Goal: Task Accomplishment & Management: Use online tool/utility

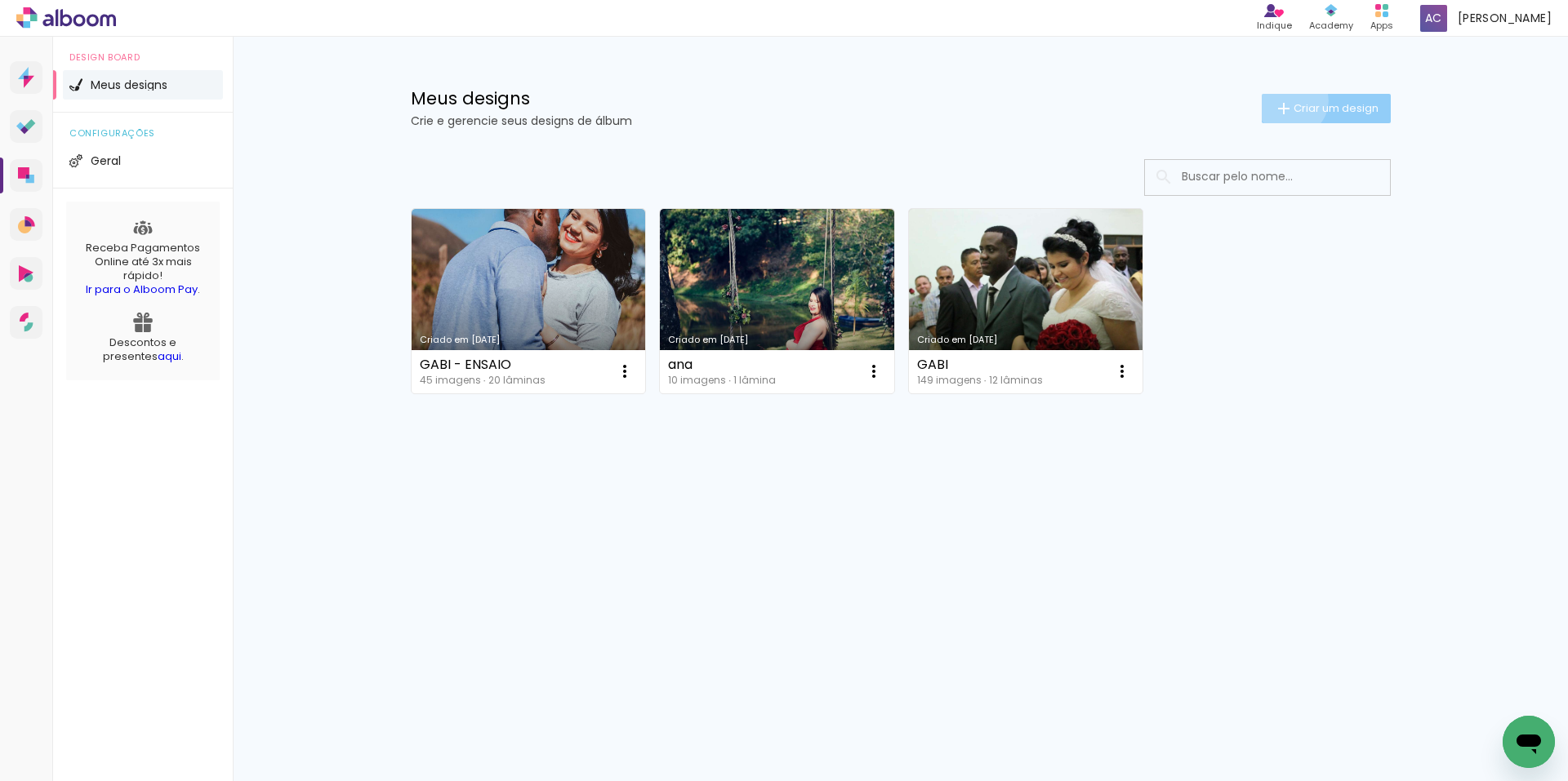
click at [1289, 100] on iron-icon at bounding box center [1283, 108] width 19 height 19
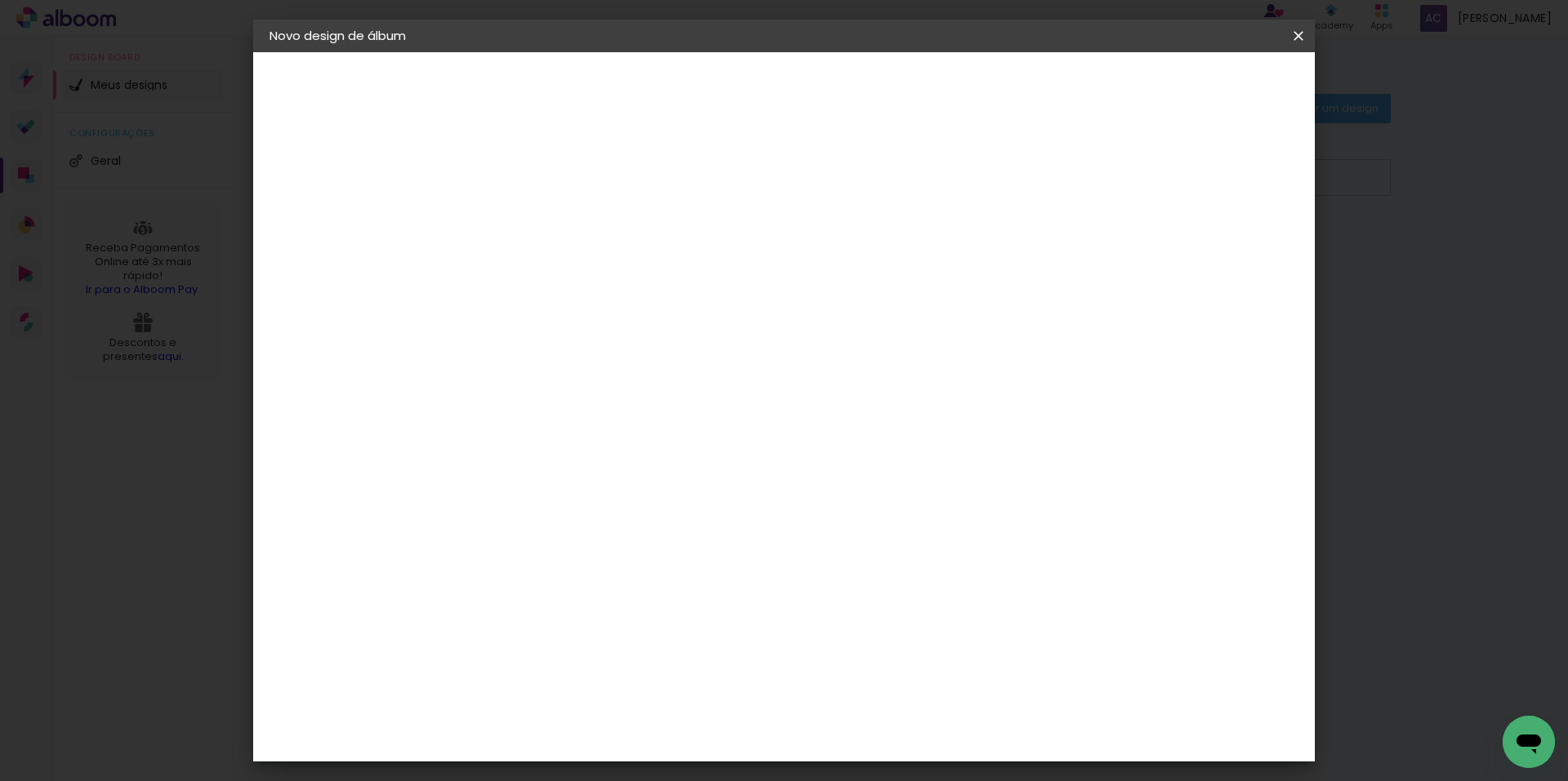
click at [537, 228] on input at bounding box center [537, 219] width 0 height 25
type input "alice"
type paper-input "alice"
click at [0, 0] on slot "Avançar" at bounding box center [0, 0] width 0 height 0
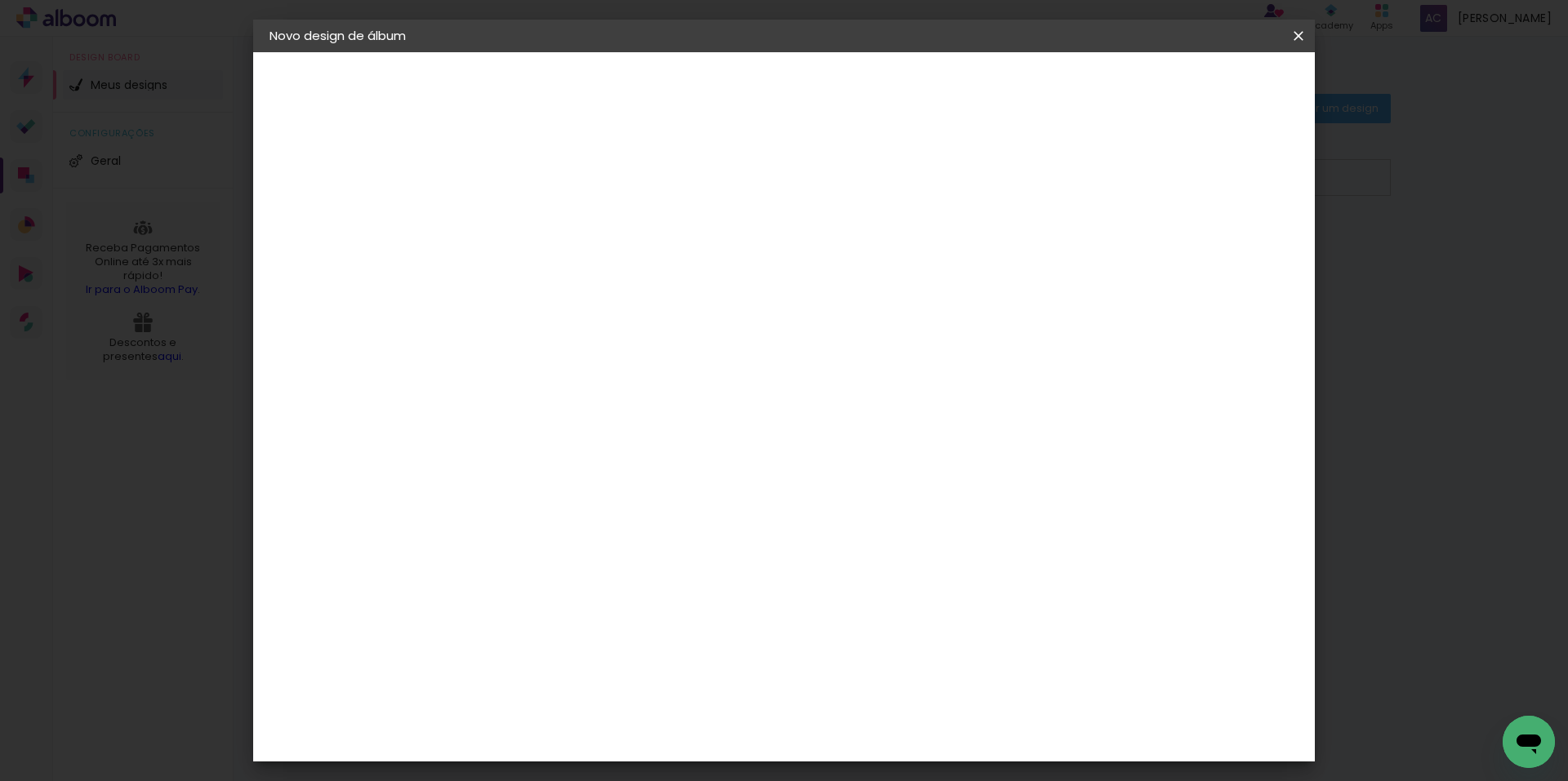
click at [842, 95] on paper-button "Avançar" at bounding box center [802, 86] width 80 height 28
click at [707, 394] on span "15 × 21 cm" at bounding box center [677, 416] width 60 height 44
click at [0, 0] on slot "Avançar" at bounding box center [0, 0] width 0 height 0
click at [1196, 85] on span "Iniciar design" at bounding box center [1159, 87] width 75 height 12
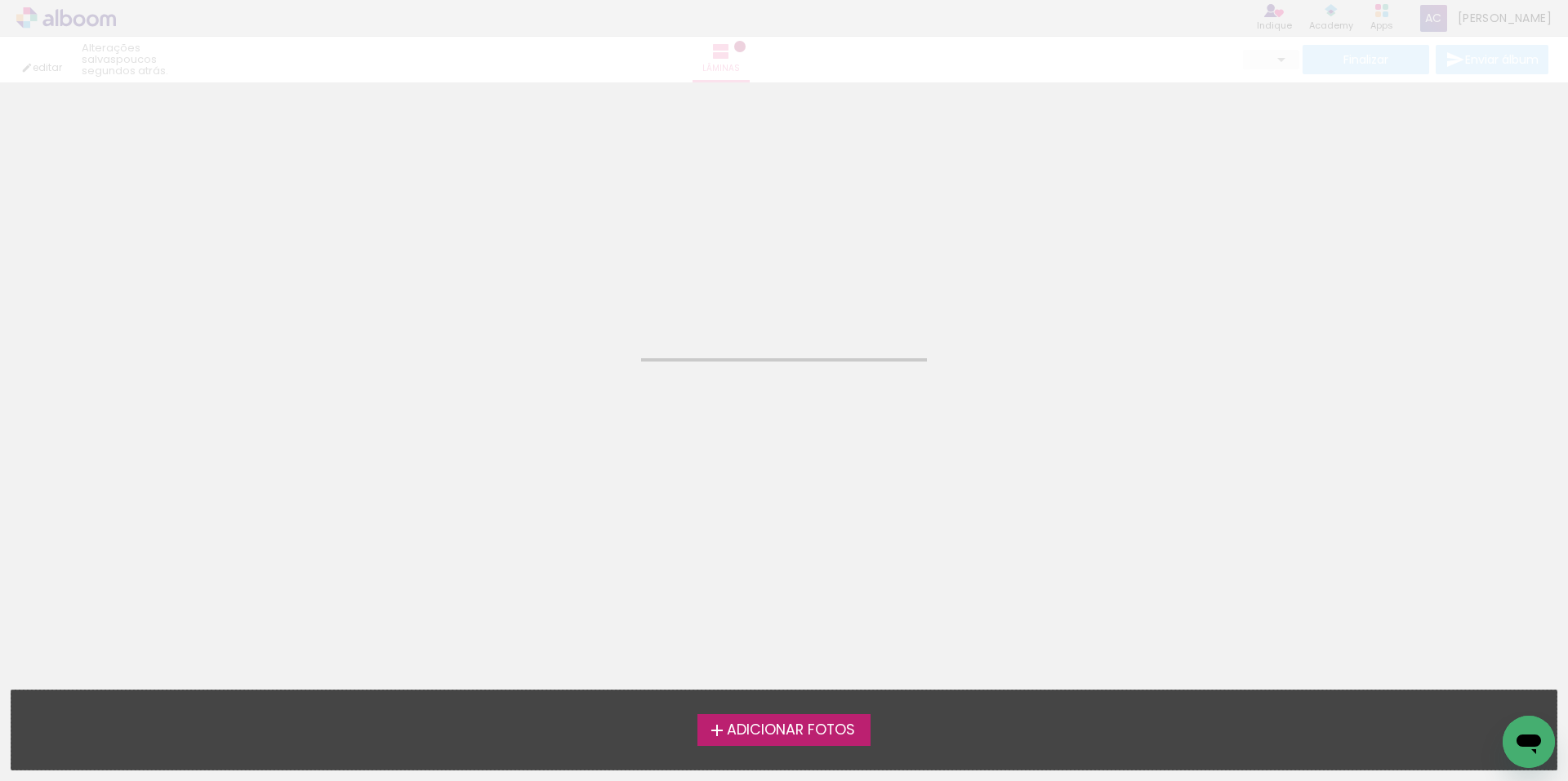
click at [833, 719] on label "Adicionar Fotos" at bounding box center [785, 729] width 174 height 31
click at [0, 0] on input "file" at bounding box center [0, 0] width 0 height 0
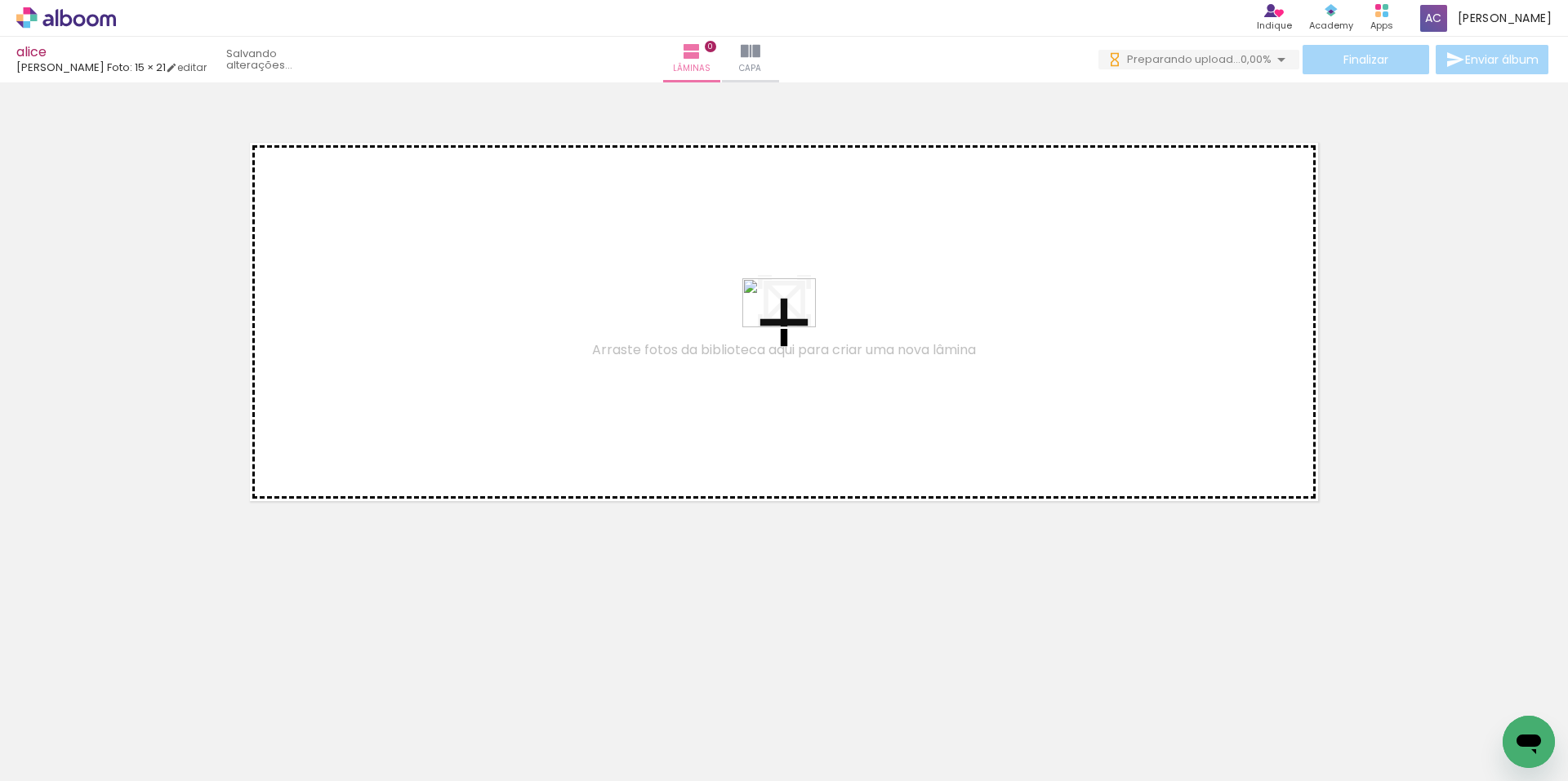
drag, startPoint x: 689, startPoint y: 727, endPoint x: 792, endPoint y: 327, distance: 413.0
click at [792, 327] on quentale-workspace at bounding box center [784, 390] width 1568 height 781
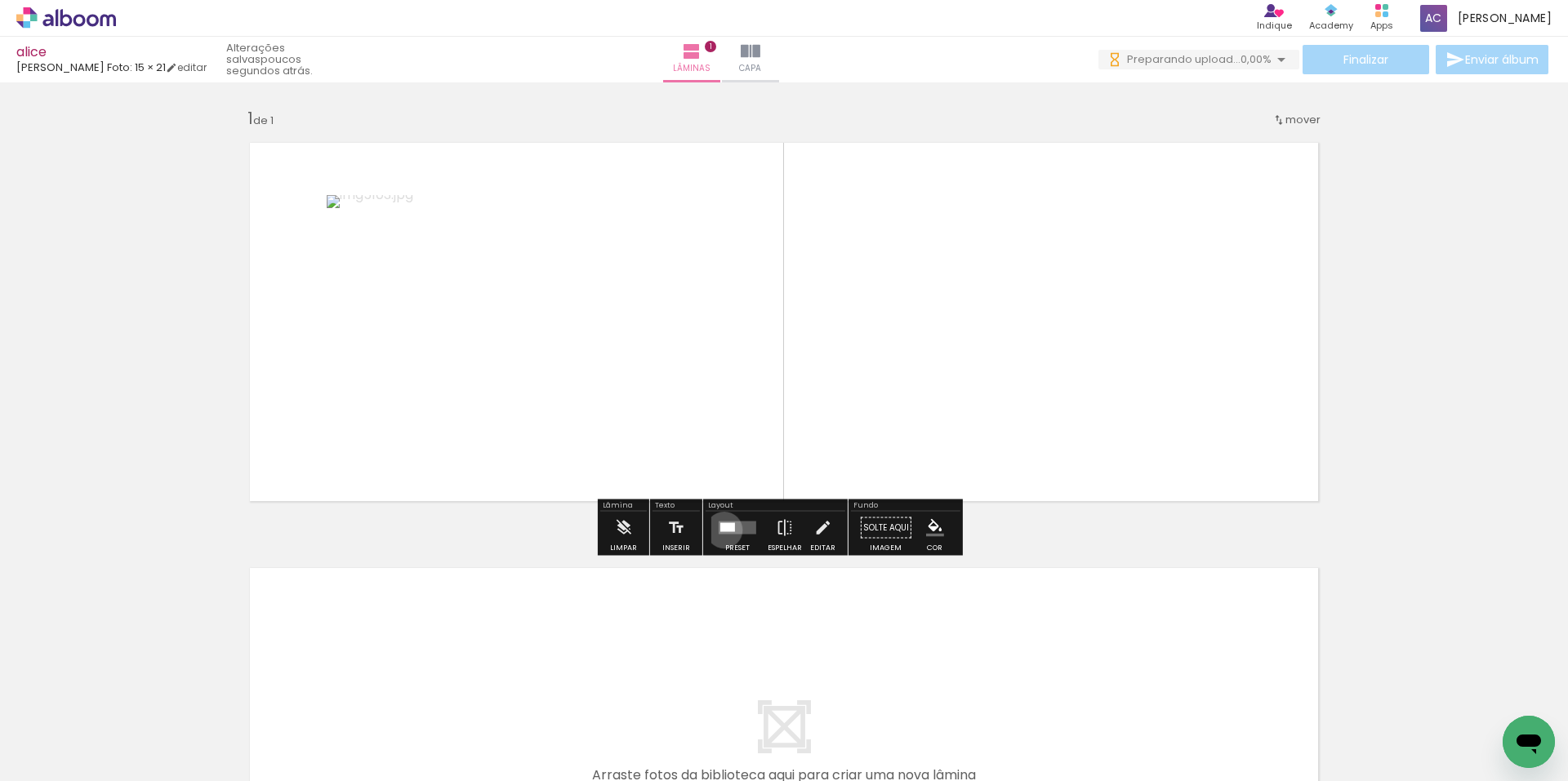
click at [720, 530] on div at bounding box center [728, 527] width 15 height 9
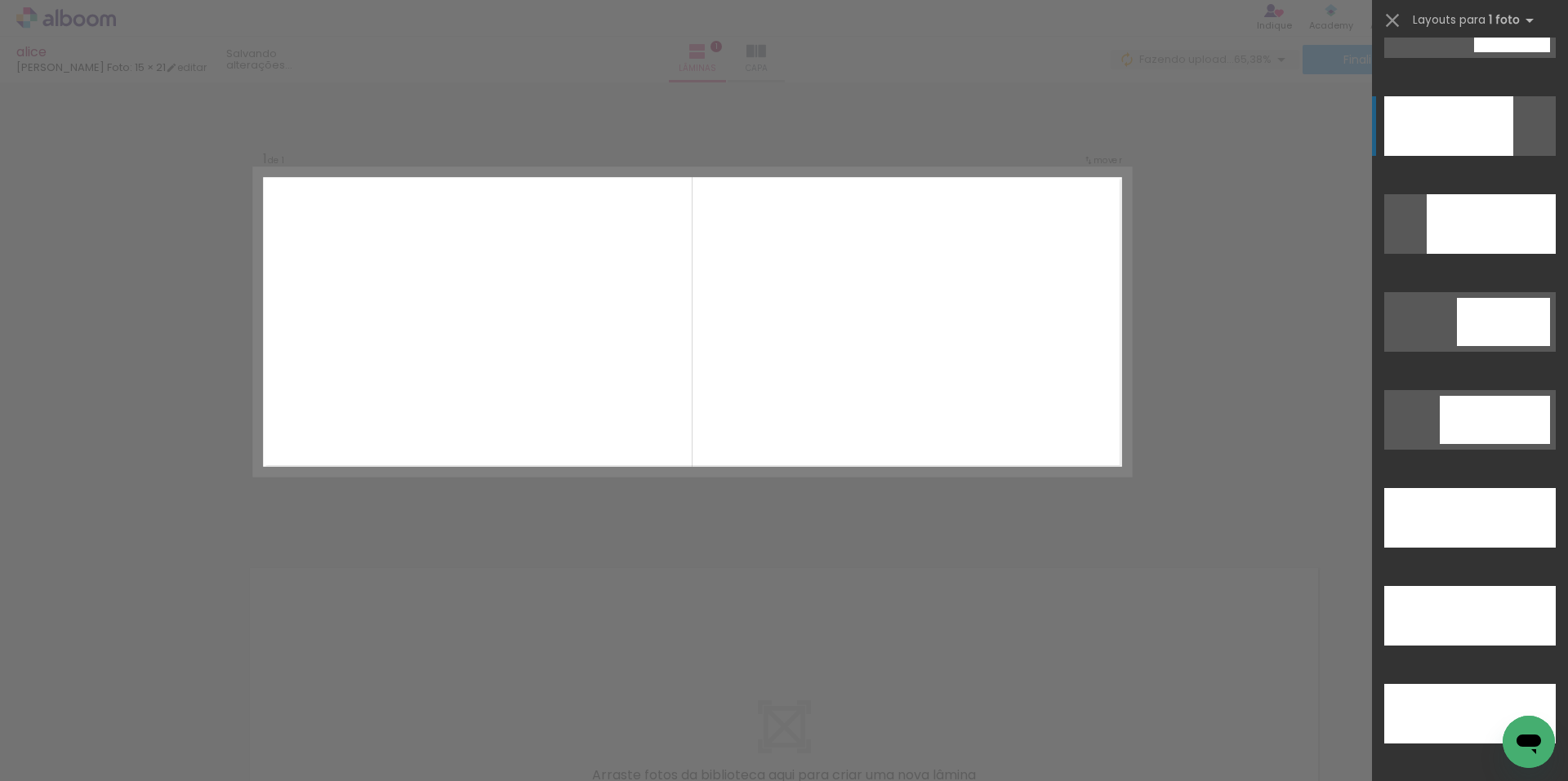
scroll to position [4326, 0]
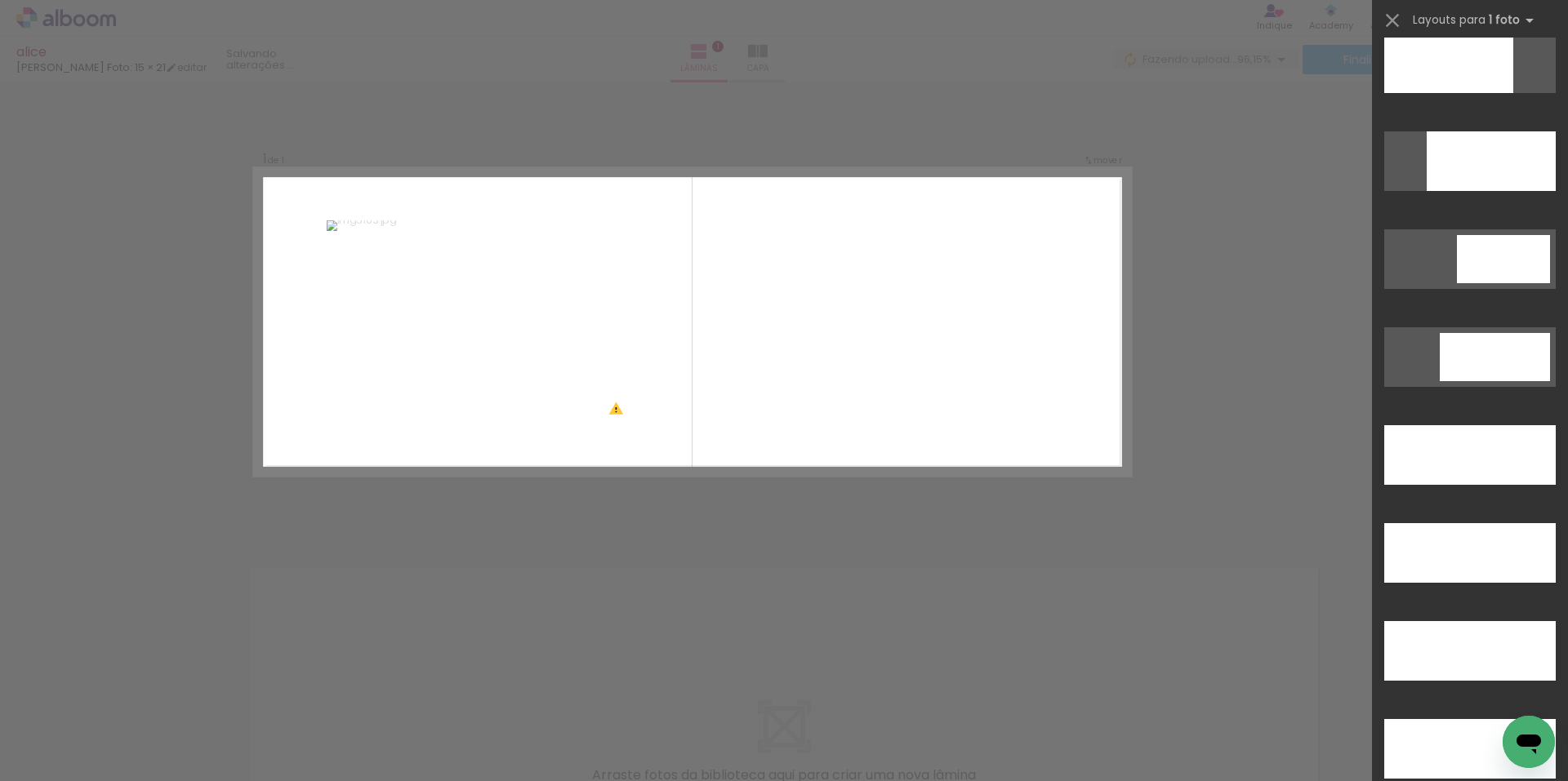
click at [918, 638] on div "Confirmar Cancelar" at bounding box center [784, 527] width 1568 height 890
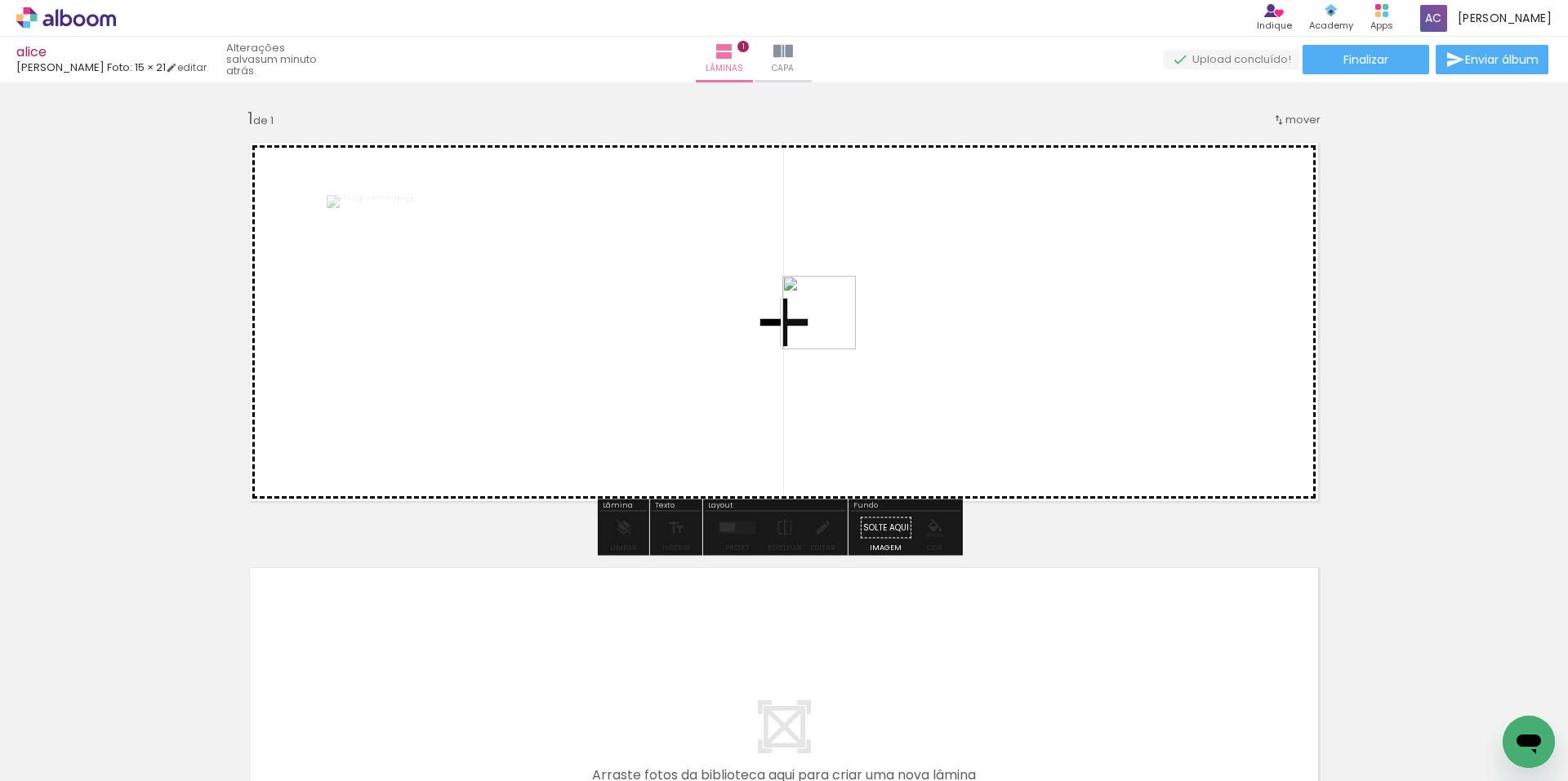
drag, startPoint x: 880, startPoint y: 732, endPoint x: 510, endPoint y: 390, distance: 503.8
click at [820, 289] on quentale-workspace at bounding box center [784, 390] width 1568 height 781
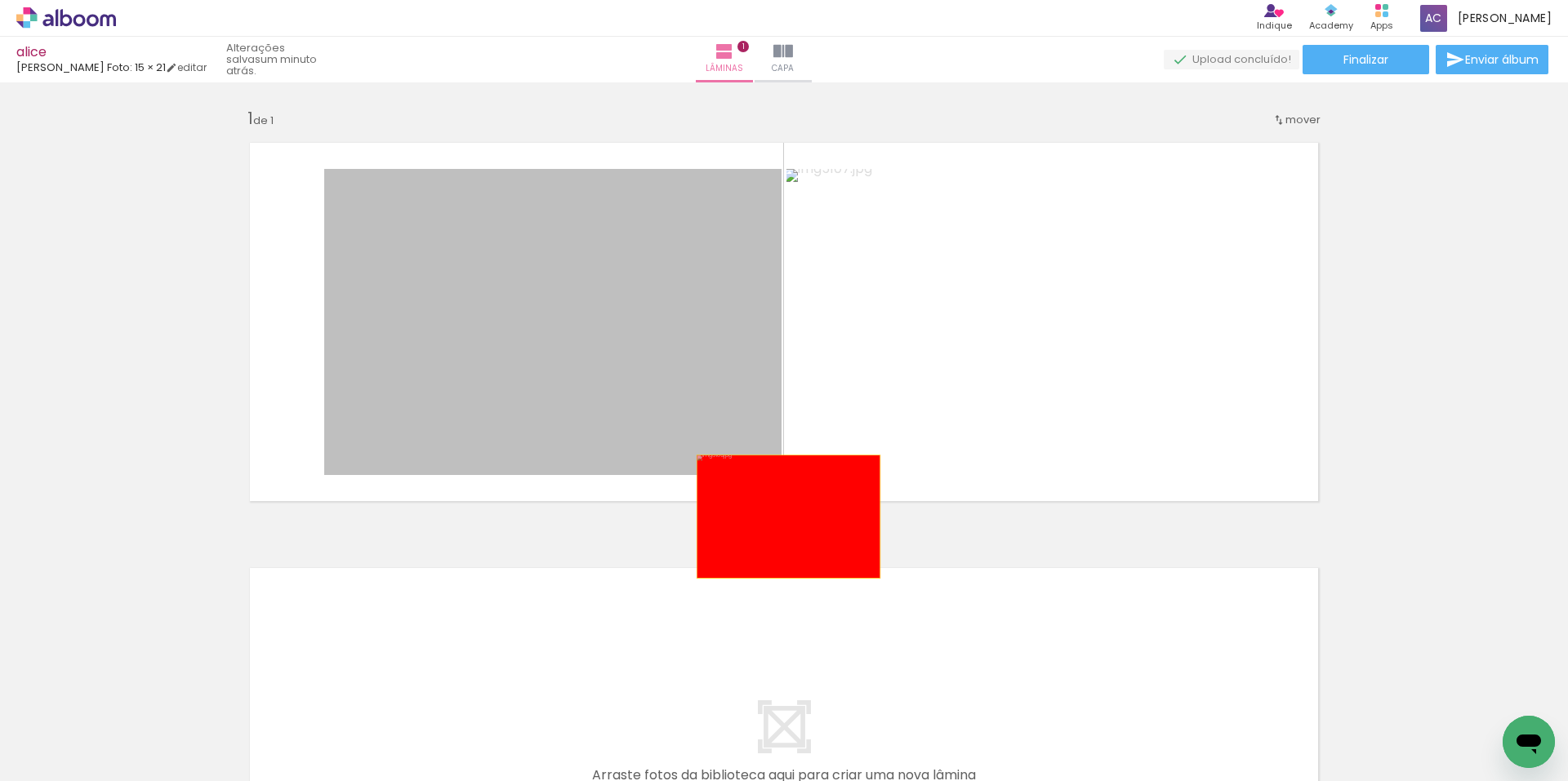
drag, startPoint x: 505, startPoint y: 317, endPoint x: 782, endPoint y: 516, distance: 341.1
click at [782, 516] on div "Inserir lâmina 1 de 1" at bounding box center [784, 513] width 1568 height 851
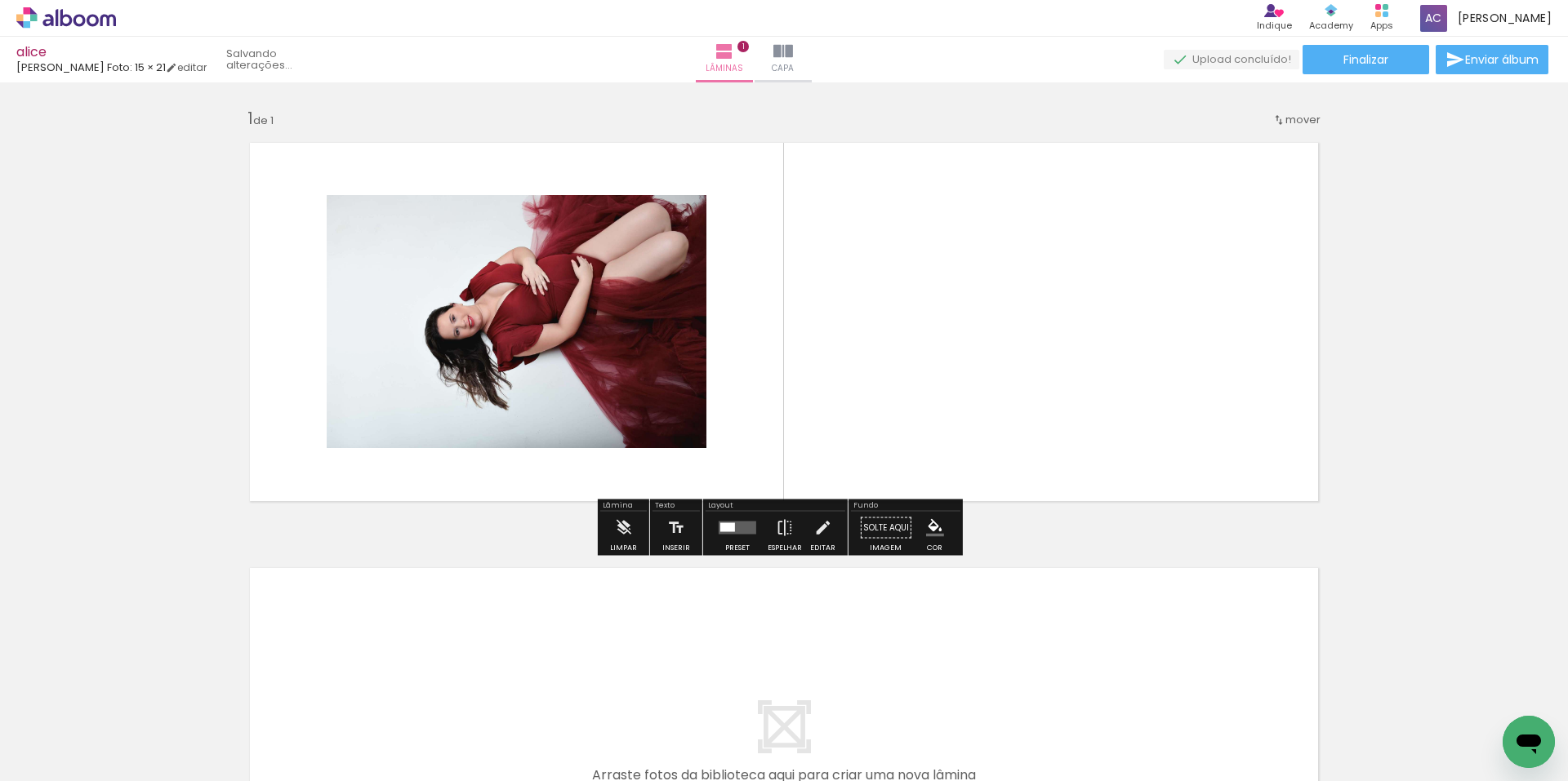
click at [736, 523] on quentale-layouter at bounding box center [737, 528] width 38 height 13
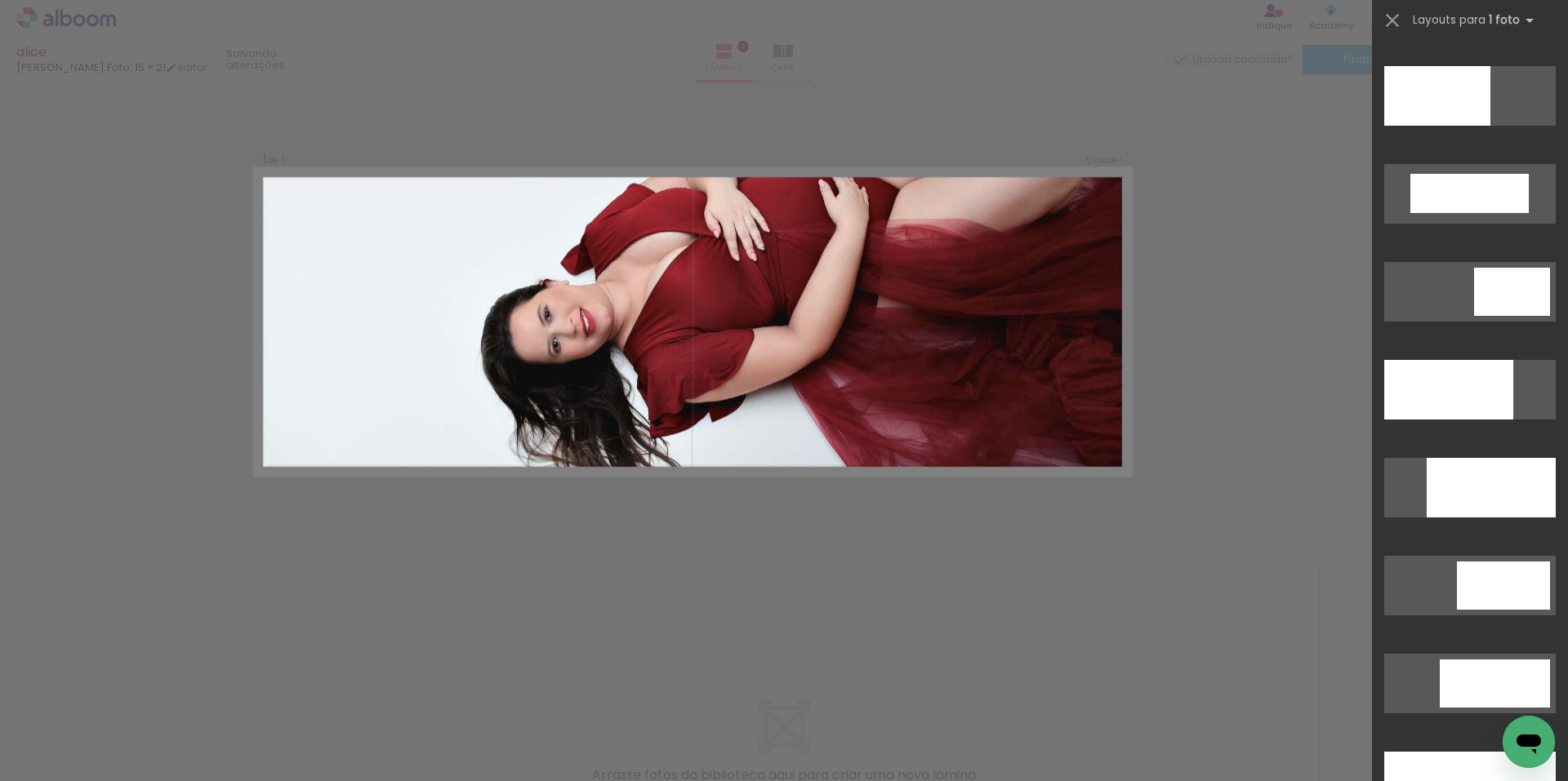
scroll to position [4734, 0]
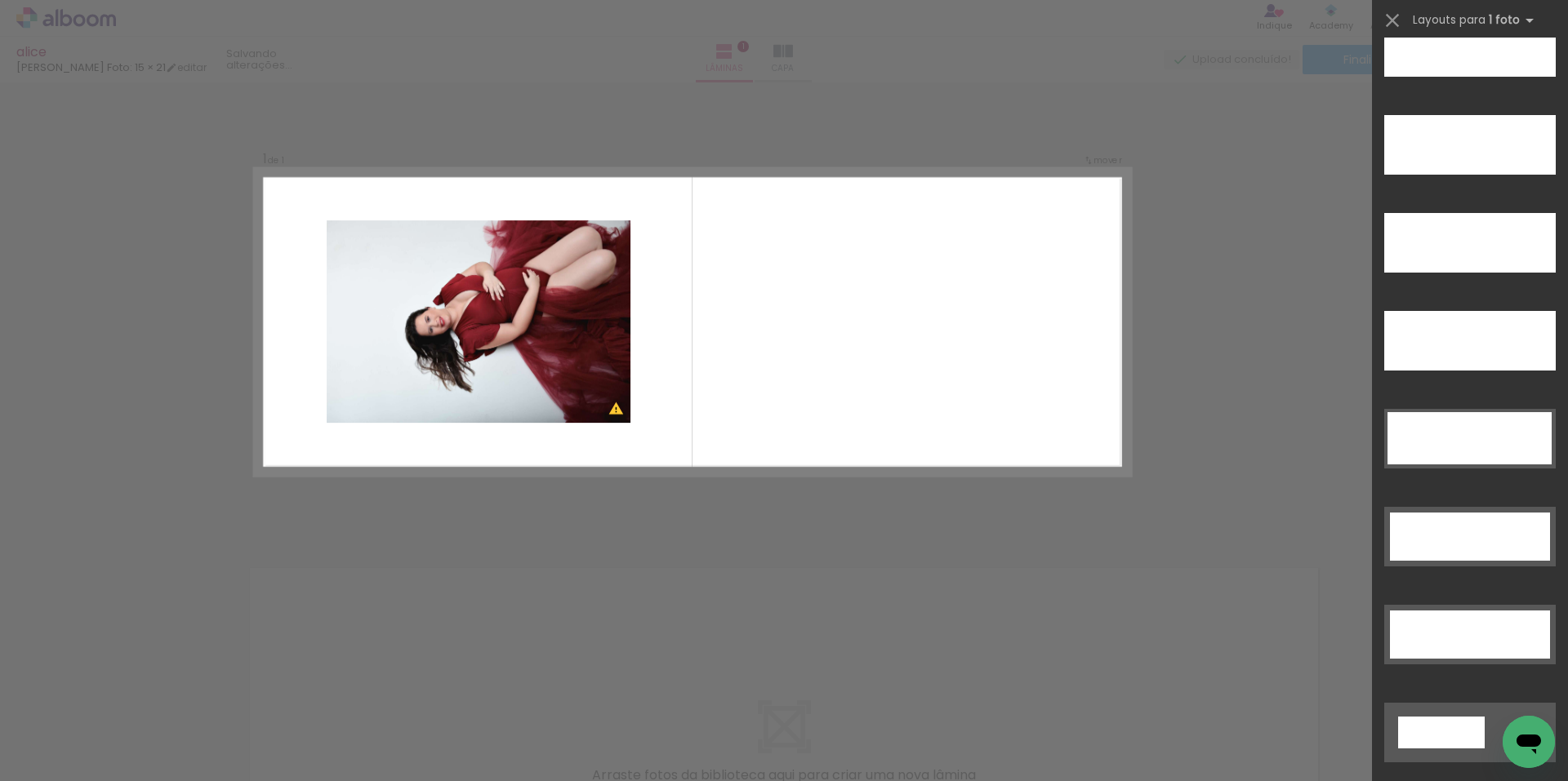
click at [955, 587] on div "Confirmar Cancelar" at bounding box center [784, 527] width 1568 height 890
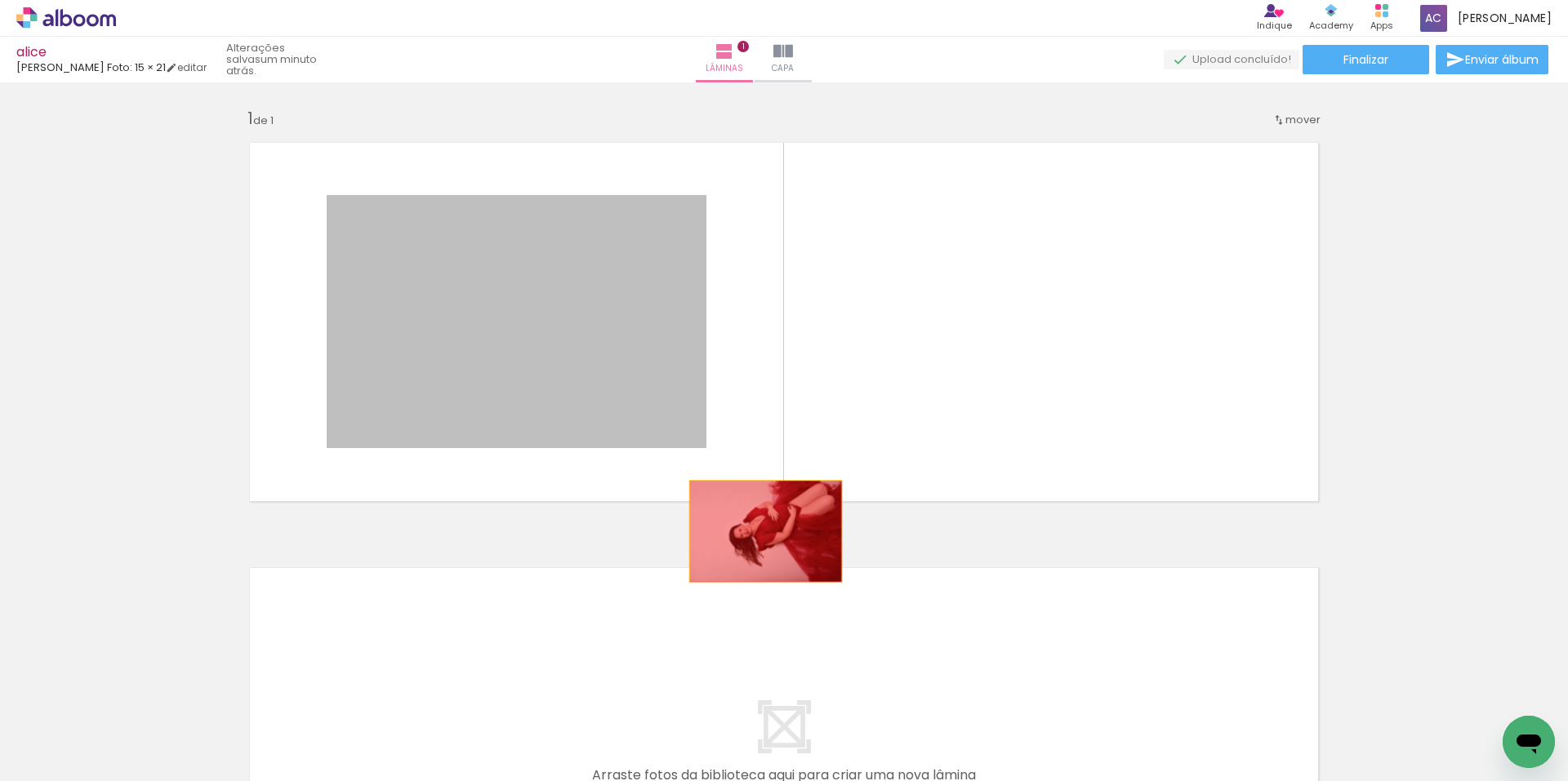
drag, startPoint x: 580, startPoint y: 355, endPoint x: 760, endPoint y: 527, distance: 249.0
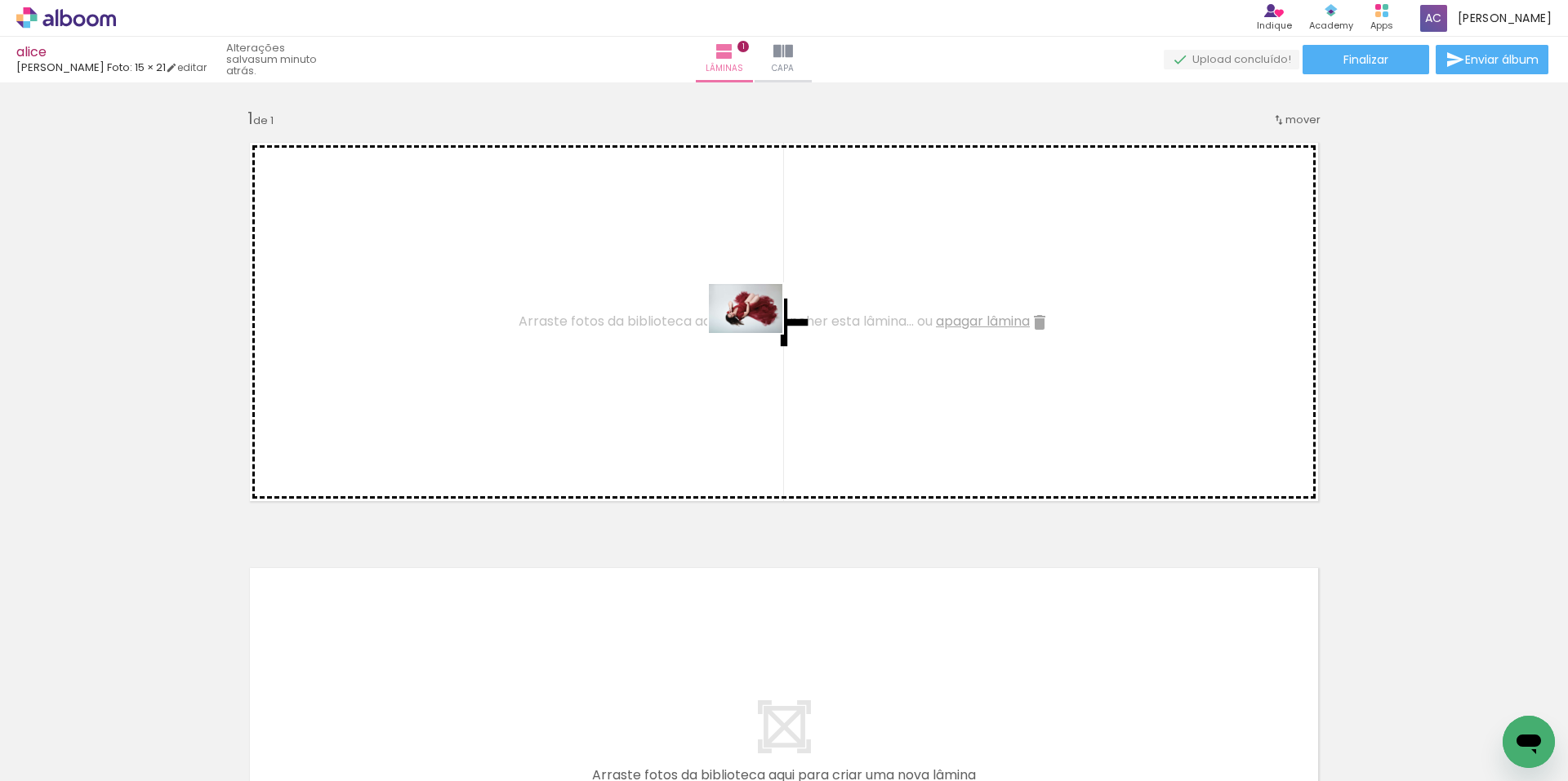
drag, startPoint x: 1072, startPoint y: 726, endPoint x: 758, endPoint y: 333, distance: 503.0
click at [758, 333] on quentale-workspace at bounding box center [784, 390] width 1568 height 781
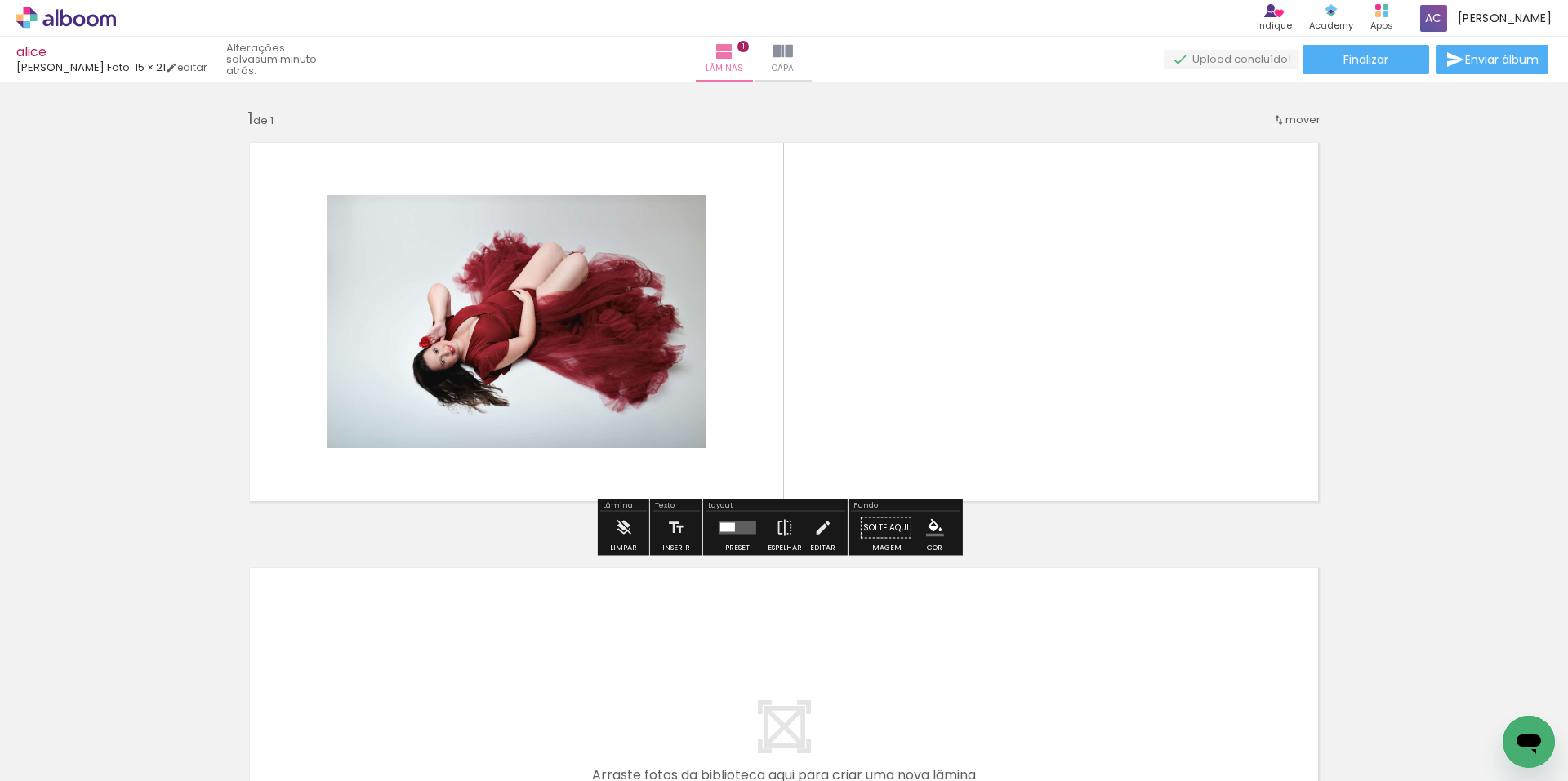
click at [729, 532] on div at bounding box center [728, 527] width 15 height 9
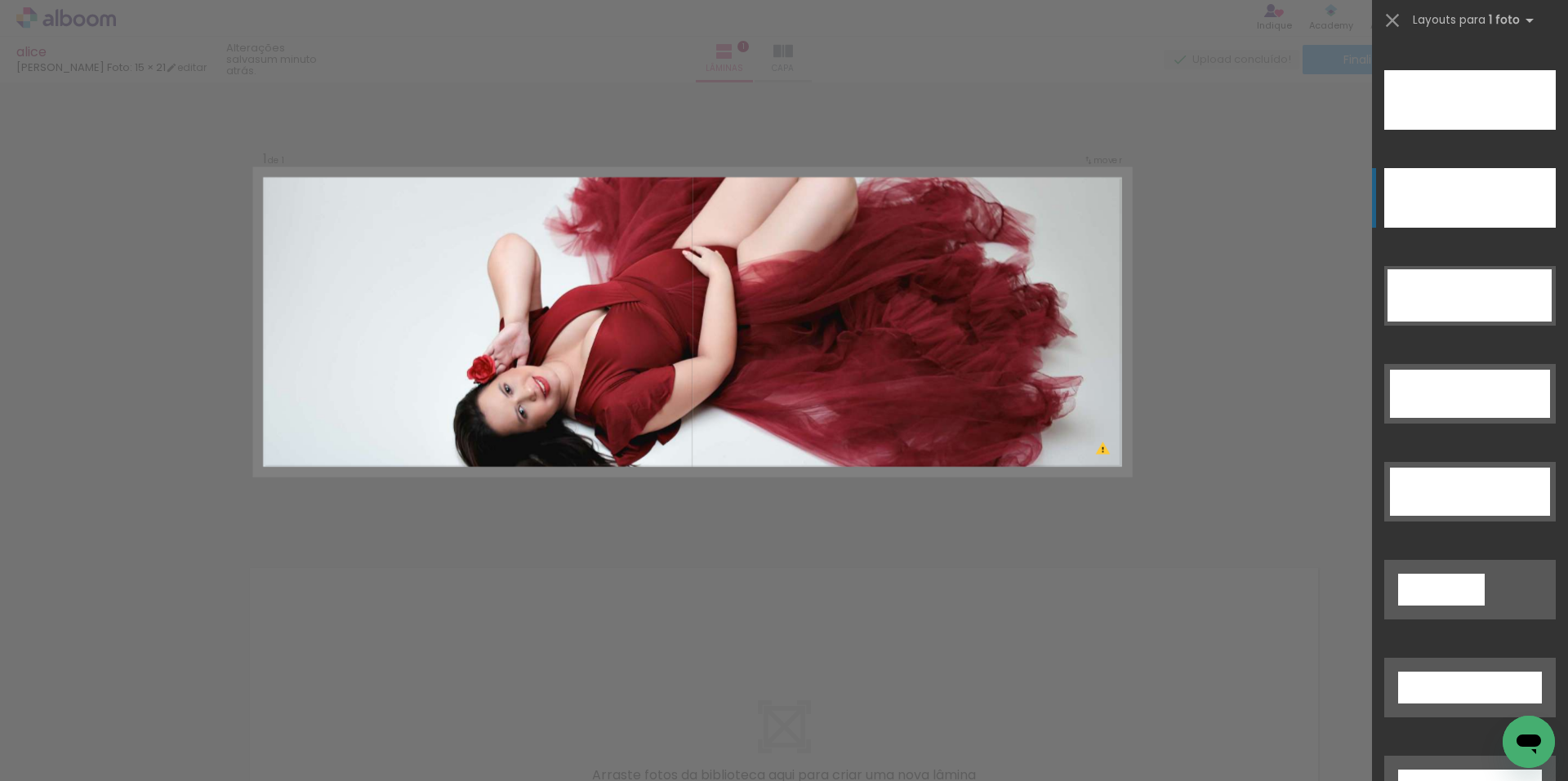
scroll to position [4791, 0]
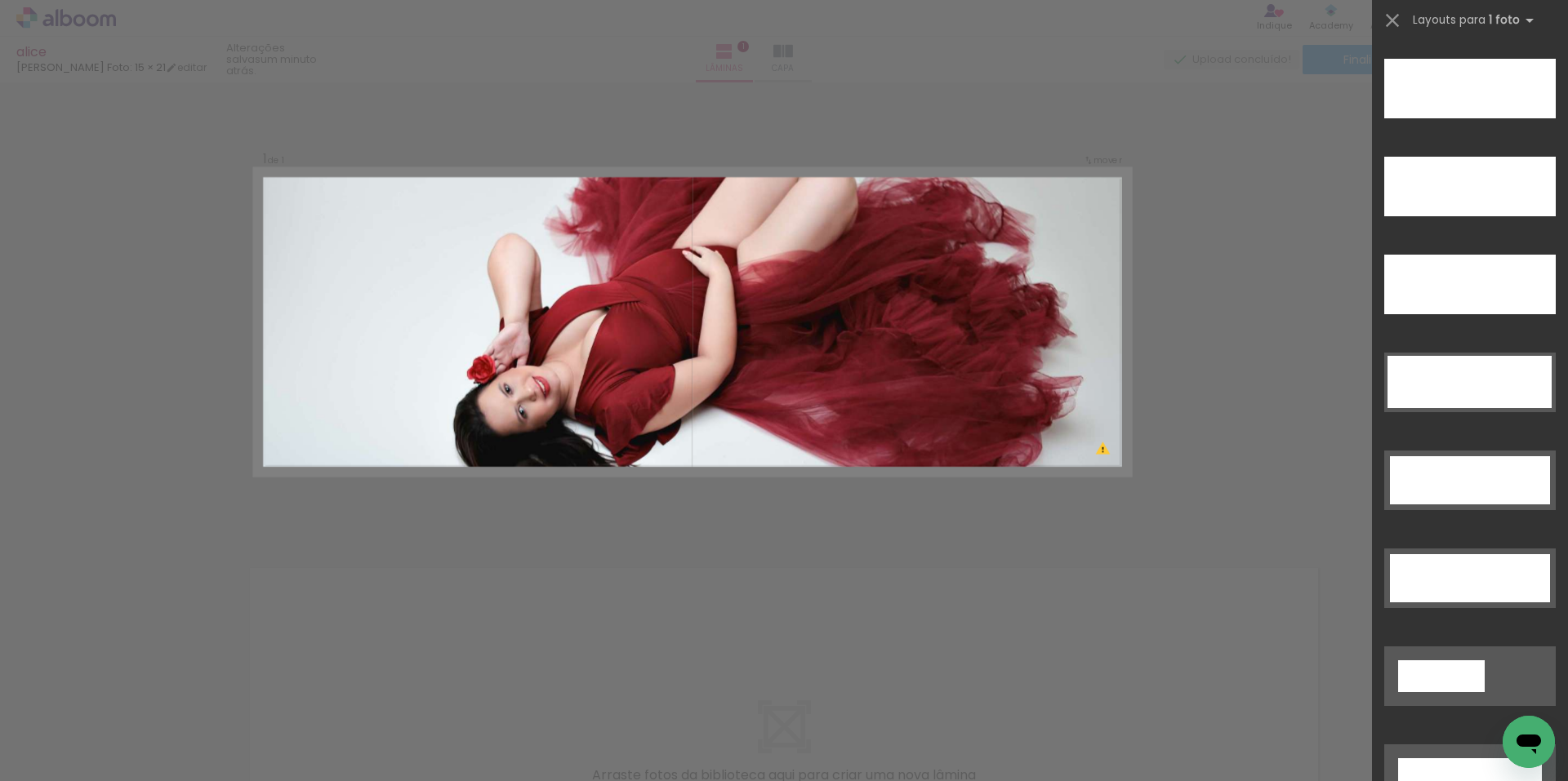
click at [1251, 285] on div "Confirmar Cancelar" at bounding box center [784, 527] width 1568 height 890
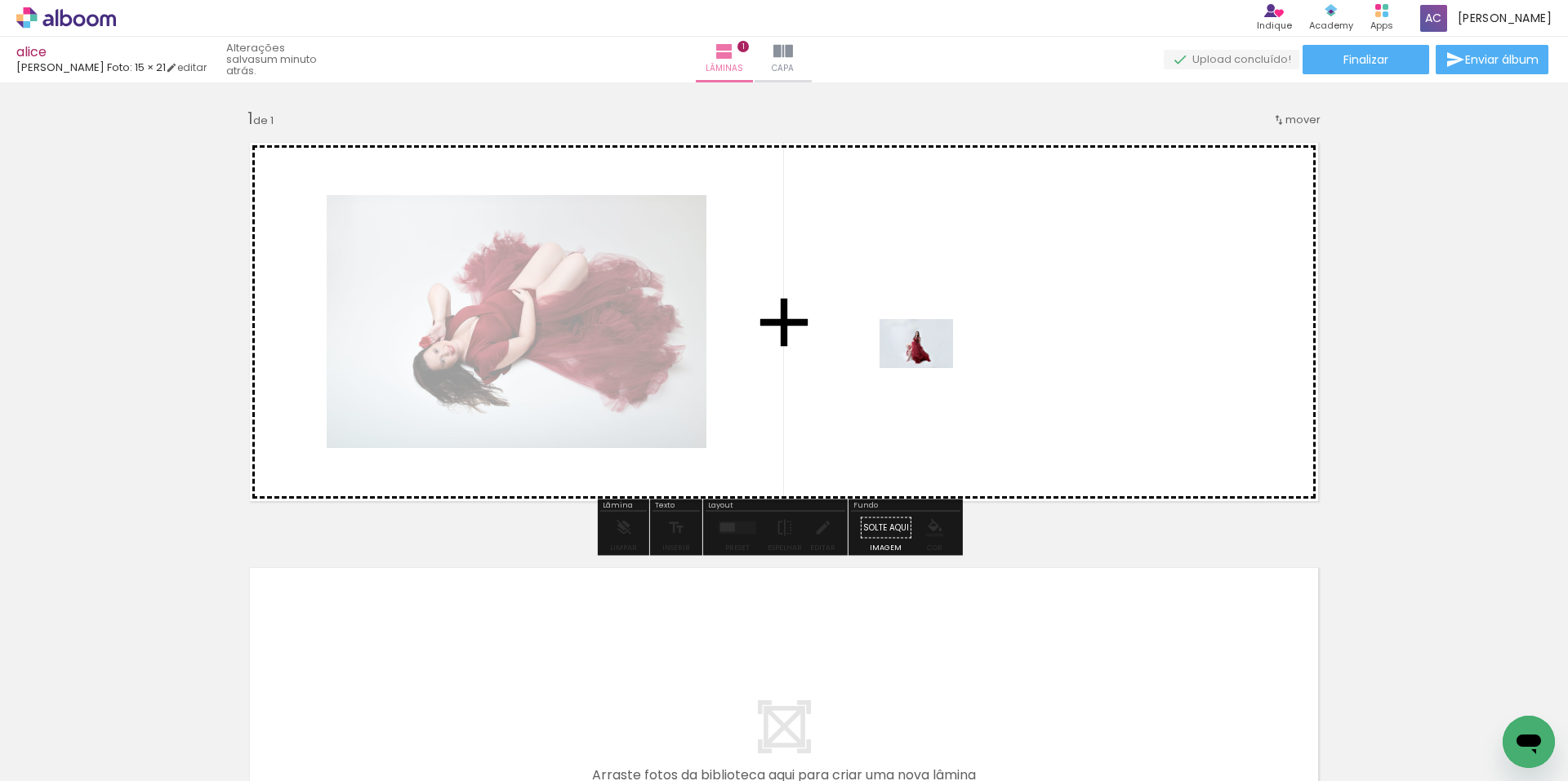
drag, startPoint x: 776, startPoint y: 736, endPoint x: 943, endPoint y: 353, distance: 417.8
click at [943, 353] on quentale-workspace at bounding box center [784, 390] width 1568 height 781
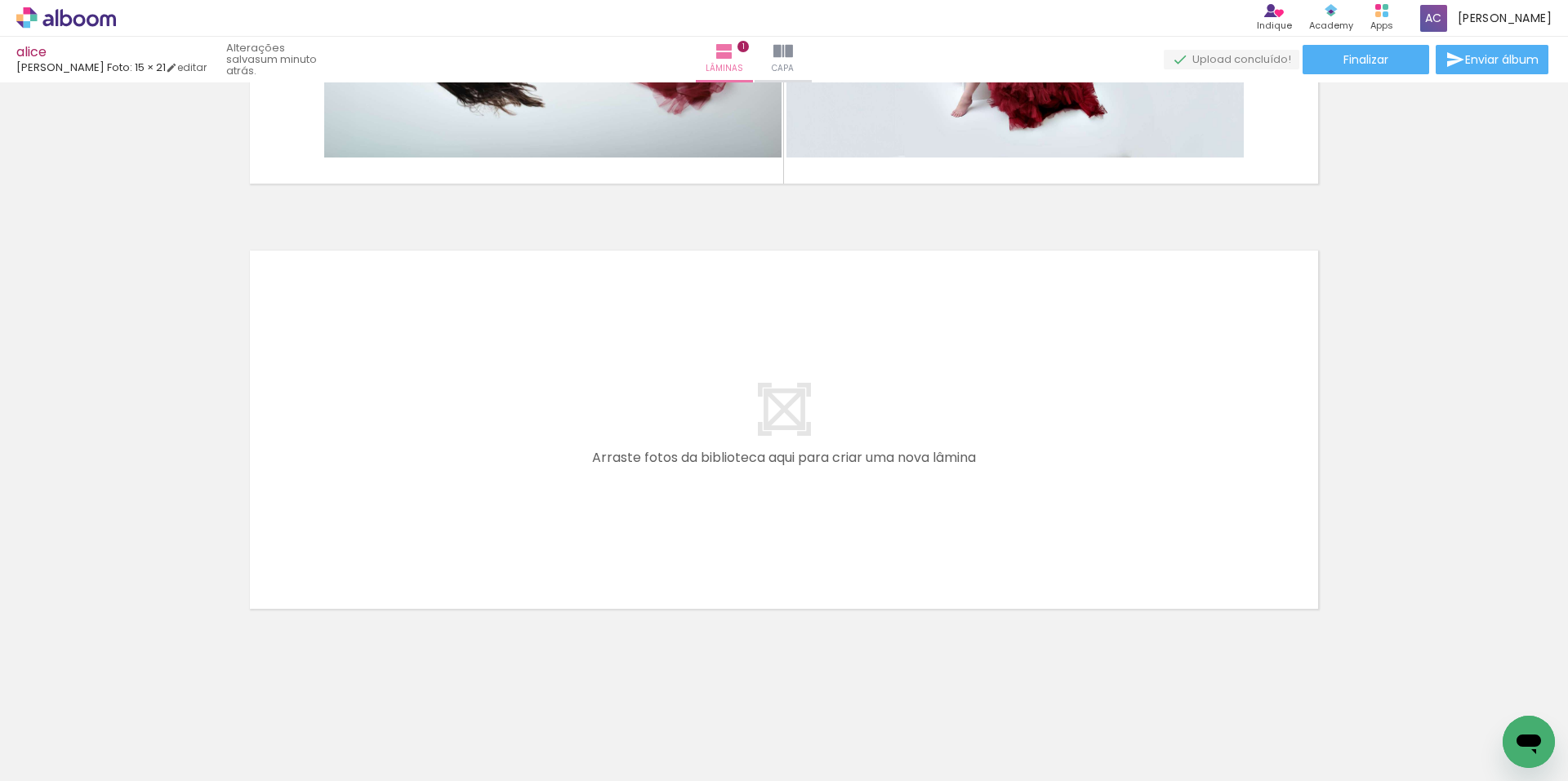
scroll to position [0, 0]
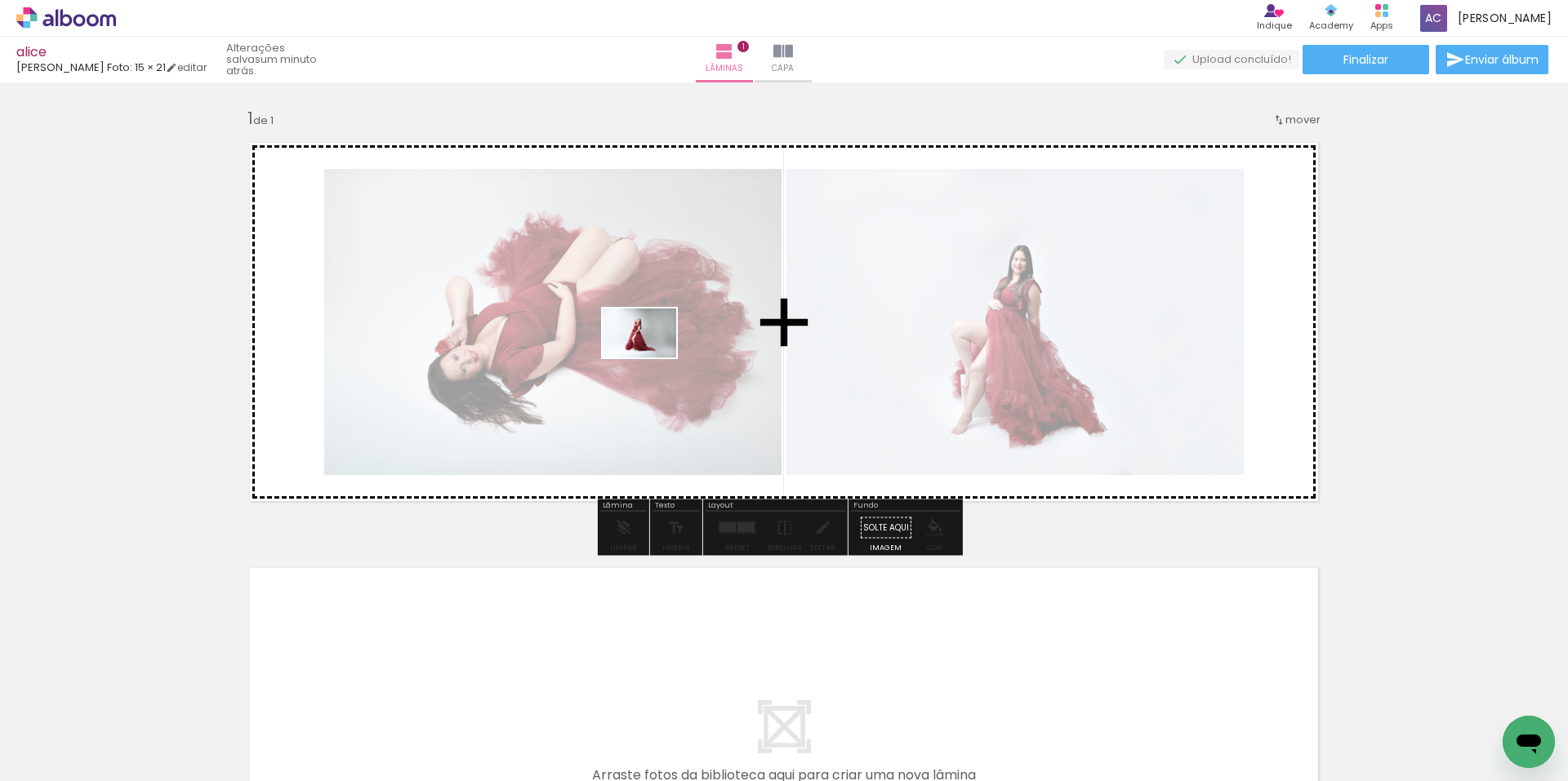
drag, startPoint x: 1156, startPoint y: 737, endPoint x: 655, endPoint y: 355, distance: 630.0
click at [652, 357] on quentale-workspace at bounding box center [784, 390] width 1568 height 781
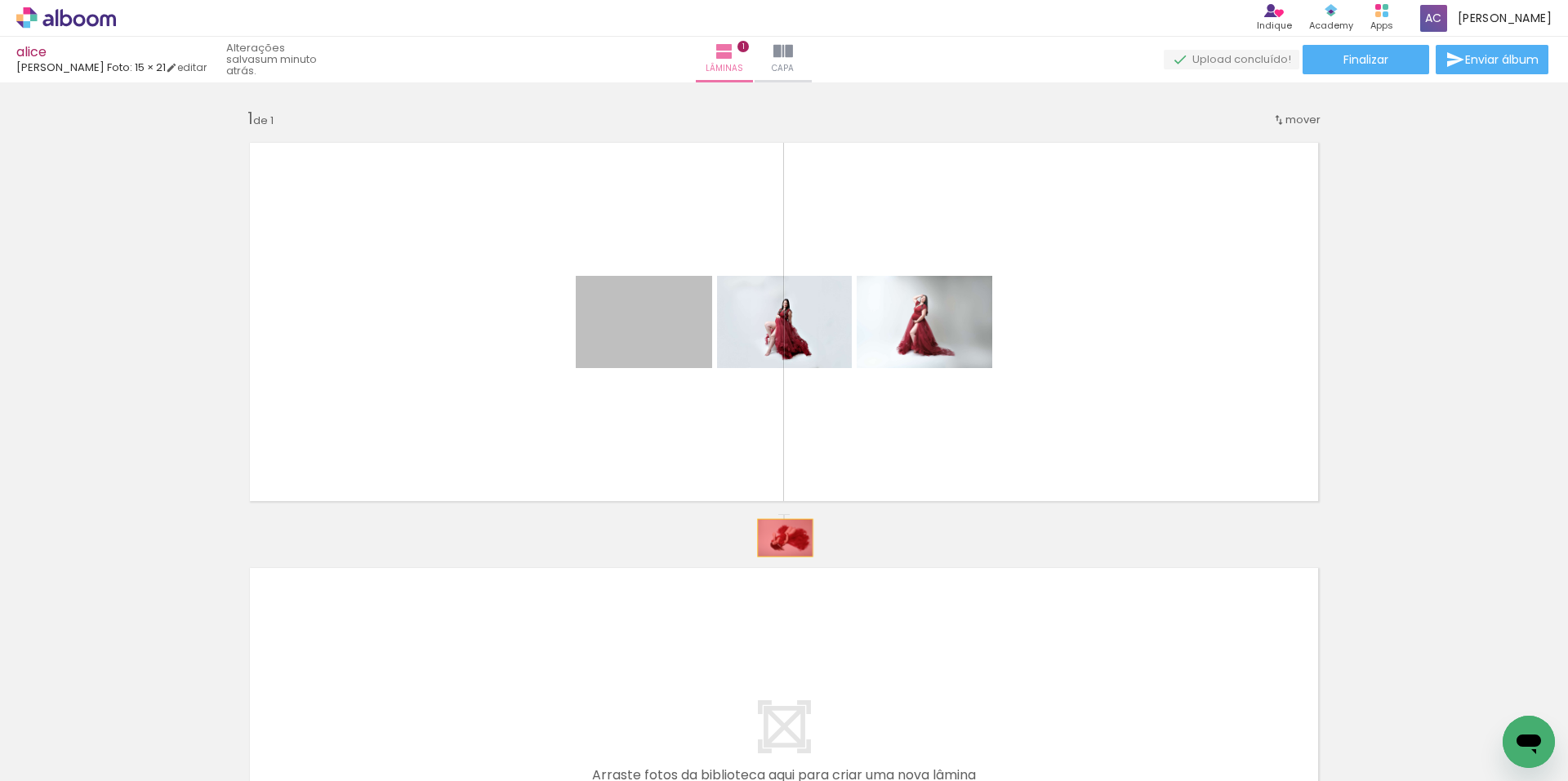
drag, startPoint x: 648, startPoint y: 355, endPoint x: 779, endPoint y: 538, distance: 225.1
click at [779, 538] on div "Inserir lâmina 1 de 1" at bounding box center [784, 513] width 1568 height 851
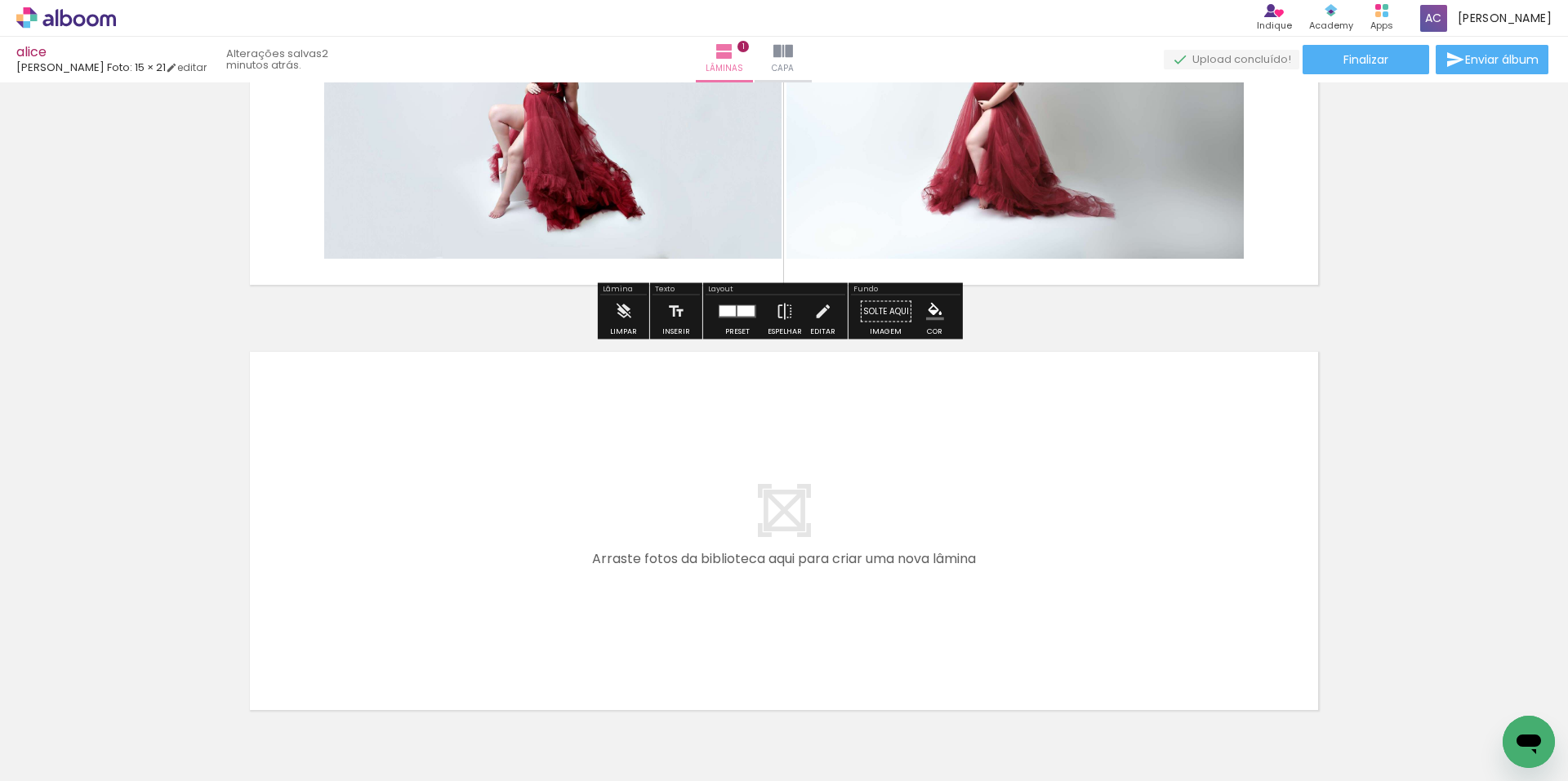
scroll to position [245, 0]
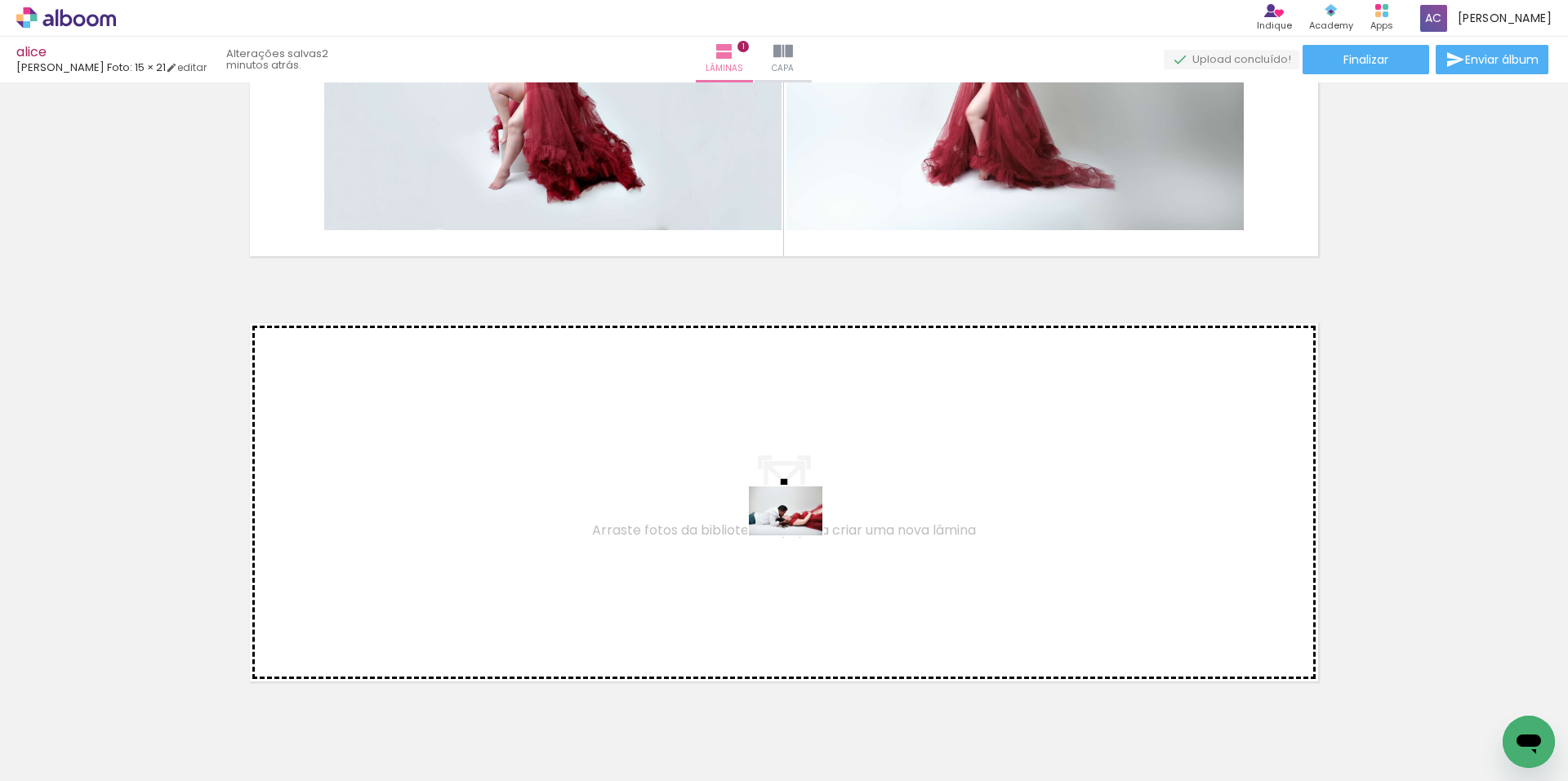
drag, startPoint x: 1127, startPoint y: 706, endPoint x: 798, endPoint y: 536, distance: 370.3
click at [798, 536] on quentale-workspace at bounding box center [784, 390] width 1568 height 781
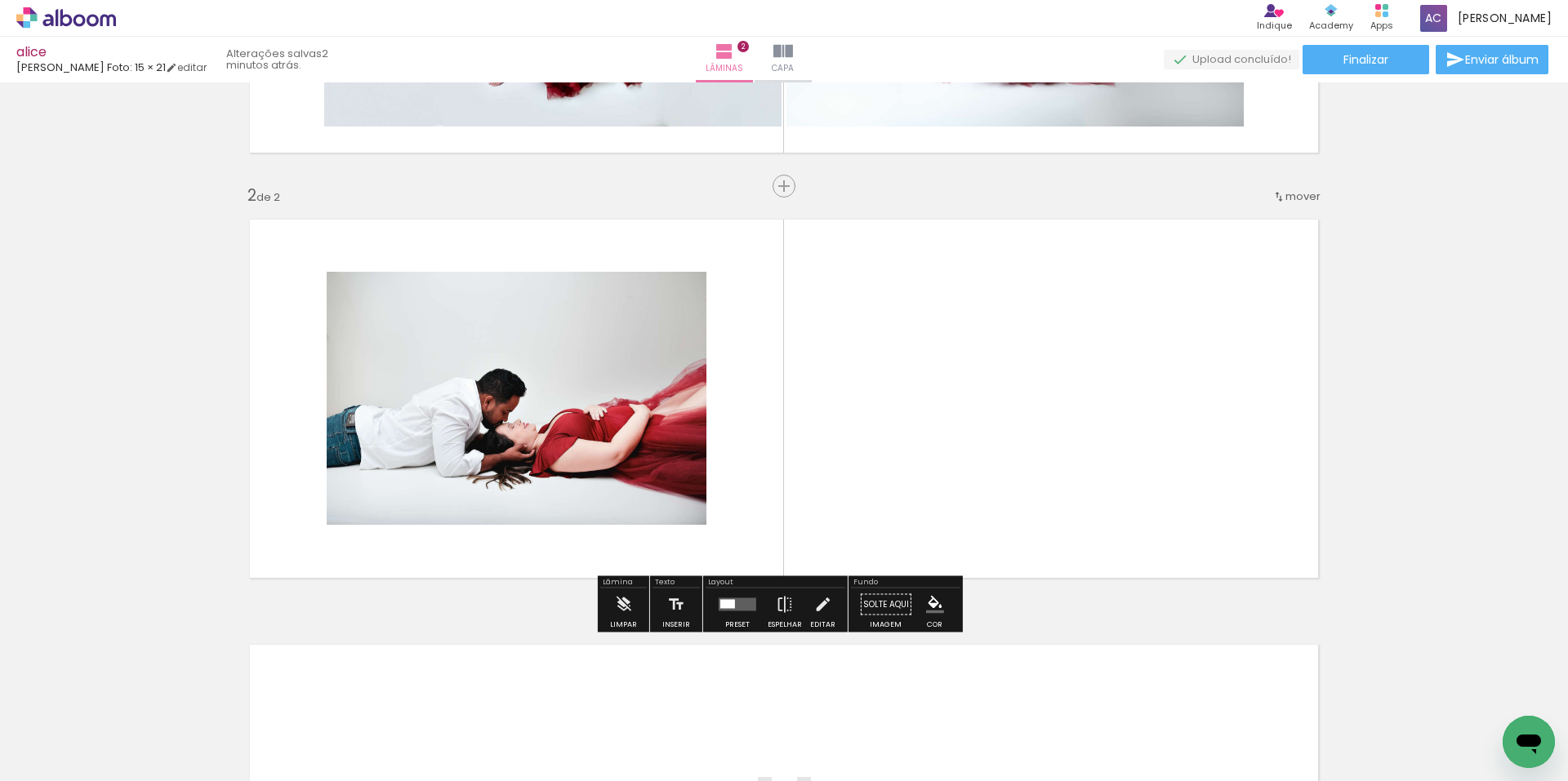
scroll to position [367, 0]
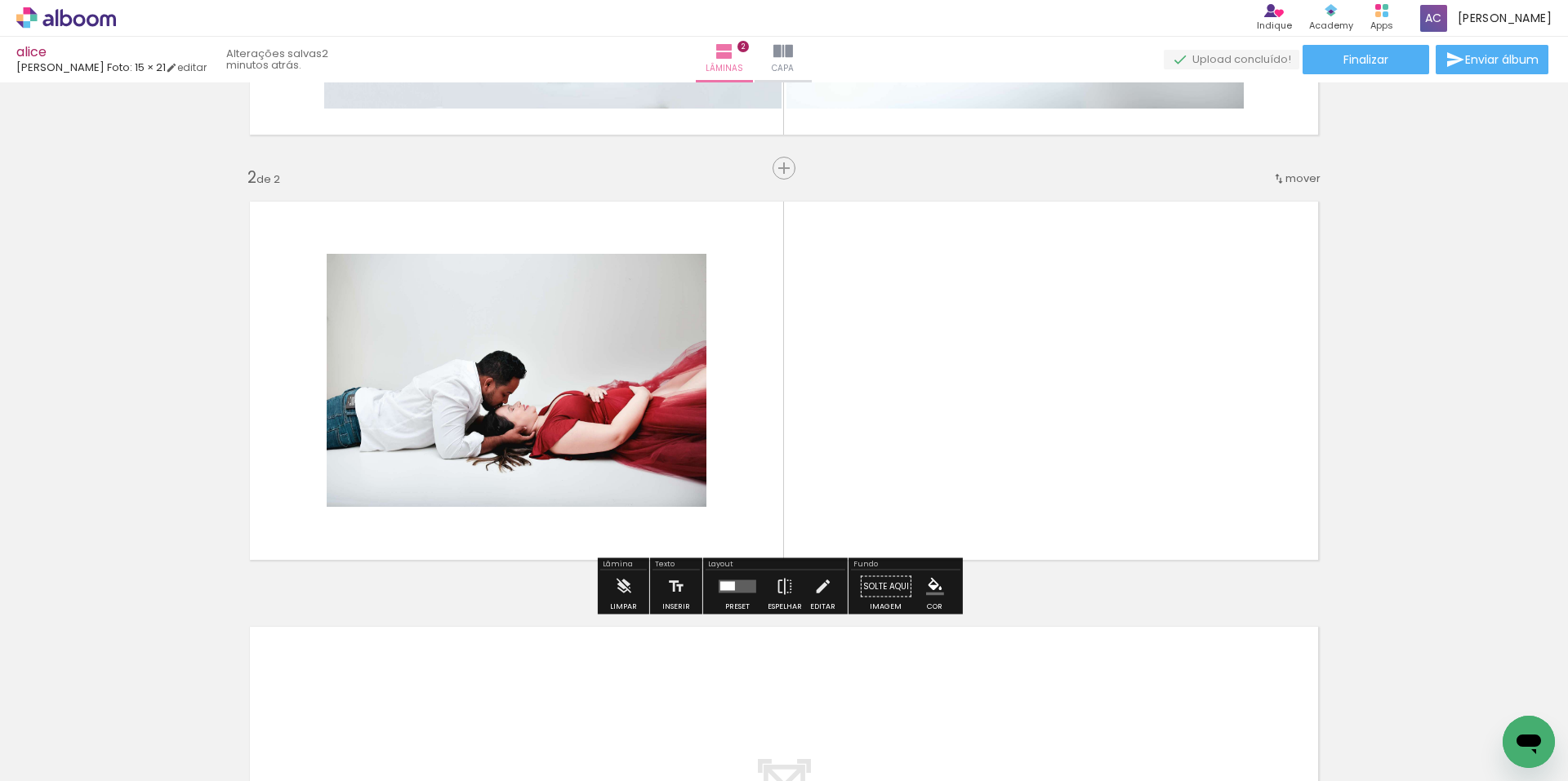
click at [720, 588] on div at bounding box center [728, 586] width 15 height 9
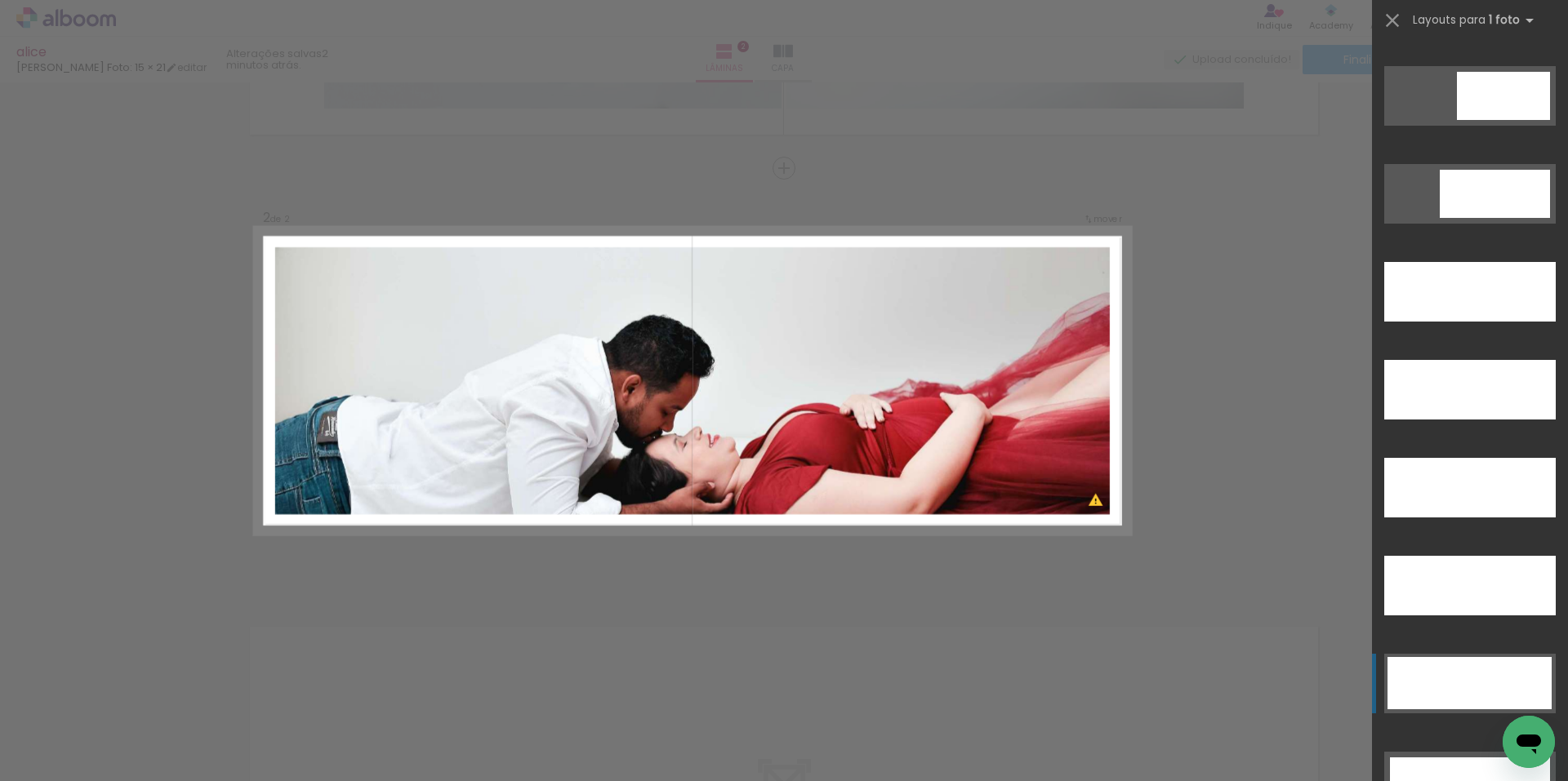
scroll to position [4570, 0]
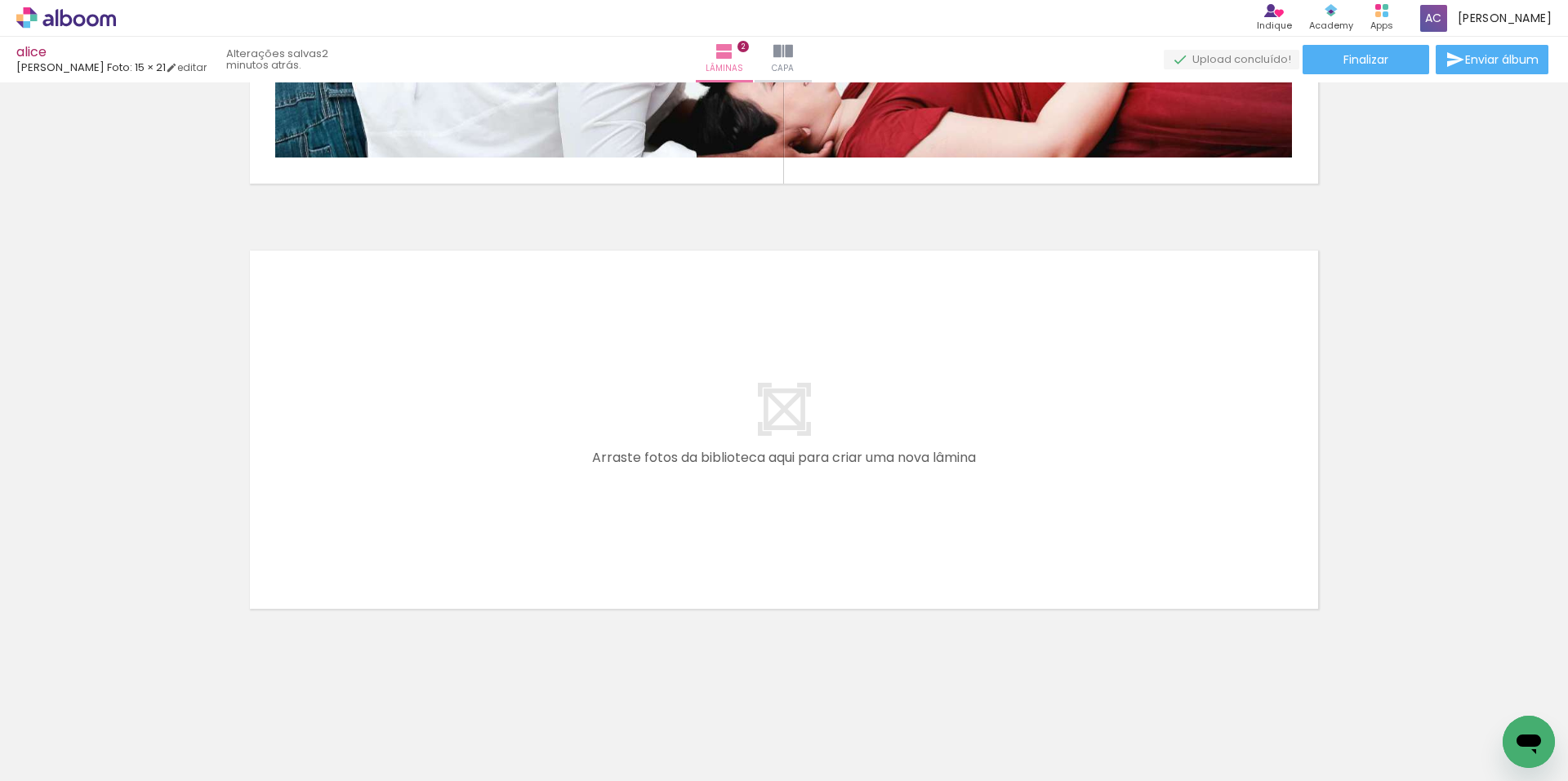
scroll to position [0, 780]
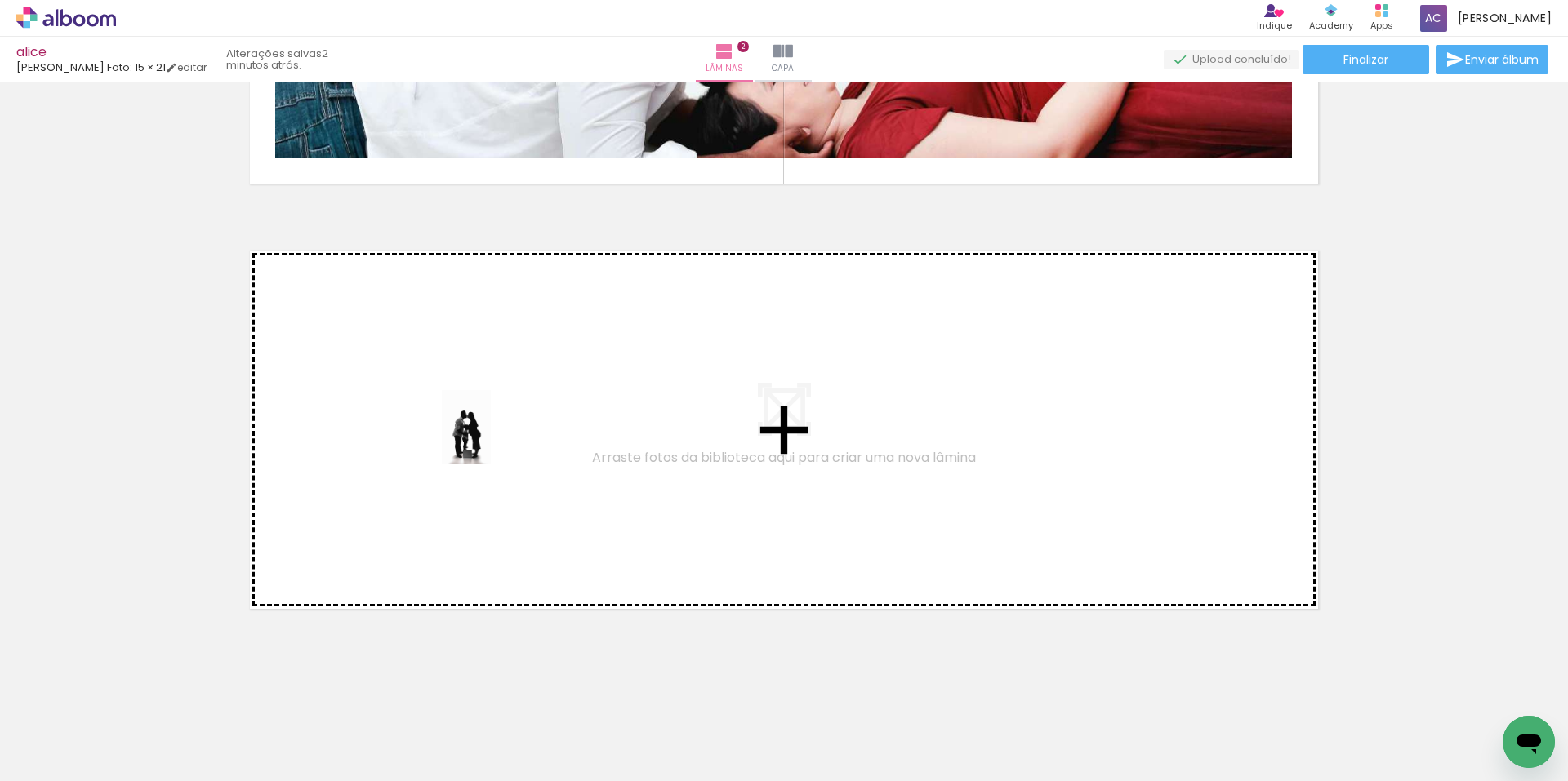
drag, startPoint x: 132, startPoint y: 737, endPoint x: 297, endPoint y: 682, distance: 173.9
click at [492, 439] on quentale-workspace at bounding box center [784, 390] width 1568 height 781
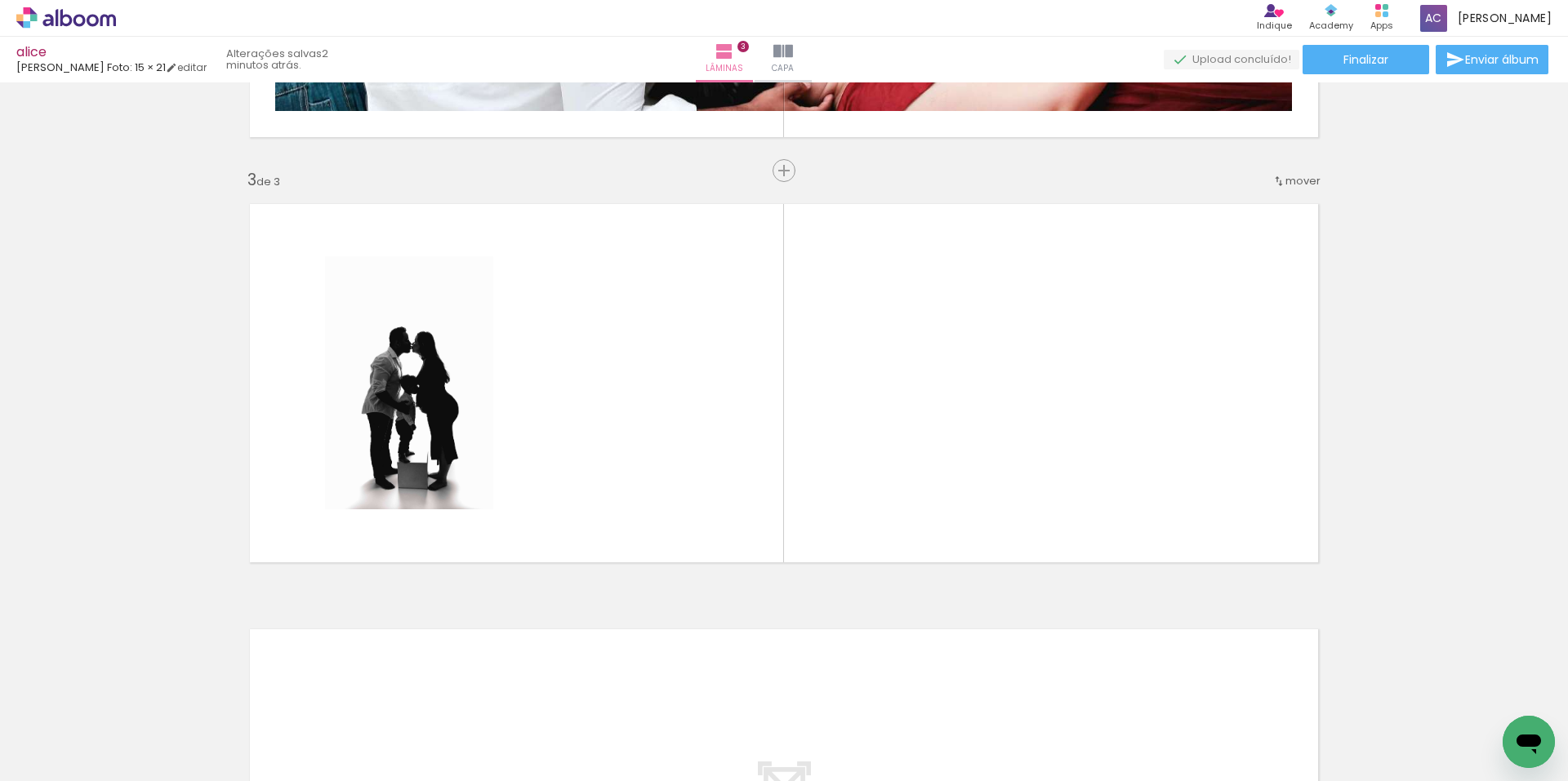
scroll to position [792, 0]
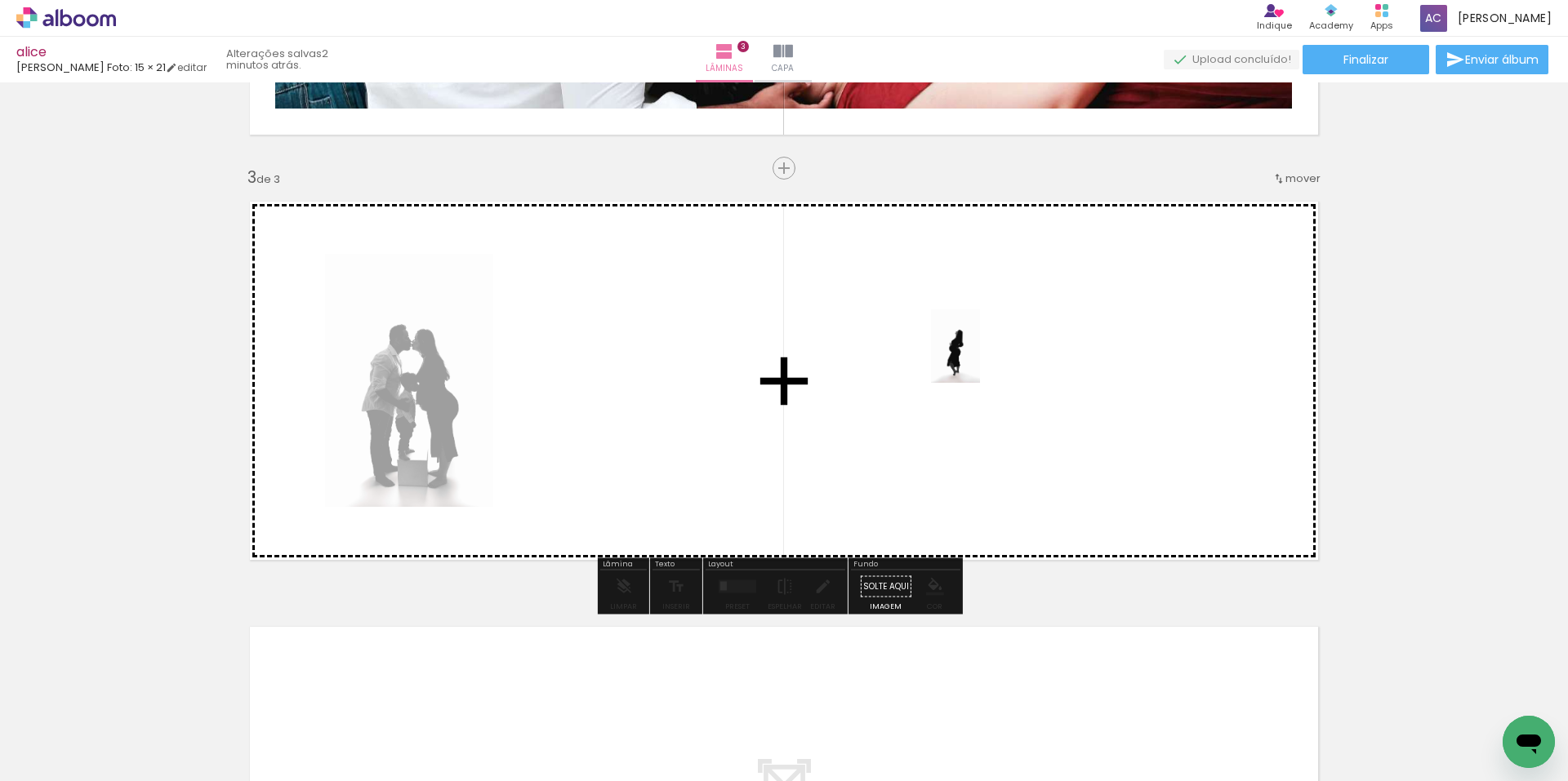
drag, startPoint x: 203, startPoint y: 726, endPoint x: 980, endPoint y: 358, distance: 859.7
click at [980, 358] on quentale-workspace at bounding box center [784, 390] width 1568 height 781
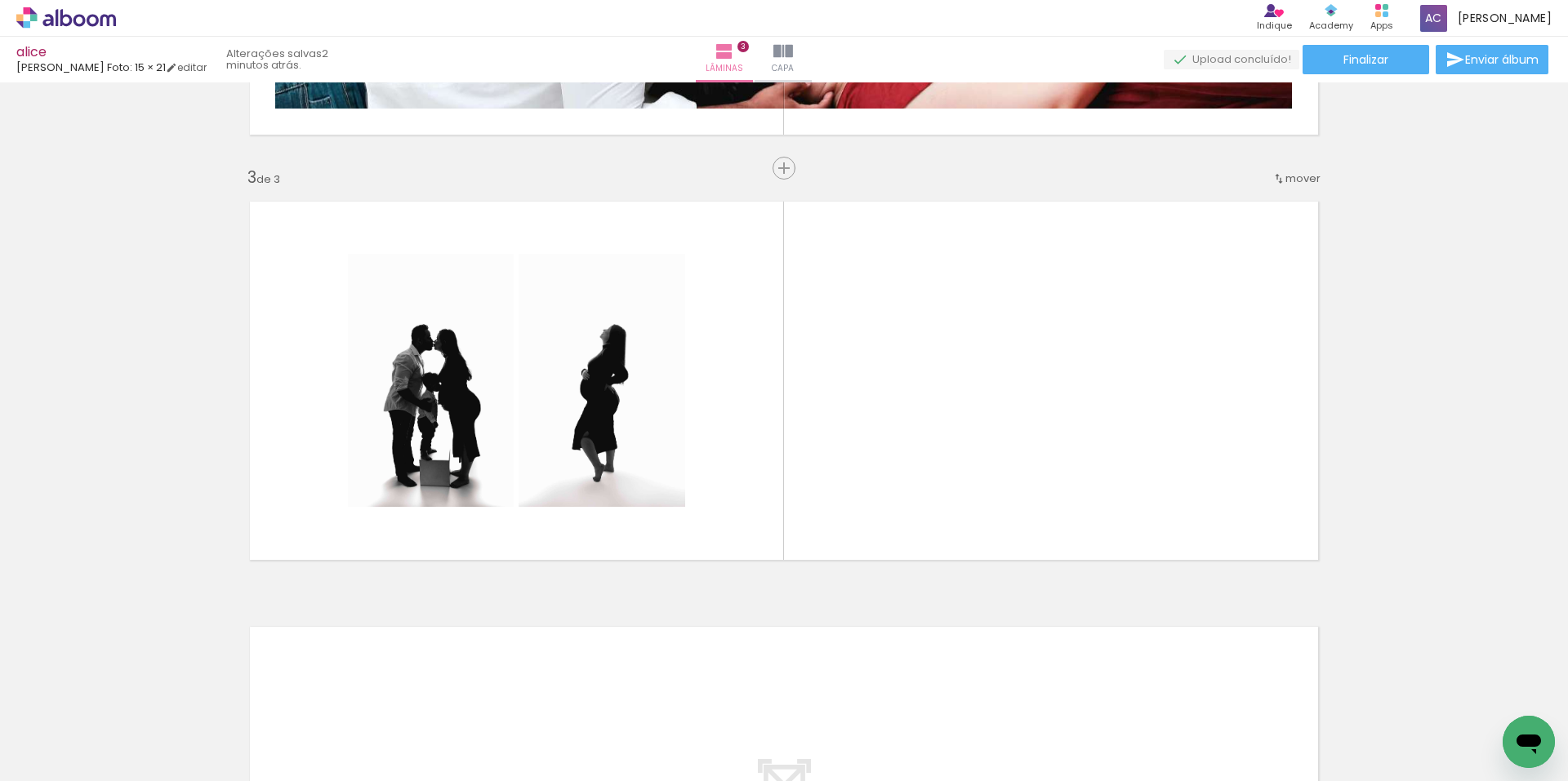
scroll to position [0, 0]
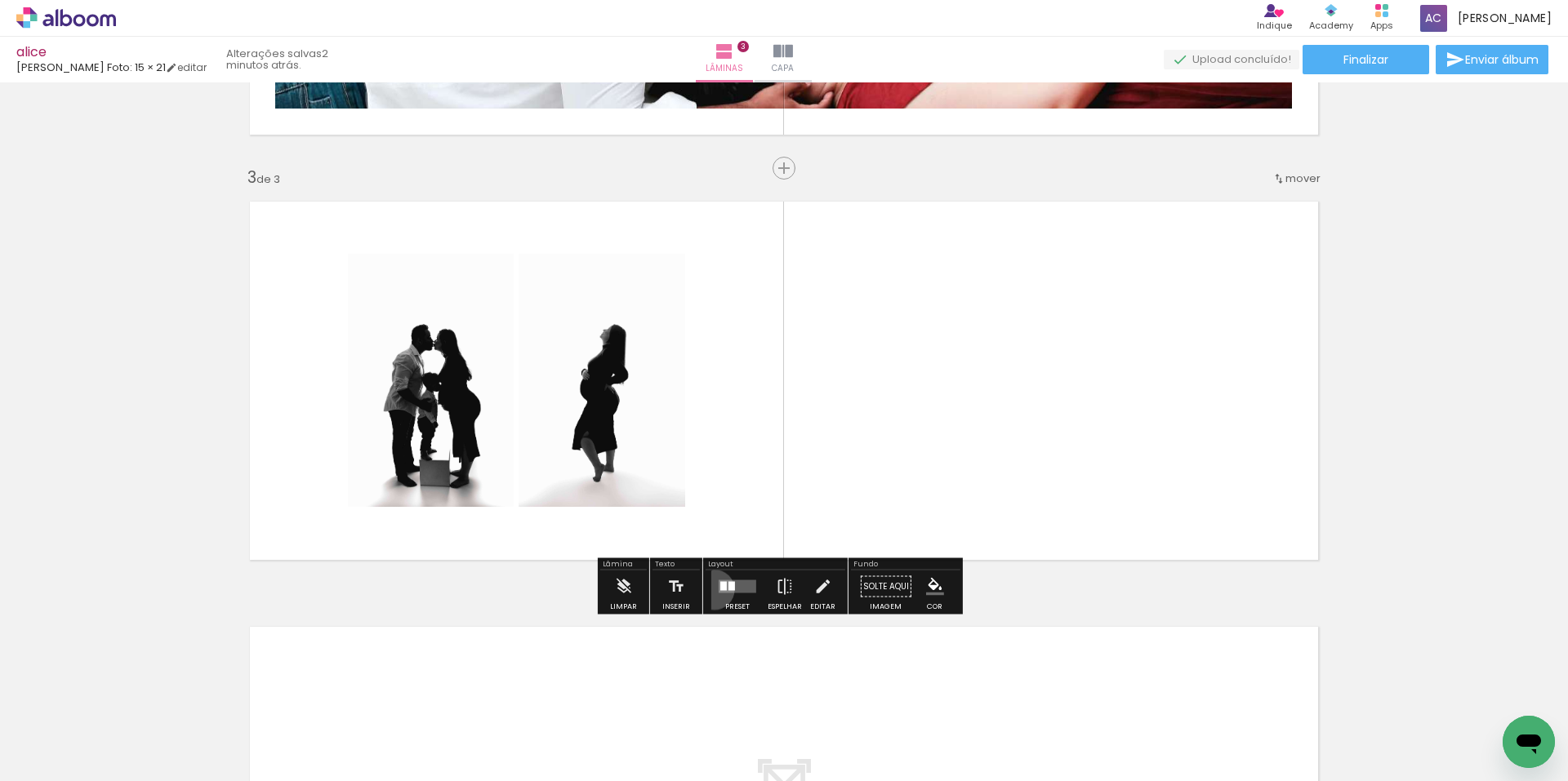
click at [711, 589] on paper-button "Preset" at bounding box center [737, 592] width 52 height 42
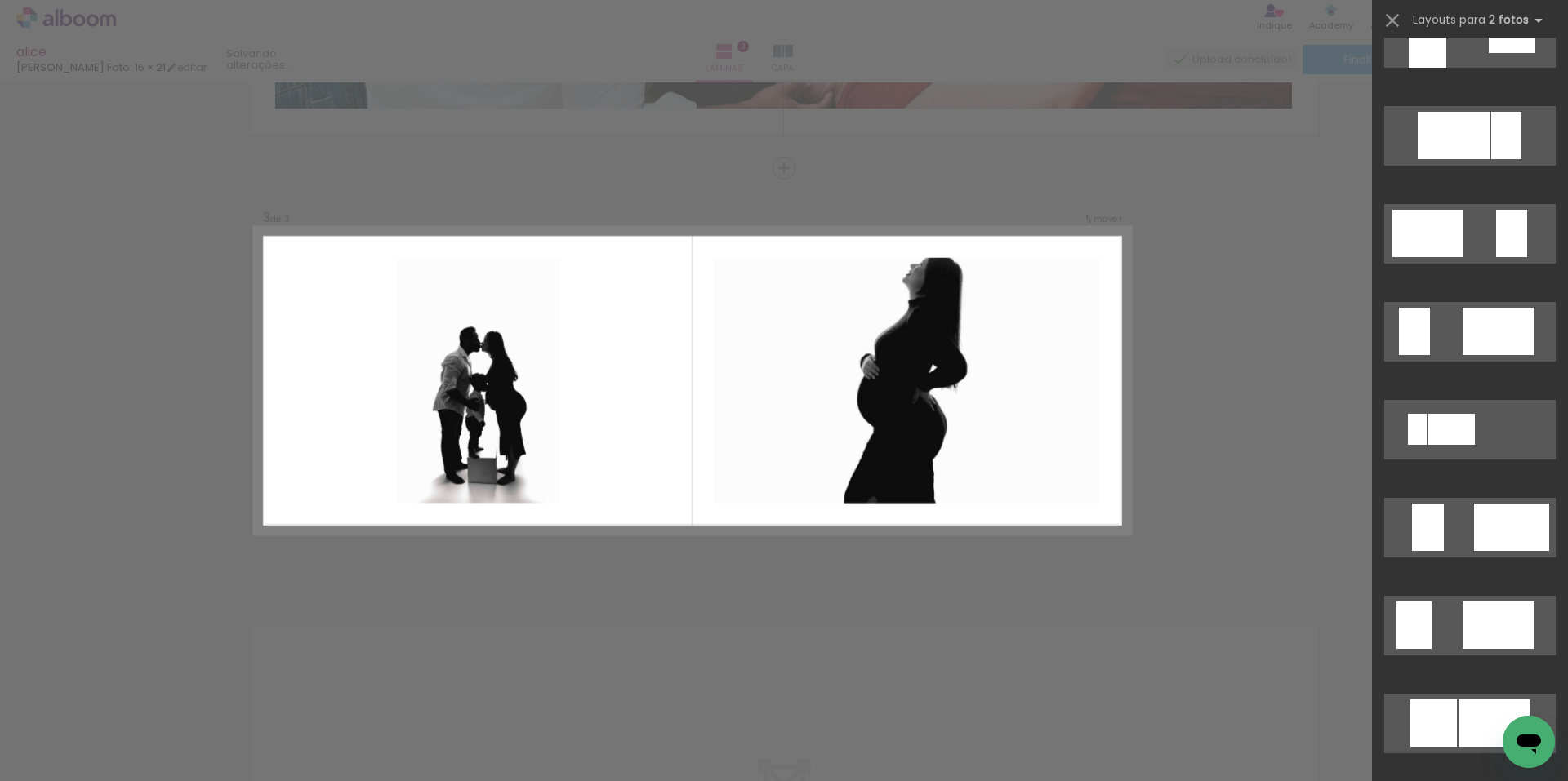
scroll to position [3510, 0]
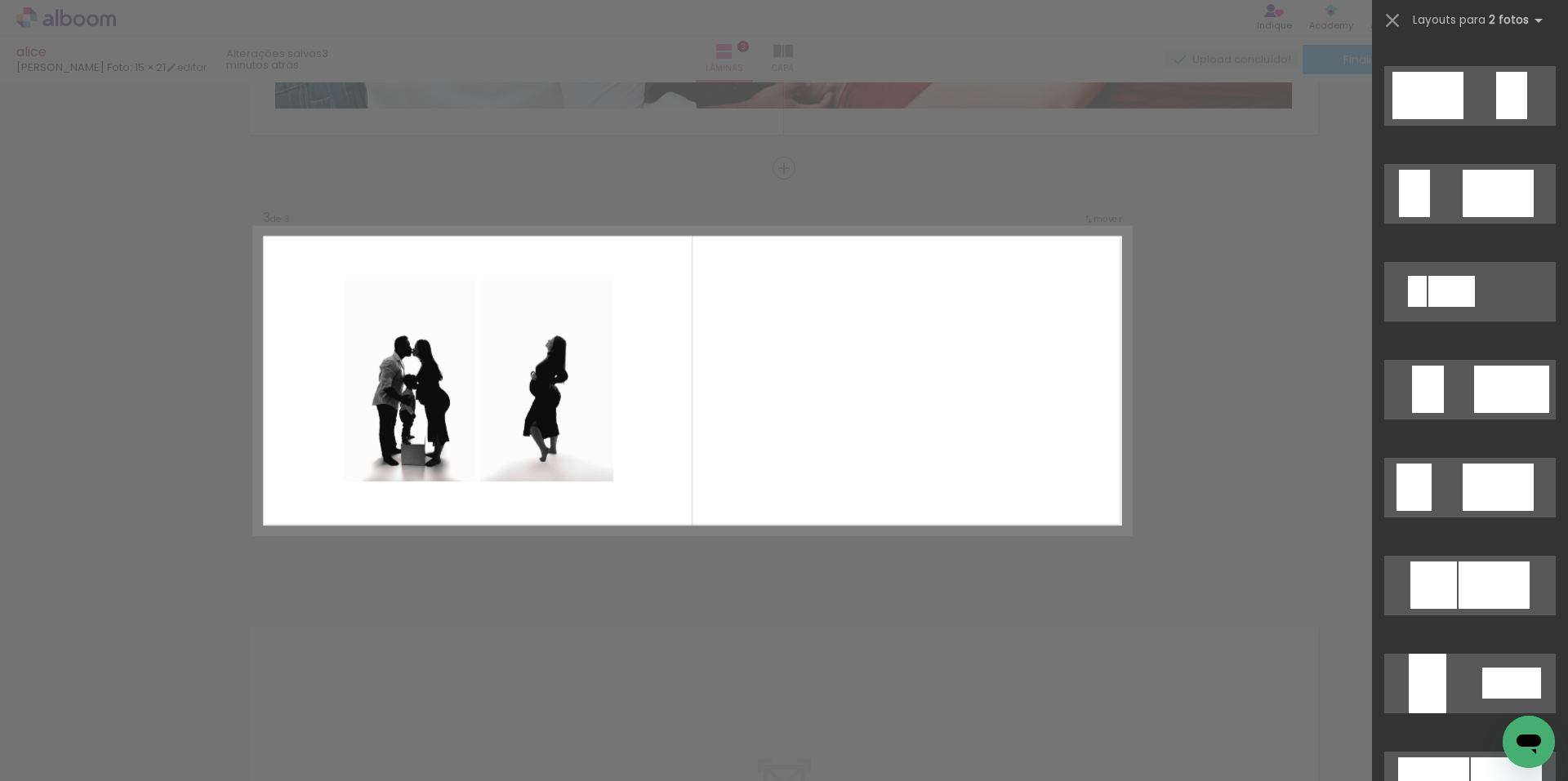
click at [1250, 631] on div "Confirmar Cancelar" at bounding box center [784, 161] width 1568 height 1740
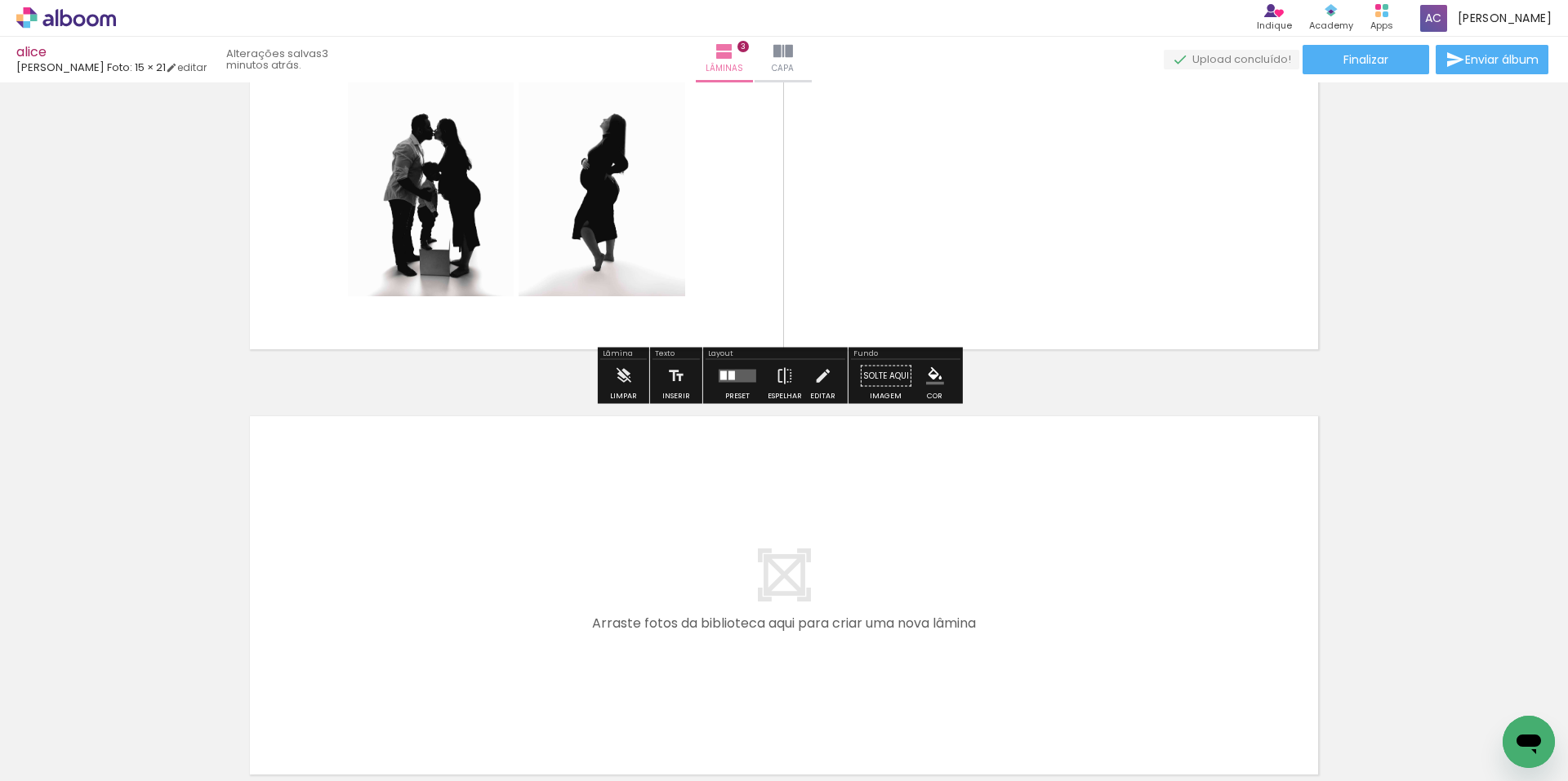
scroll to position [1168, 0]
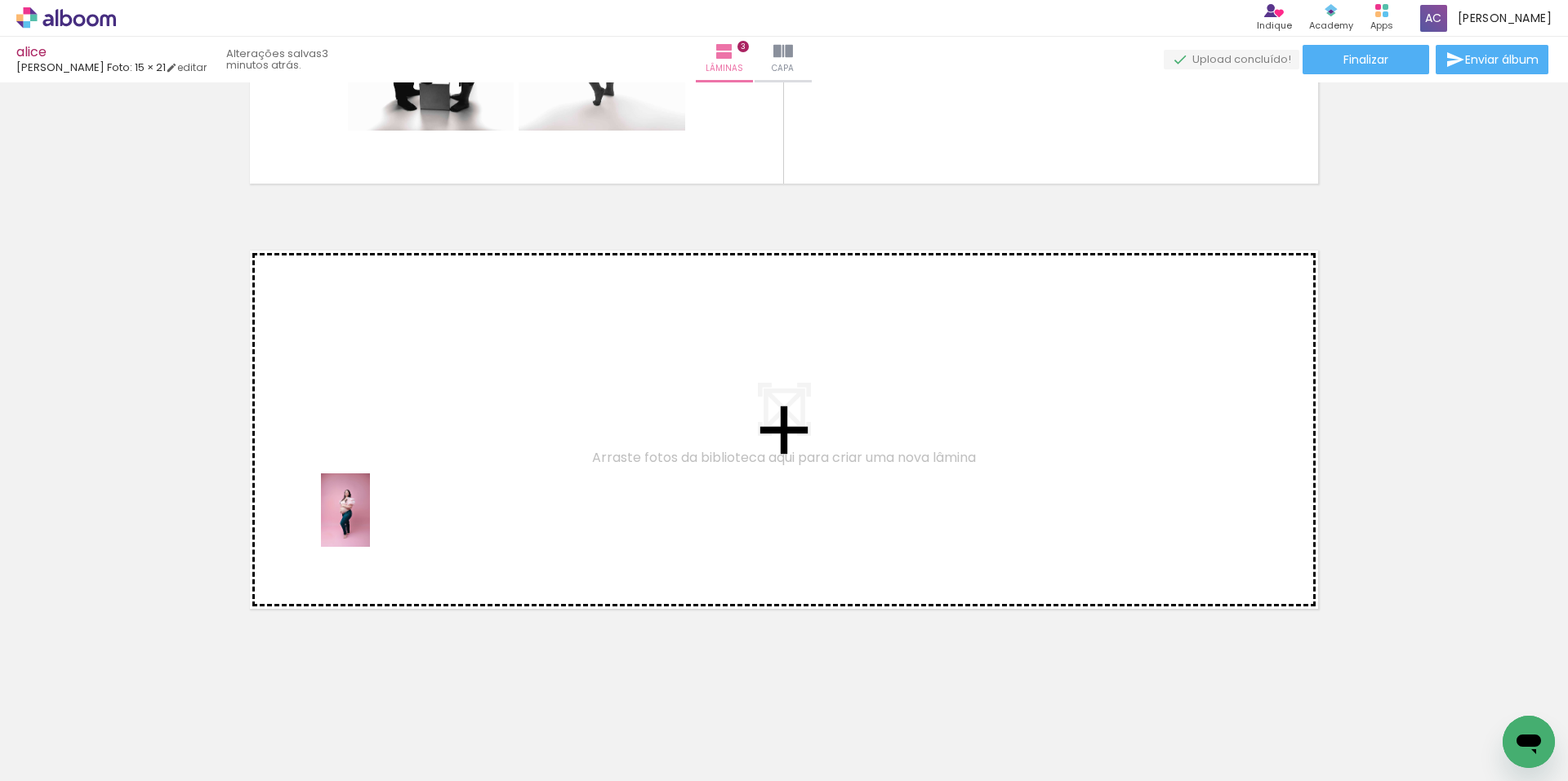
drag, startPoint x: 271, startPoint y: 736, endPoint x: 371, endPoint y: 521, distance: 237.1
click at [371, 521] on quentale-workspace at bounding box center [784, 390] width 1568 height 781
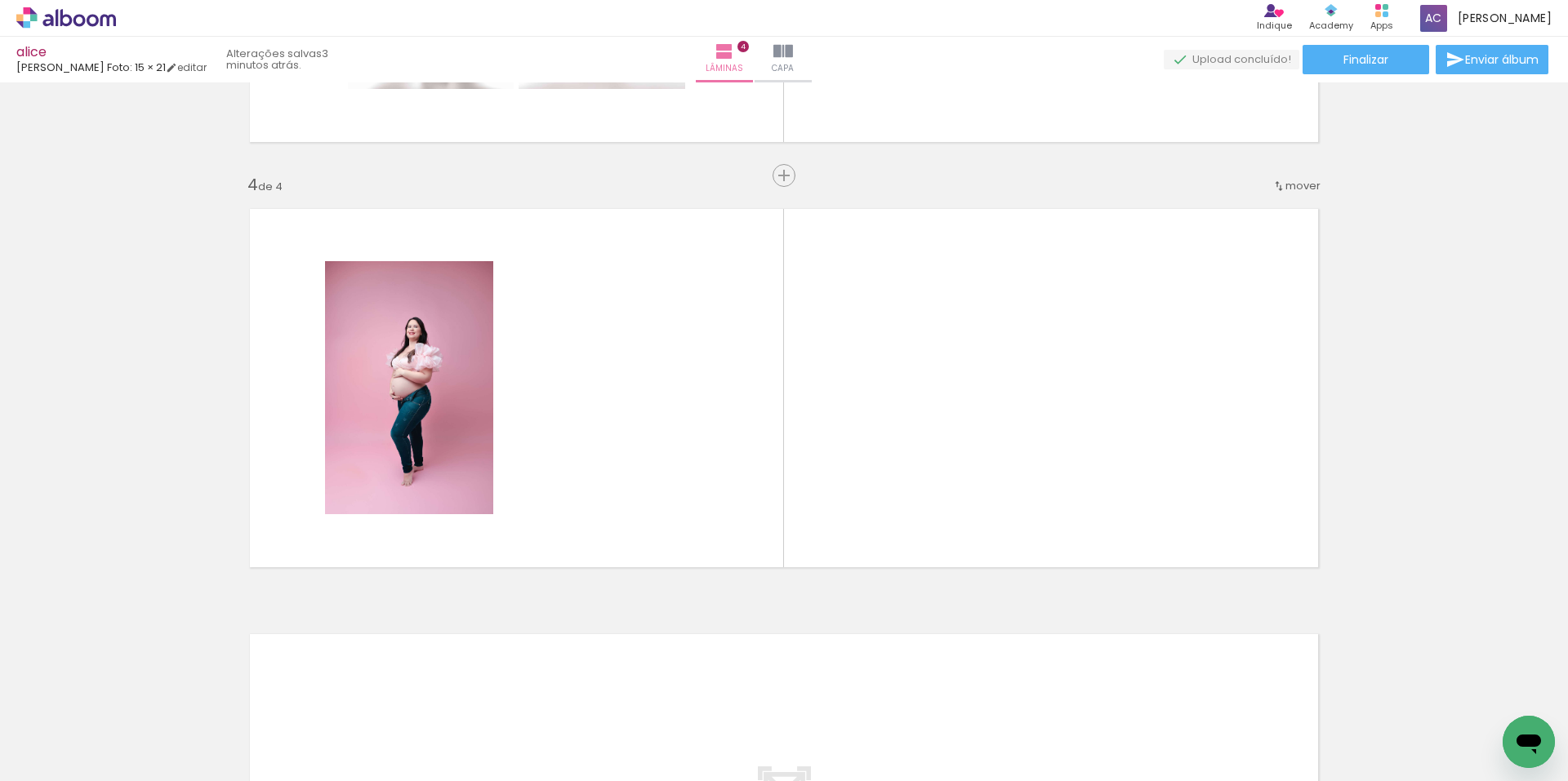
scroll to position [1217, 0]
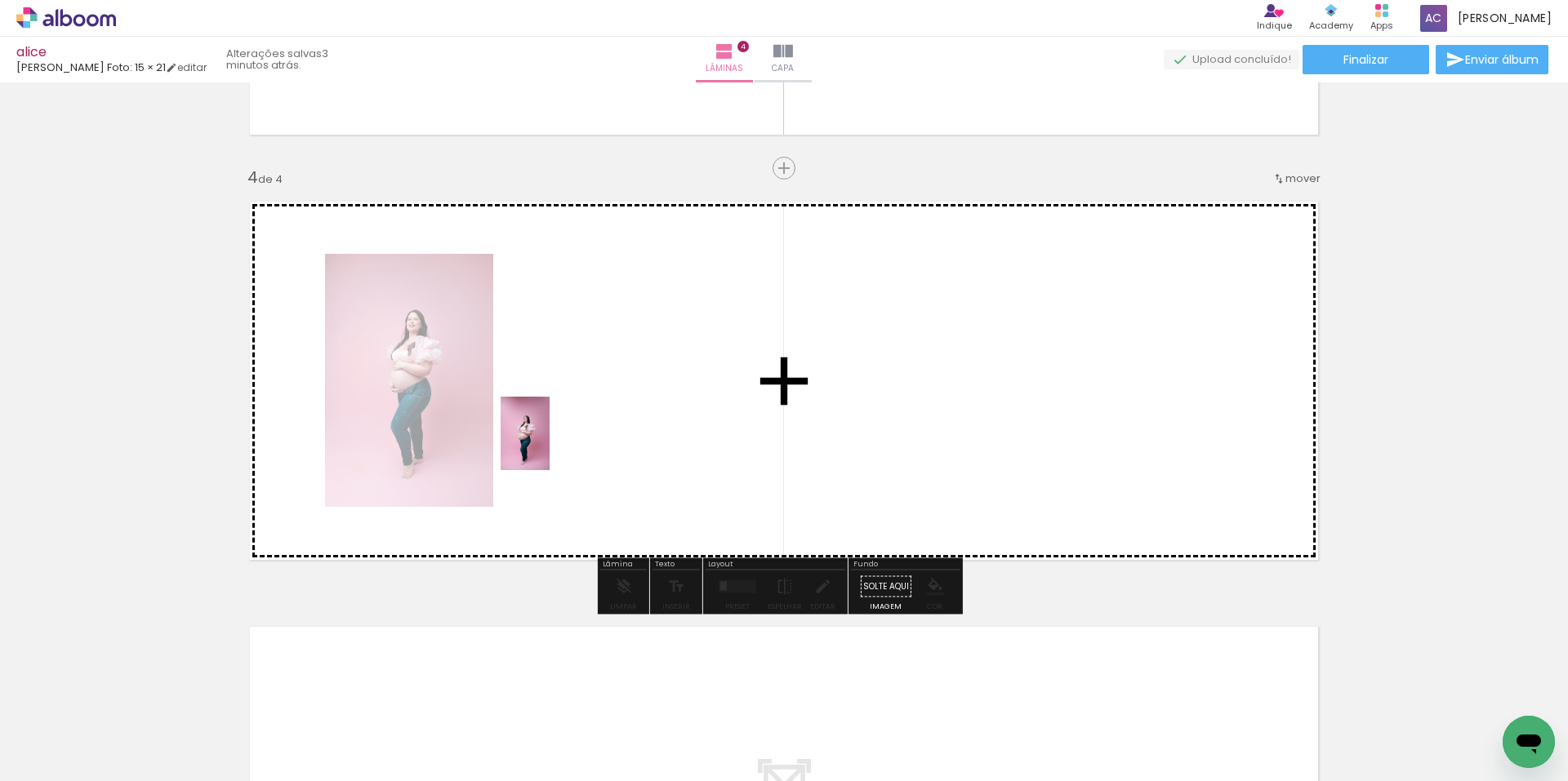
drag, startPoint x: 352, startPoint y: 738, endPoint x: 549, endPoint y: 445, distance: 353.1
click at [549, 445] on quentale-workspace at bounding box center [784, 390] width 1568 height 781
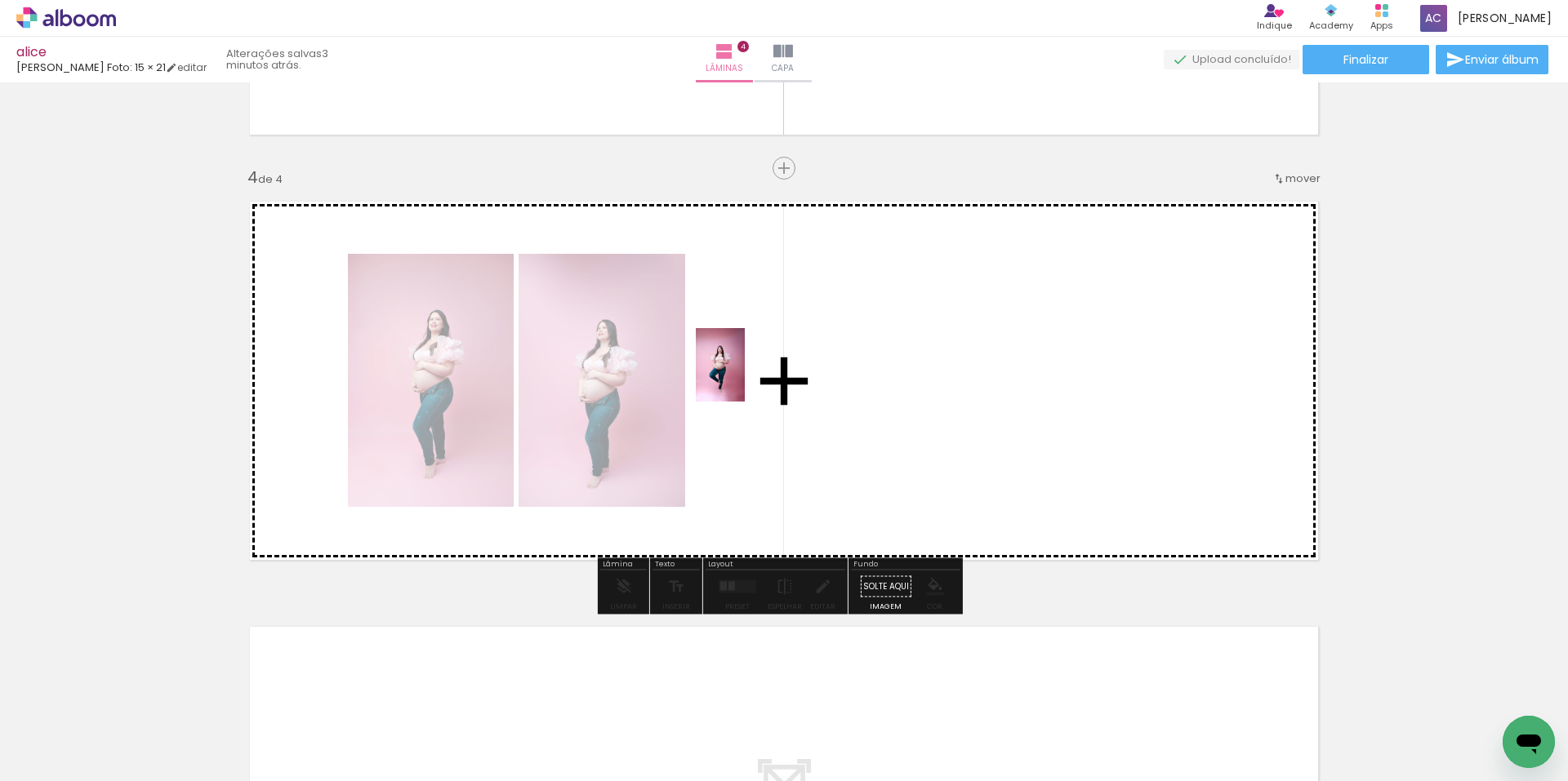
drag, startPoint x: 453, startPoint y: 726, endPoint x: 745, endPoint y: 377, distance: 455.0
click at [745, 377] on quentale-workspace at bounding box center [784, 390] width 1568 height 781
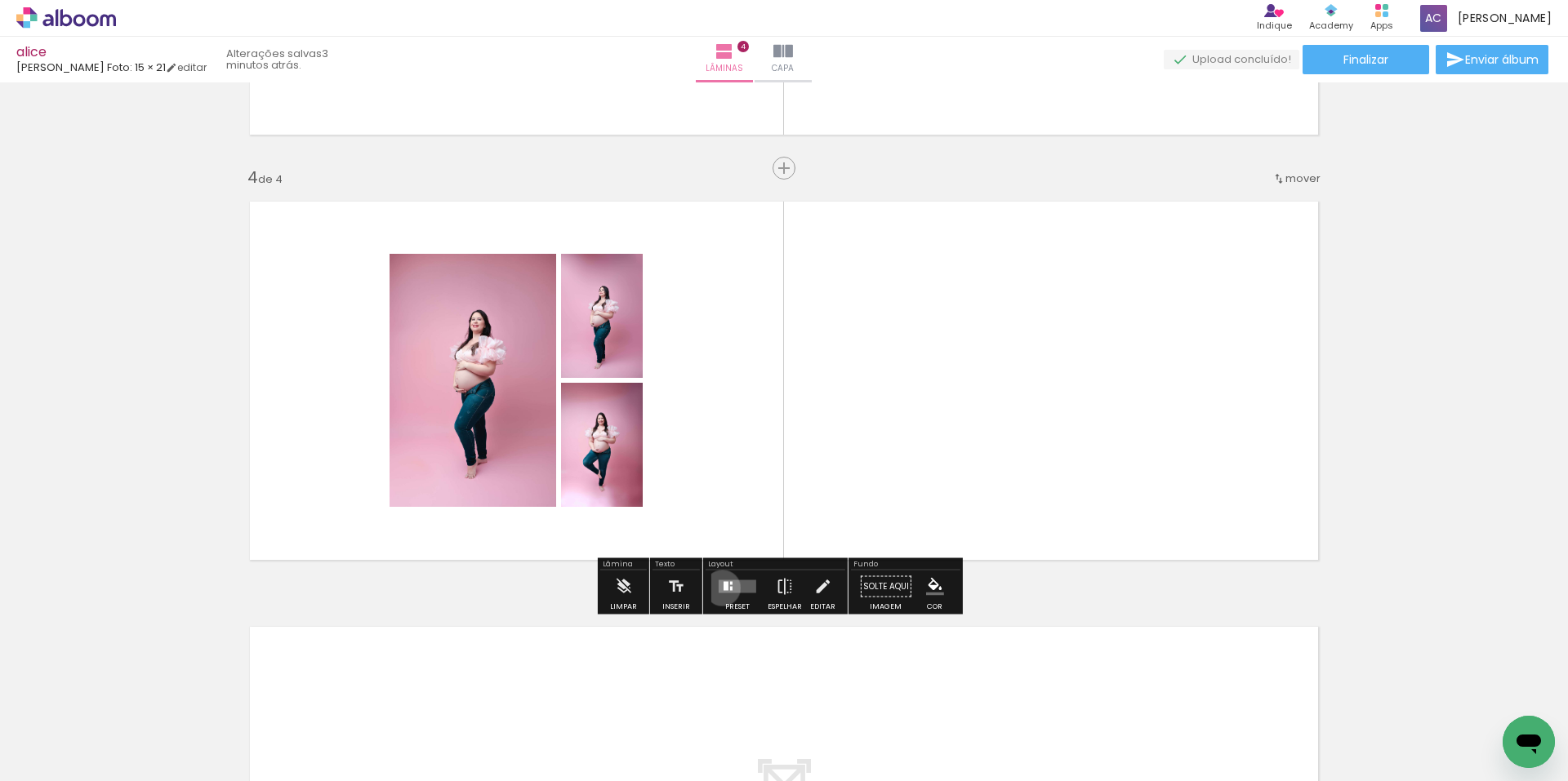
click at [719, 588] on quentale-layouter at bounding box center [737, 587] width 38 height 13
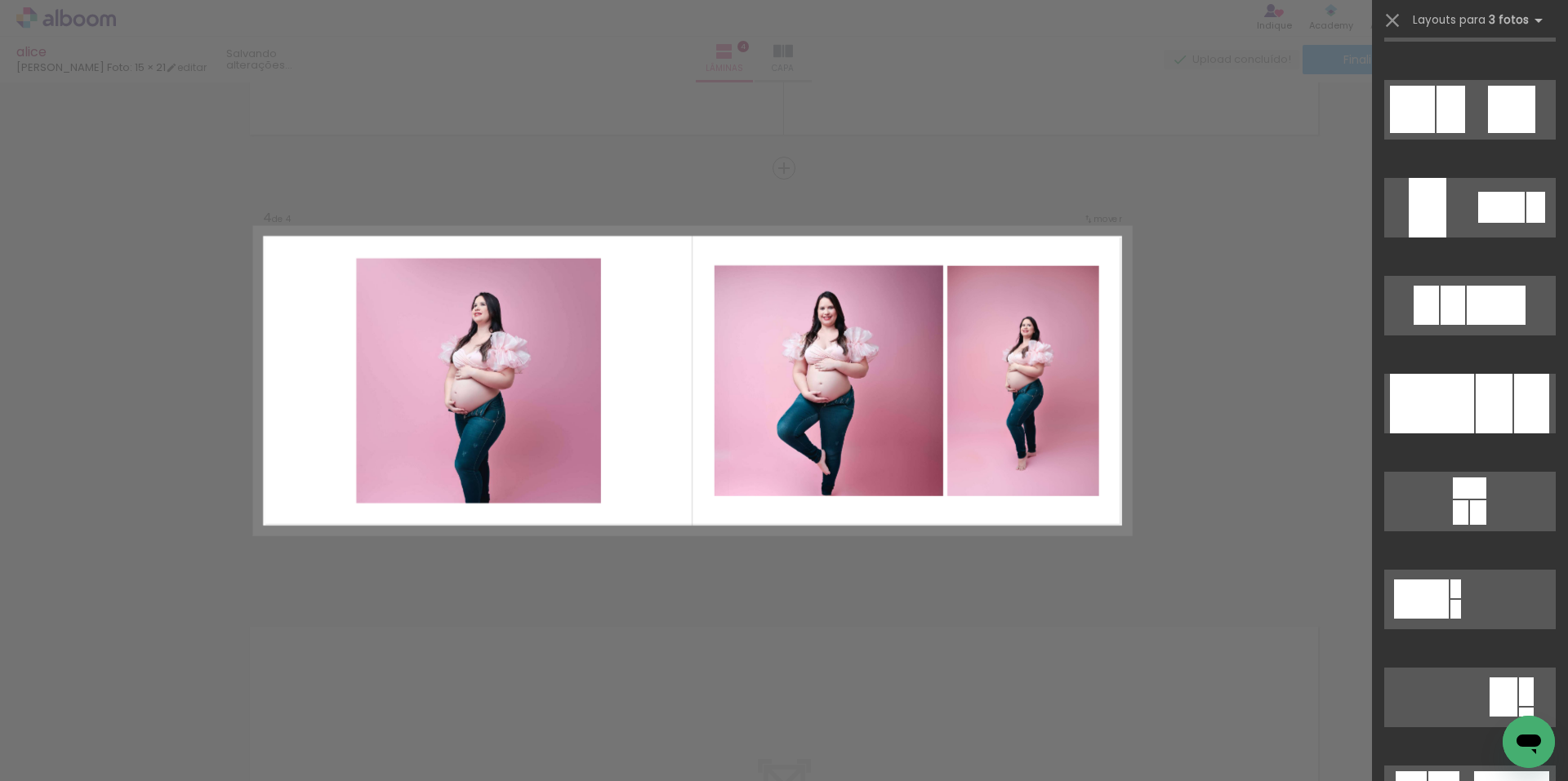
scroll to position [2367, 0]
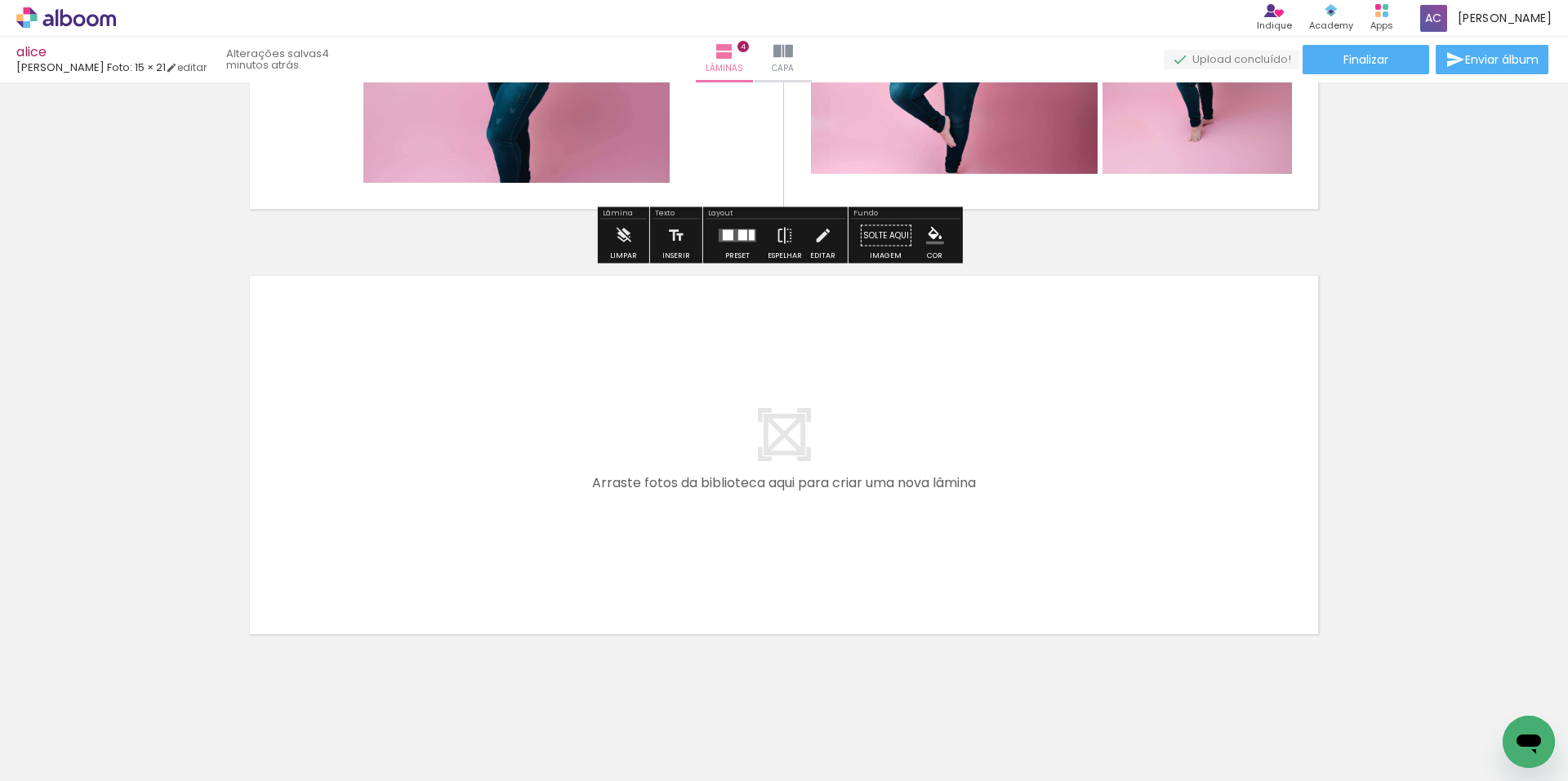
scroll to position [1593, 0]
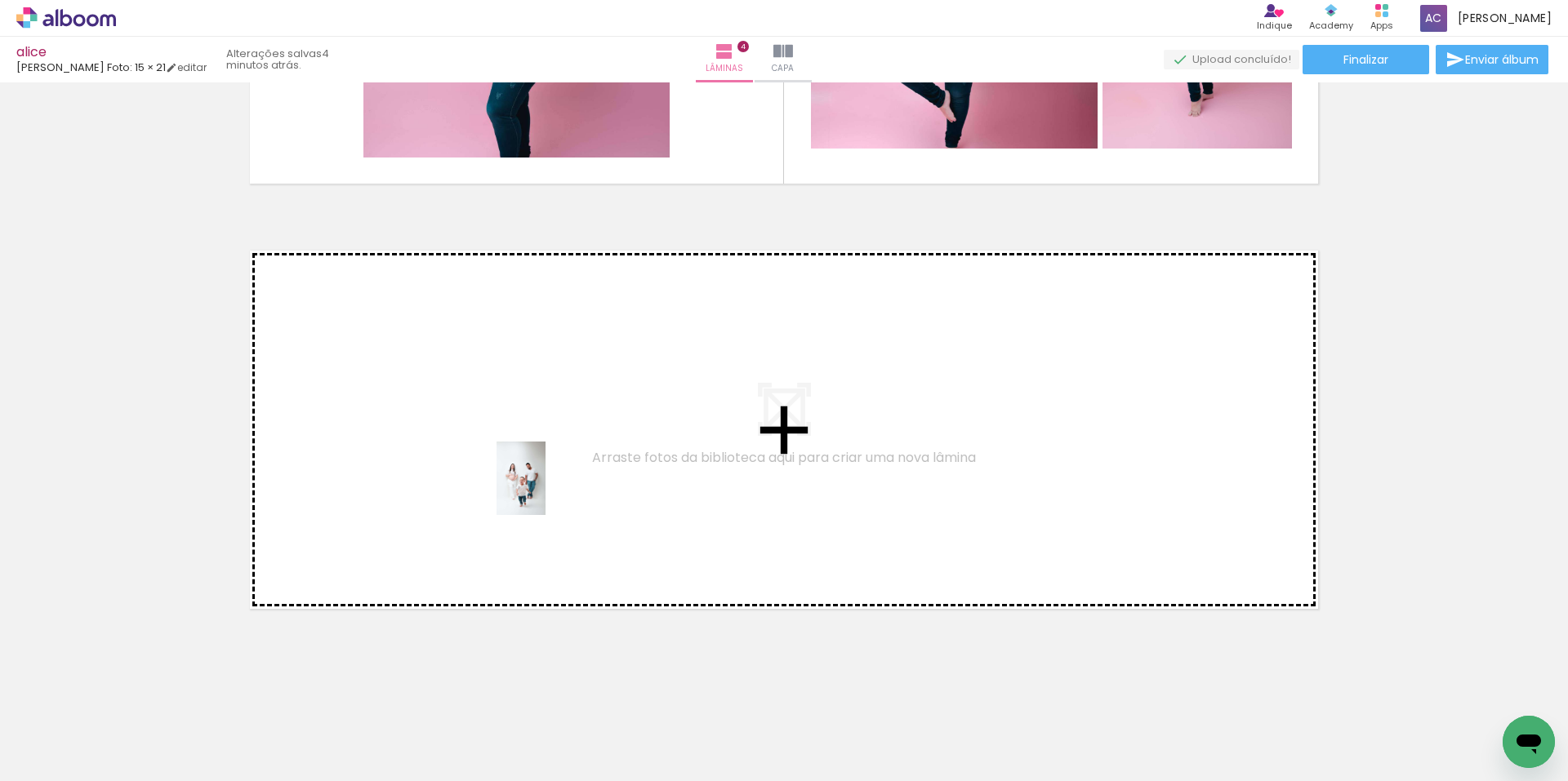
drag, startPoint x: 630, startPoint y: 726, endPoint x: 545, endPoint y: 491, distance: 249.9
click at [545, 491] on quentale-workspace at bounding box center [784, 390] width 1568 height 781
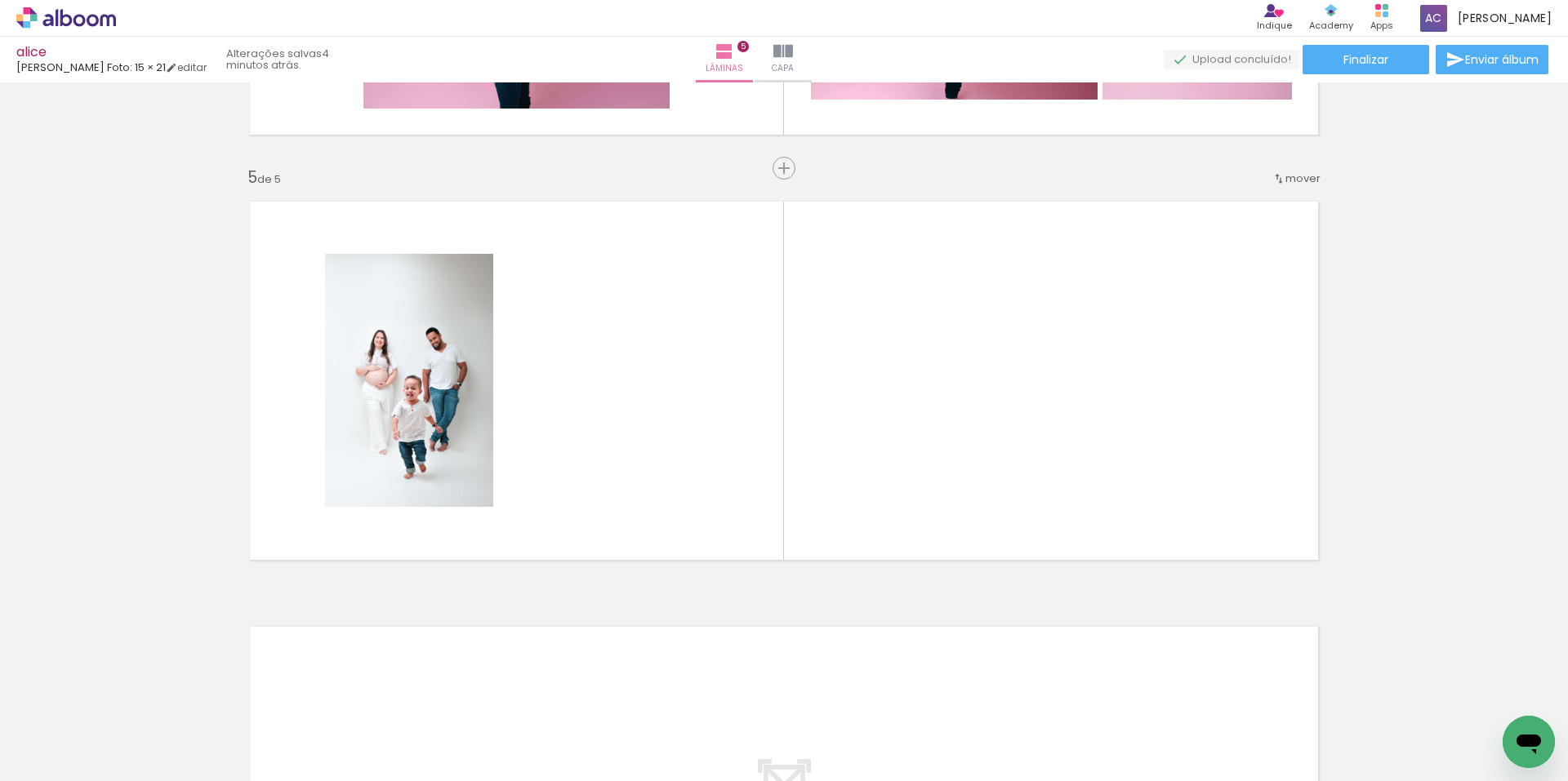
scroll to position [0, 949]
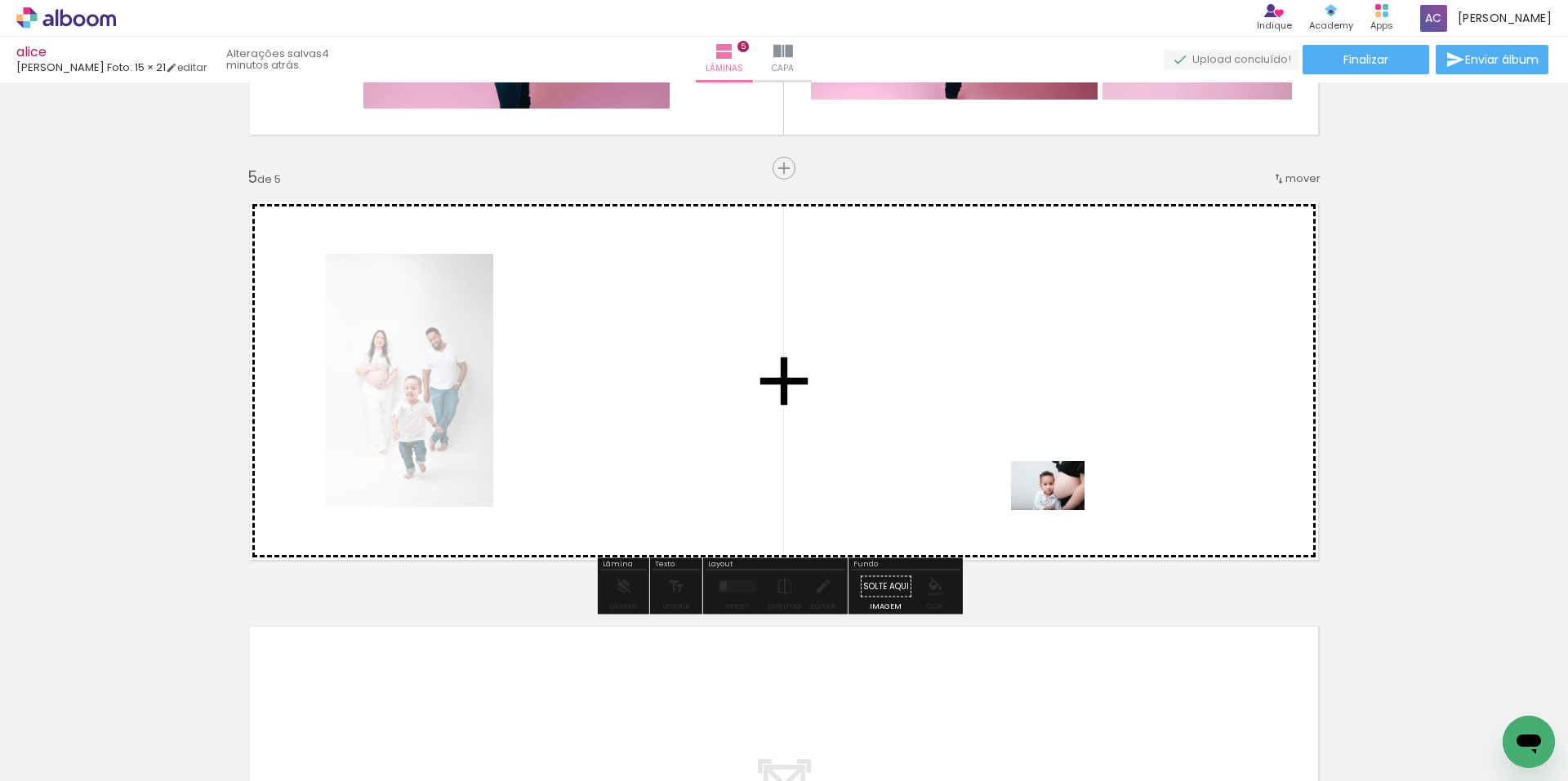
drag, startPoint x: 1152, startPoint y: 744, endPoint x: 1060, endPoint y: 510, distance: 251.4
click at [1060, 510] on quentale-workspace at bounding box center [784, 390] width 1568 height 781
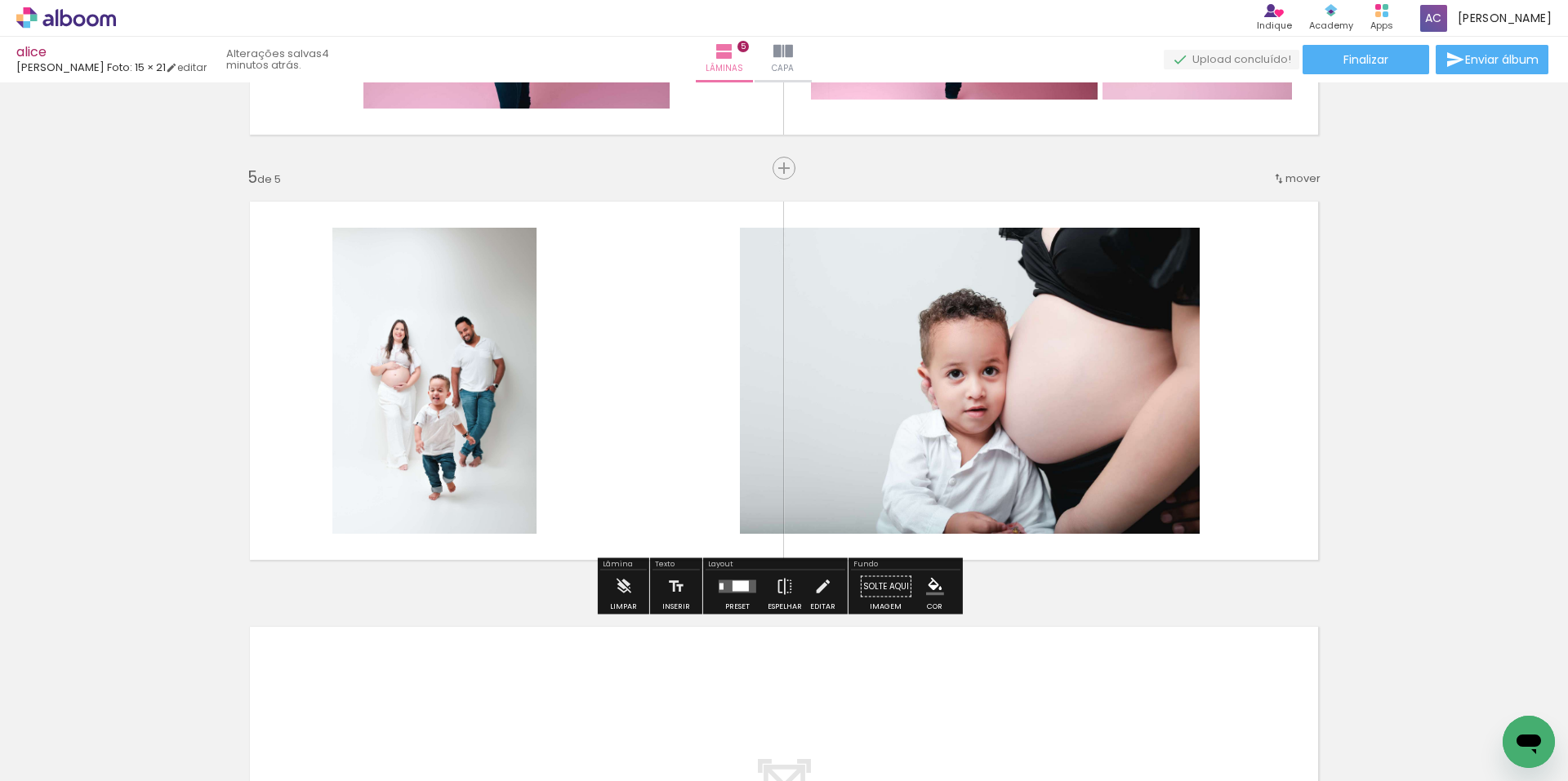
click at [741, 586] on div at bounding box center [741, 586] width 17 height 11
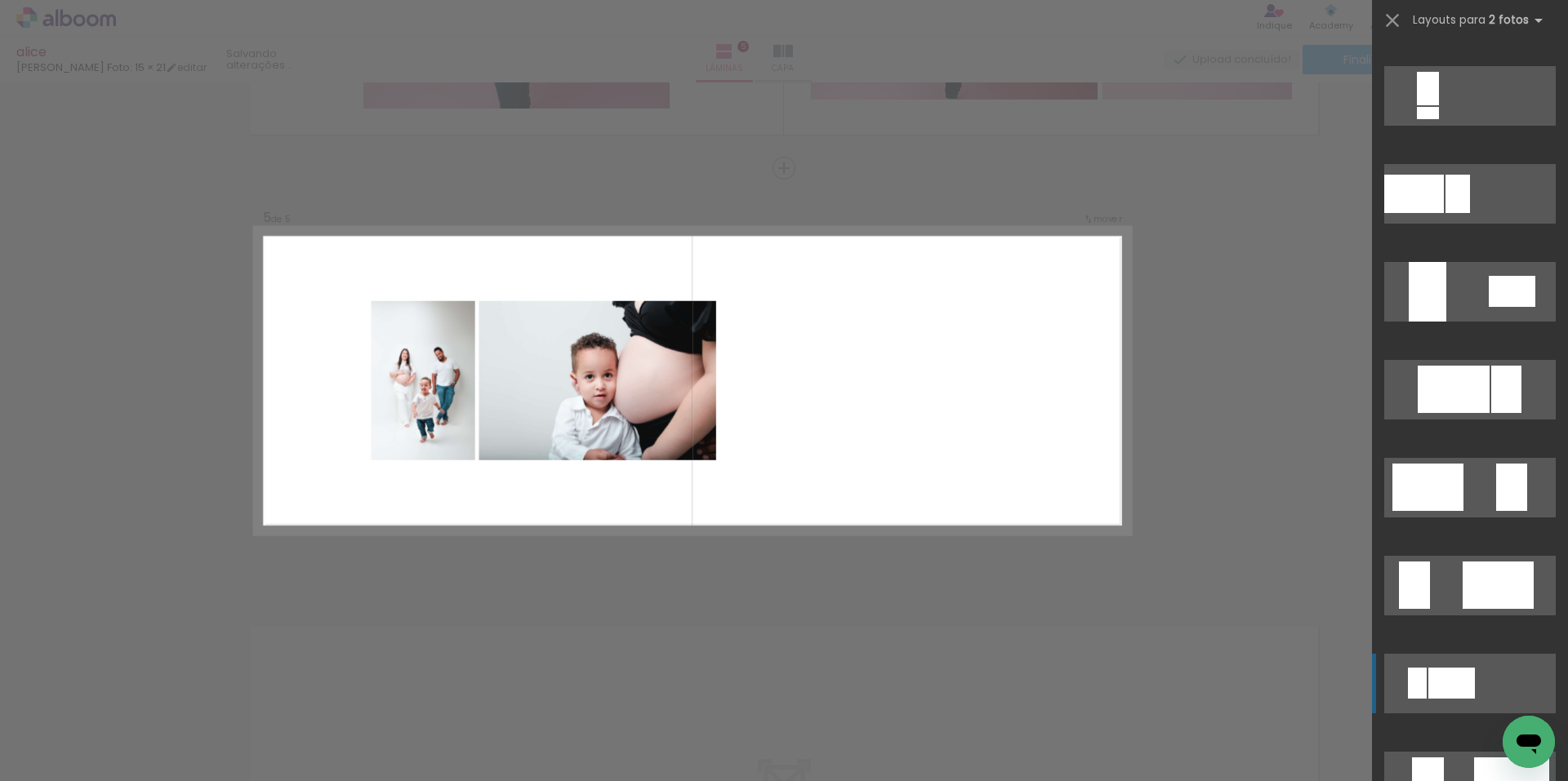
scroll to position [1143, 0]
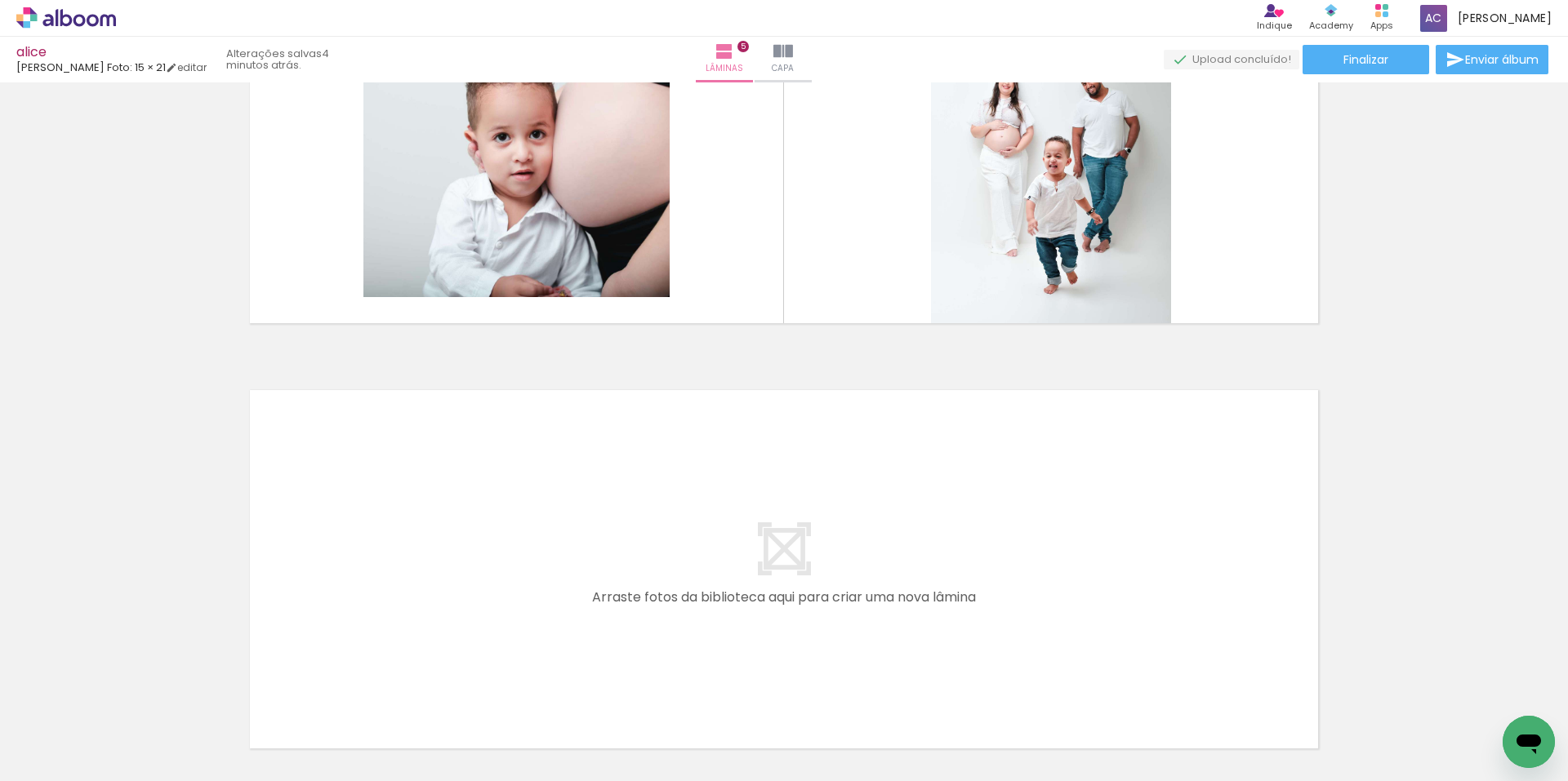
scroll to position [1937, 0]
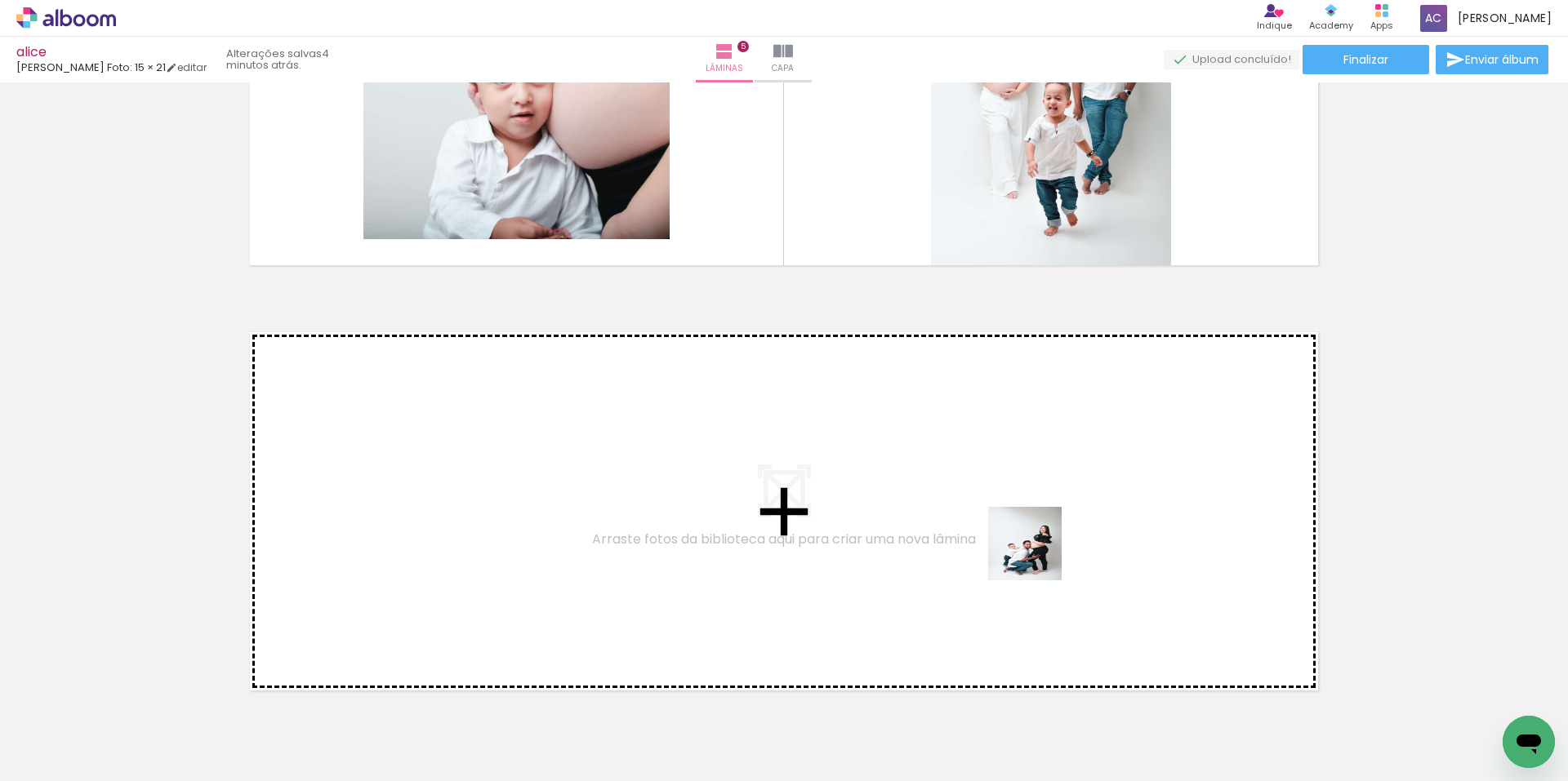
drag, startPoint x: 1427, startPoint y: 728, endPoint x: 1037, endPoint y: 556, distance: 426.2
click at [1037, 556] on quentale-workspace at bounding box center [784, 390] width 1568 height 781
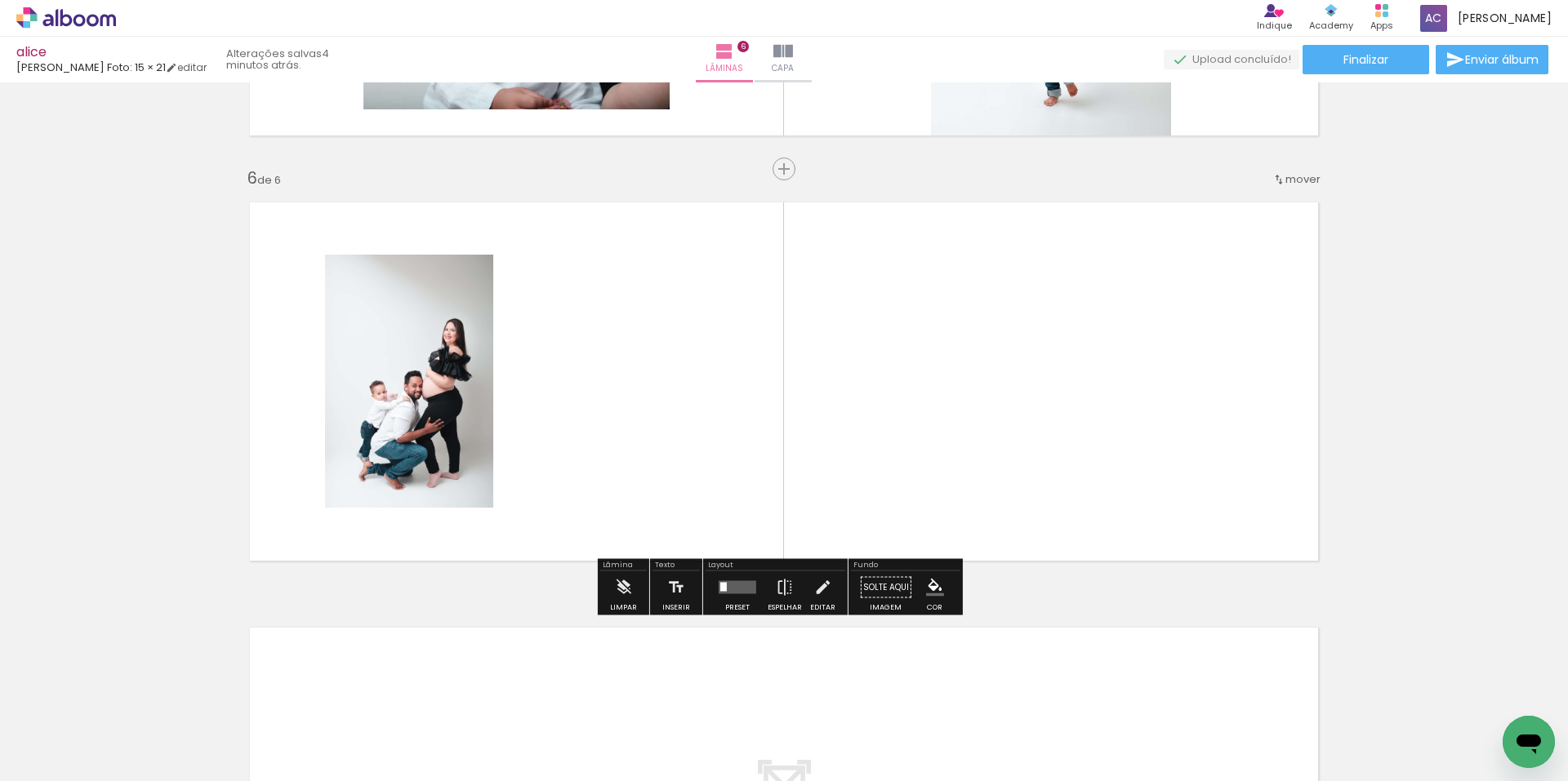
scroll to position [2068, 0]
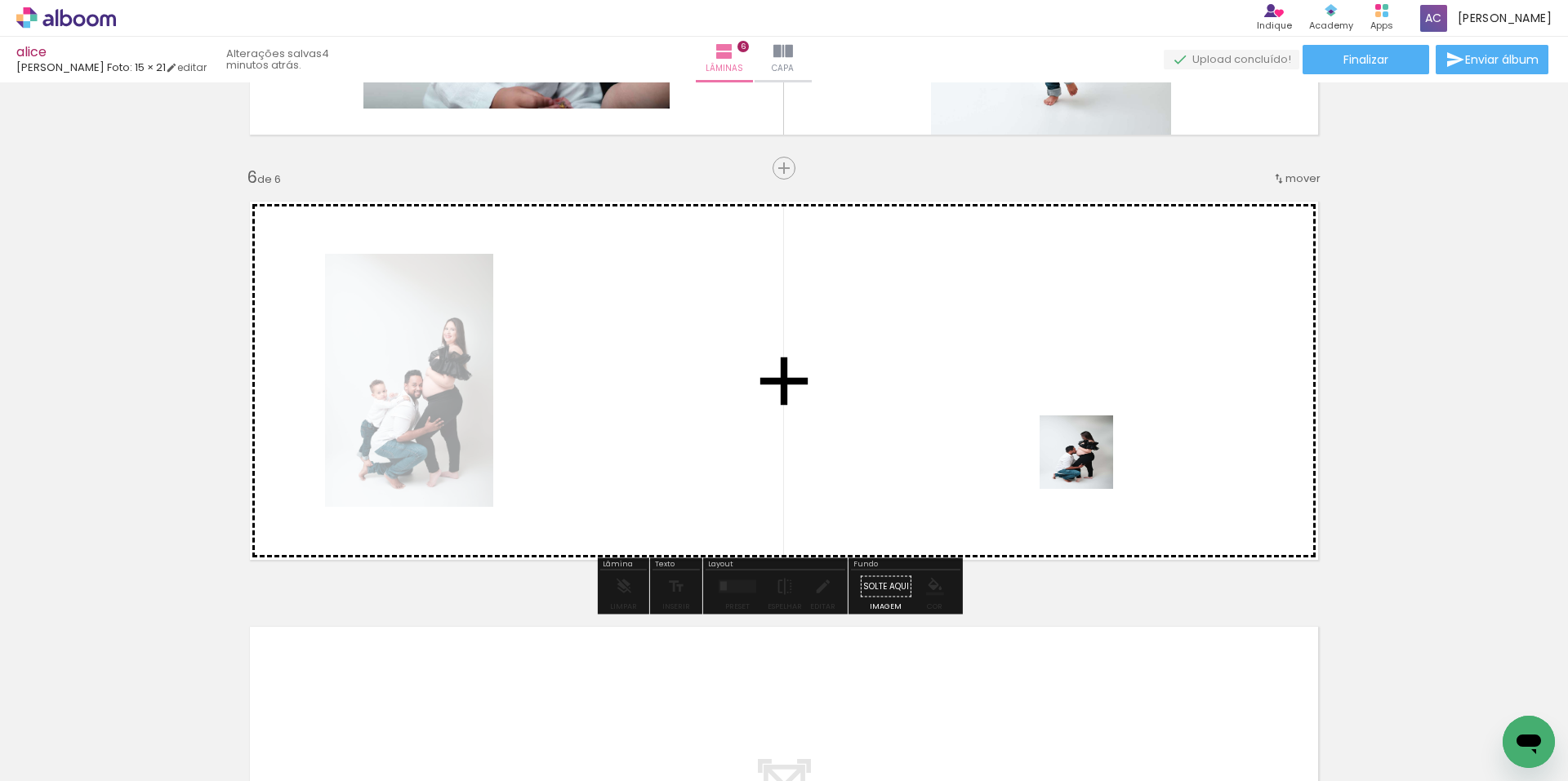
drag, startPoint x: 1313, startPoint y: 697, endPoint x: 1089, endPoint y: 465, distance: 322.5
click at [1089, 465] on quentale-workspace at bounding box center [784, 390] width 1568 height 781
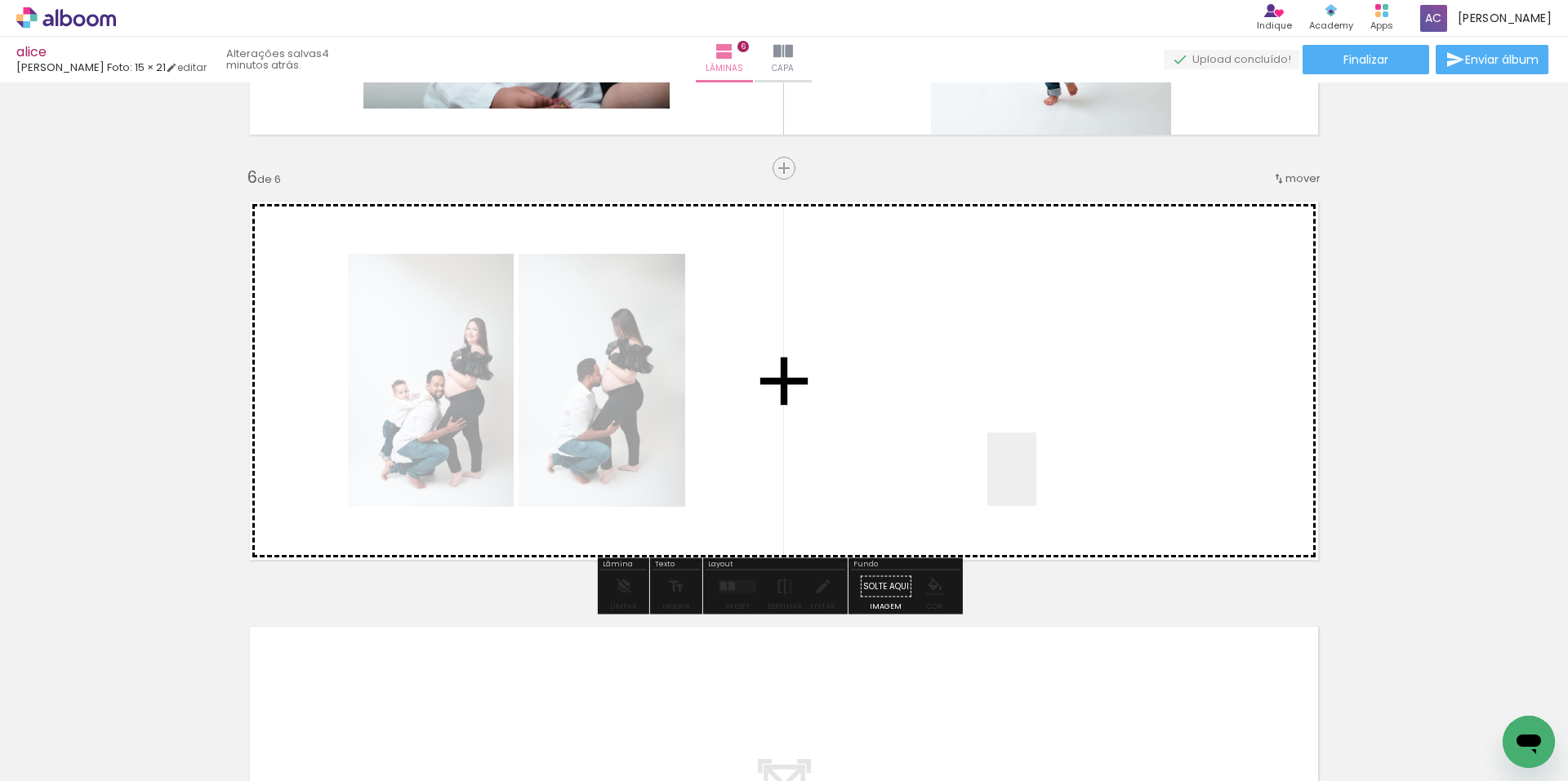
drag, startPoint x: 1033, startPoint y: 511, endPoint x: 1036, endPoint y: 475, distance: 36.1
click at [1036, 475] on quentale-workspace at bounding box center [784, 390] width 1568 height 781
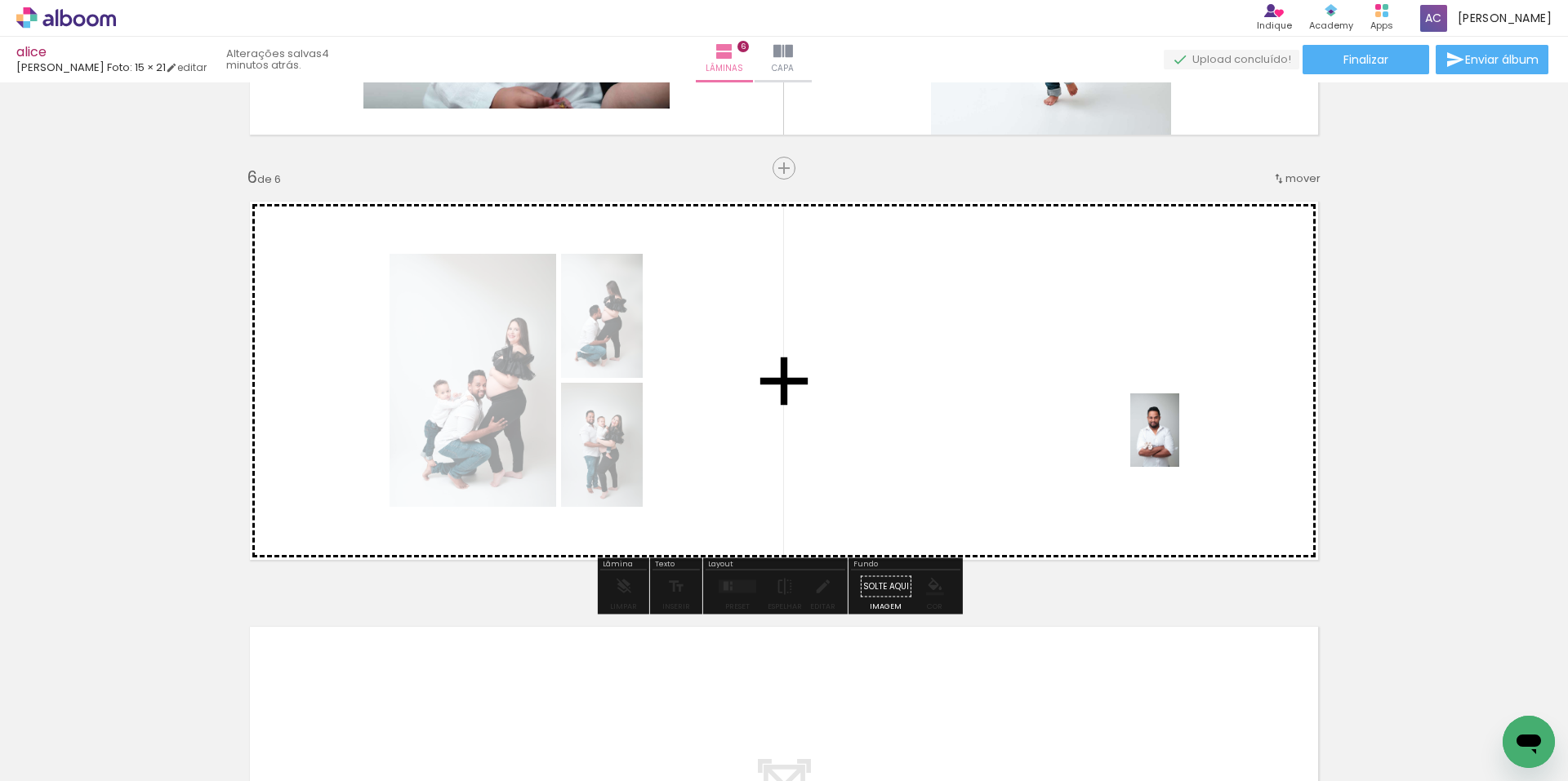
drag, startPoint x: 1495, startPoint y: 707, endPoint x: 1179, endPoint y: 442, distance: 412.4
click at [1179, 442] on quentale-workspace at bounding box center [784, 390] width 1568 height 781
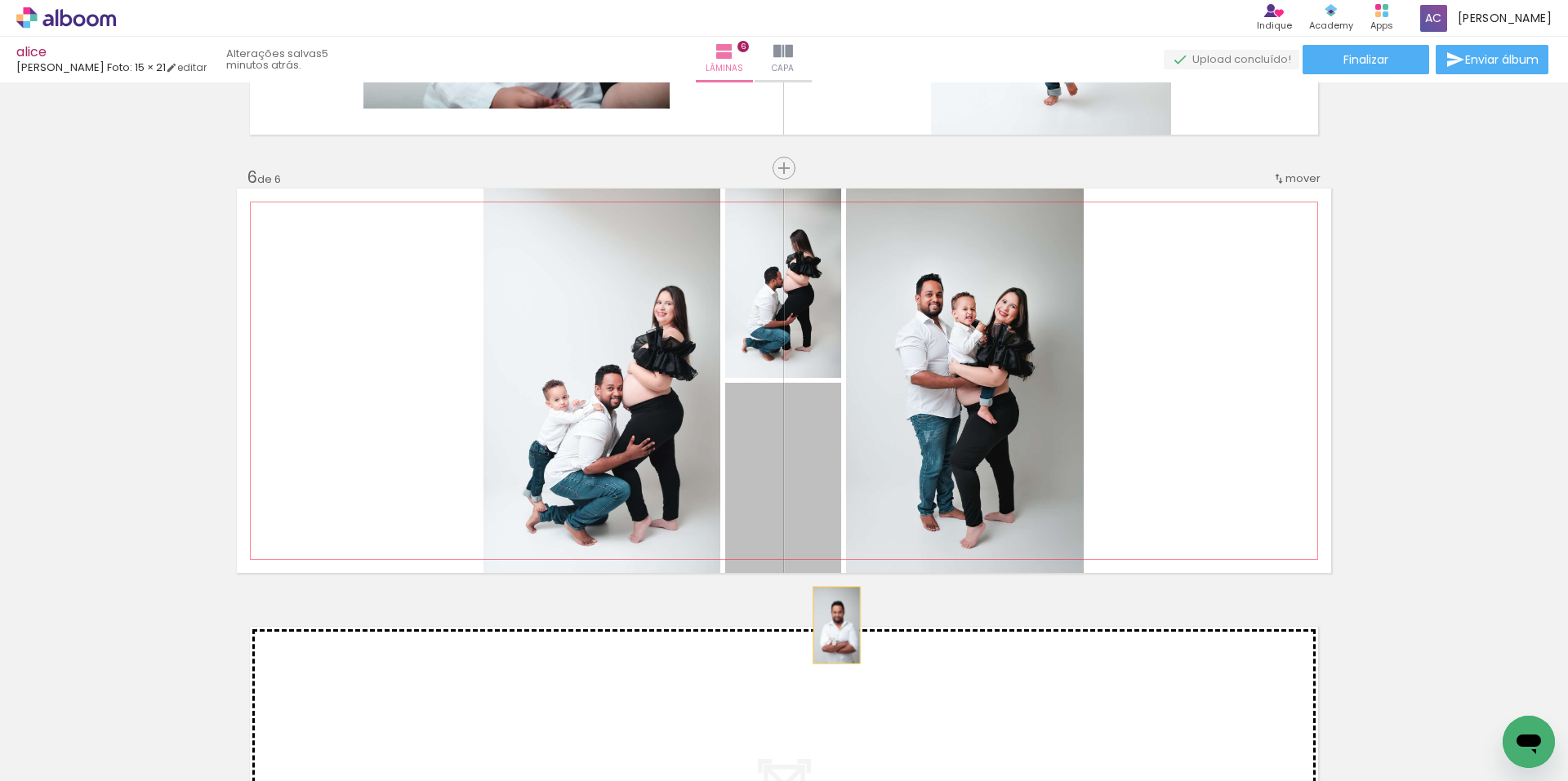
drag, startPoint x: 807, startPoint y: 480, endPoint x: 831, endPoint y: 626, distance: 148.0
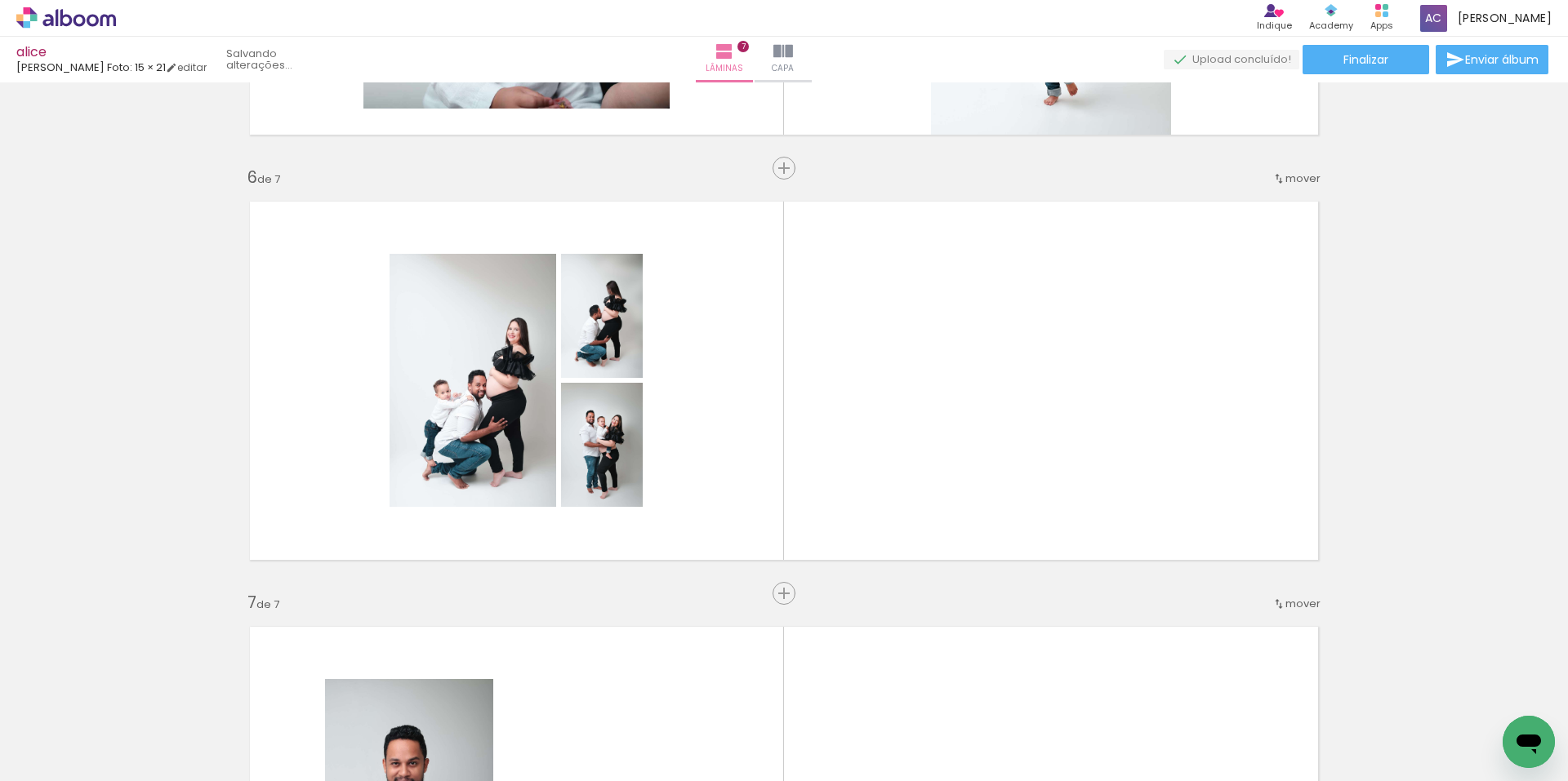
scroll to position [2493, 0]
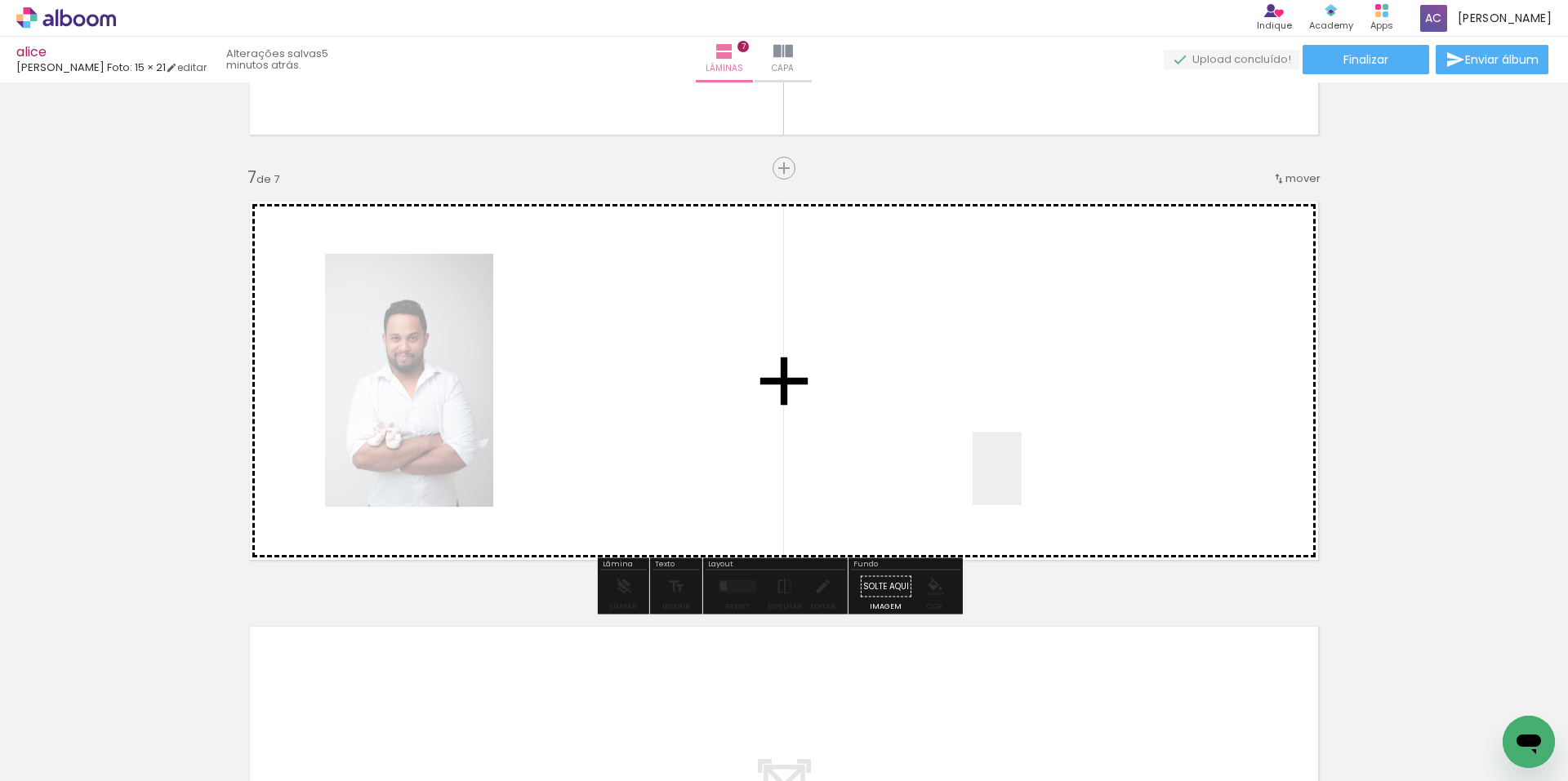
drag, startPoint x: 972, startPoint y: 727, endPoint x: 1026, endPoint y: 467, distance: 265.5
click at [1026, 467] on quentale-workspace at bounding box center [784, 390] width 1568 height 781
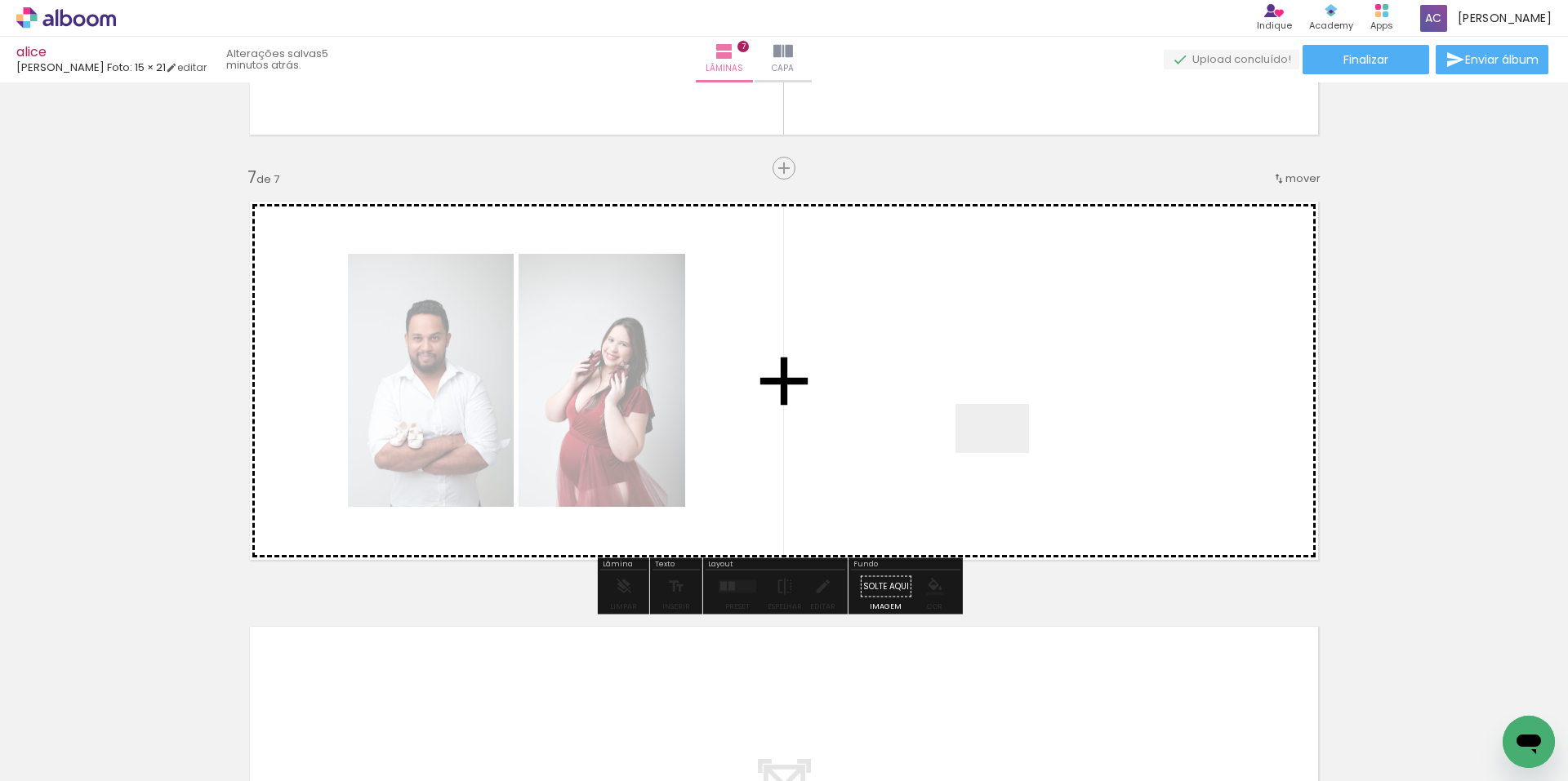
drag, startPoint x: 843, startPoint y: 737, endPoint x: 1055, endPoint y: 409, distance: 390.5
click at [1055, 409] on quentale-workspace at bounding box center [784, 390] width 1568 height 781
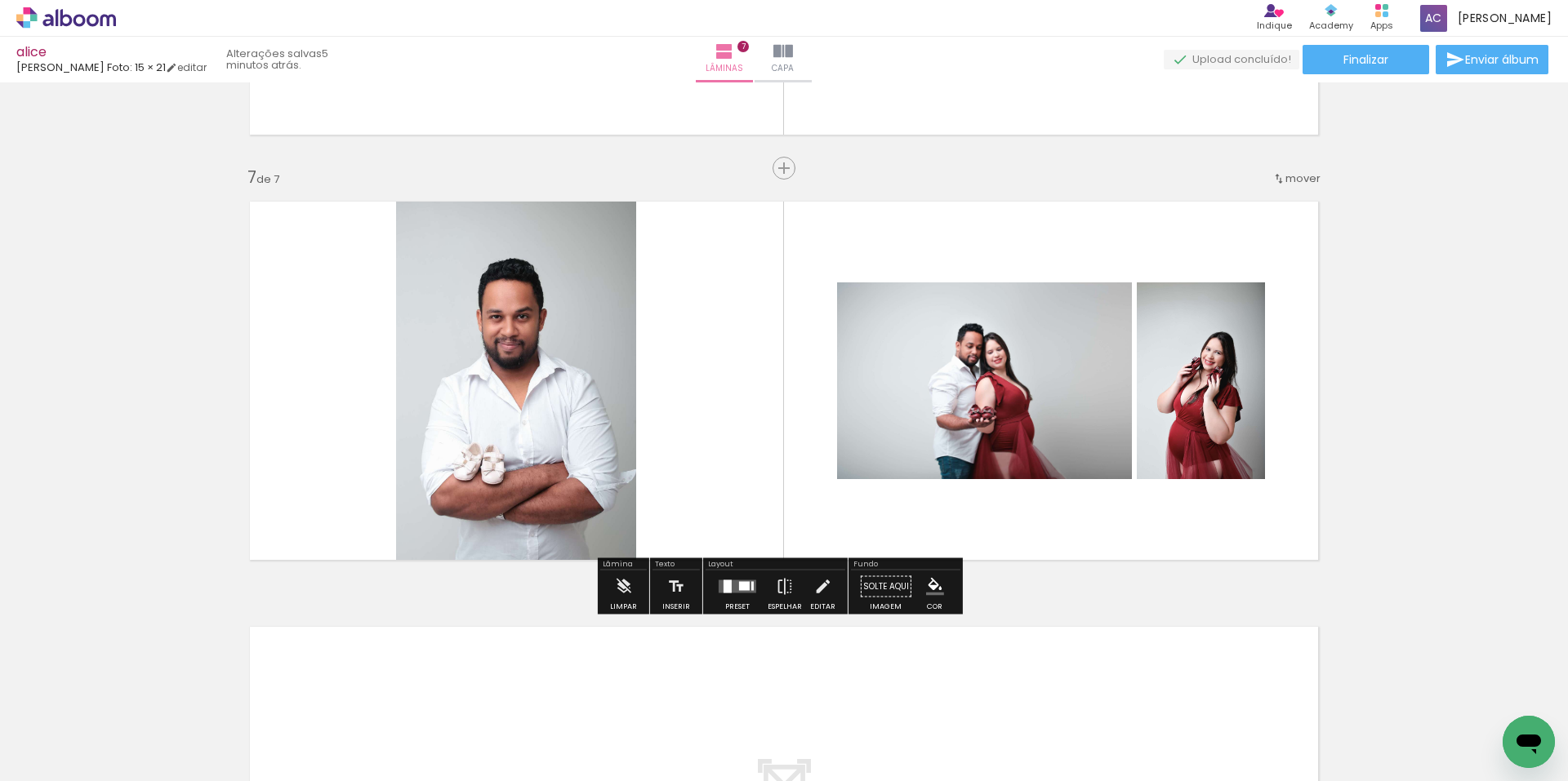
click at [739, 588] on div at bounding box center [744, 586] width 11 height 9
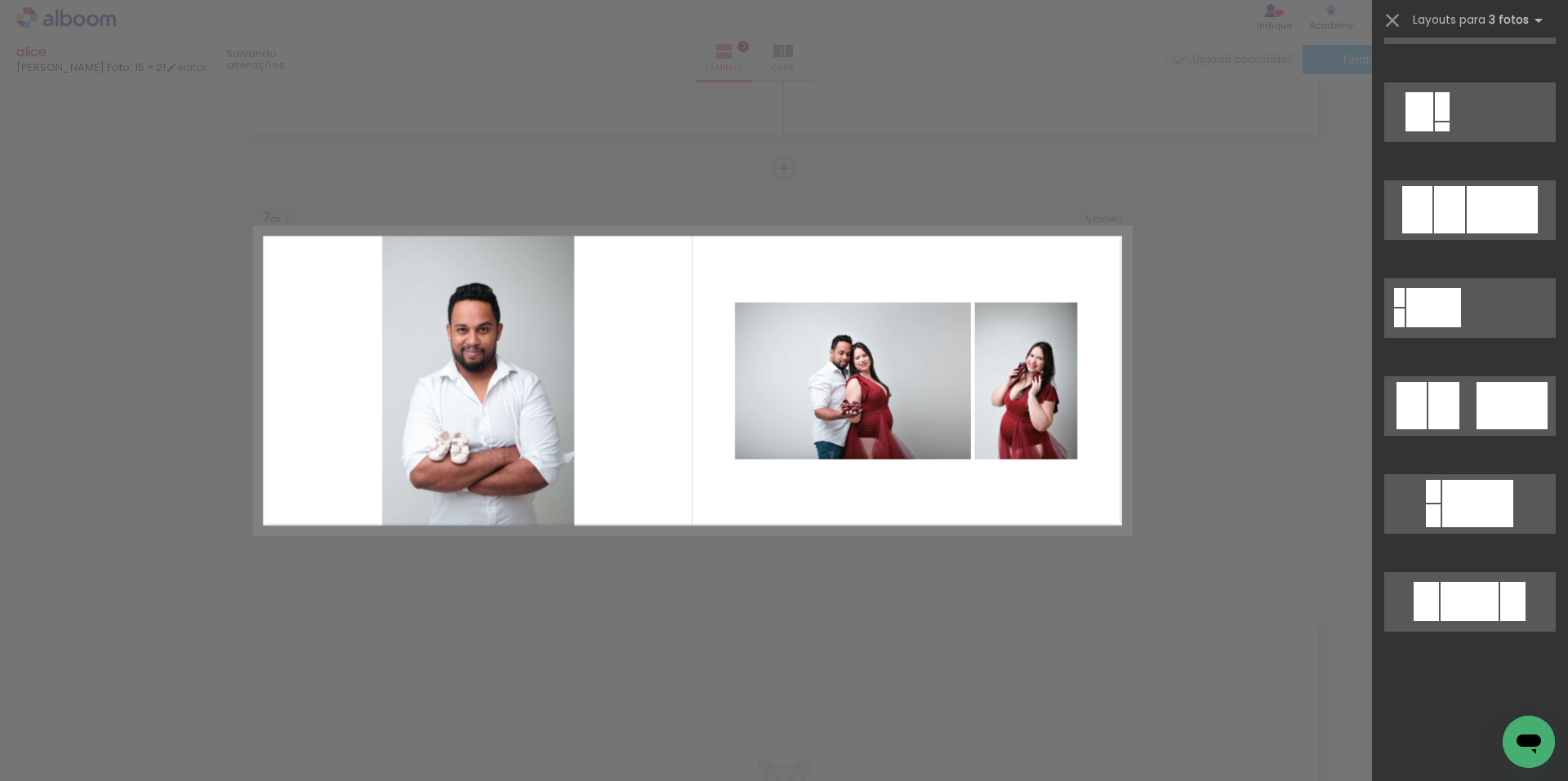
scroll to position [0, 0]
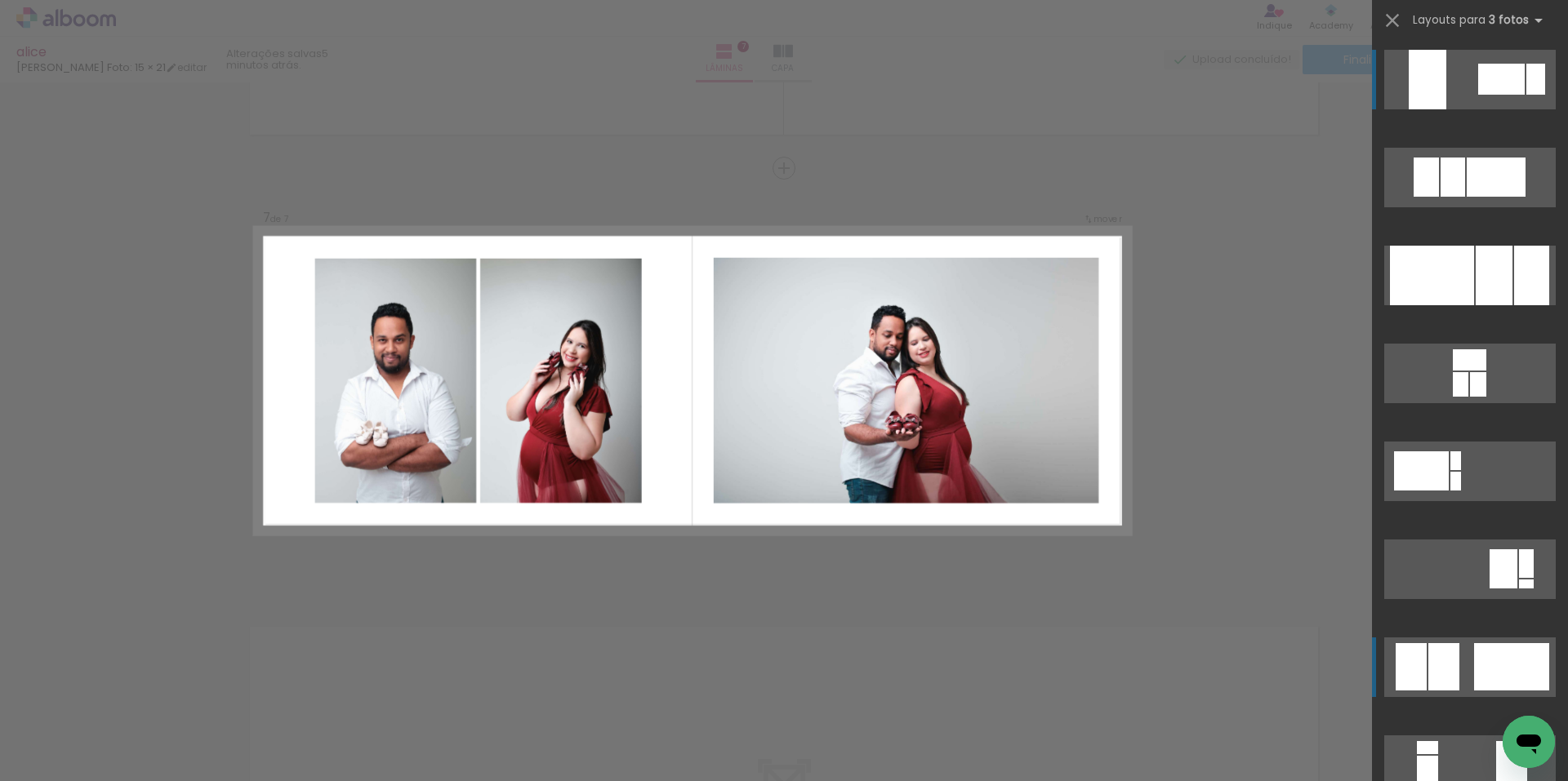
click at [1441, 197] on div at bounding box center [1452, 177] width 24 height 39
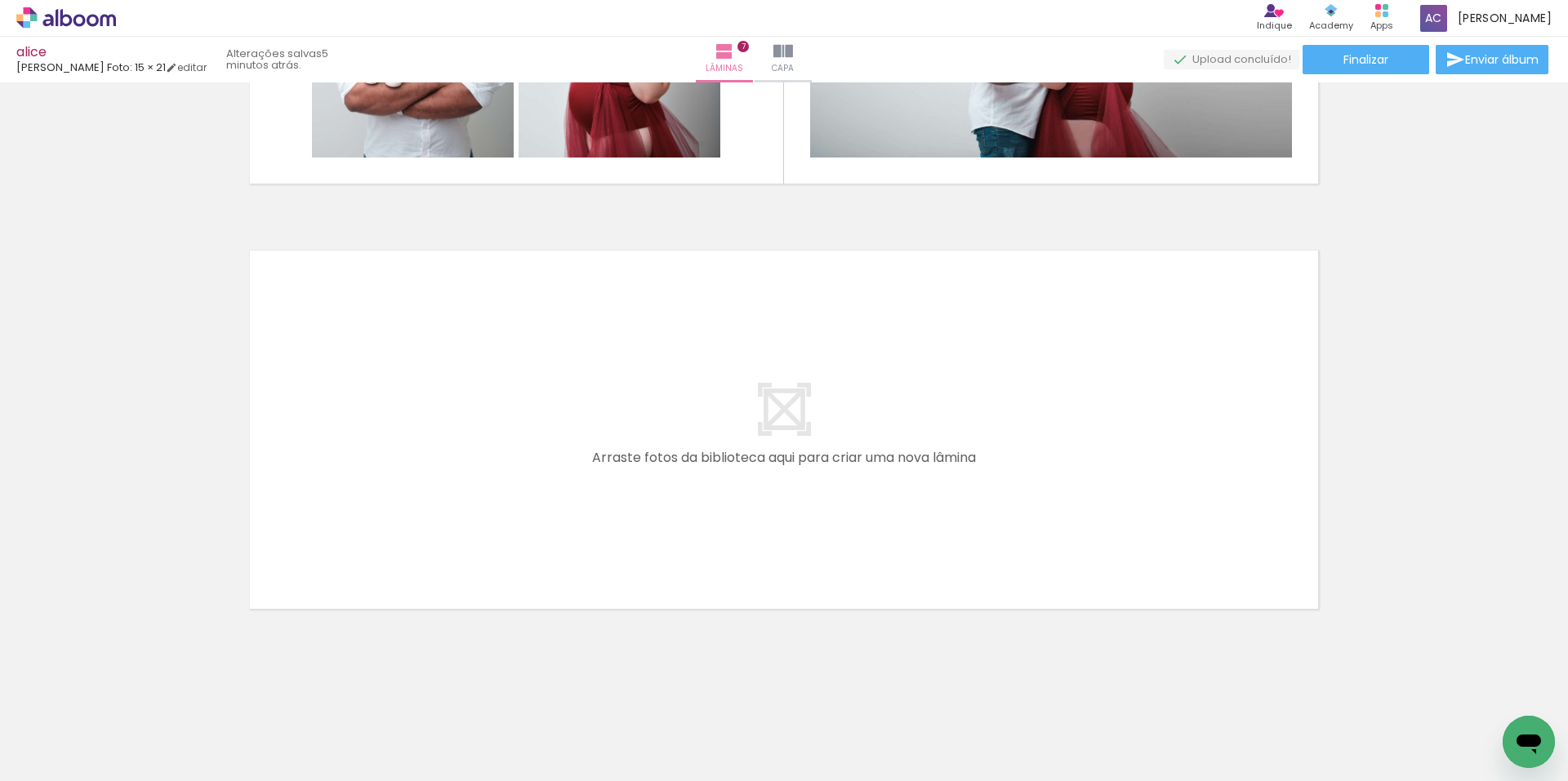
scroll to position [0, 115]
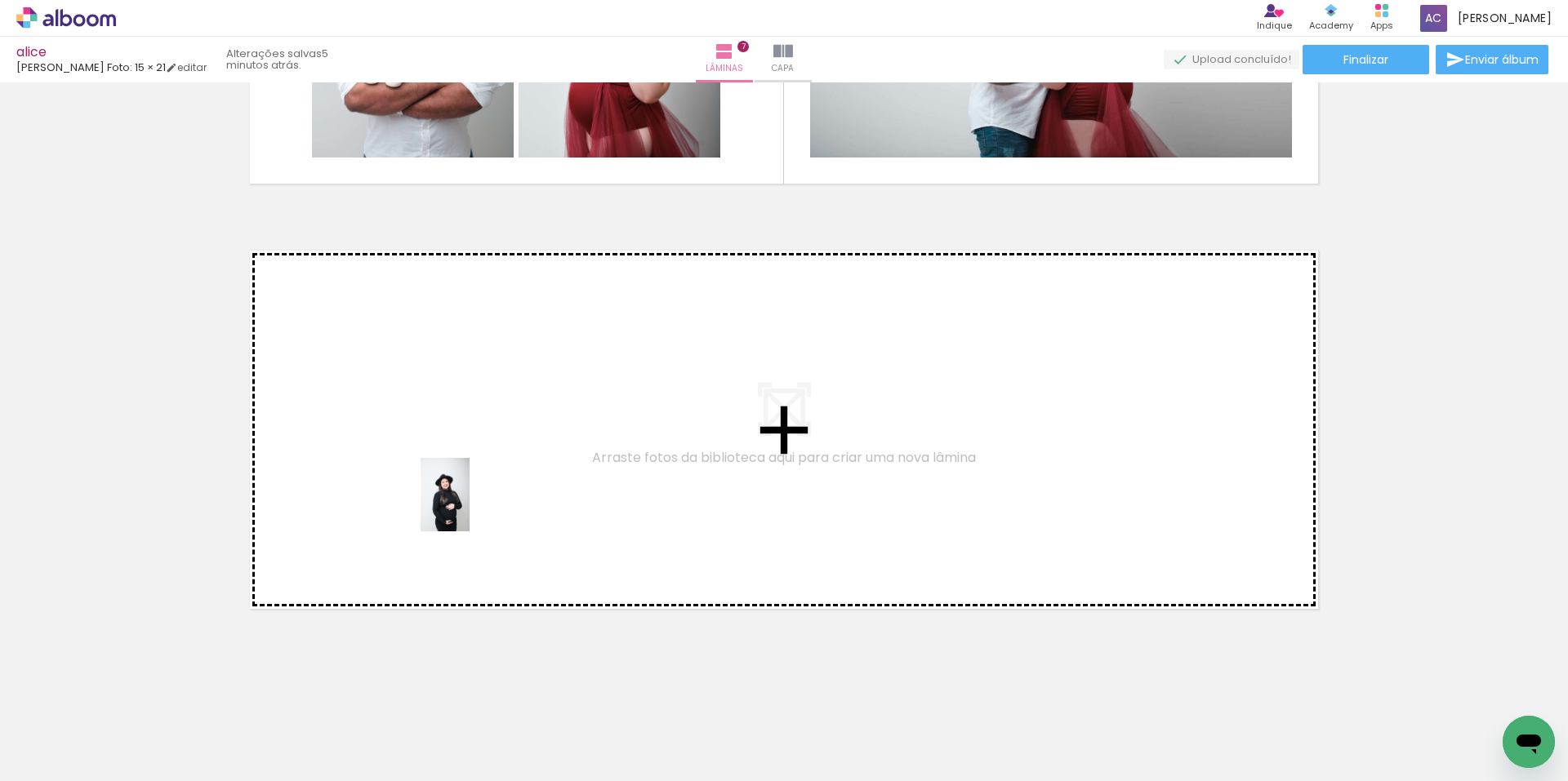
drag, startPoint x: 607, startPoint y: 736, endPoint x: 470, endPoint y: 507, distance: 266.9
click at [470, 507] on quentale-workspace at bounding box center [784, 390] width 1568 height 781
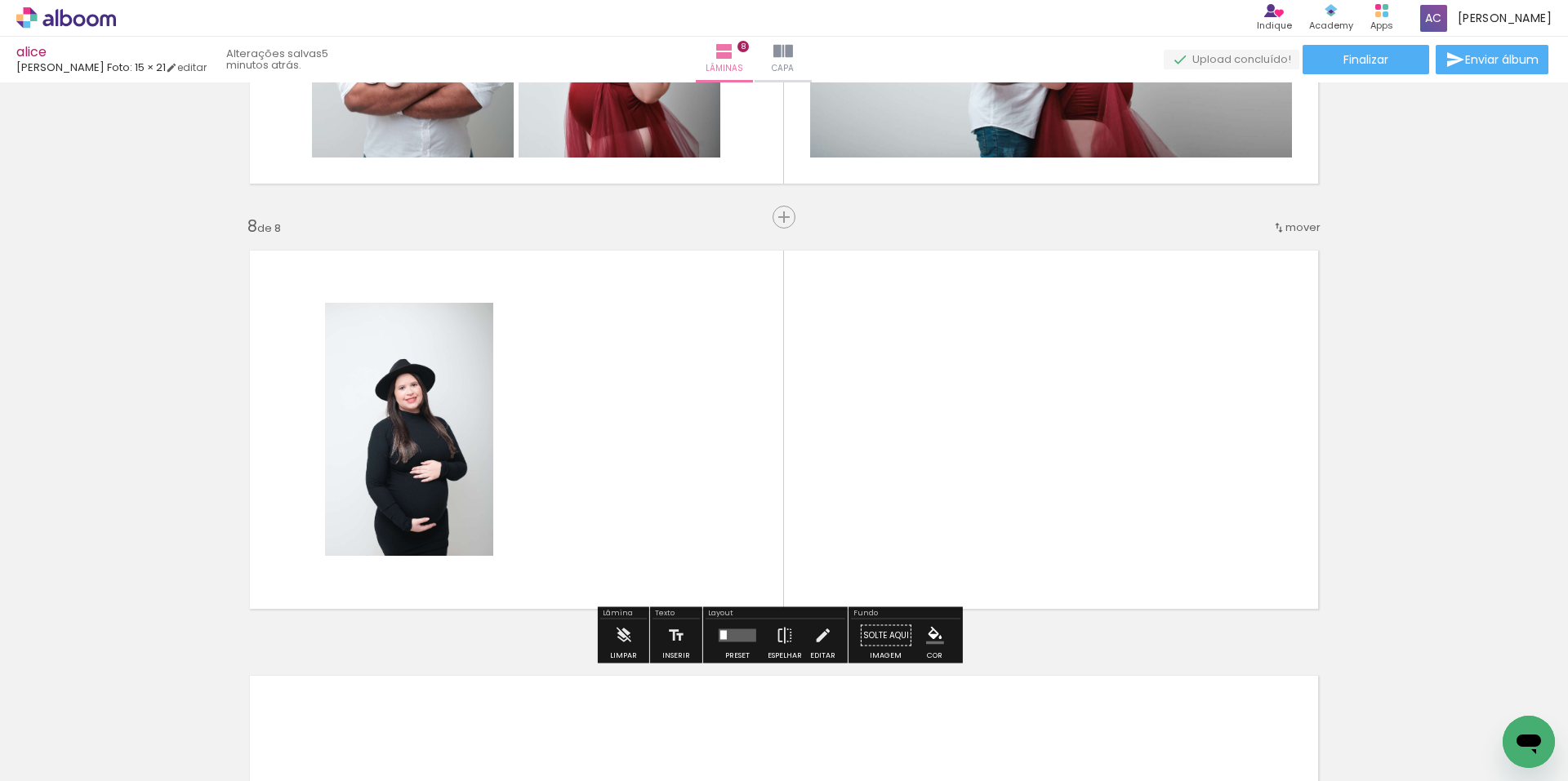
scroll to position [2918, 0]
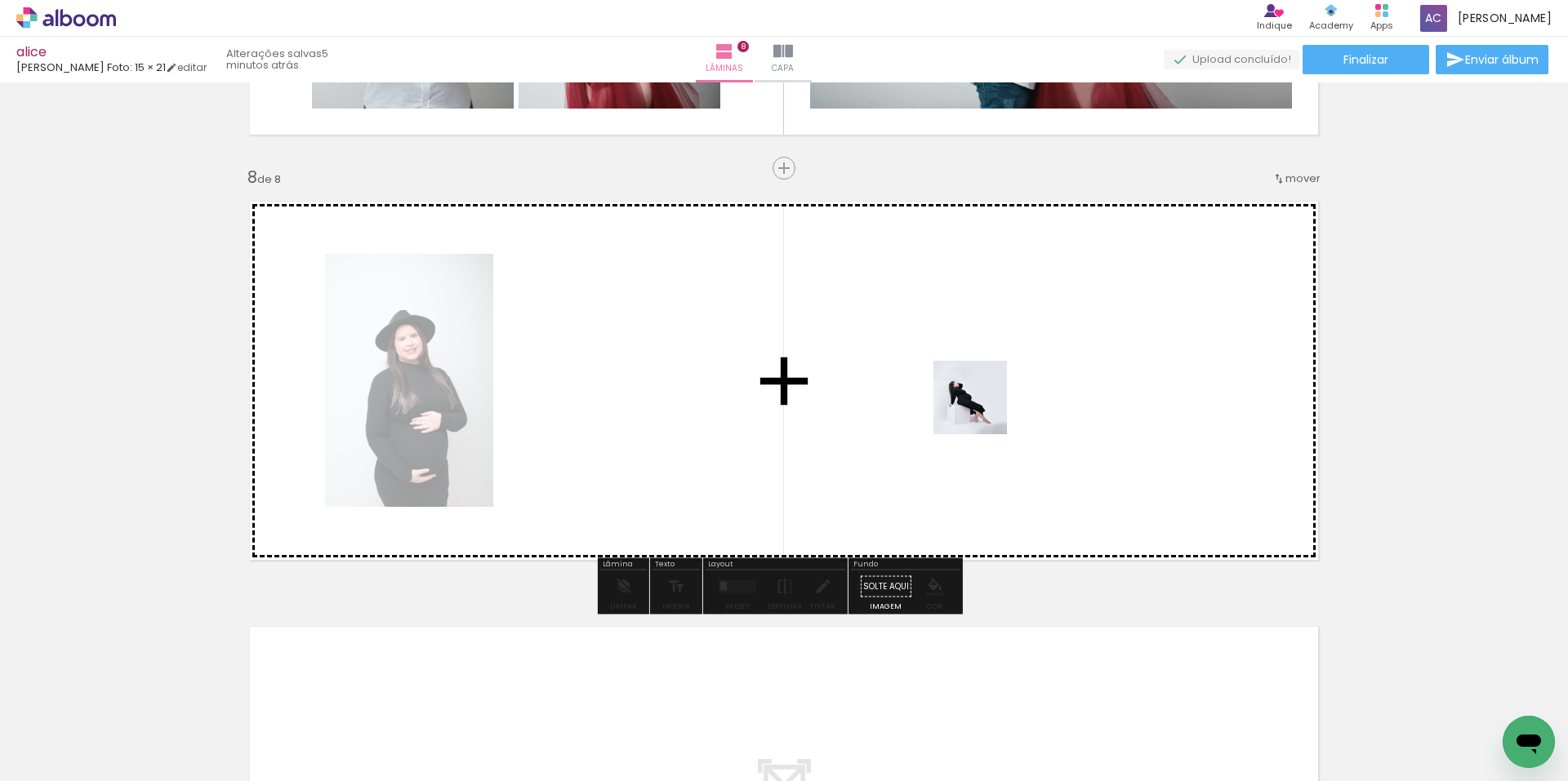
drag, startPoint x: 694, startPoint y: 716, endPoint x: 983, endPoint y: 409, distance: 421.6
click at [983, 409] on quentale-workspace at bounding box center [784, 390] width 1568 height 781
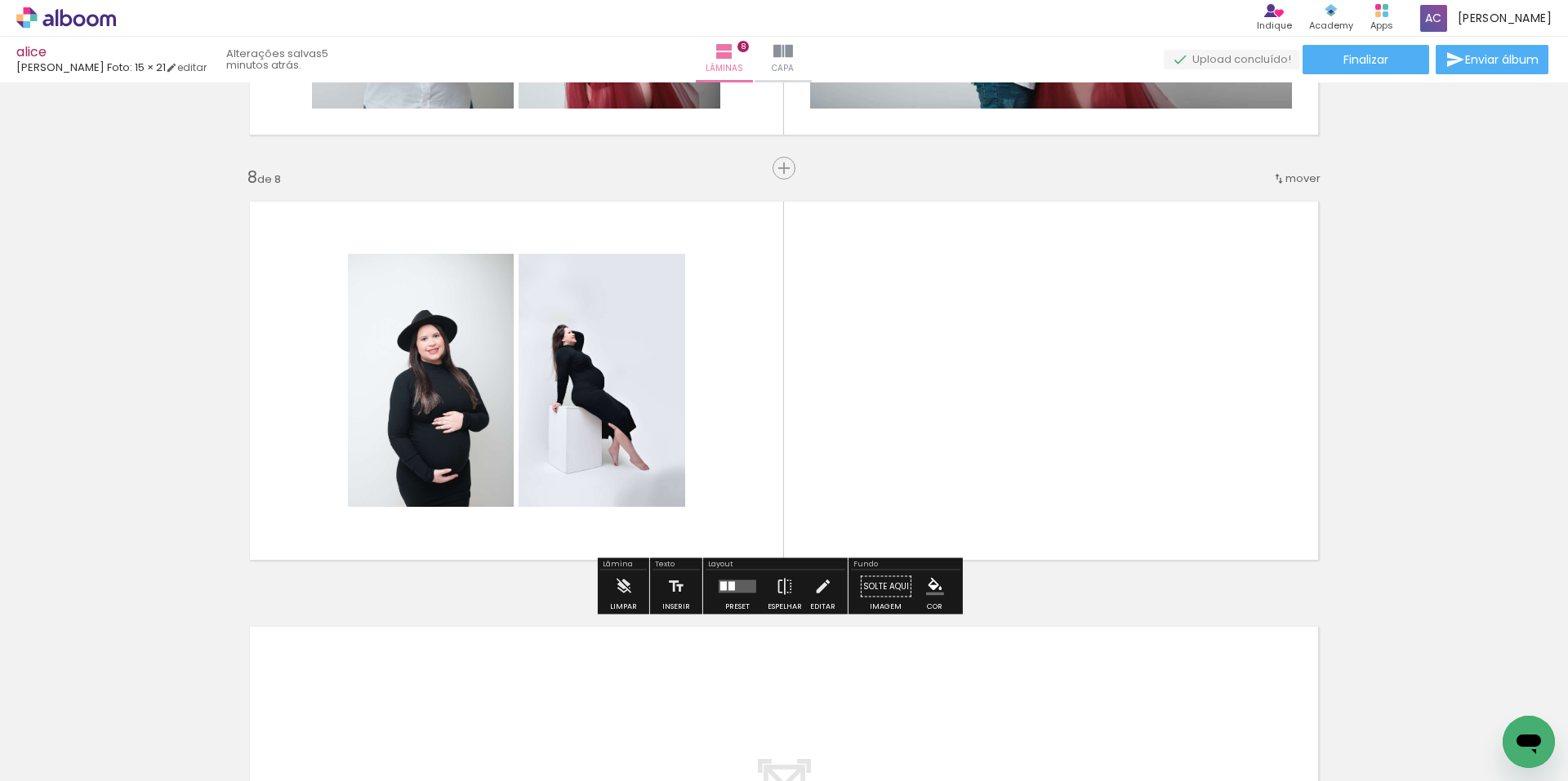
click at [745, 587] on quentale-layouter at bounding box center [737, 587] width 38 height 13
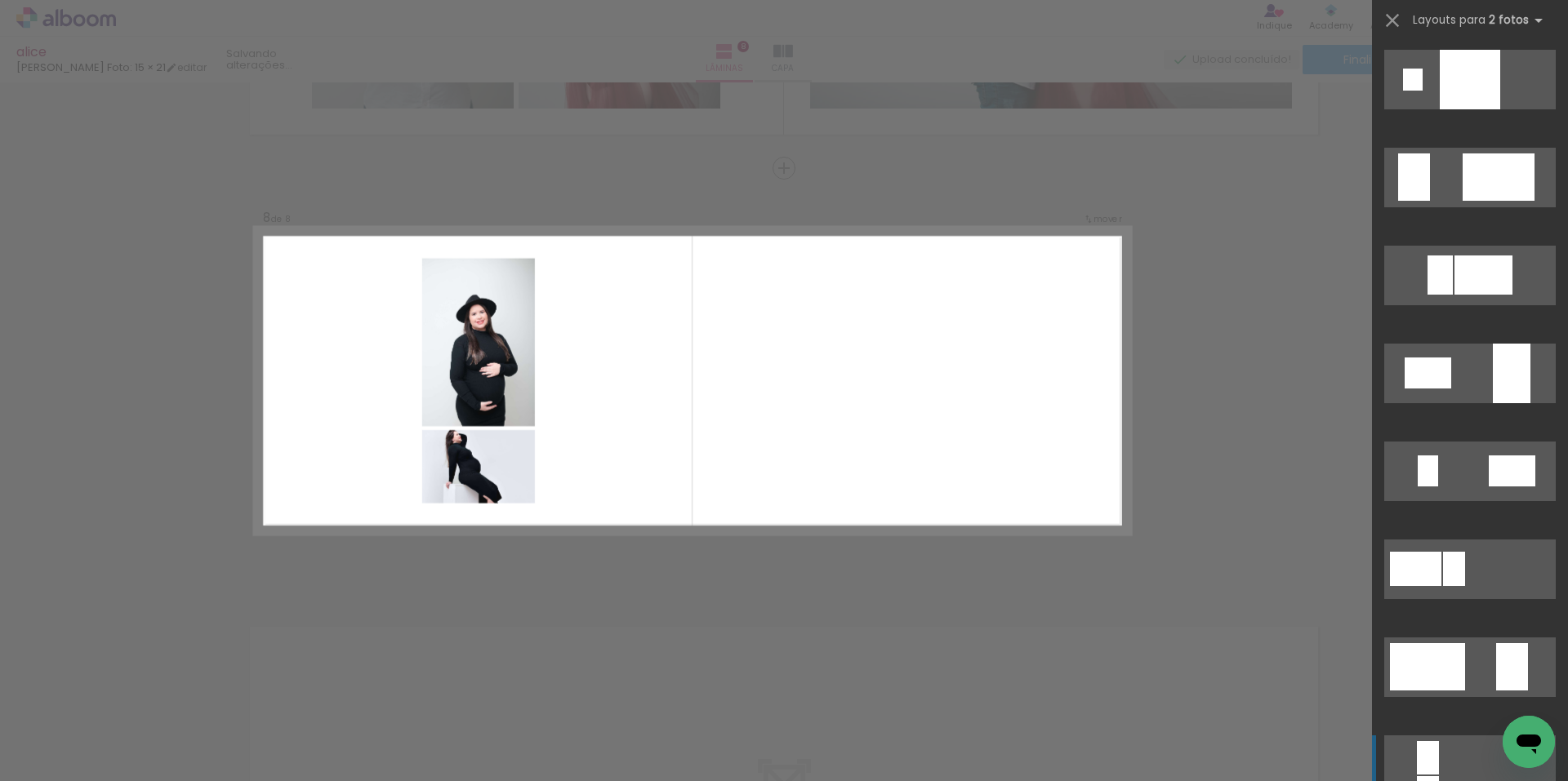
scroll to position [2694, 0]
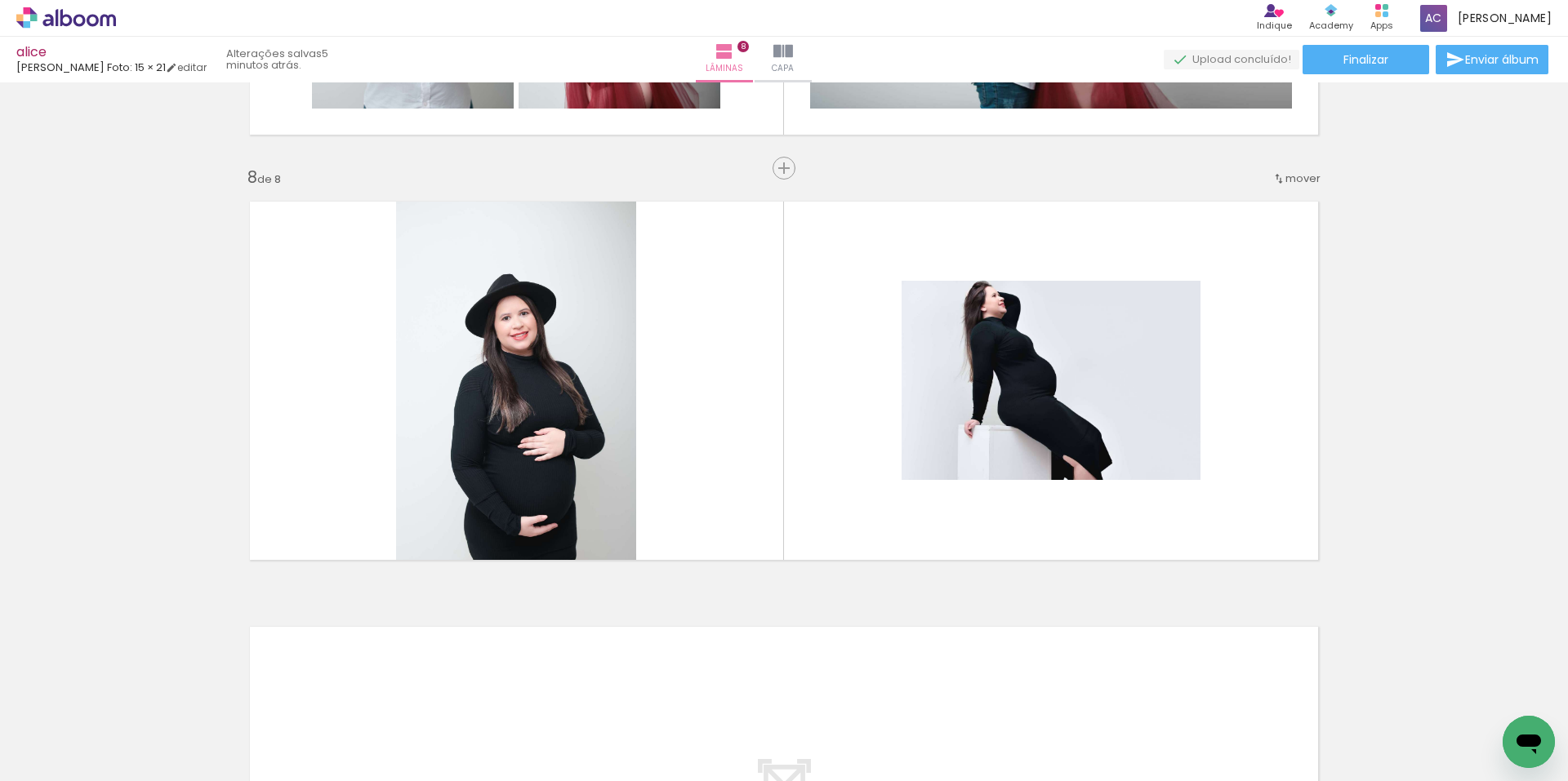
scroll to position [0, 378]
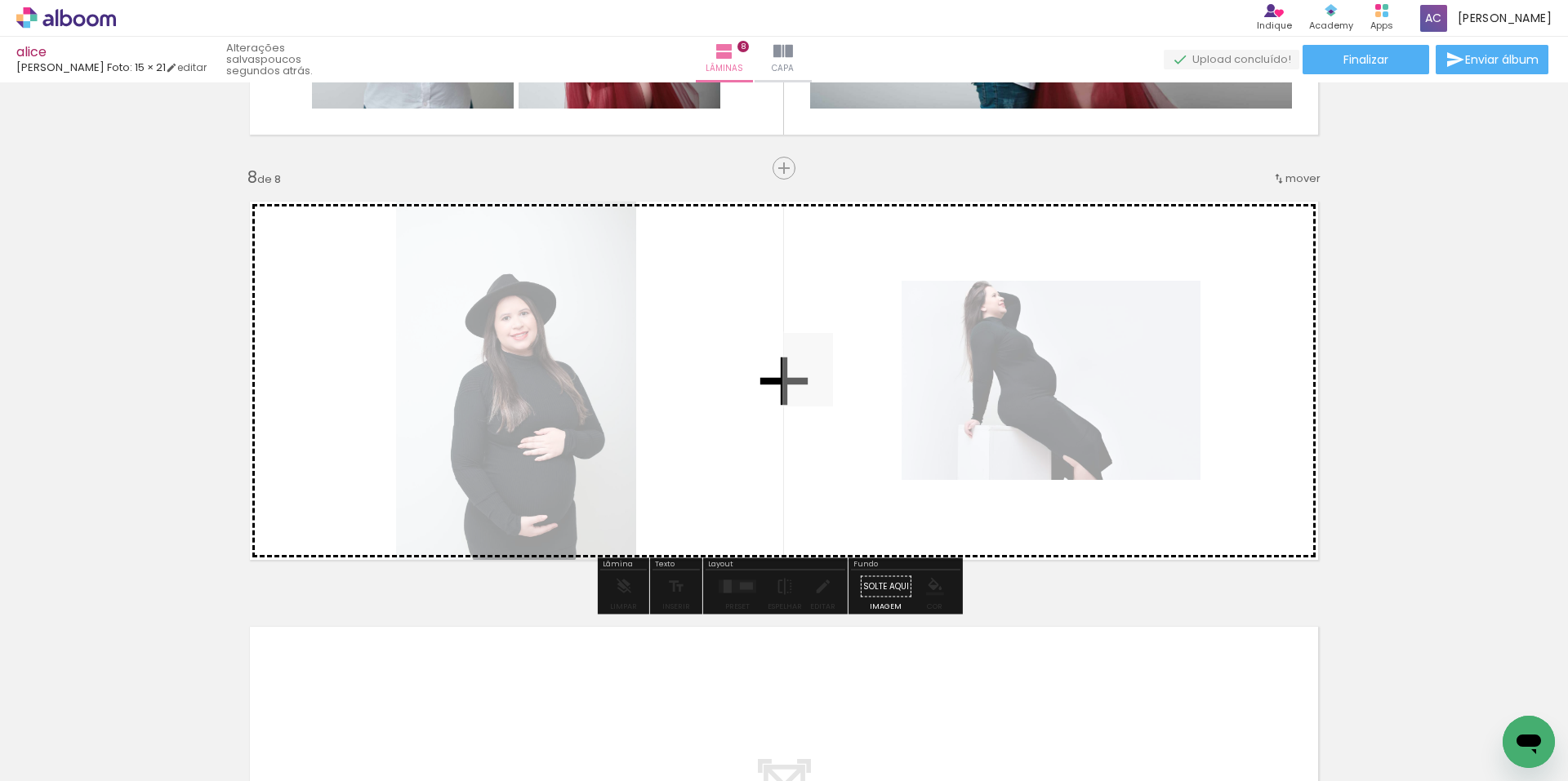
drag, startPoint x: 611, startPoint y: 728, endPoint x: 833, endPoint y: 378, distance: 414.5
click at [833, 378] on quentale-workspace at bounding box center [784, 390] width 1568 height 781
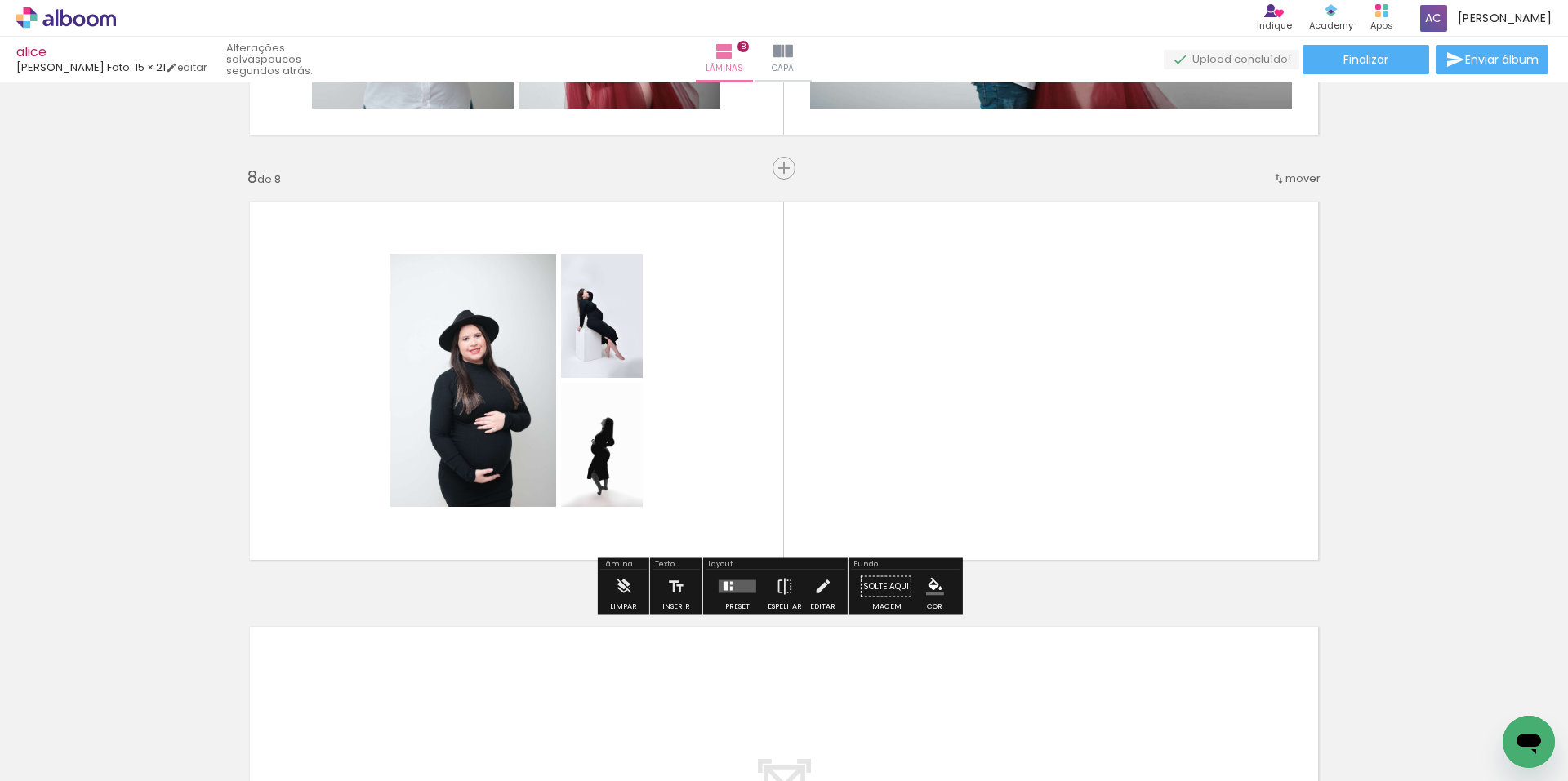
click at [736, 580] on quentale-layouter at bounding box center [737, 587] width 38 height 13
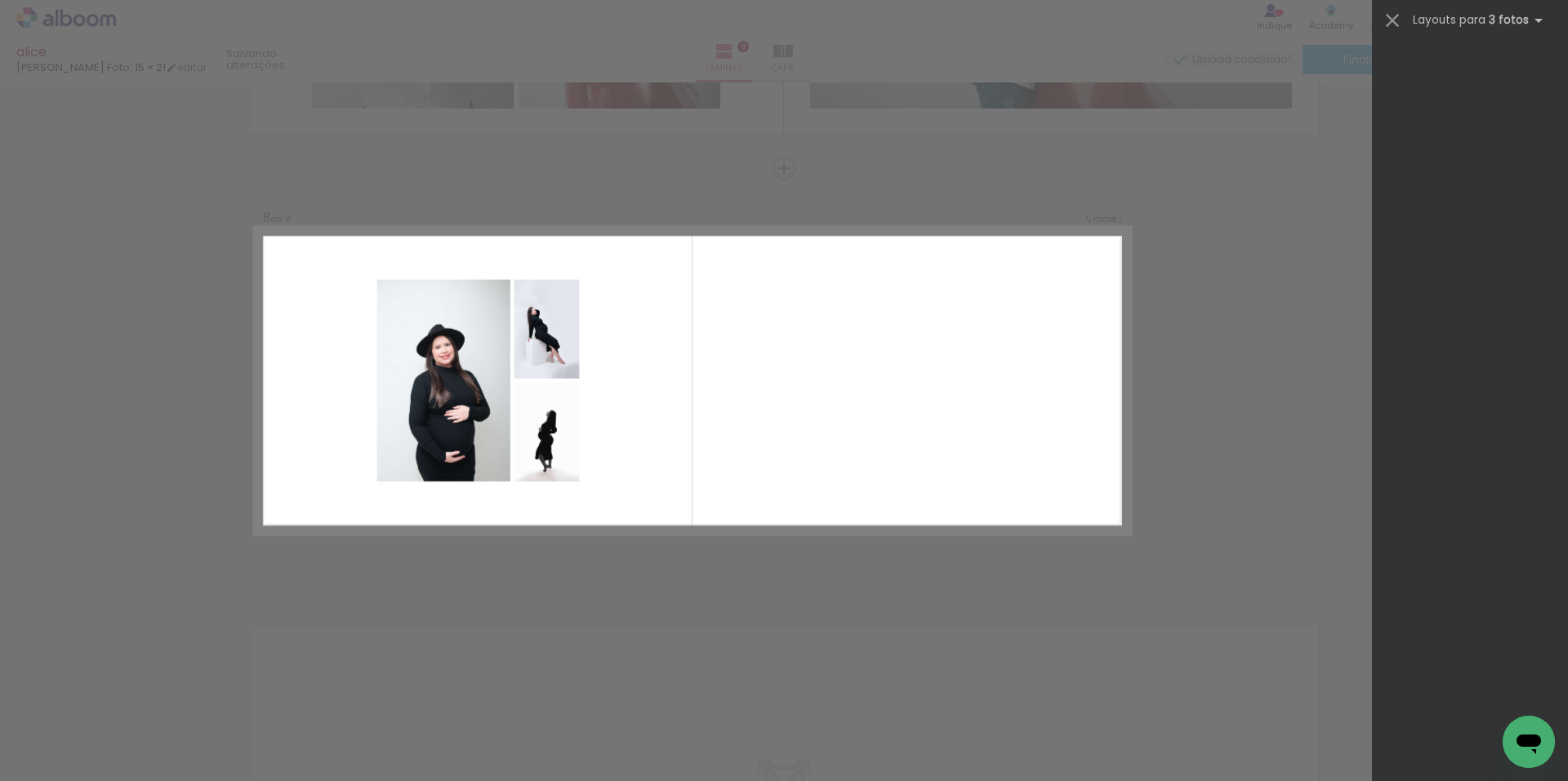
scroll to position [0, 0]
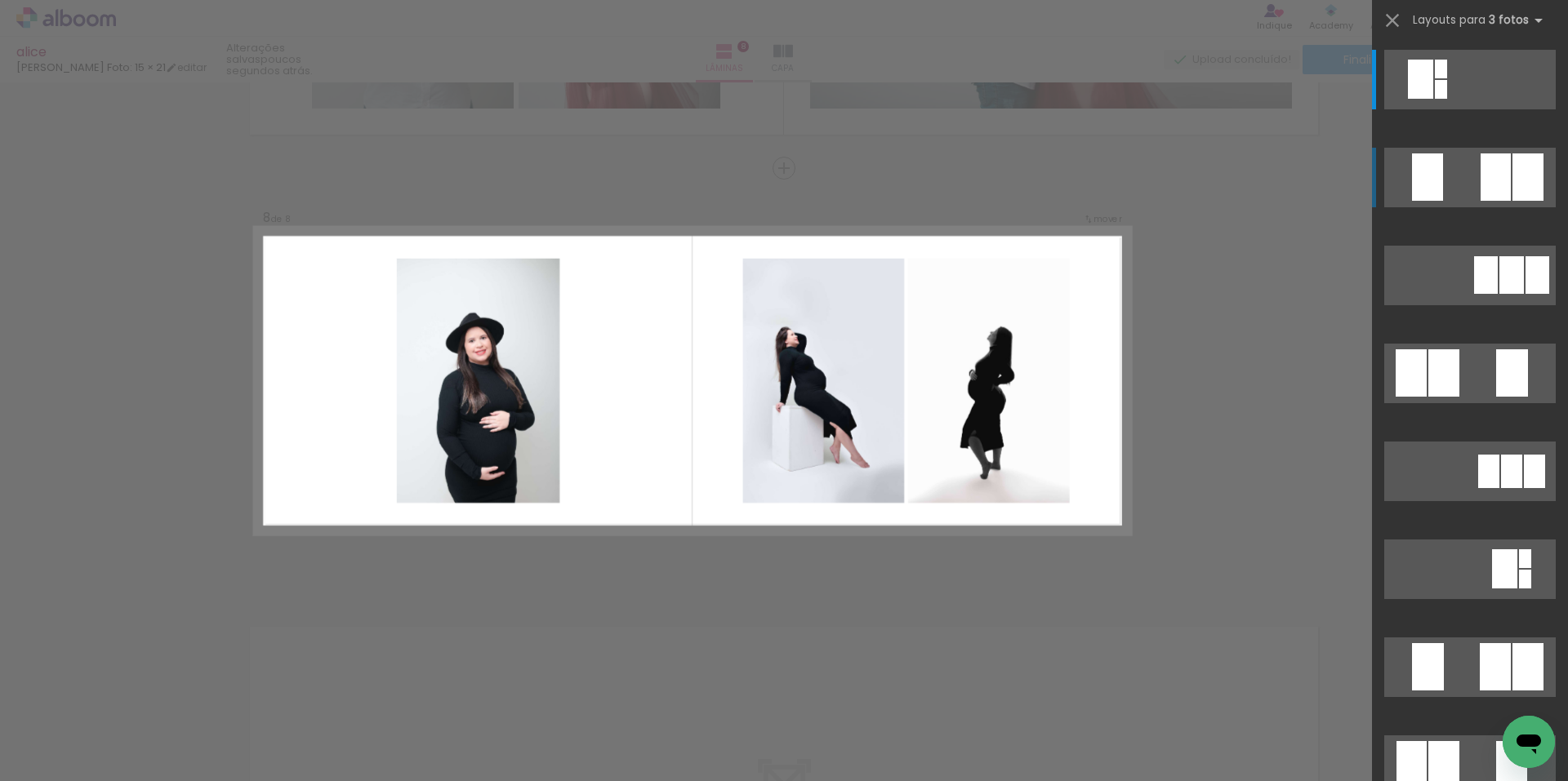
scroll to position [0, 378]
click at [1488, 167] on div at bounding box center [1496, 177] width 30 height 48
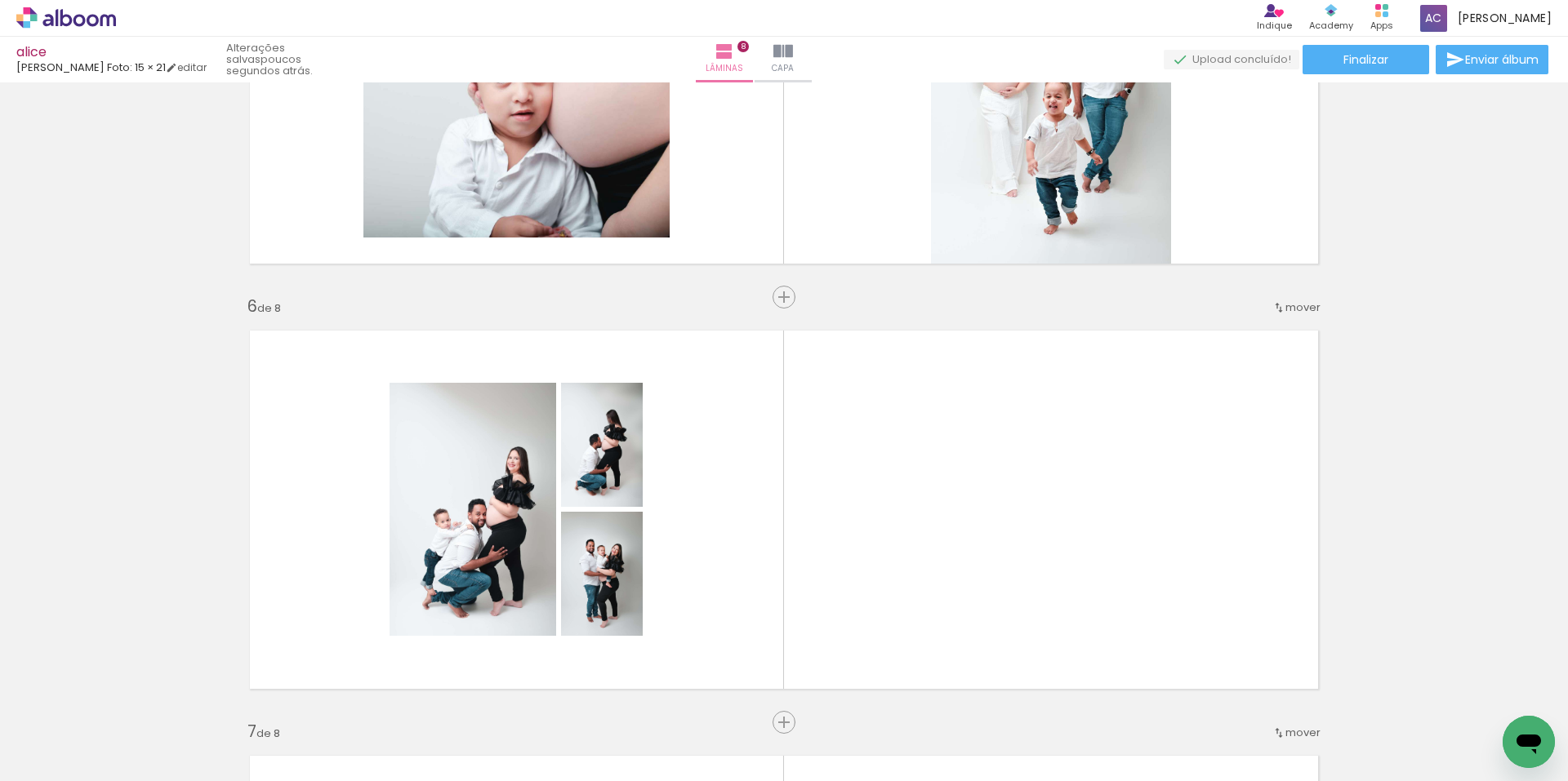
scroll to position [2020, 0]
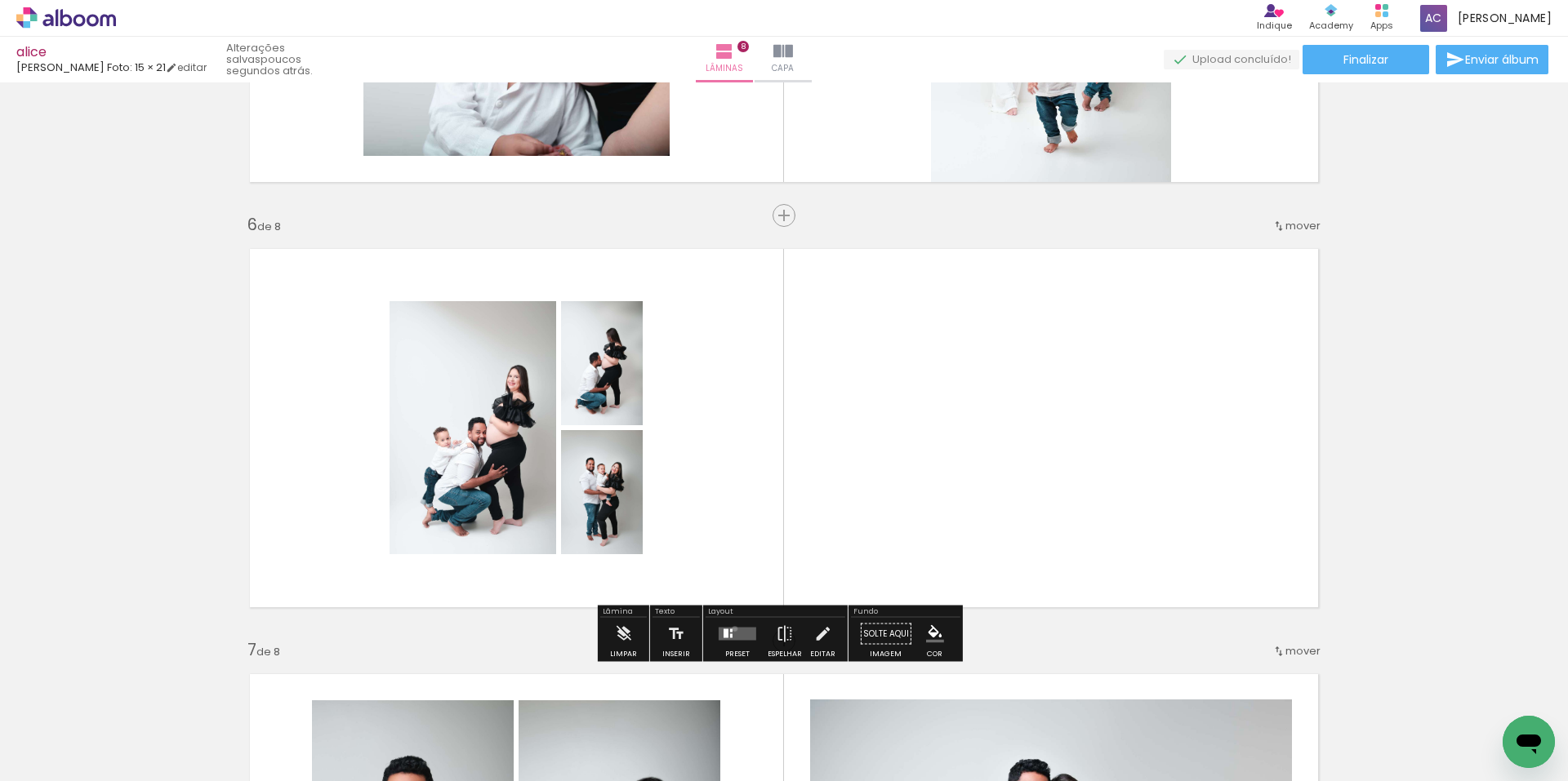
click at [731, 629] on quentale-layouter at bounding box center [737, 635] width 38 height 13
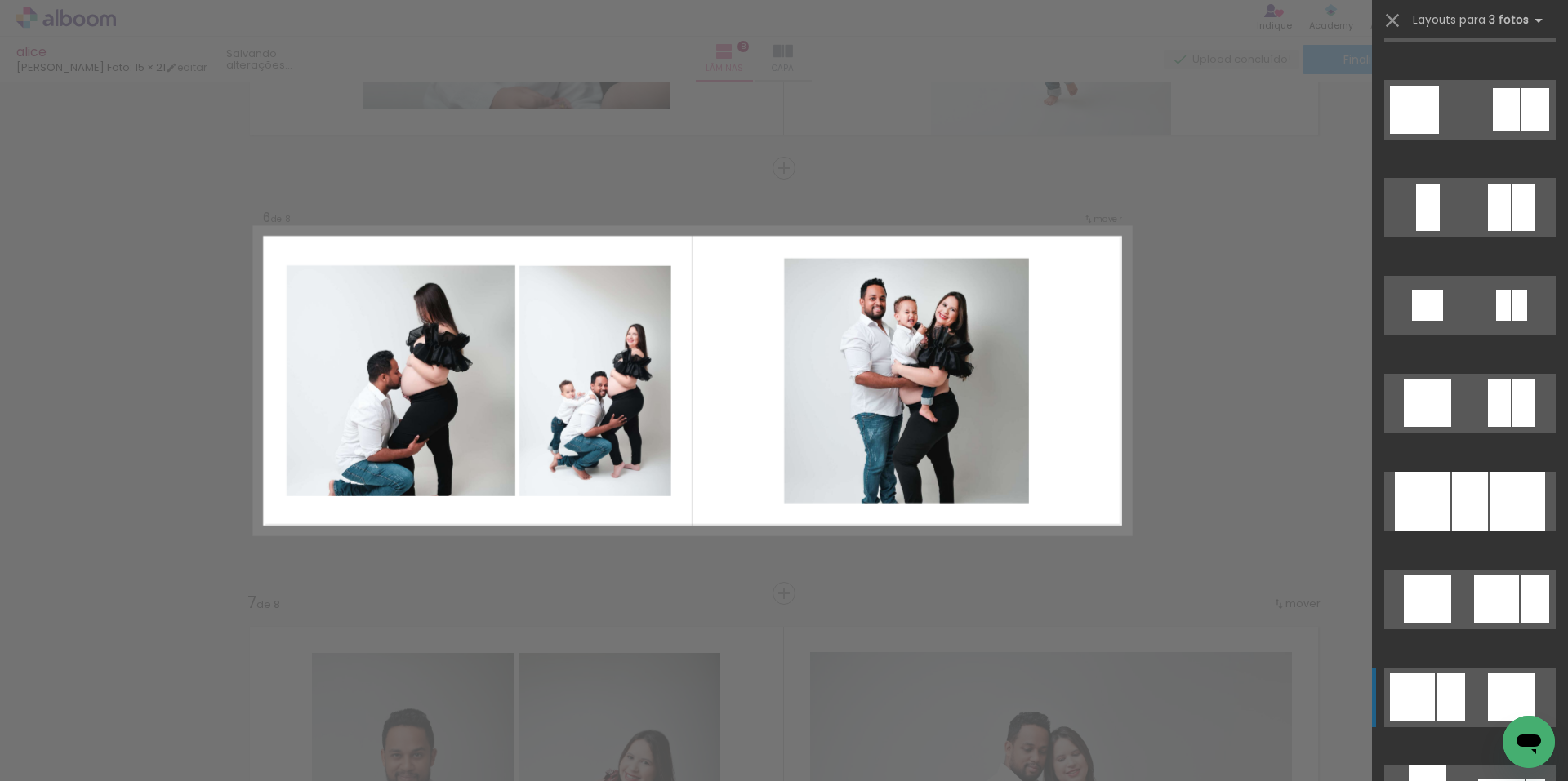
scroll to position [2122, 0]
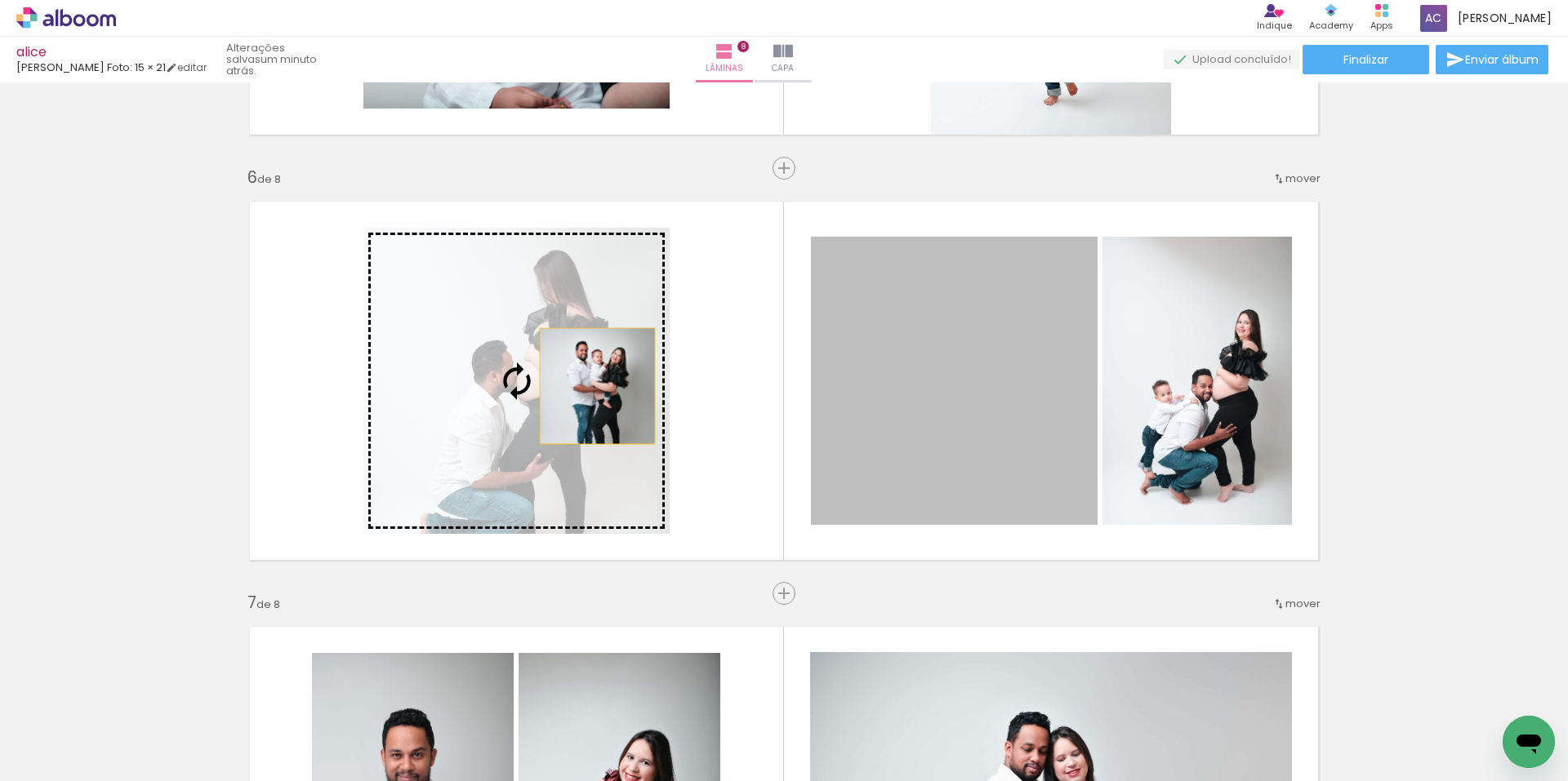
drag, startPoint x: 964, startPoint y: 386, endPoint x: 591, endPoint y: 386, distance: 373.0
click at [0, 0] on slot at bounding box center [0, 0] width 0 height 0
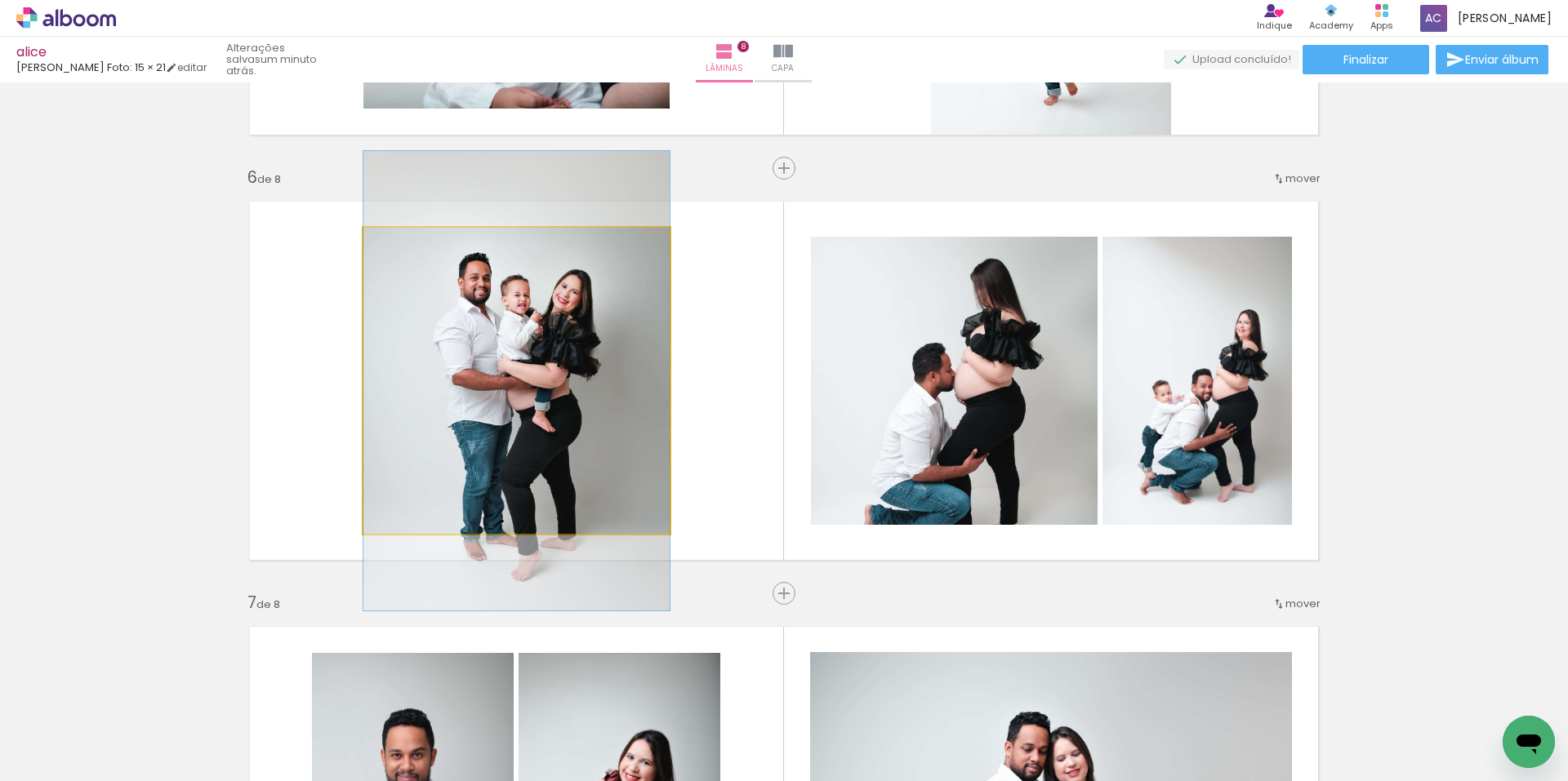
click at [513, 375] on quentale-photo at bounding box center [517, 381] width 307 height 306
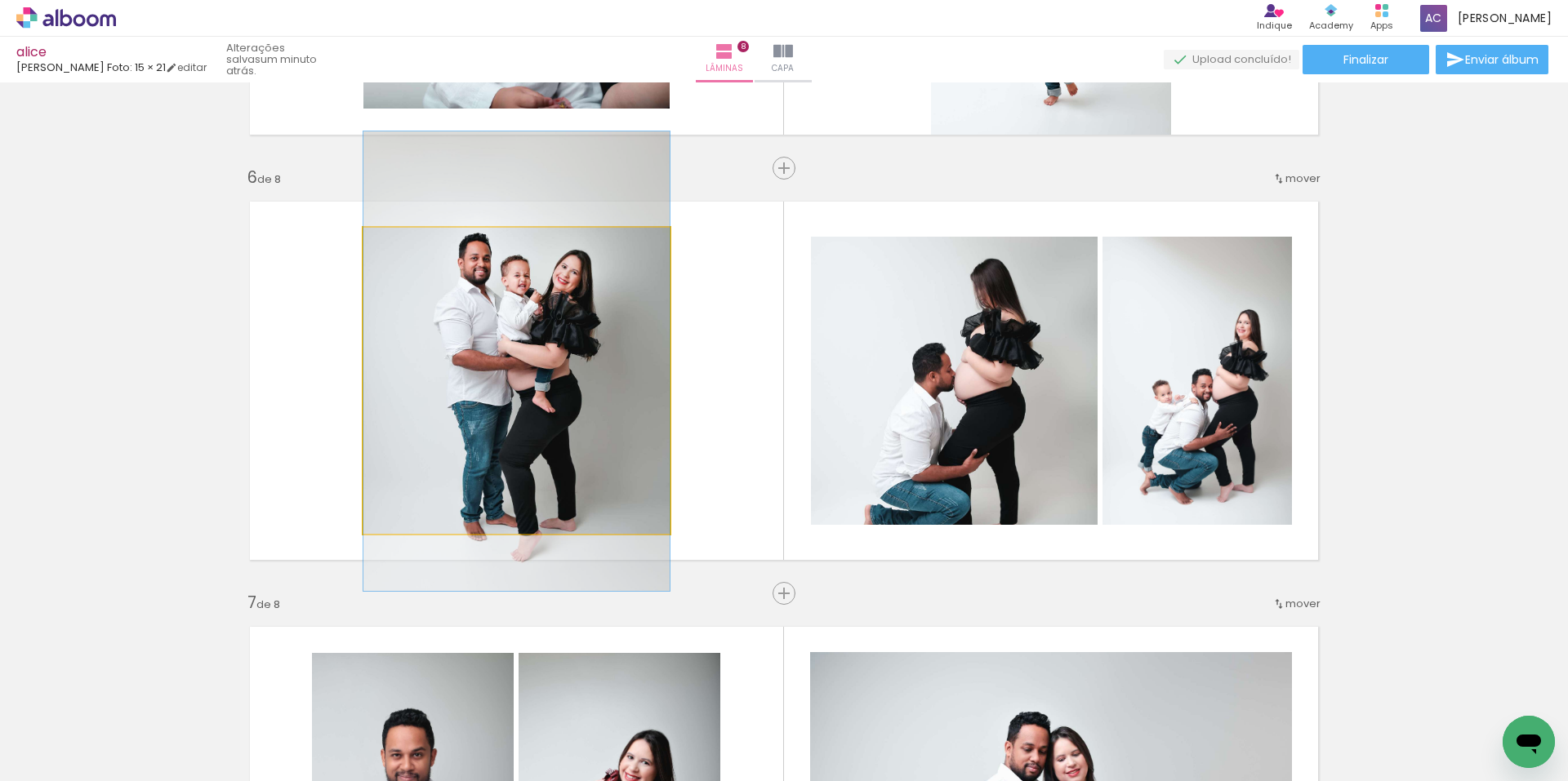
drag, startPoint x: 513, startPoint y: 375, endPoint x: 513, endPoint y: 355, distance: 20.0
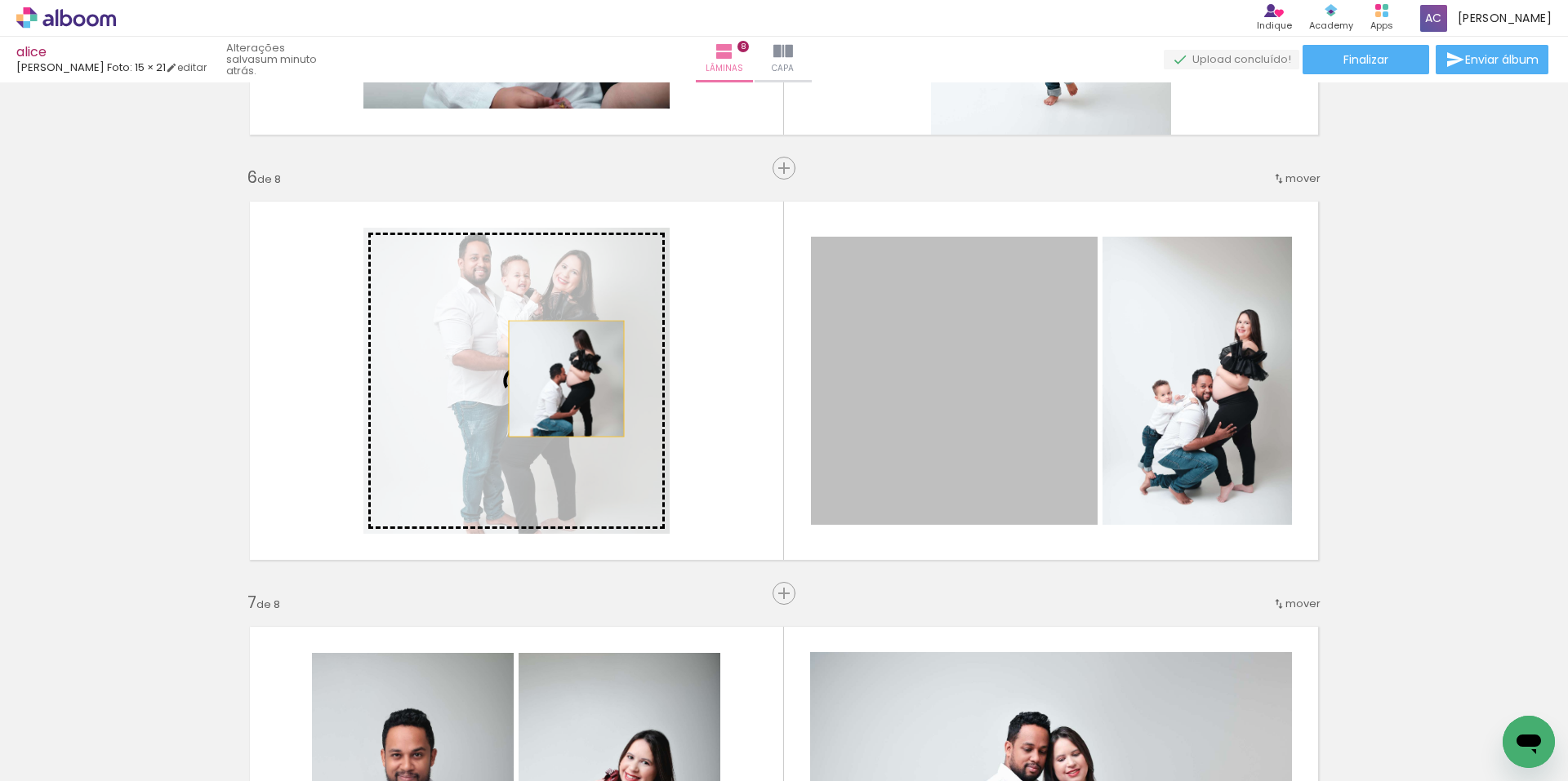
drag, startPoint x: 986, startPoint y: 389, endPoint x: 560, endPoint y: 378, distance: 426.1
click at [0, 0] on slot at bounding box center [0, 0] width 0 height 0
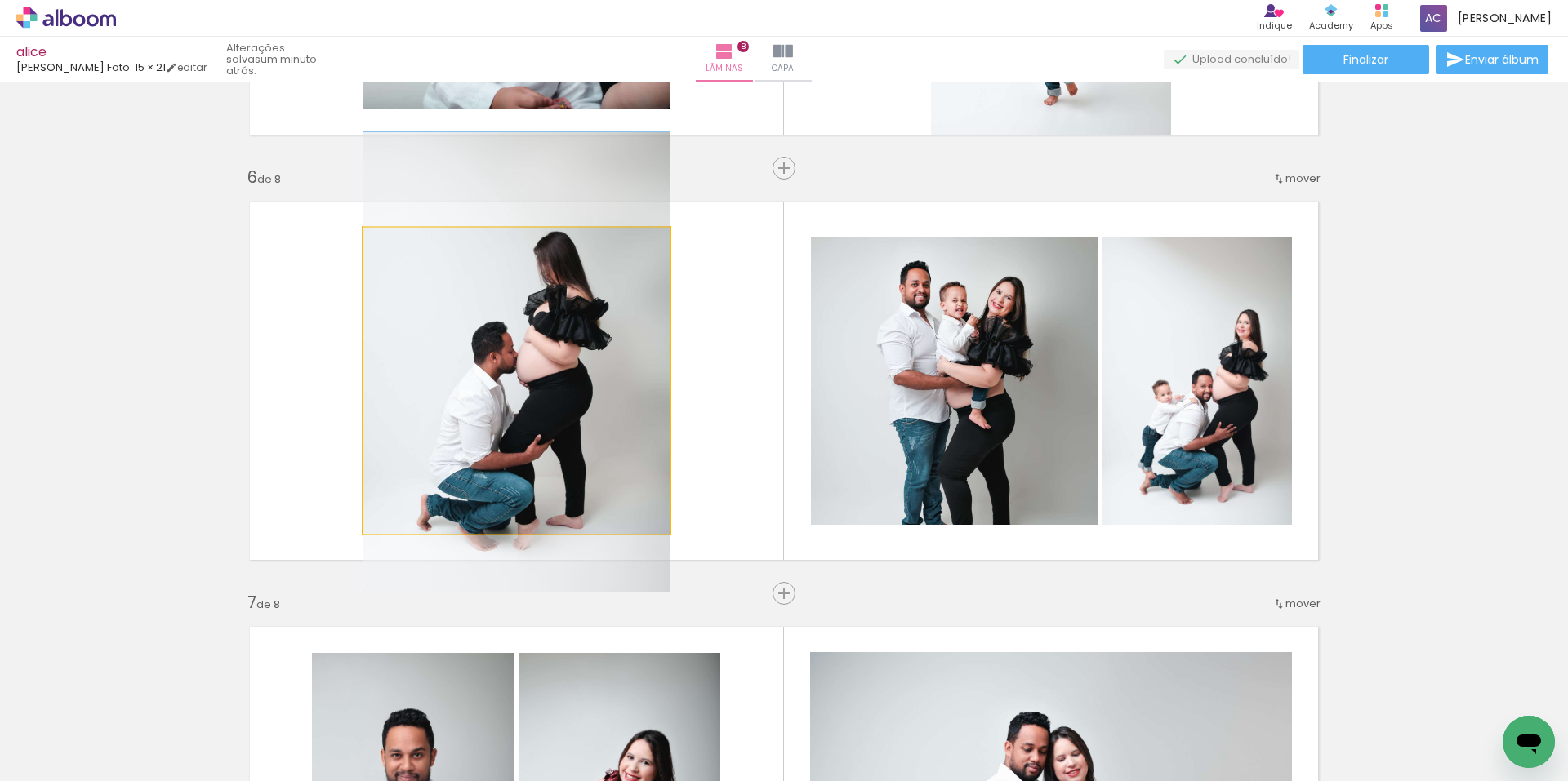
drag, startPoint x: 591, startPoint y: 398, endPoint x: 589, endPoint y: 379, distance: 19.1
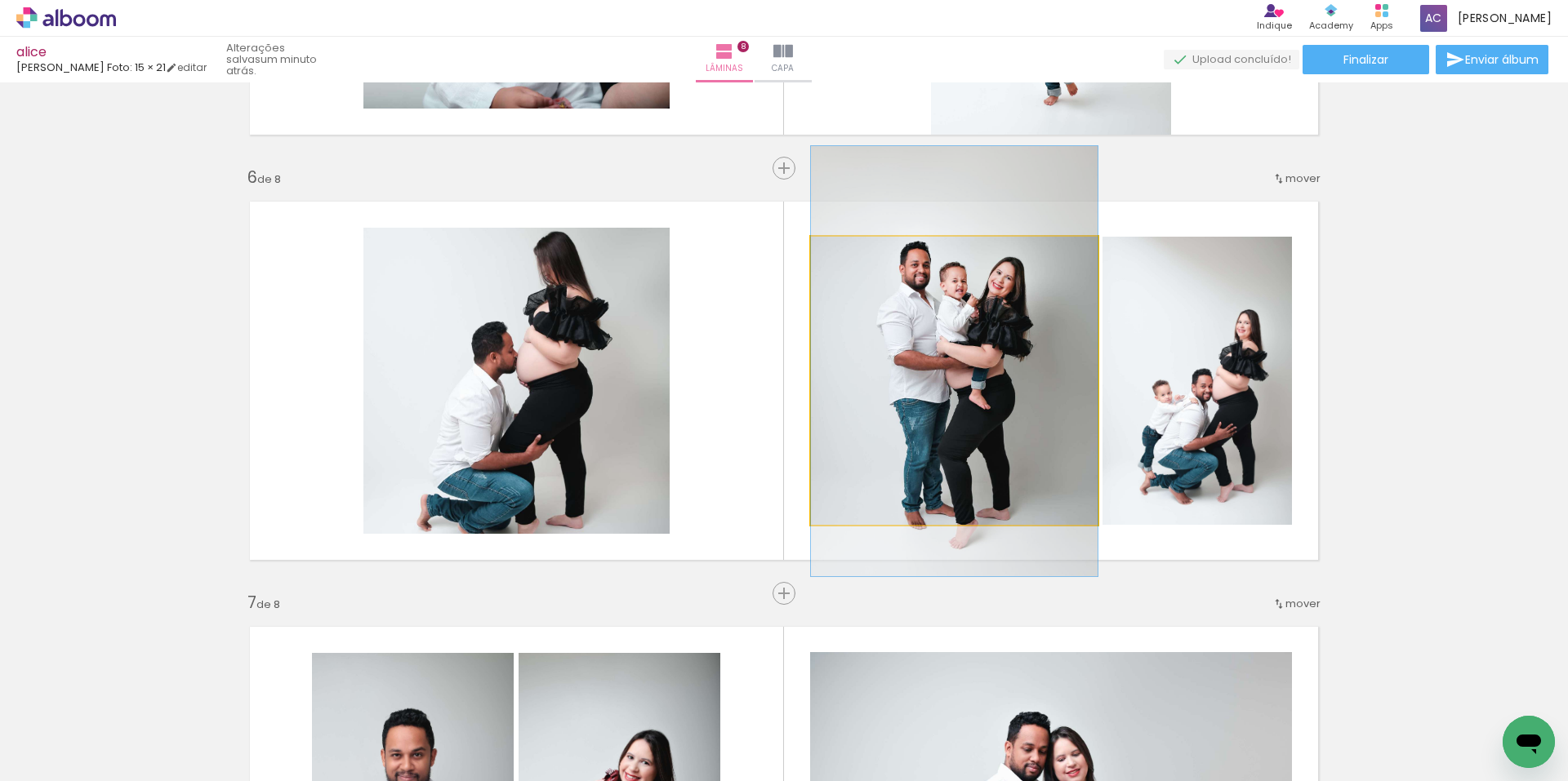
drag, startPoint x: 975, startPoint y: 374, endPoint x: 999, endPoint y: 366, distance: 25.3
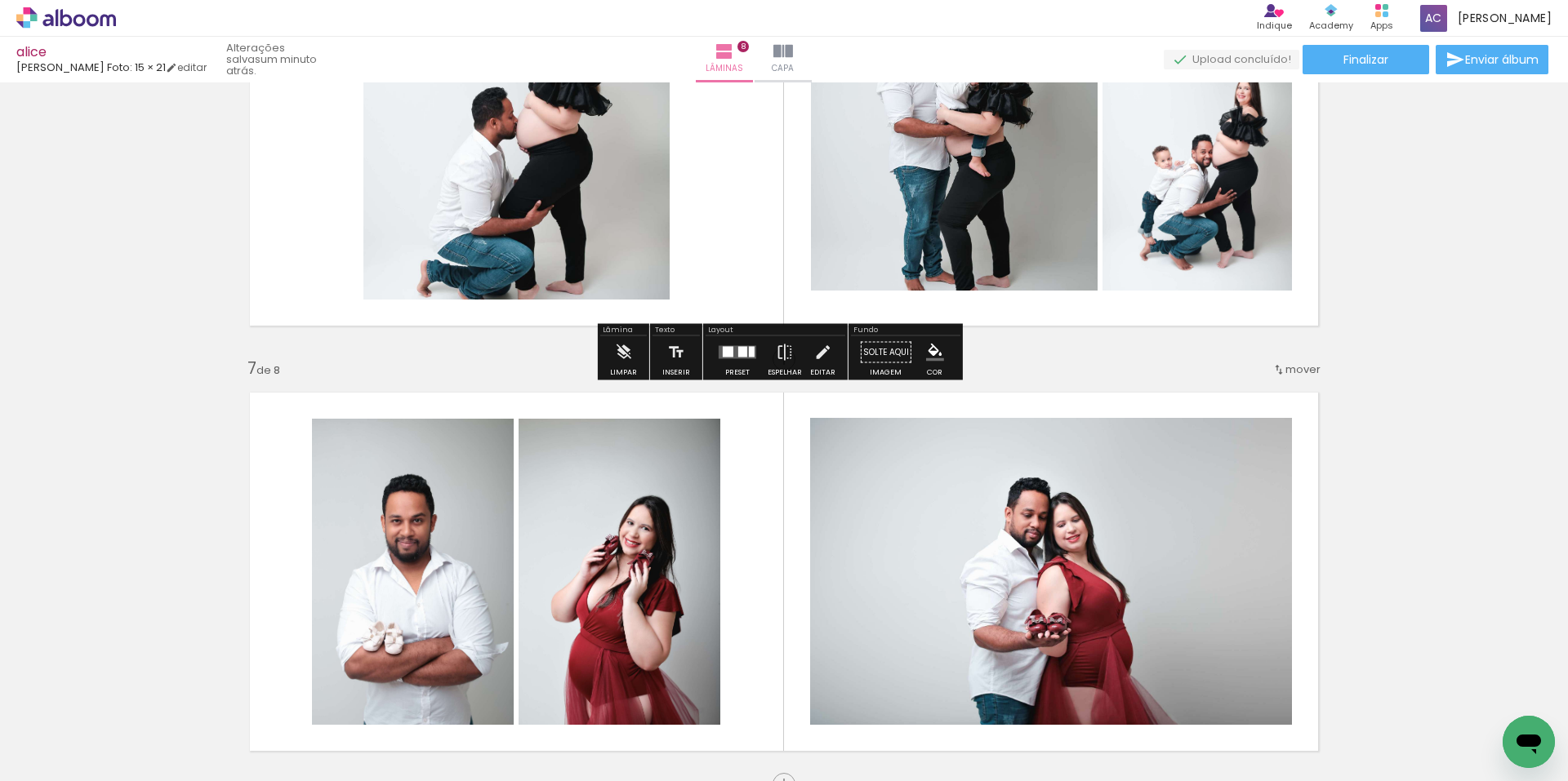
scroll to position [2475, 0]
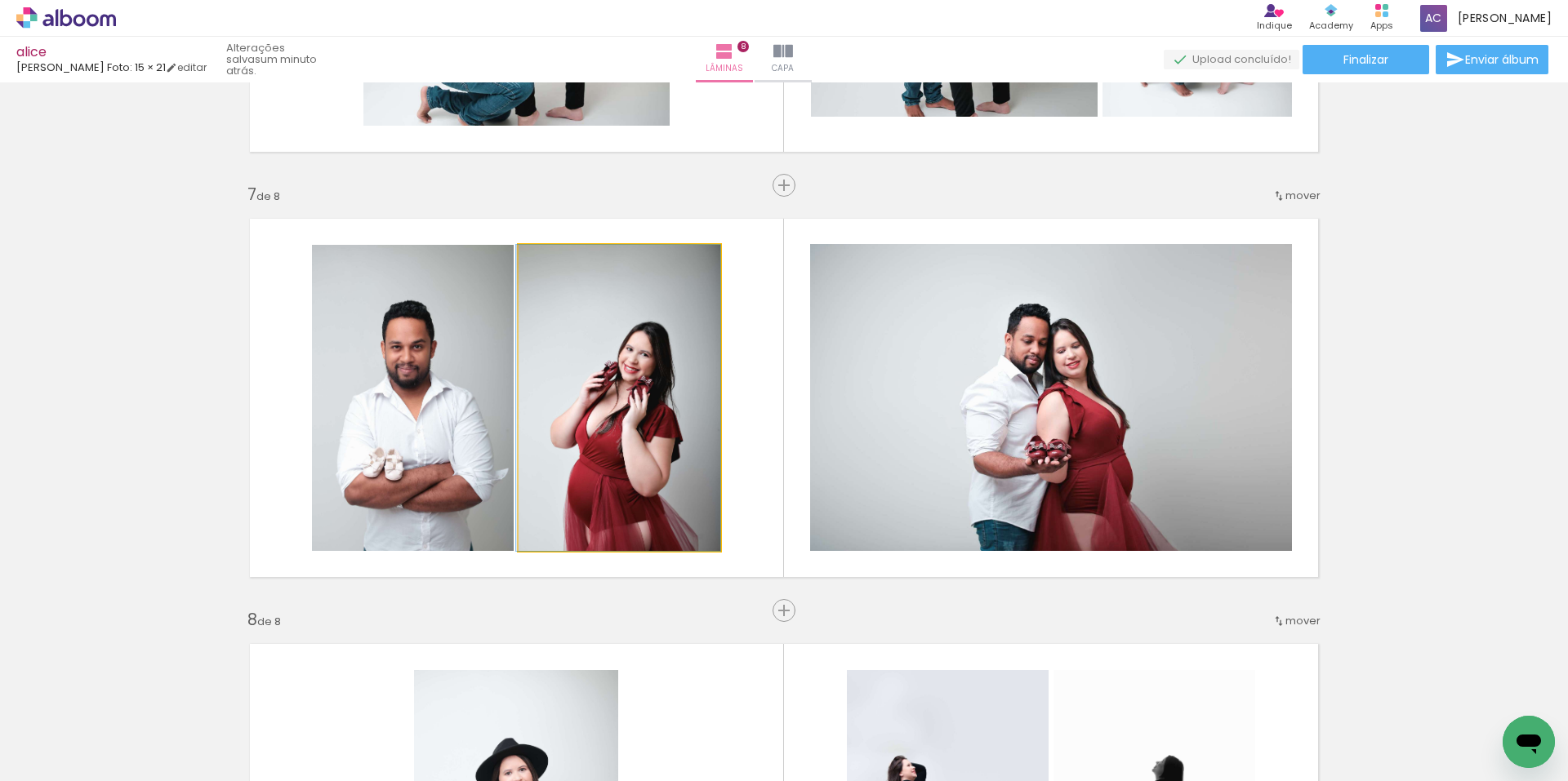
drag, startPoint x: 630, startPoint y: 412, endPoint x: 630, endPoint y: 353, distance: 59.0
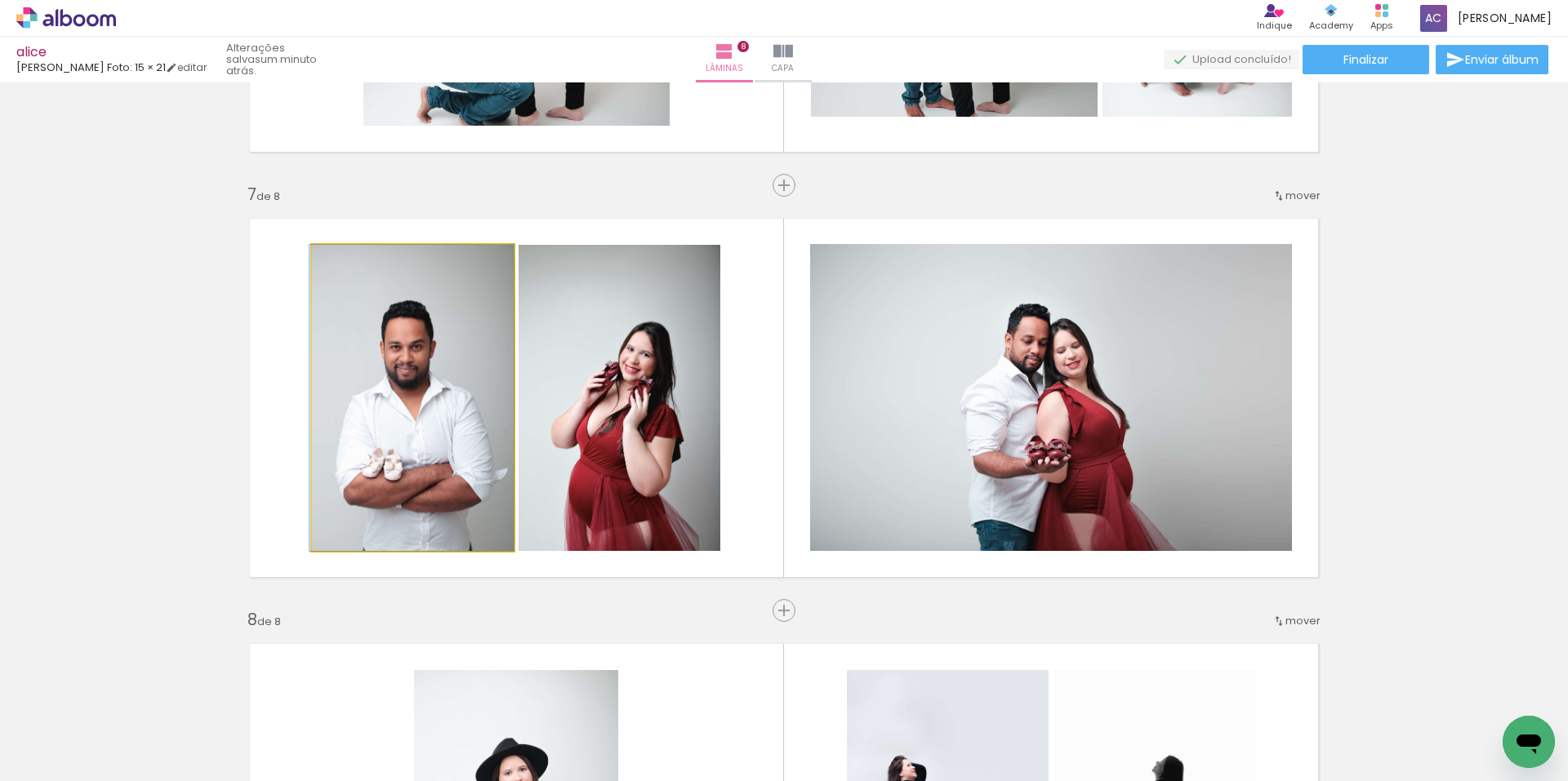
drag, startPoint x: 434, startPoint y: 419, endPoint x: 431, endPoint y: 383, distance: 36.1
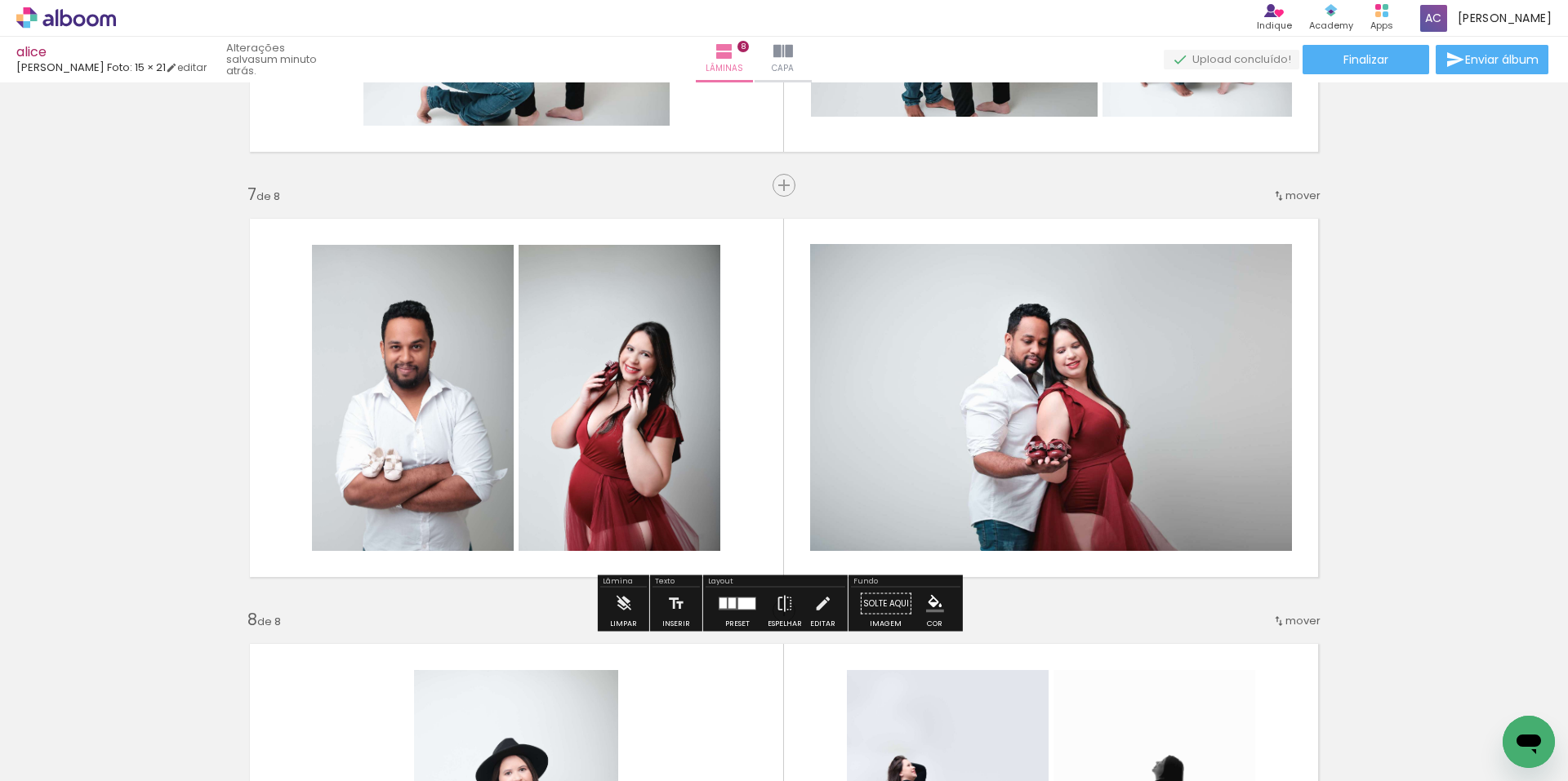
click at [1061, 436] on quentale-photo at bounding box center [1050, 398] width 482 height 307
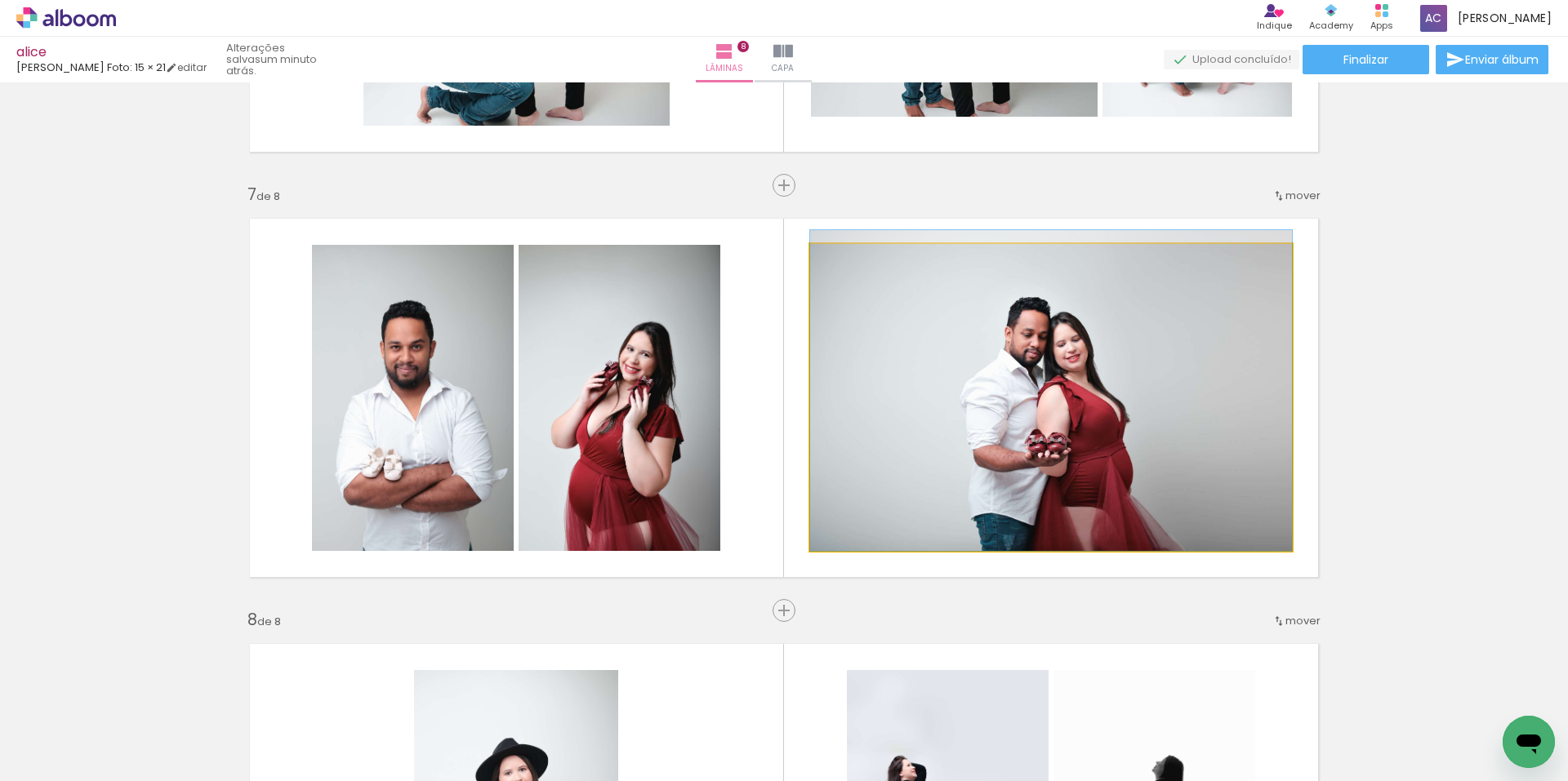
drag, startPoint x: 1053, startPoint y: 423, endPoint x: 1055, endPoint y: 375, distance: 48.0
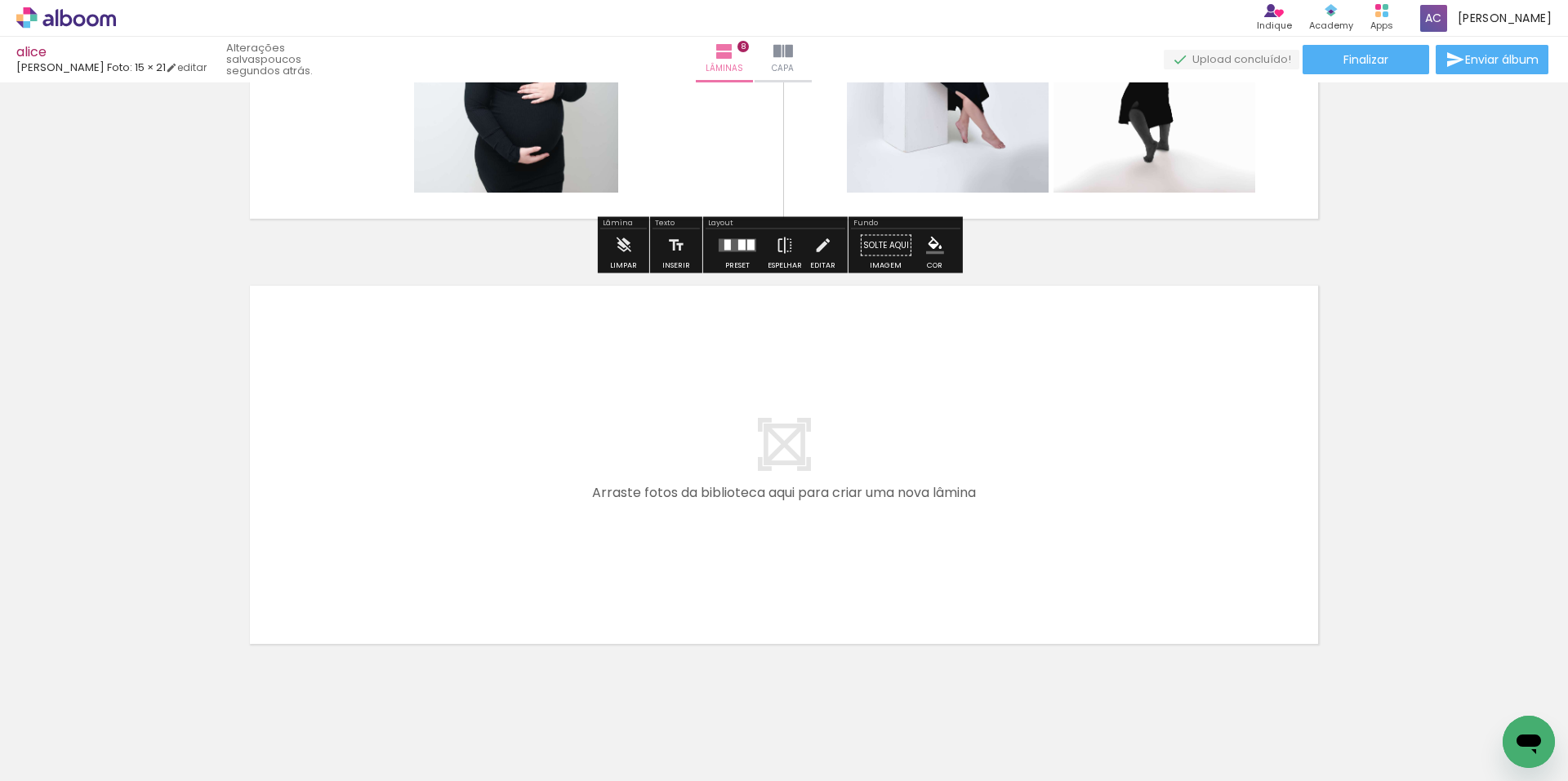
scroll to position [3294, 0]
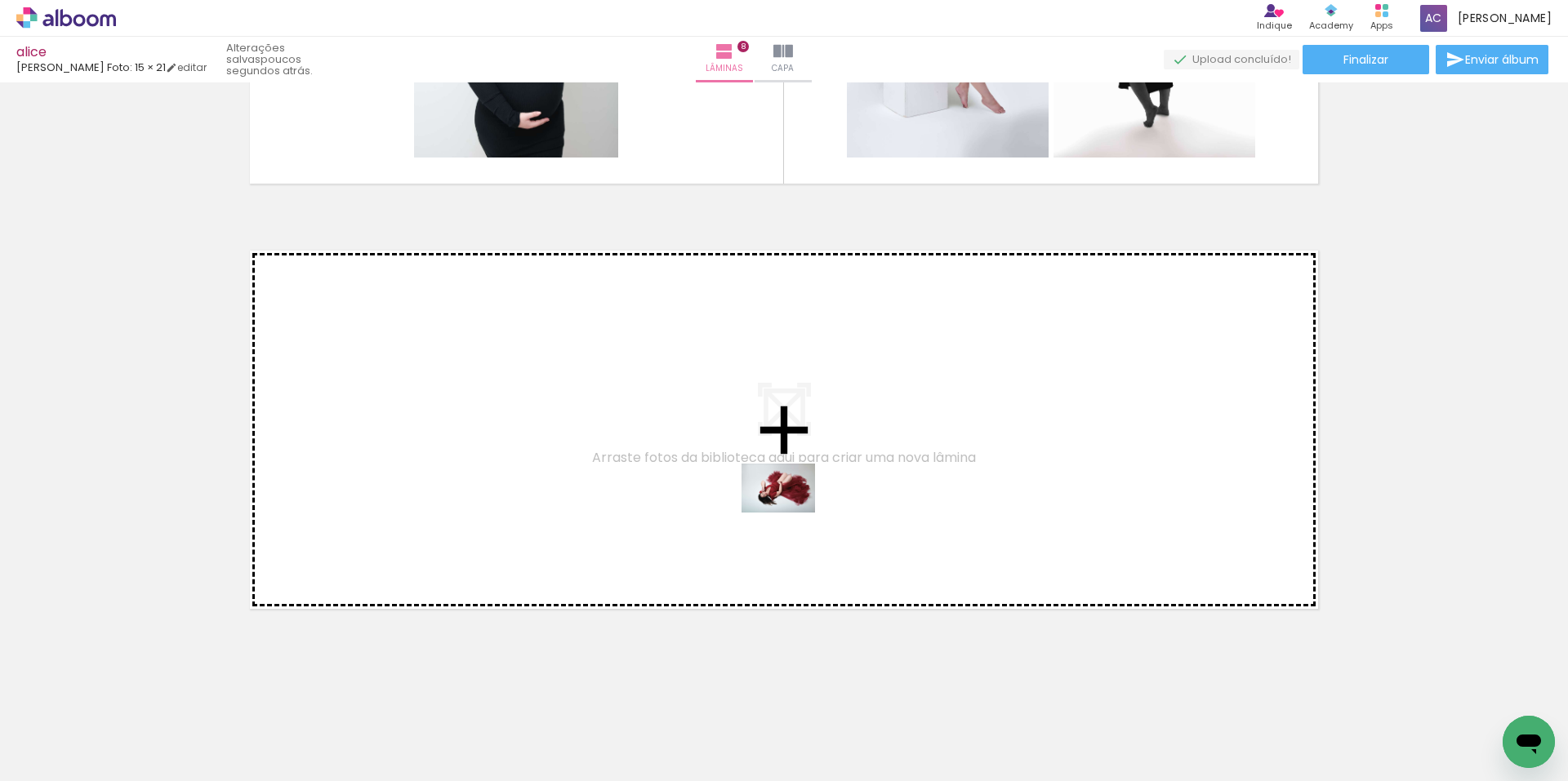
drag, startPoint x: 1114, startPoint y: 697, endPoint x: 790, endPoint y: 512, distance: 373.1
click at [790, 512] on quentale-workspace at bounding box center [784, 390] width 1568 height 781
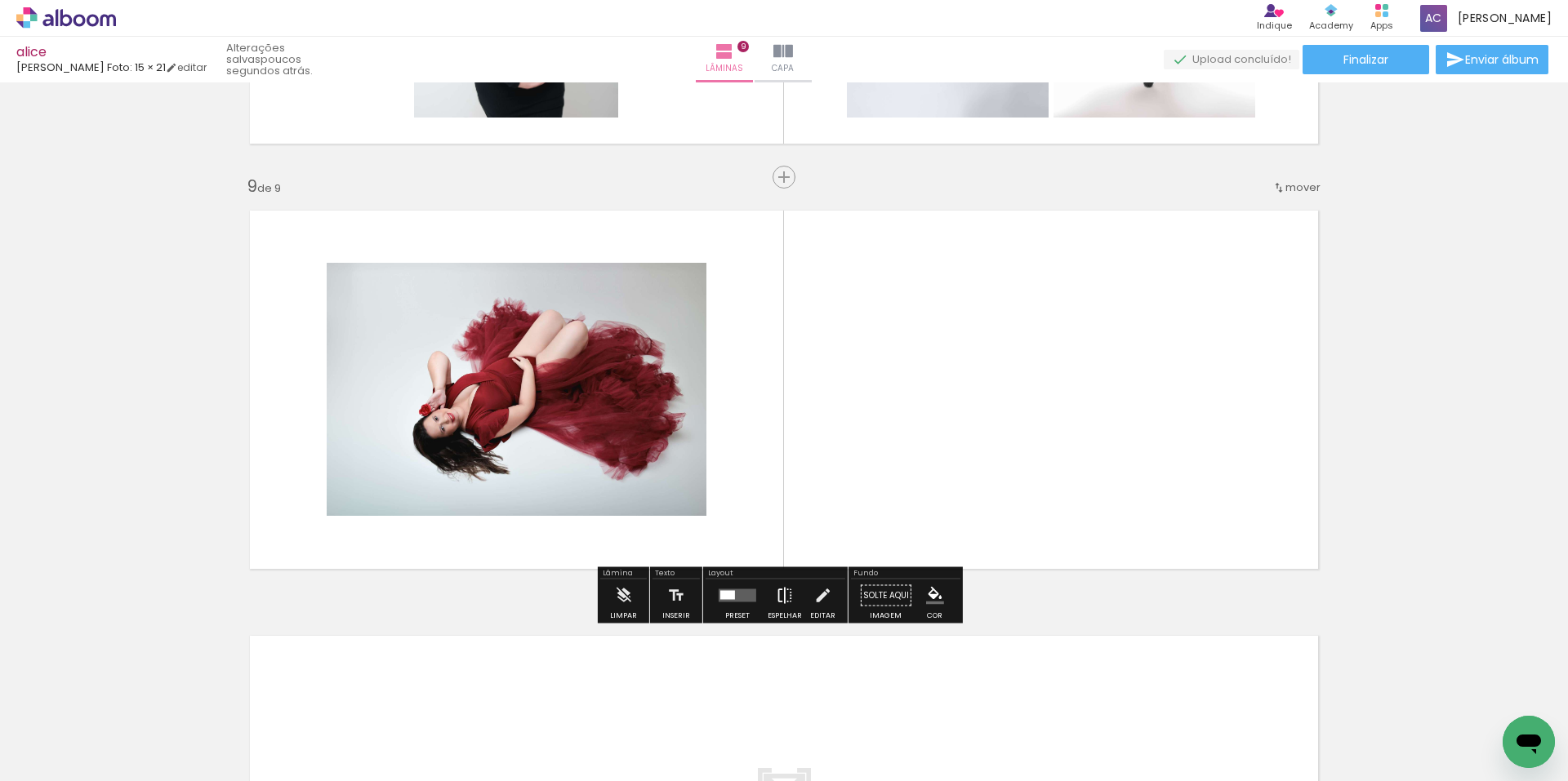
scroll to position [3343, 0]
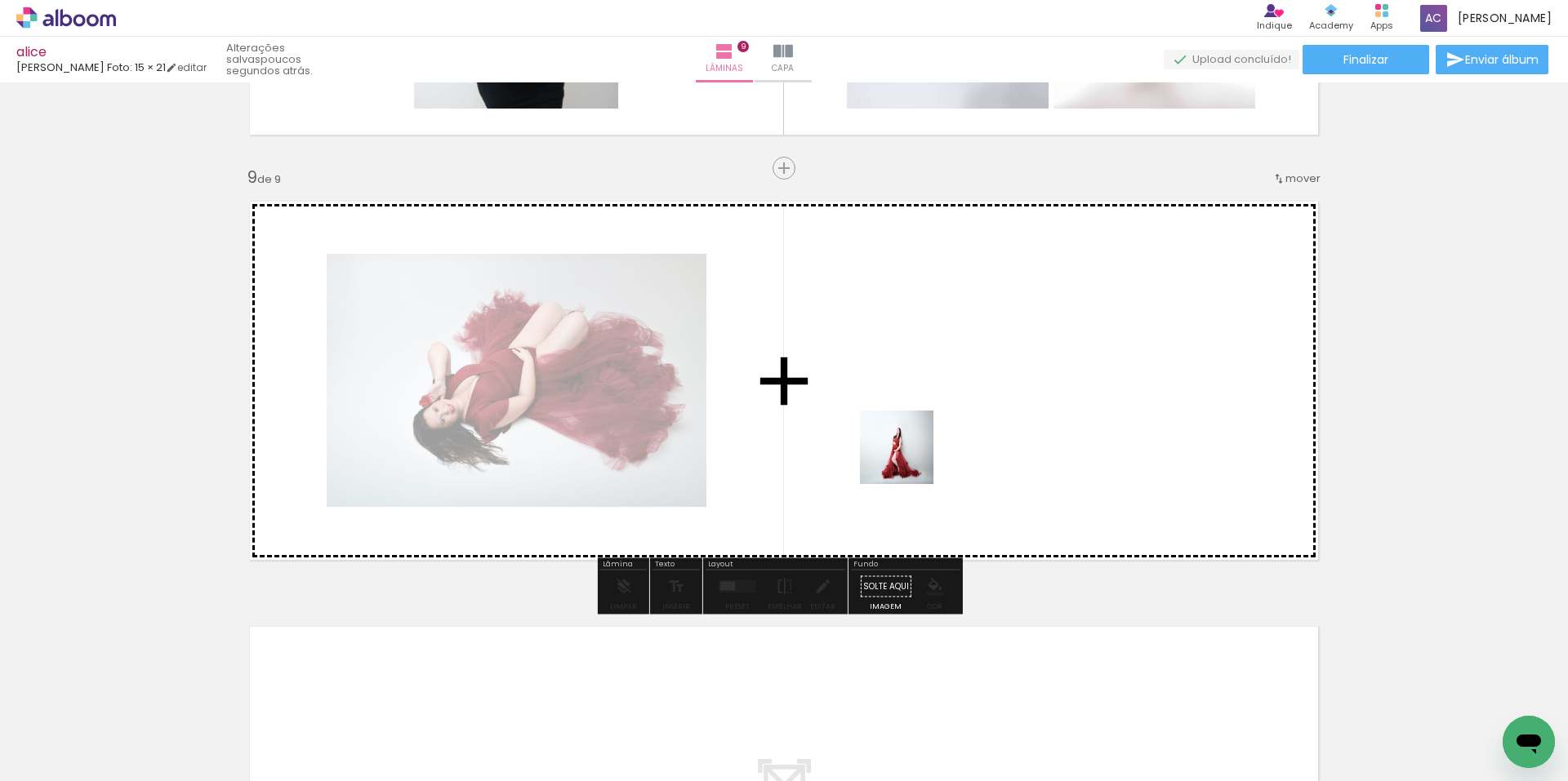
drag, startPoint x: 707, startPoint y: 729, endPoint x: 909, endPoint y: 460, distance: 336.4
click at [909, 460] on quentale-workspace at bounding box center [784, 390] width 1568 height 781
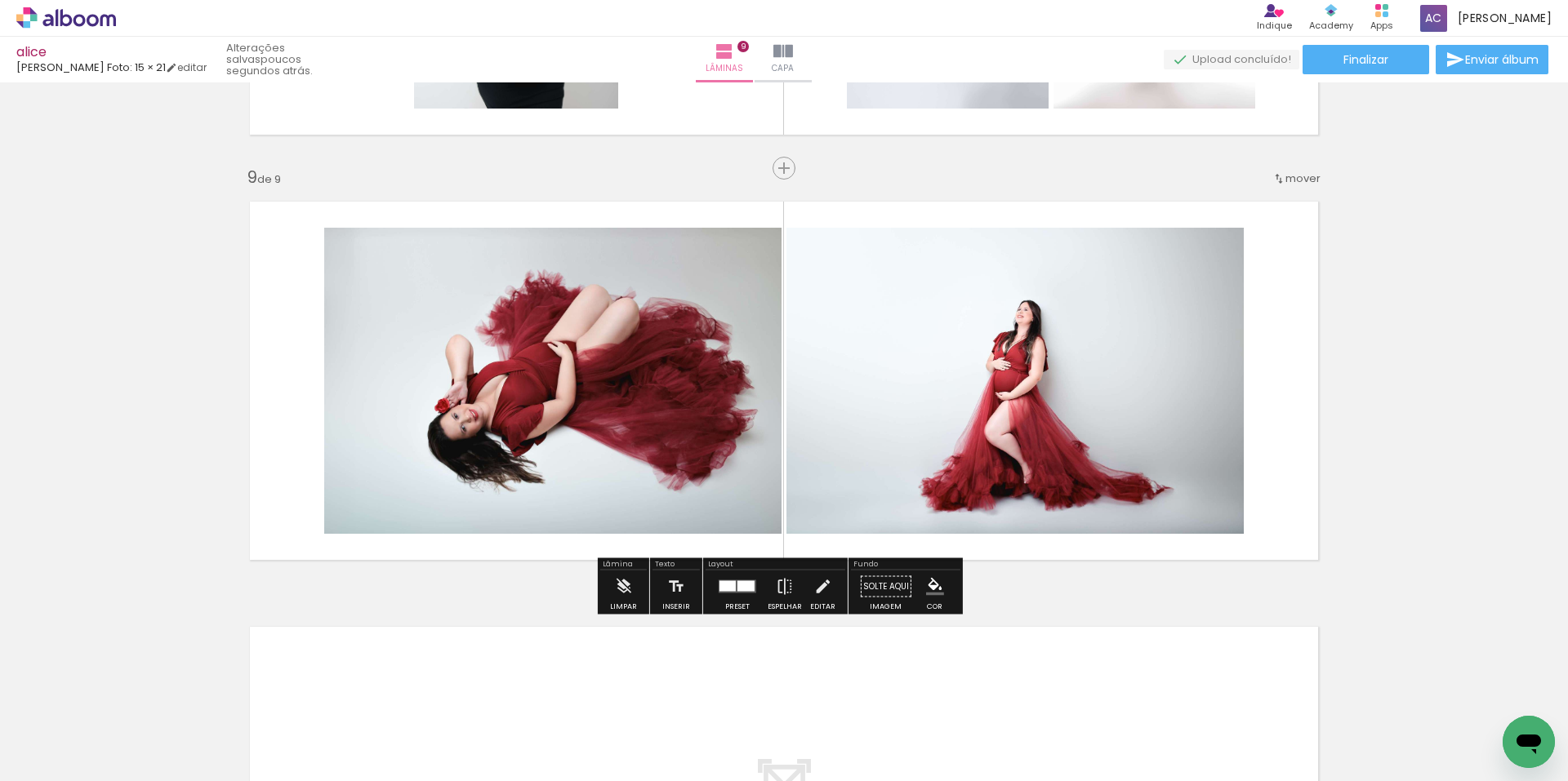
click at [1287, 172] on span "mover" at bounding box center [1303, 178] width 35 height 16
click at [1261, 200] on span "2" at bounding box center [1258, 203] width 9 height 27
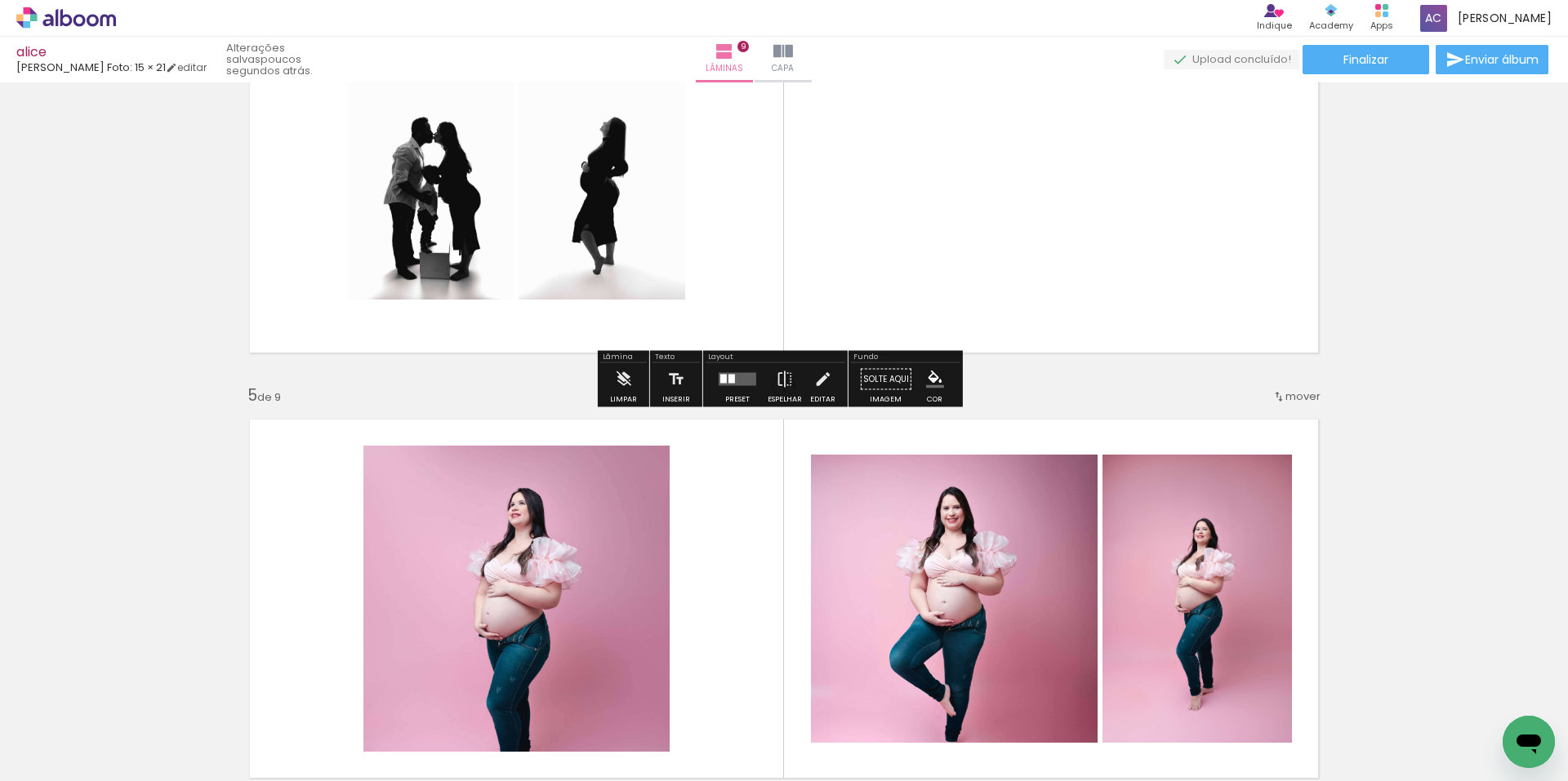
scroll to position [1306, 0]
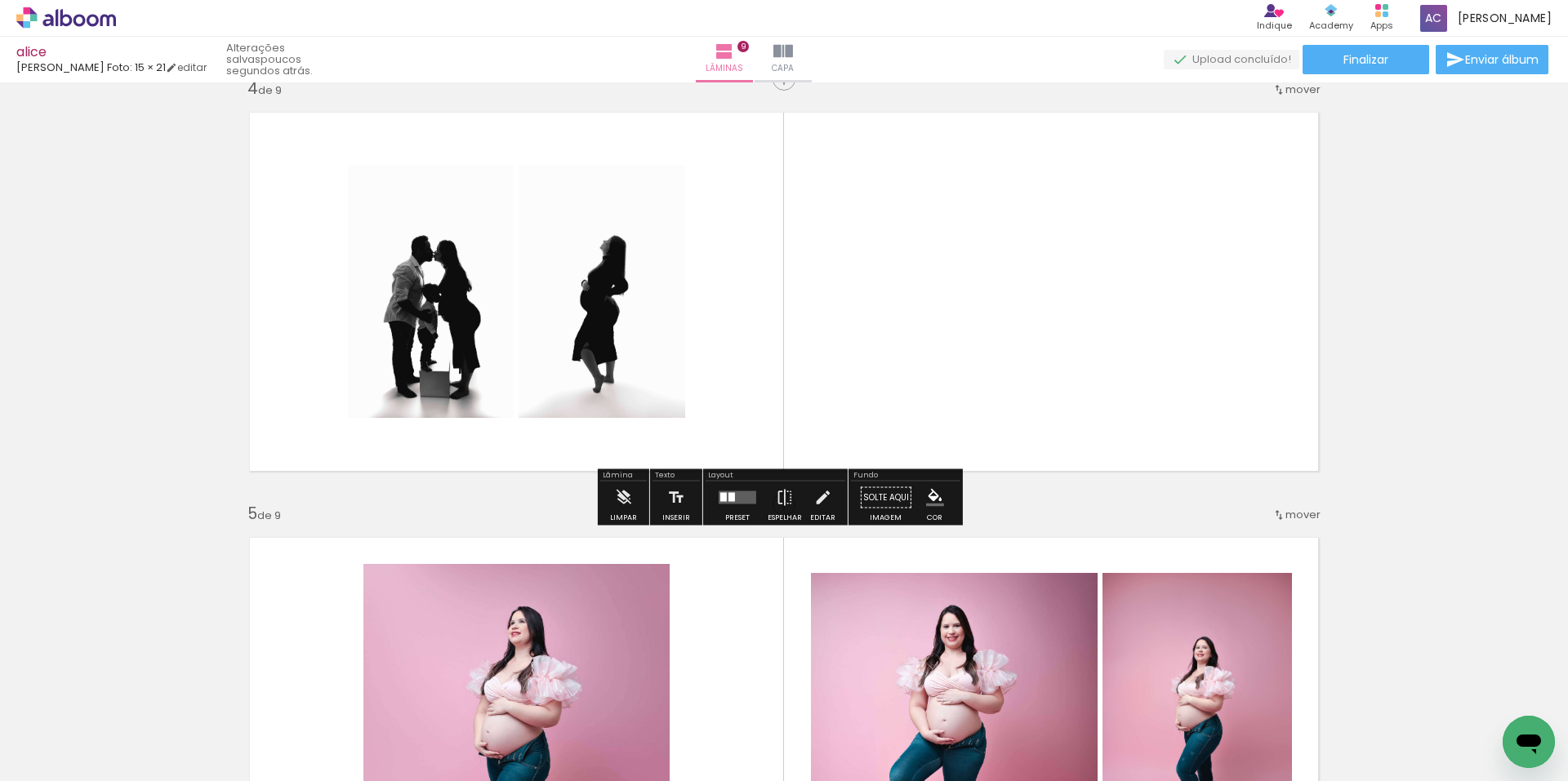
click at [745, 504] on quentale-layouter at bounding box center [737, 498] width 38 height 13
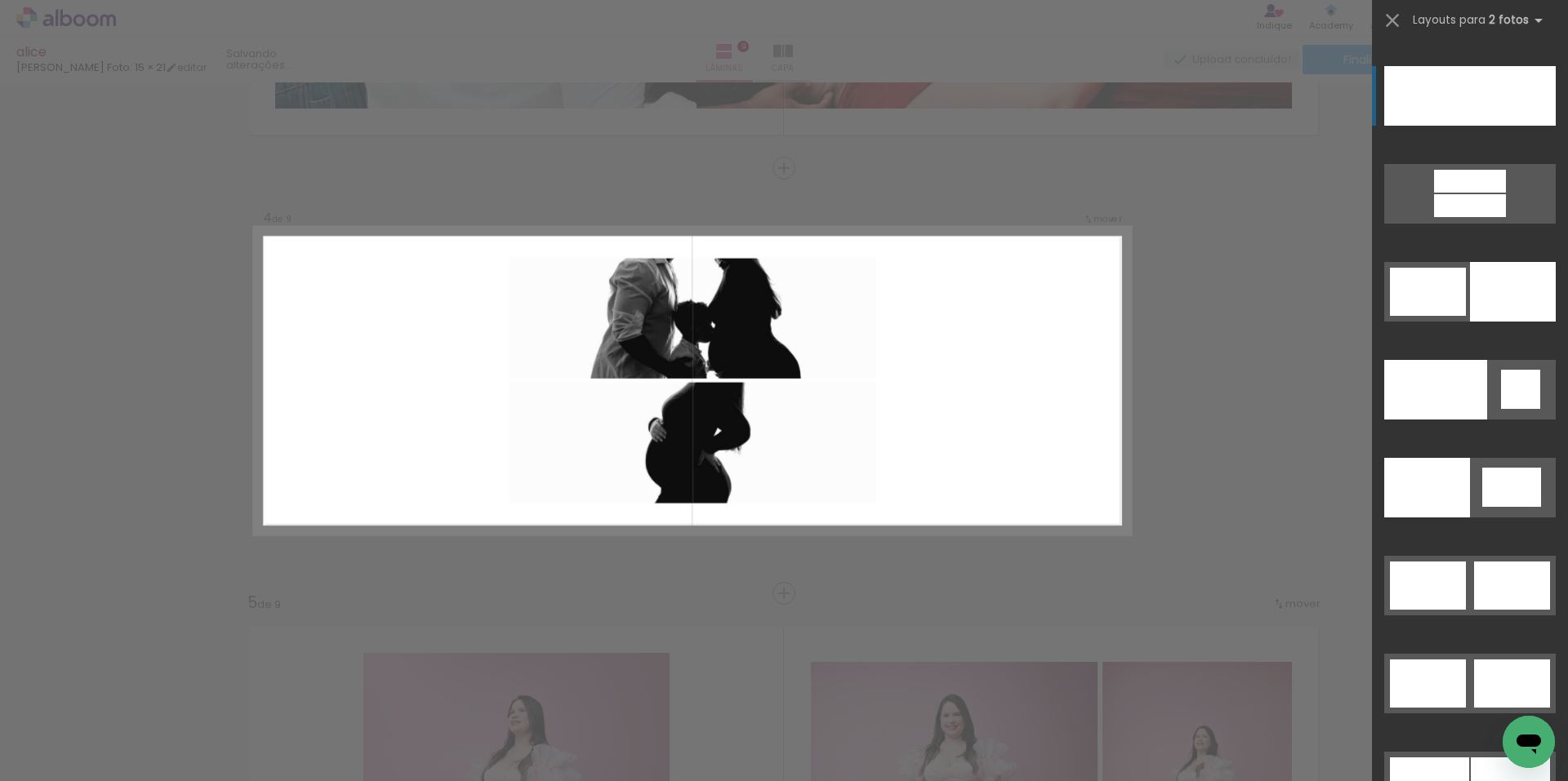
scroll to position [7673, 0]
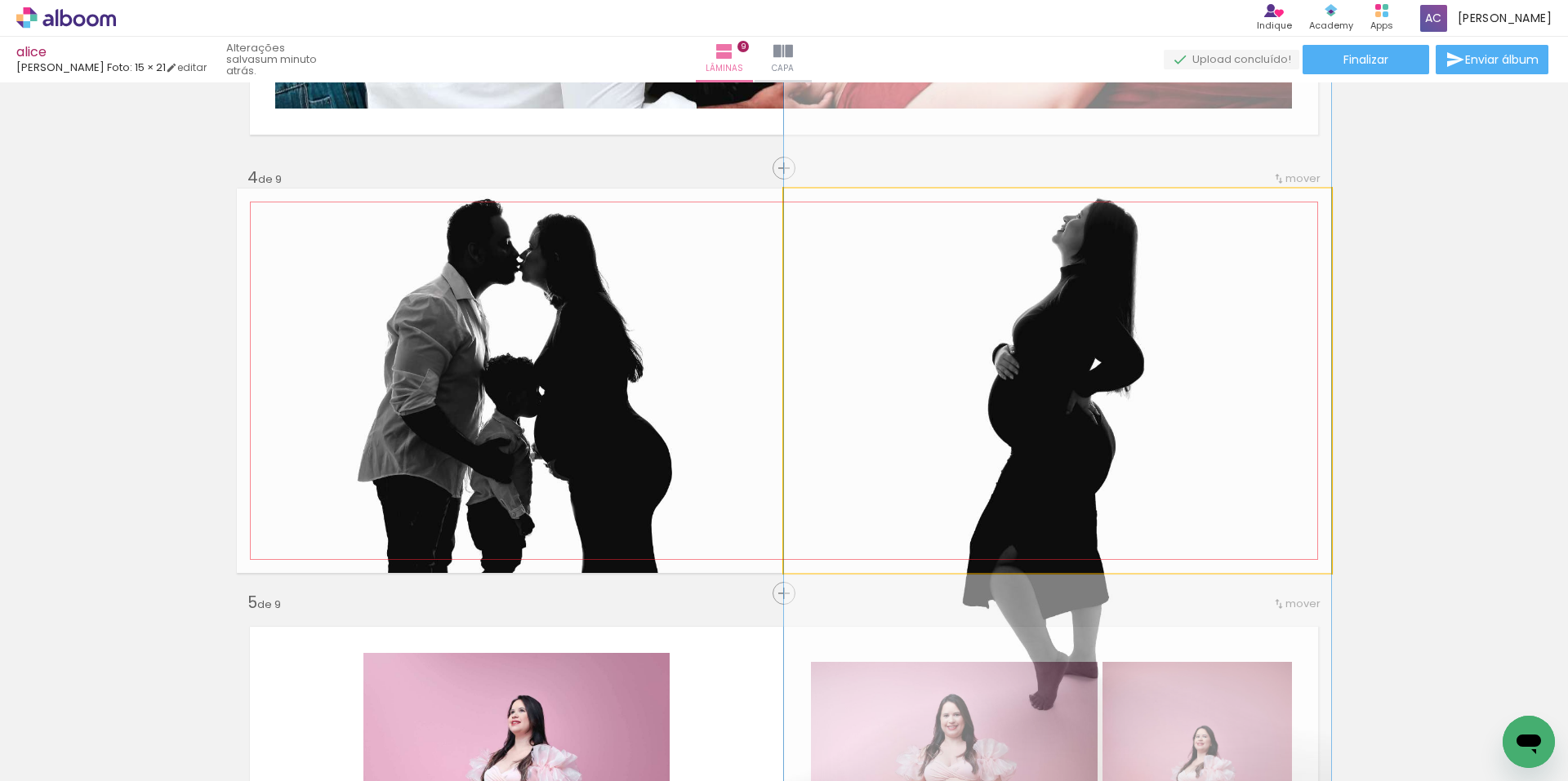
click at [1060, 327] on quentale-photo at bounding box center [1057, 380] width 547 height 384
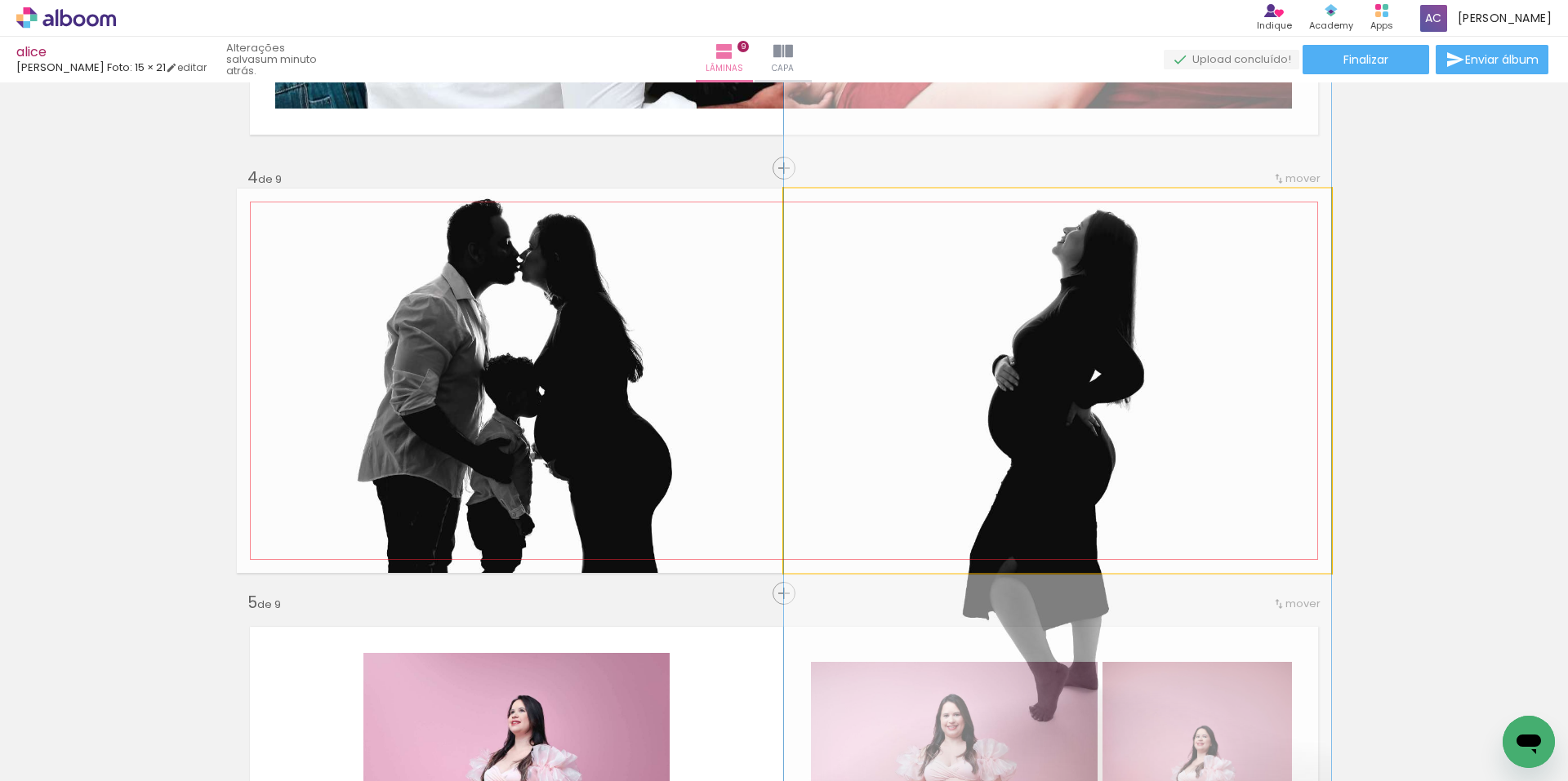
drag, startPoint x: 1068, startPoint y: 316, endPoint x: 1070, endPoint y: 328, distance: 12.2
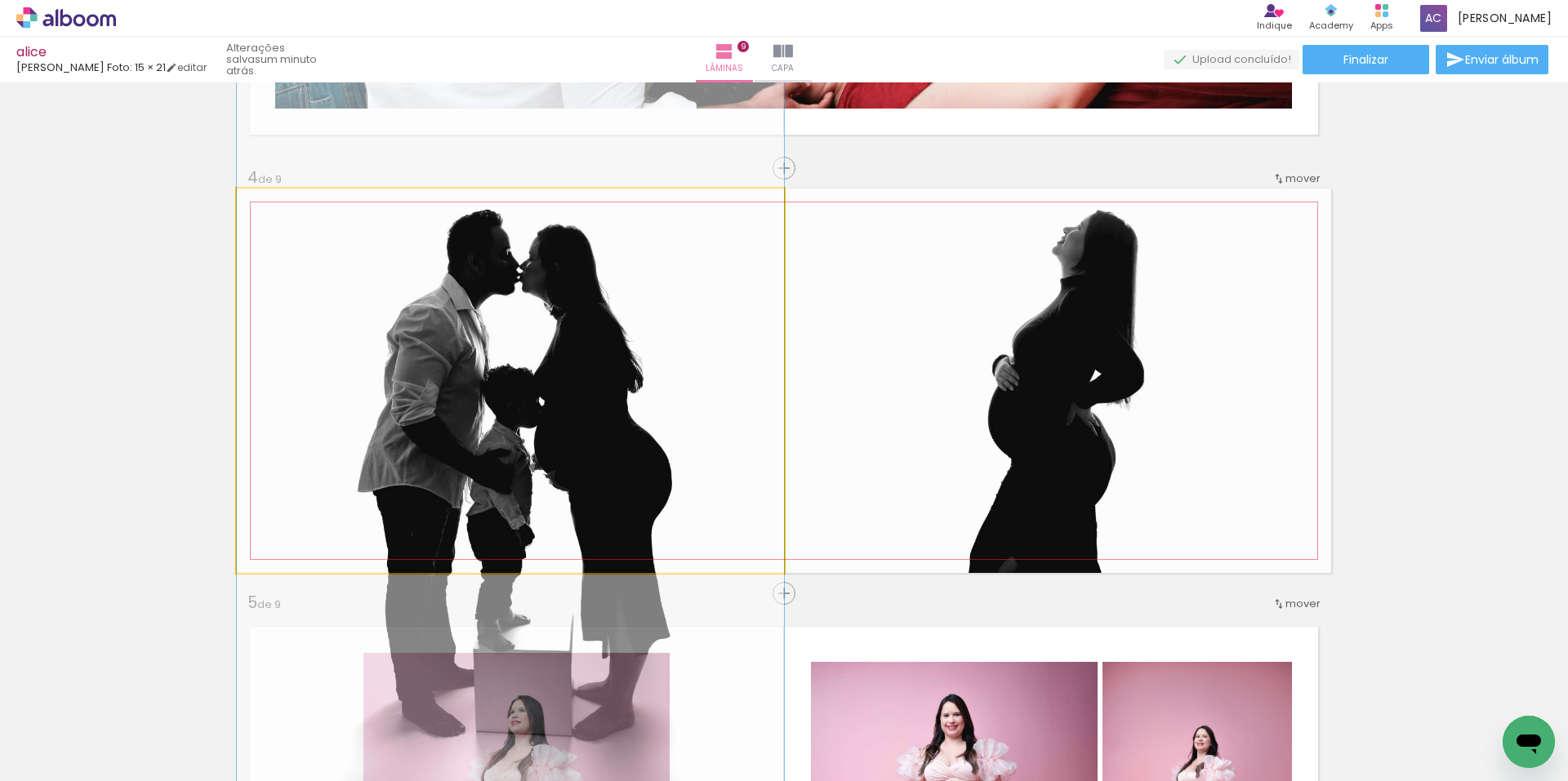
drag, startPoint x: 578, startPoint y: 330, endPoint x: 576, endPoint y: 341, distance: 11.2
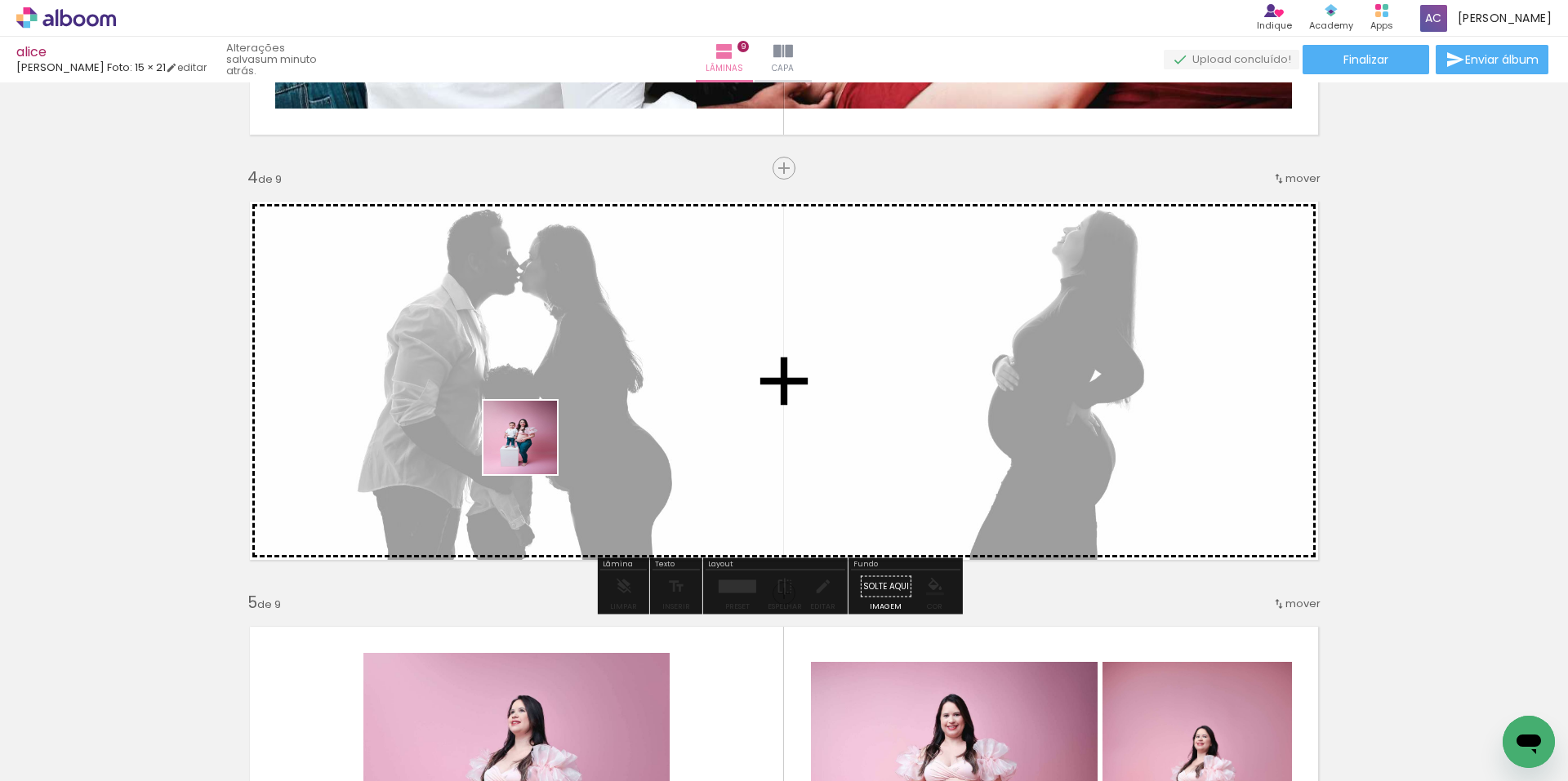
drag, startPoint x: 389, startPoint y: 588, endPoint x: 533, endPoint y: 450, distance: 199.4
click at [533, 450] on quentale-workspace at bounding box center [784, 390] width 1568 height 781
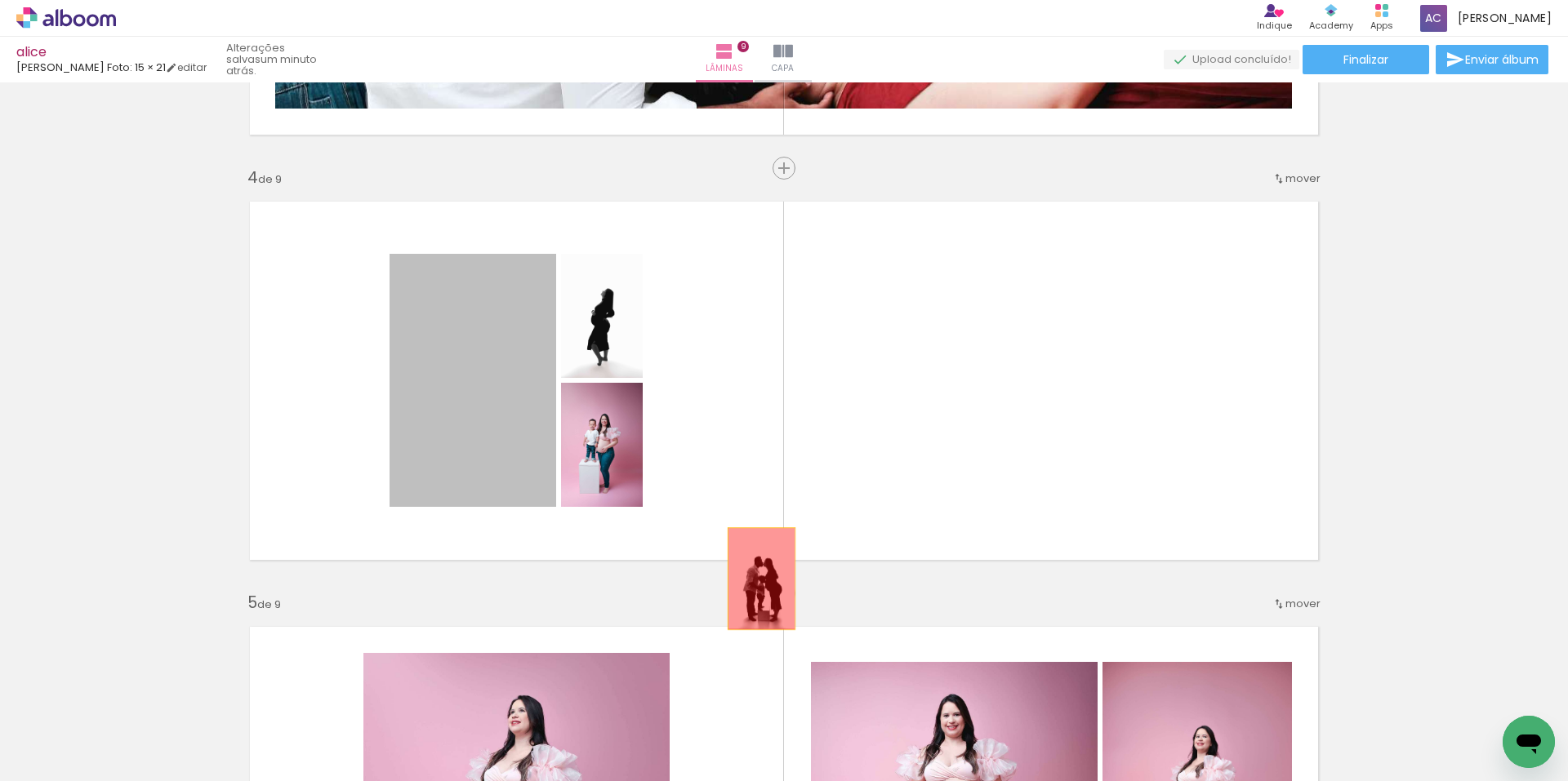
drag, startPoint x: 486, startPoint y: 419, endPoint x: 674, endPoint y: 396, distance: 189.4
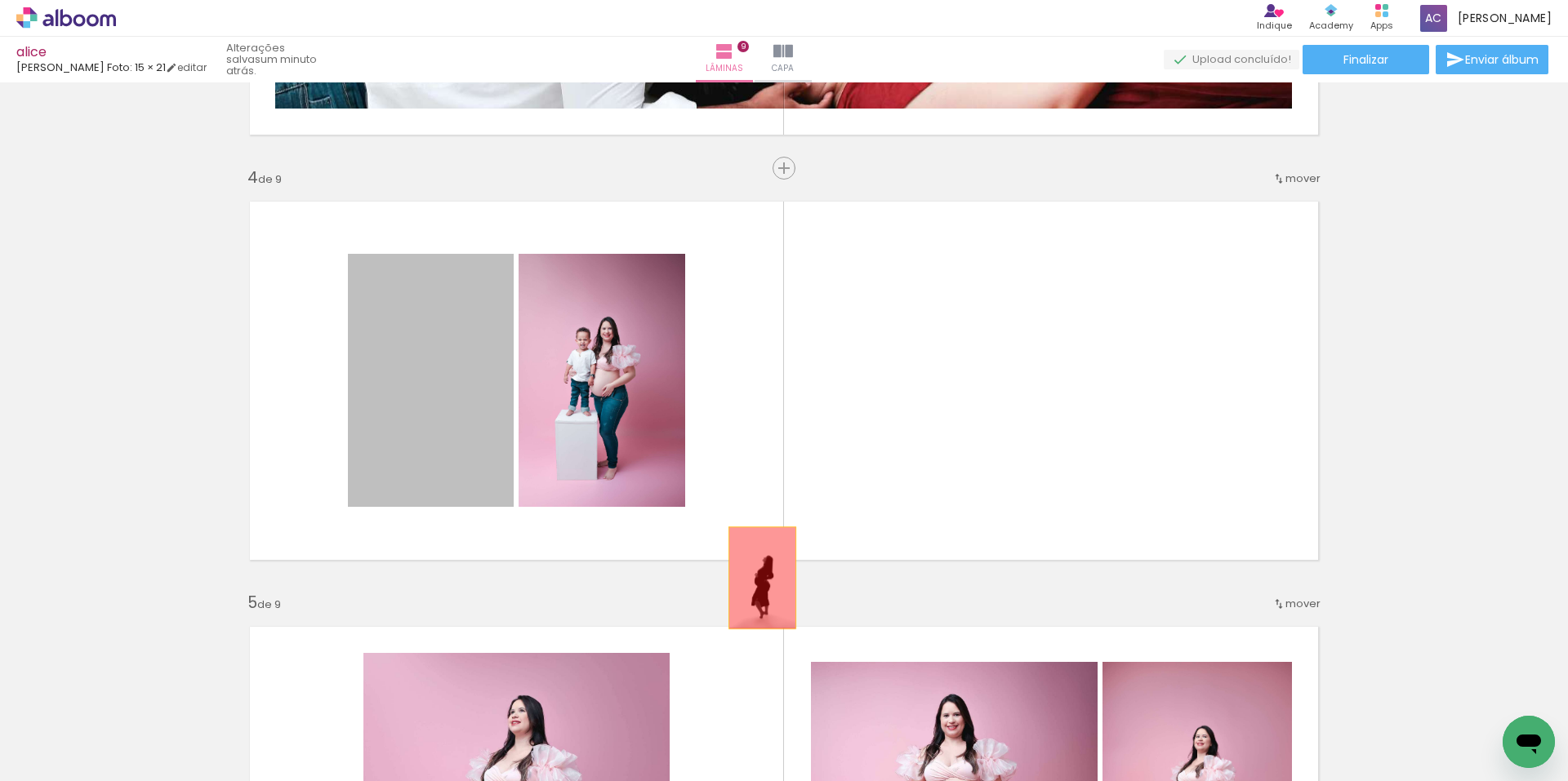
drag, startPoint x: 414, startPoint y: 384, endPoint x: 756, endPoint y: 578, distance: 393.2
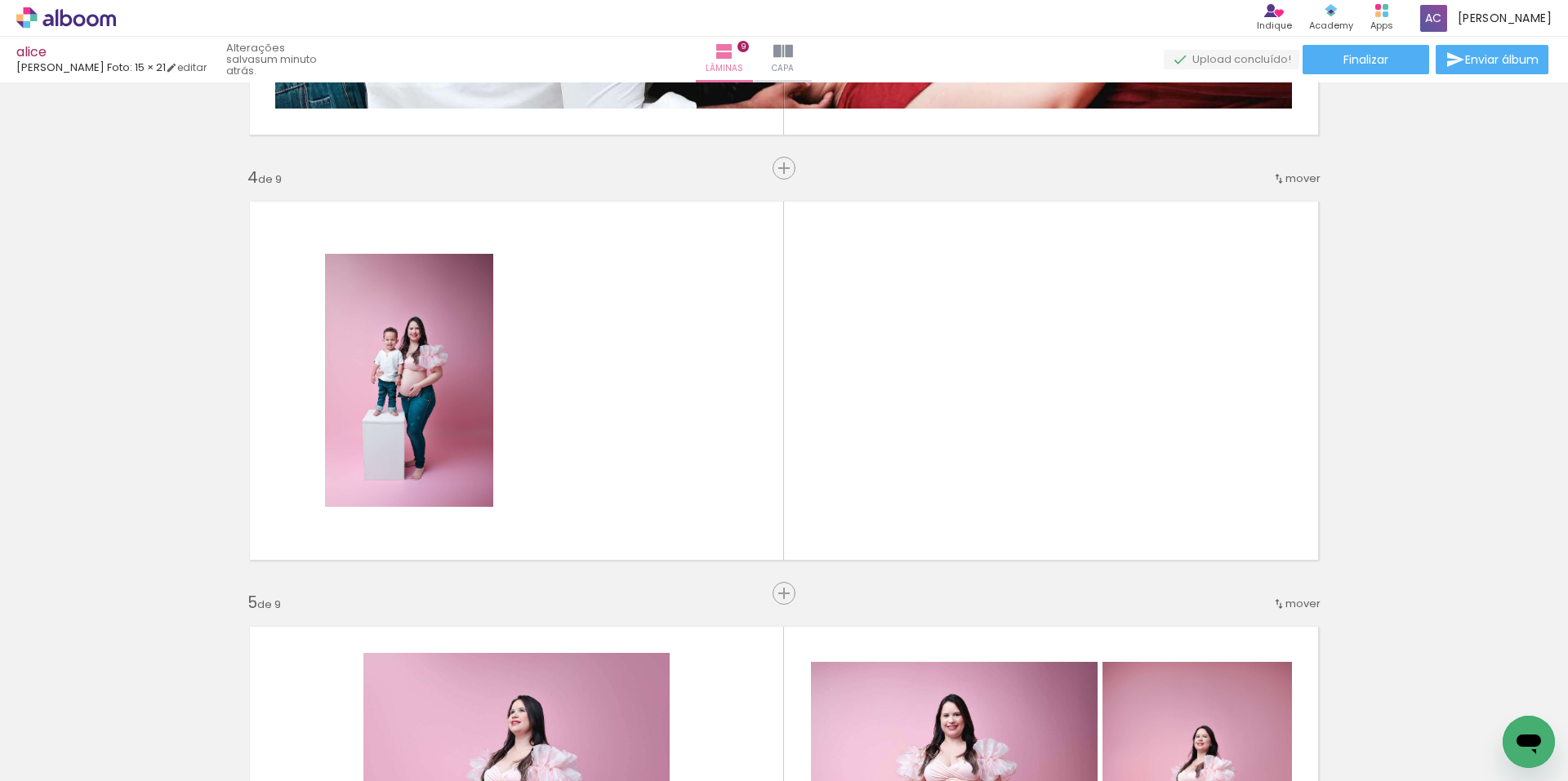
scroll to position [0, 0]
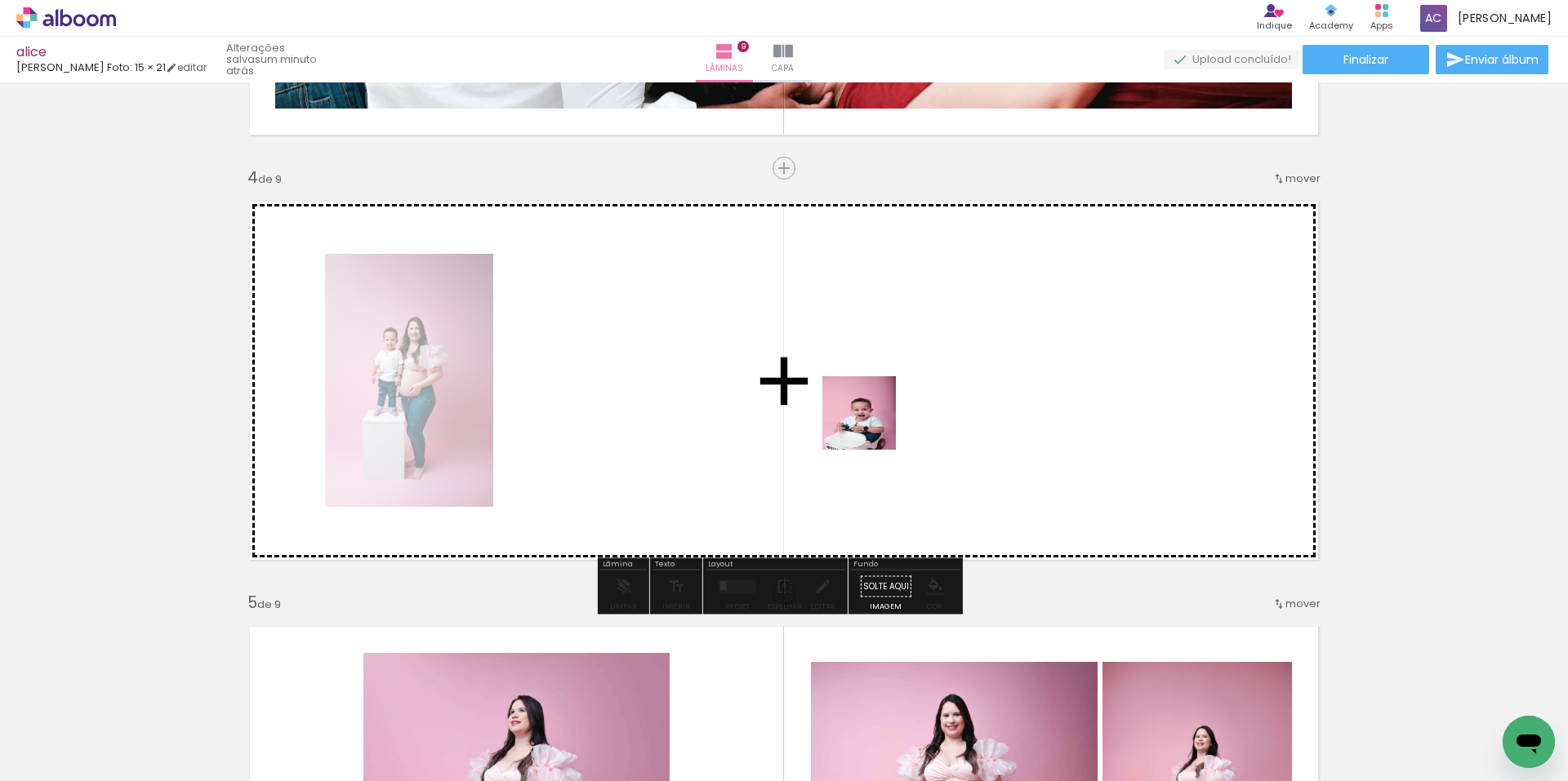
drag, startPoint x: 175, startPoint y: 728, endPoint x: 871, endPoint y: 425, distance: 759.1
click at [871, 425] on quentale-workspace at bounding box center [784, 390] width 1568 height 781
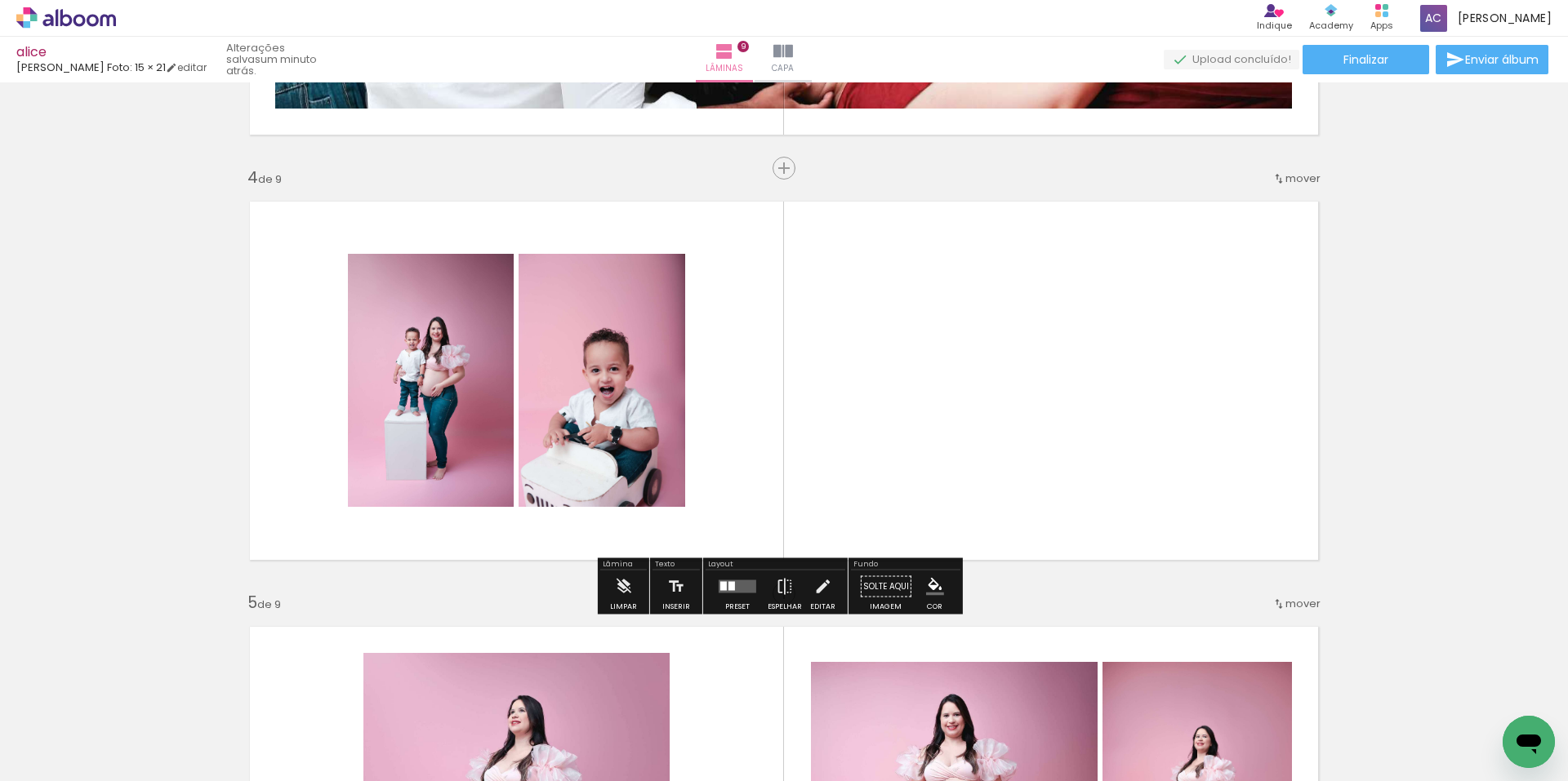
click at [742, 588] on quentale-layouter at bounding box center [737, 587] width 38 height 13
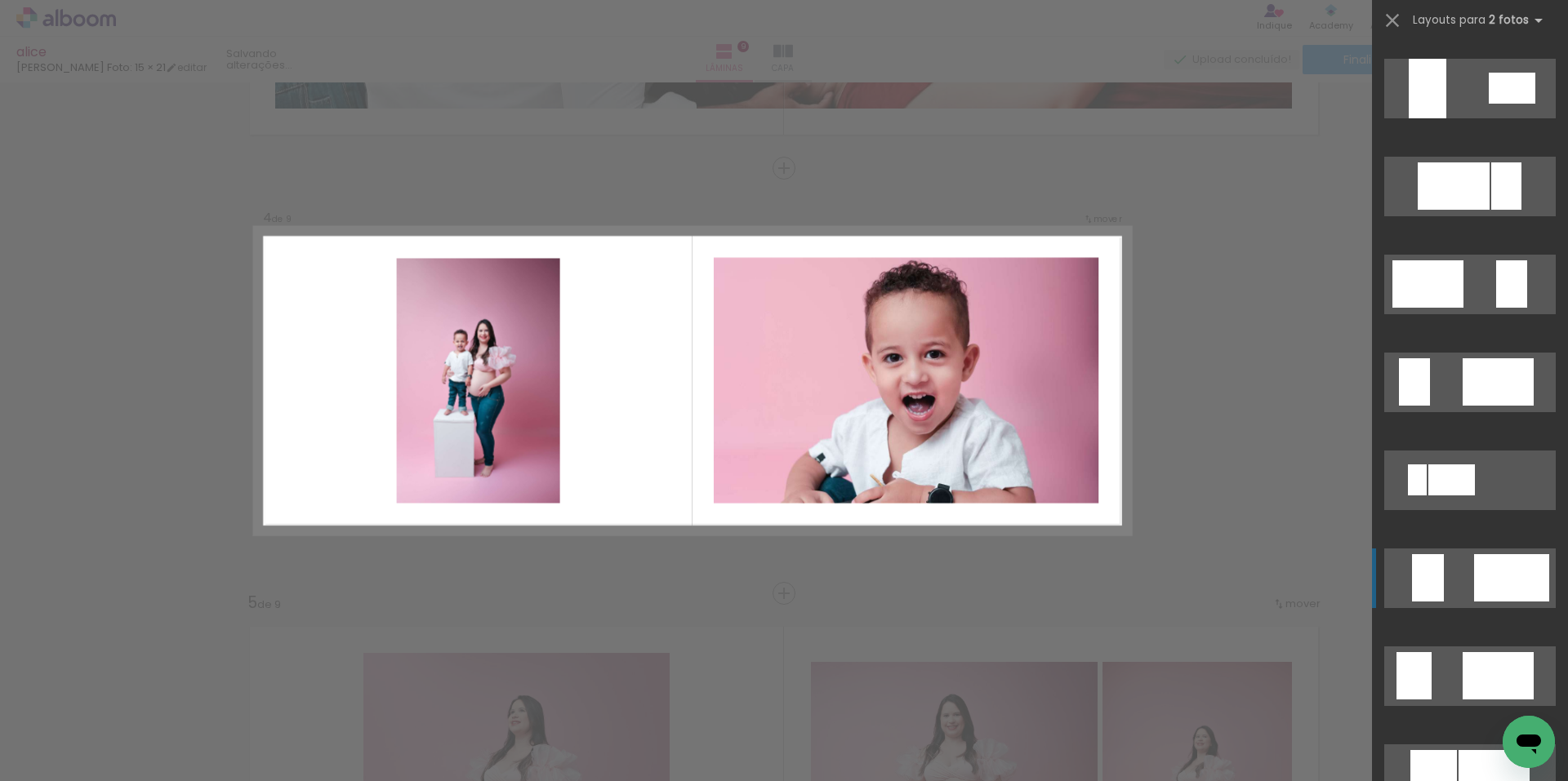
scroll to position [3347, 0]
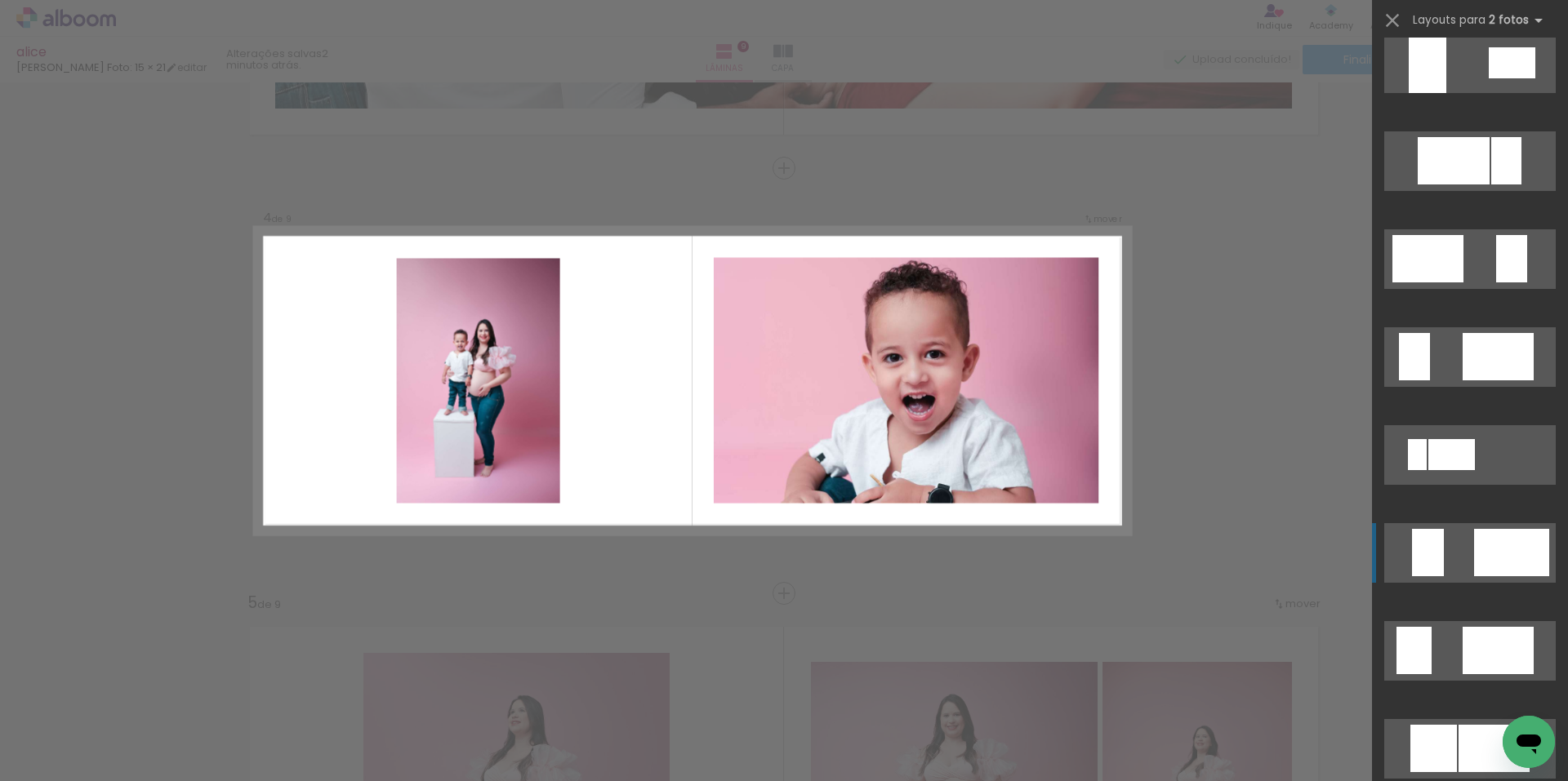
click at [1469, 184] on div at bounding box center [1454, 161] width 72 height 48
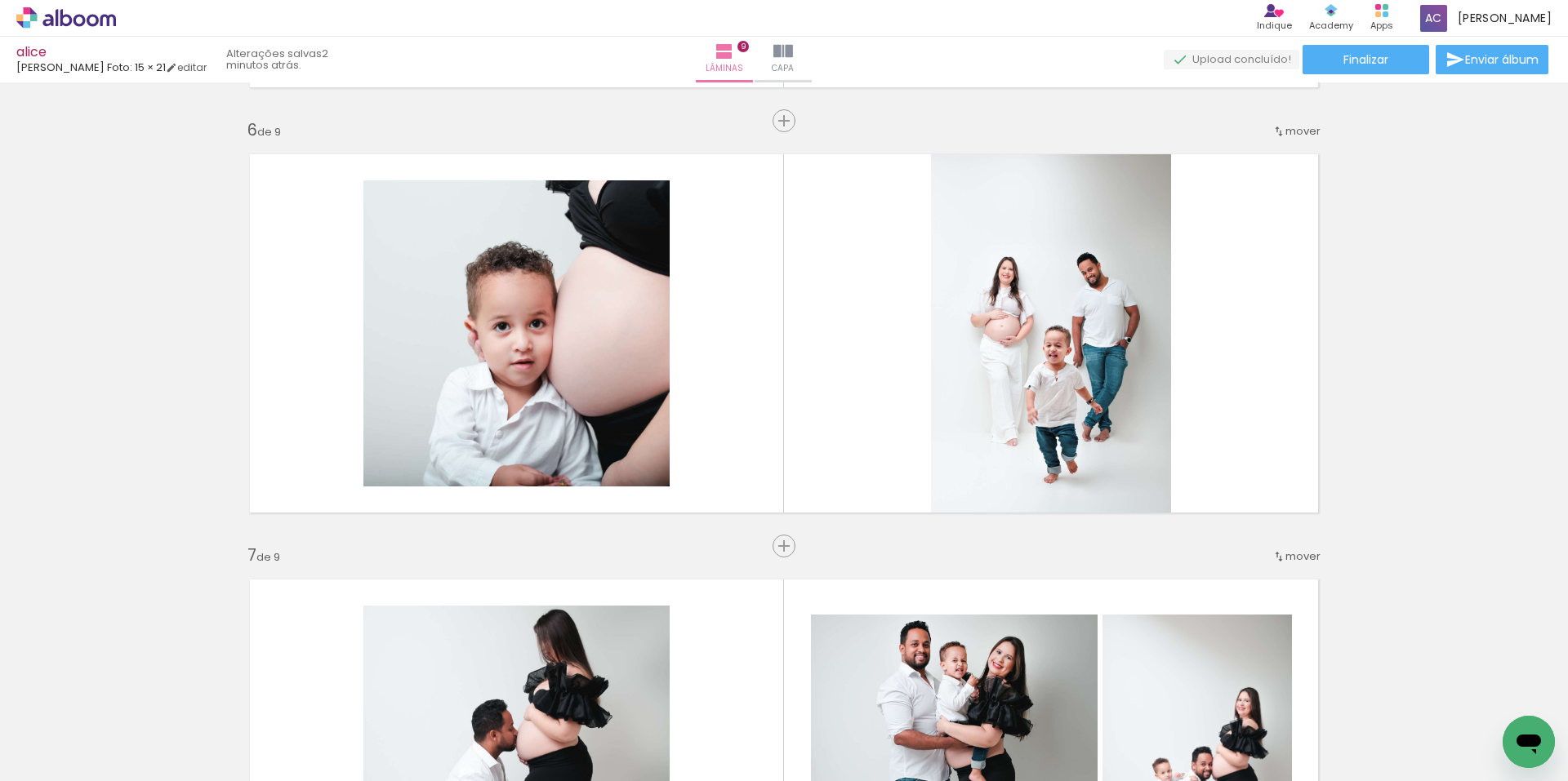
scroll to position [0, 949]
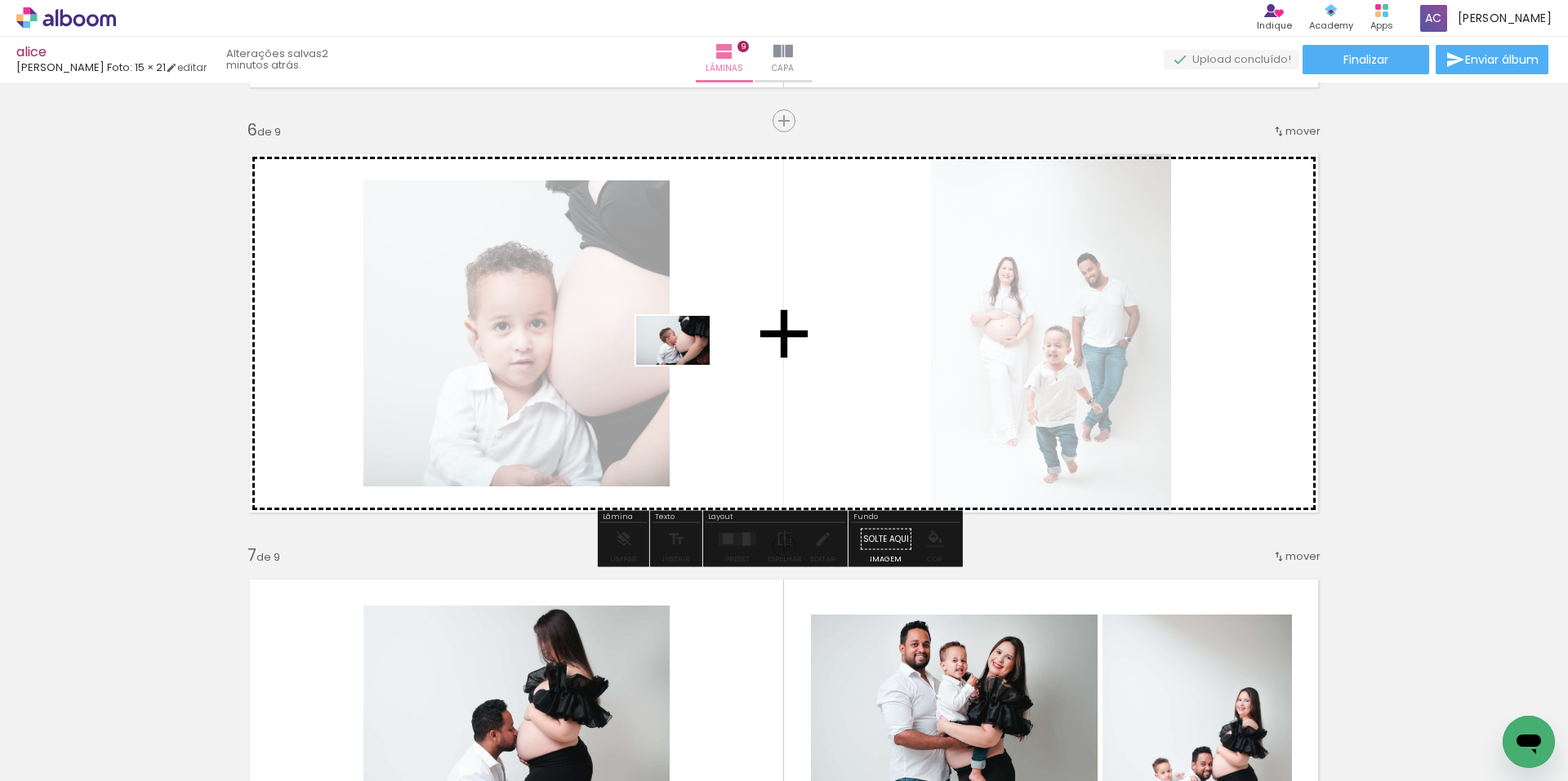
drag, startPoint x: 1233, startPoint y: 727, endPoint x: 684, endPoint y: 365, distance: 657.6
click at [684, 365] on quentale-workspace at bounding box center [784, 390] width 1568 height 781
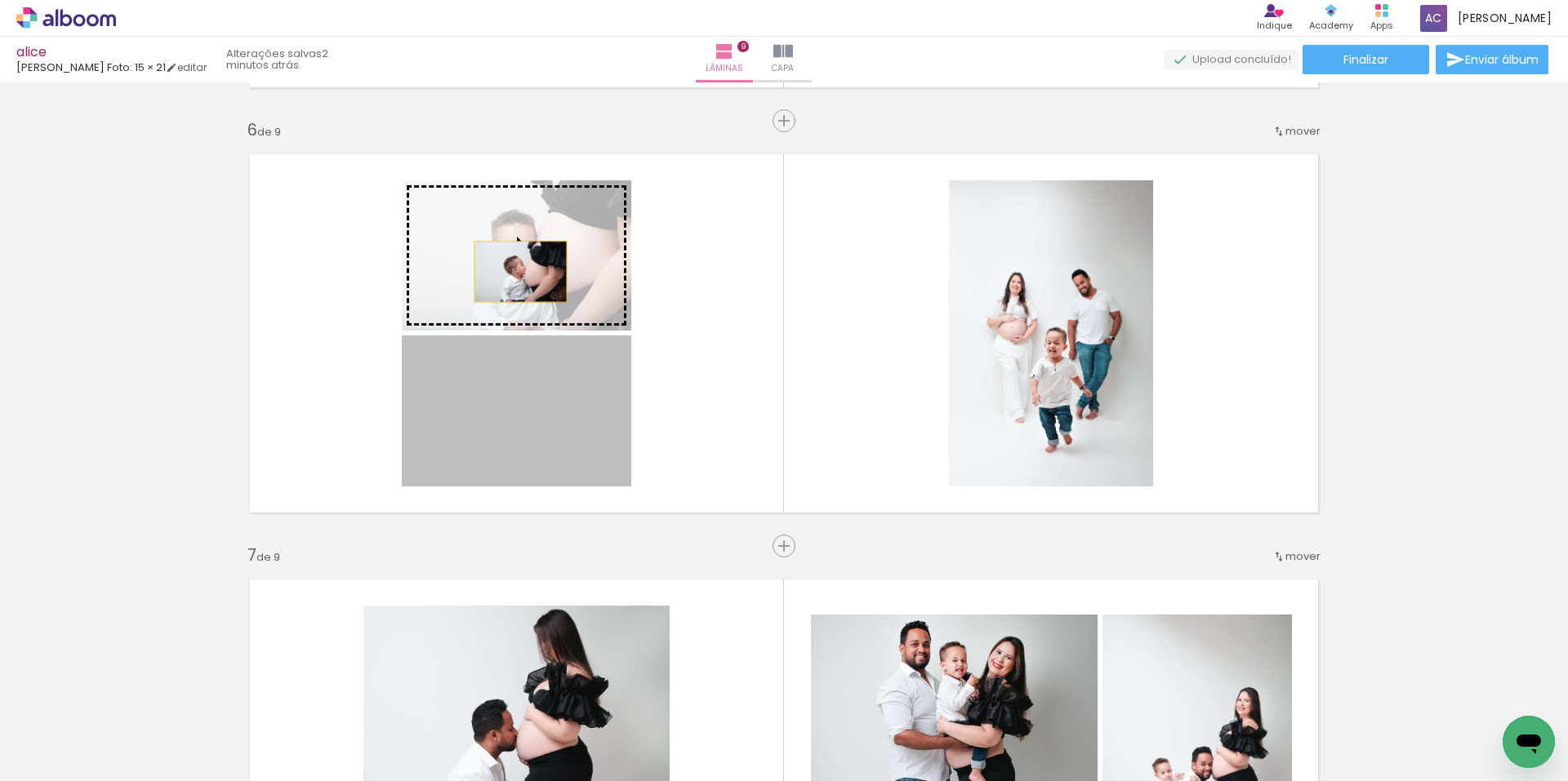
drag, startPoint x: 516, startPoint y: 404, endPoint x: 514, endPoint y: 267, distance: 137.0
click at [0, 0] on slot at bounding box center [0, 0] width 0 height 0
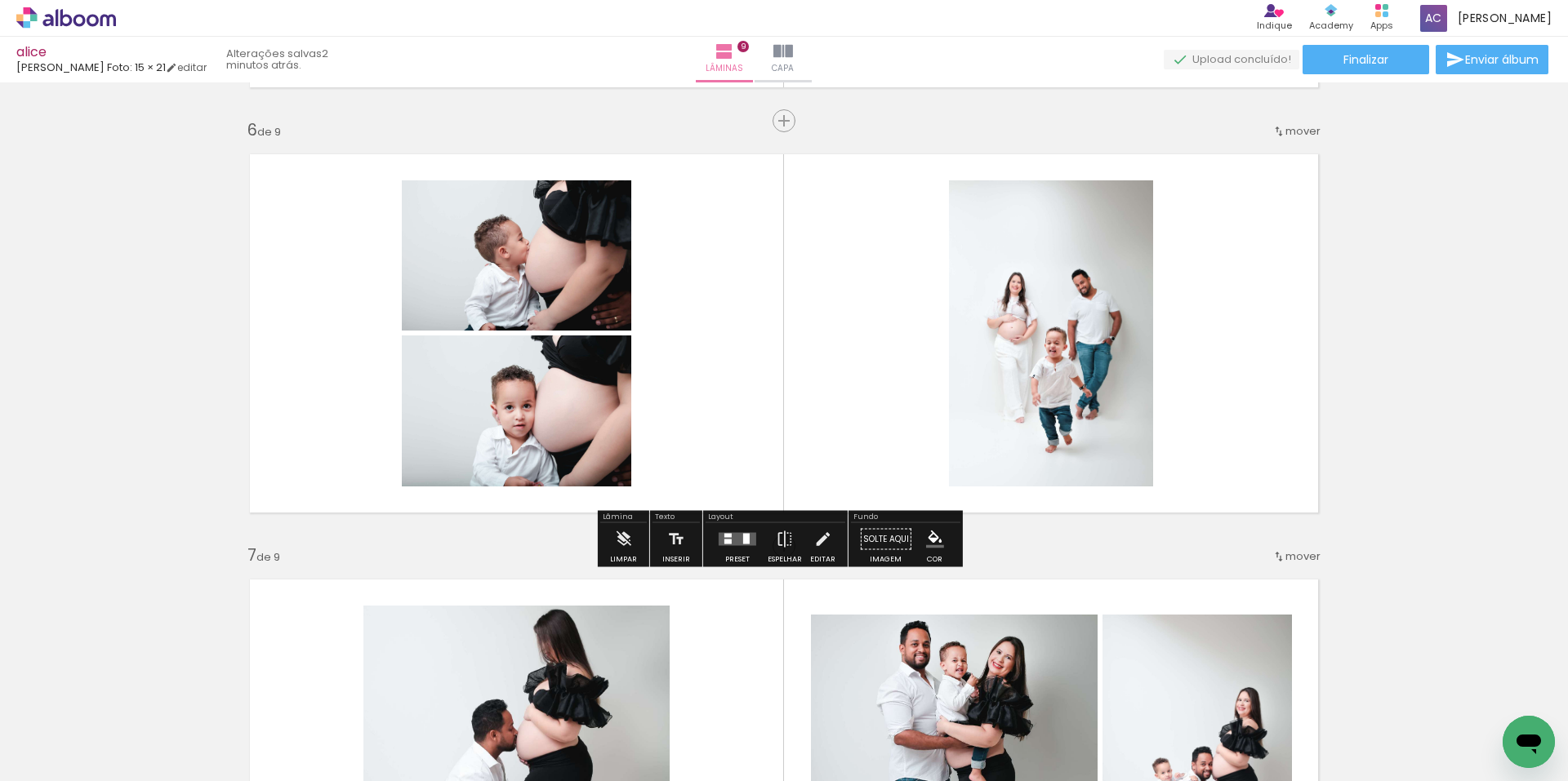
click at [1463, 397] on div "Inserir lâmina 1 de 9 Inserir lâmina 2 de 9 Inserir lâmina 3 de 9 Inserir lâmin…" at bounding box center [784, 100] width 1568 height 4253
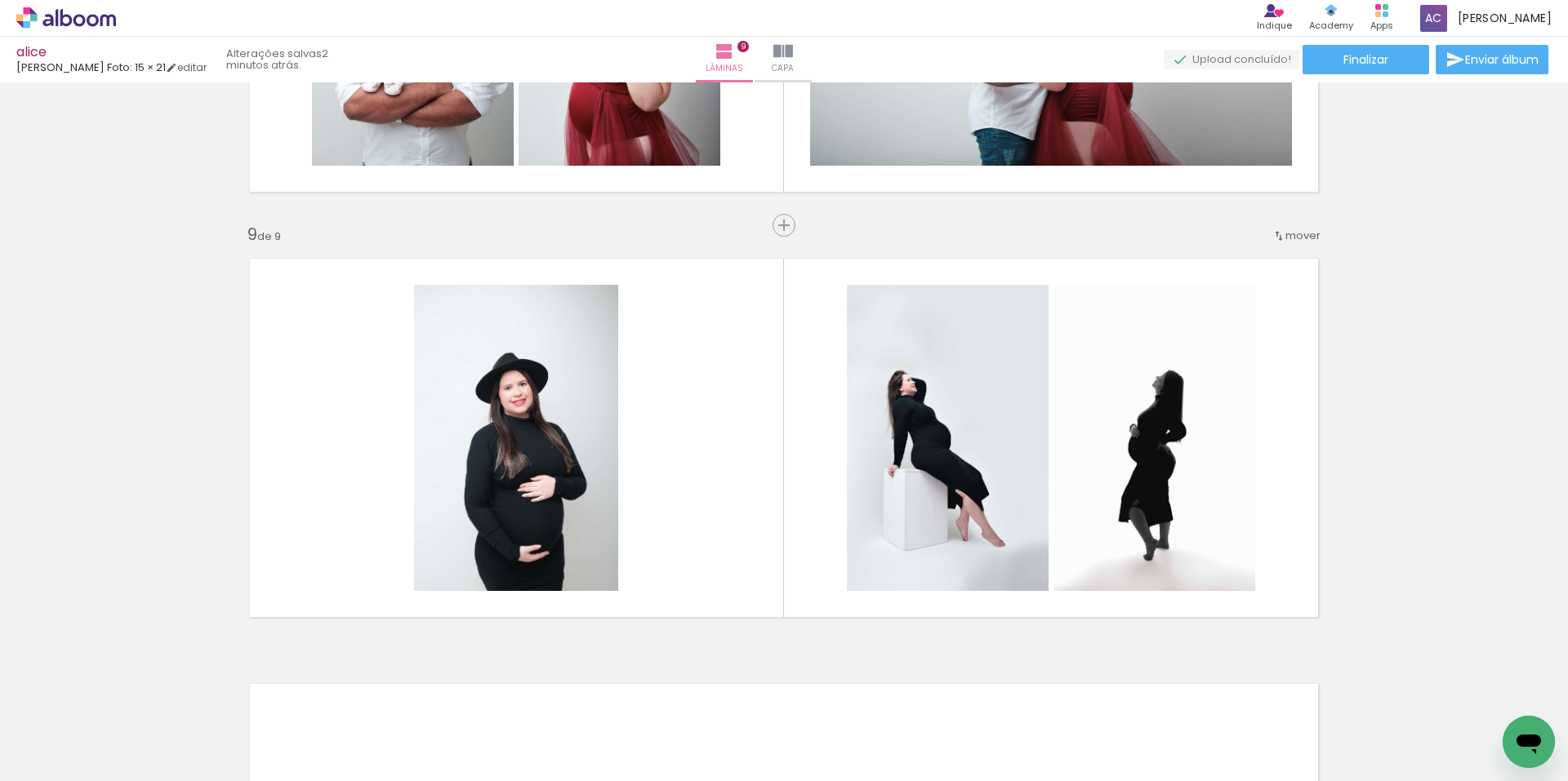
scroll to position [3257, 0]
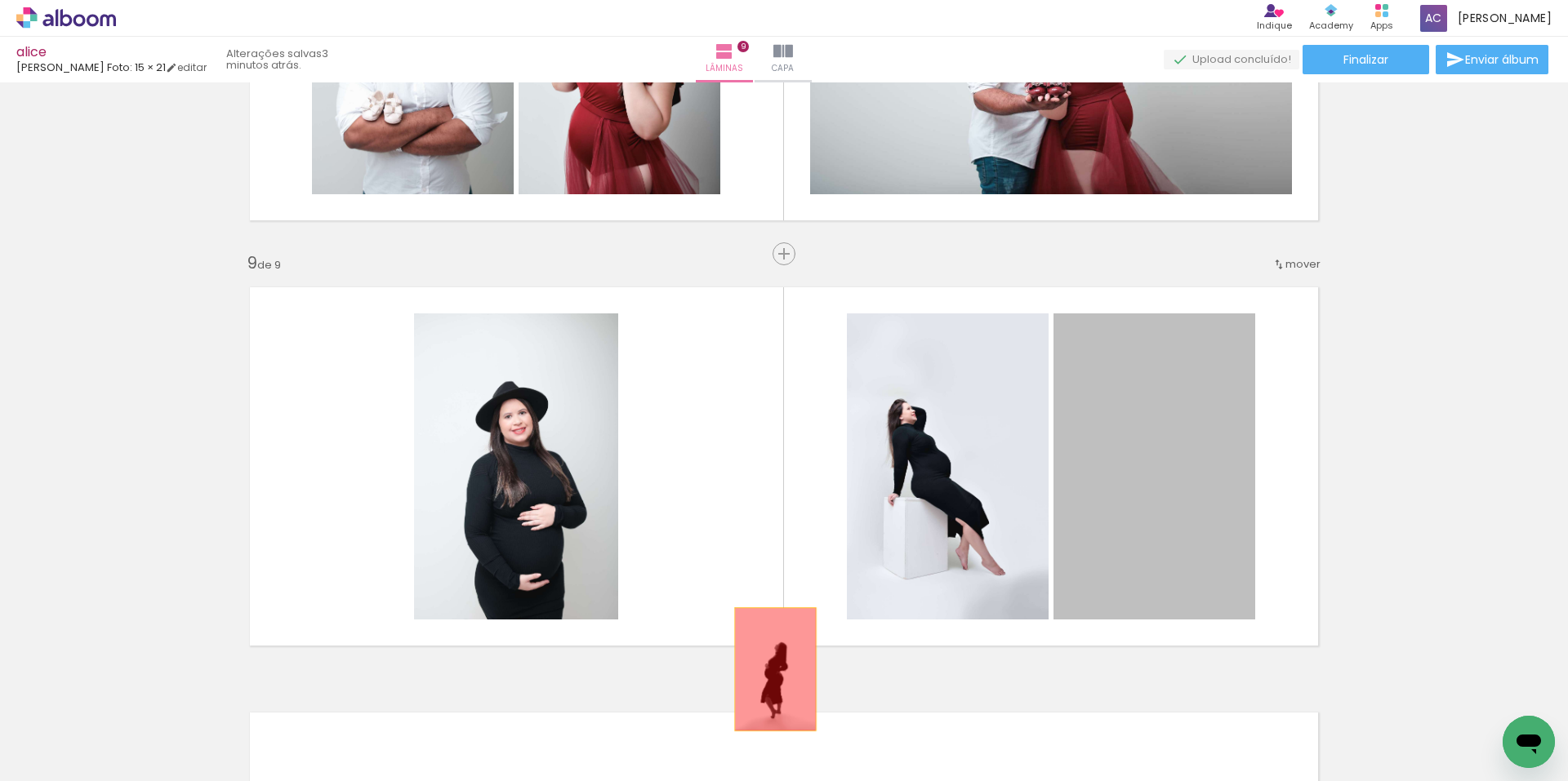
drag, startPoint x: 1129, startPoint y: 498, endPoint x: 770, endPoint y: 670, distance: 398.1
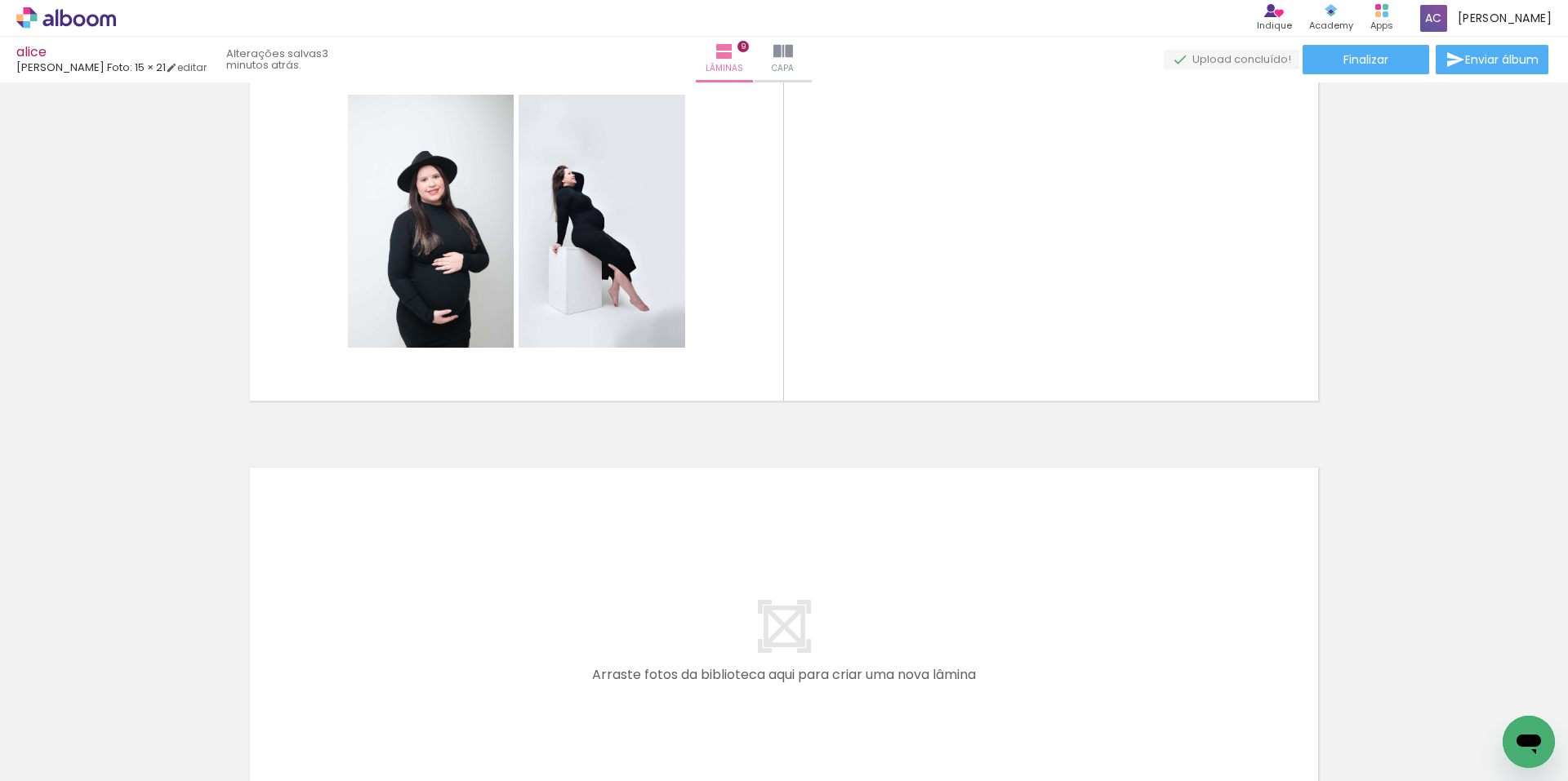
scroll to position [0, 949]
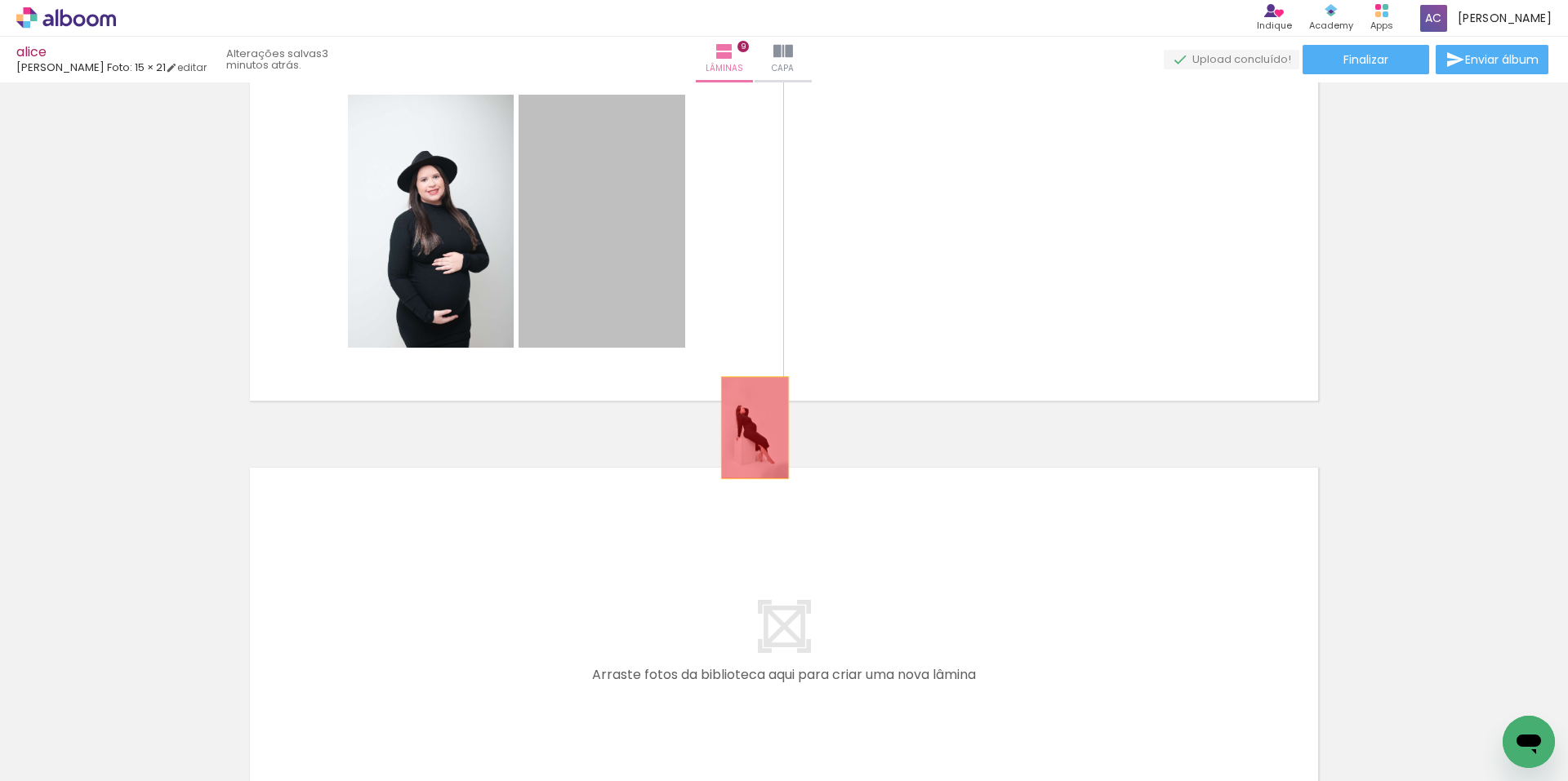
drag, startPoint x: 602, startPoint y: 221, endPoint x: 749, endPoint y: 428, distance: 253.9
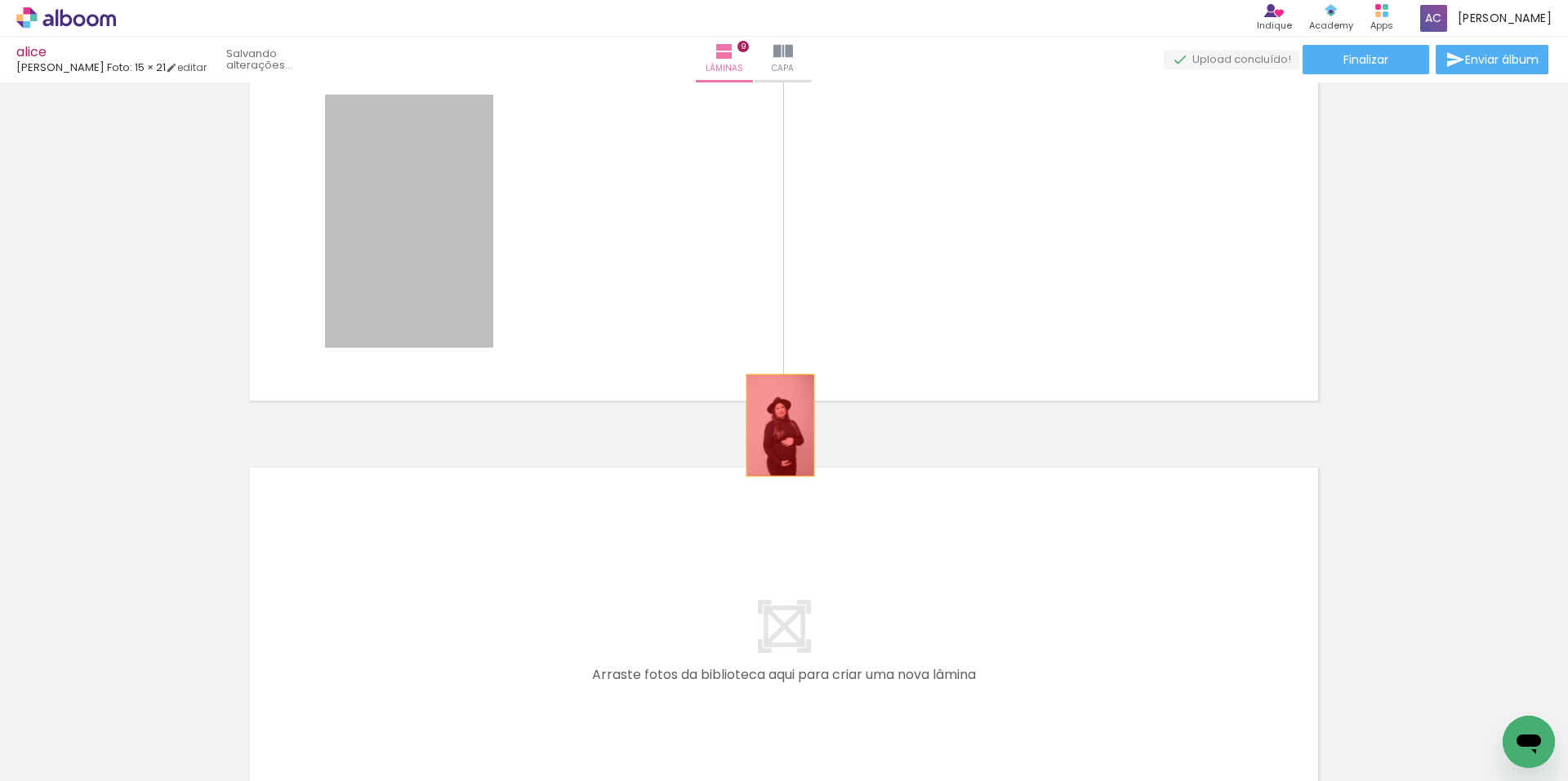
drag, startPoint x: 401, startPoint y: 246, endPoint x: 774, endPoint y: 425, distance: 413.7
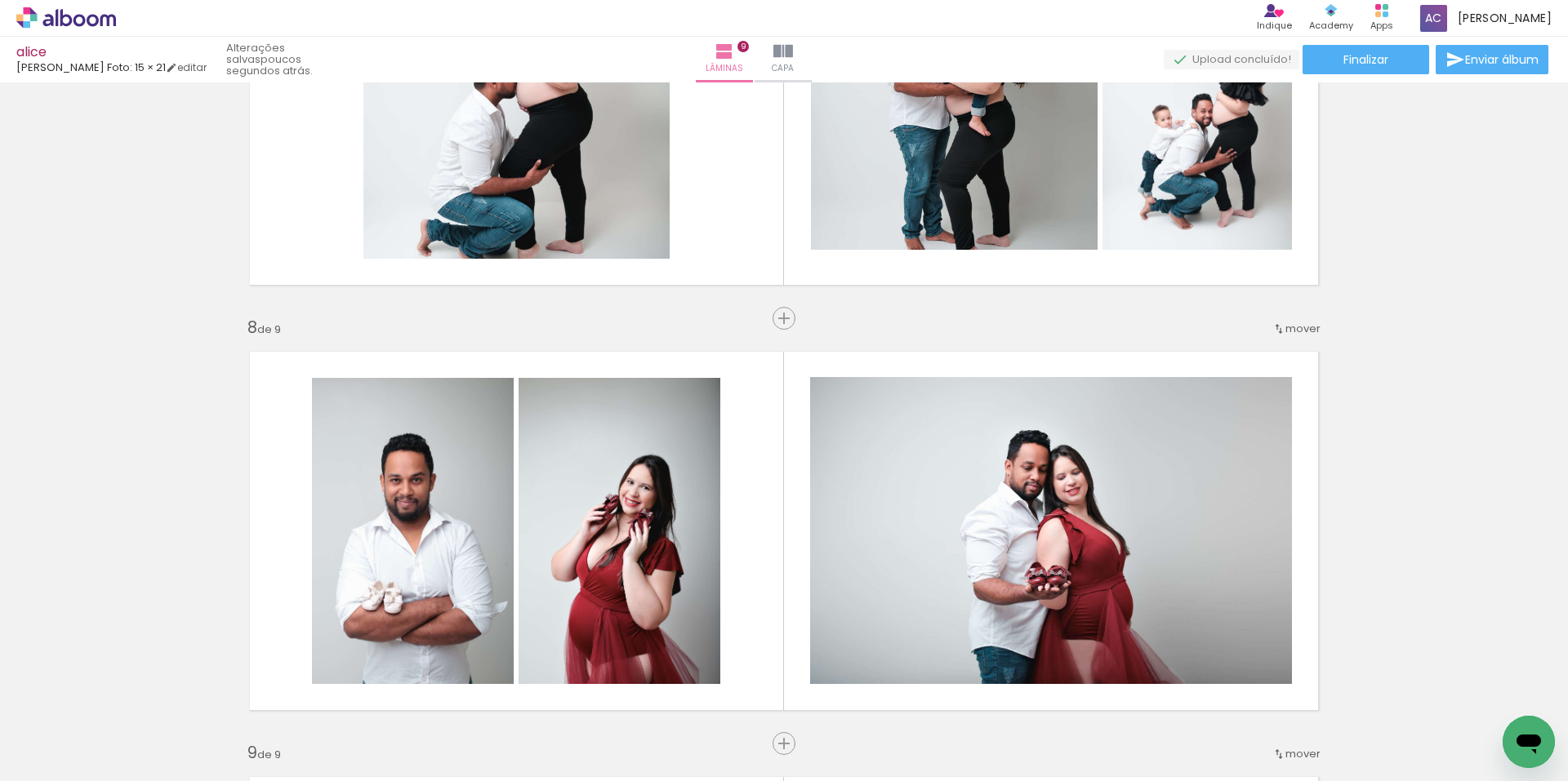
scroll to position [3257, 0]
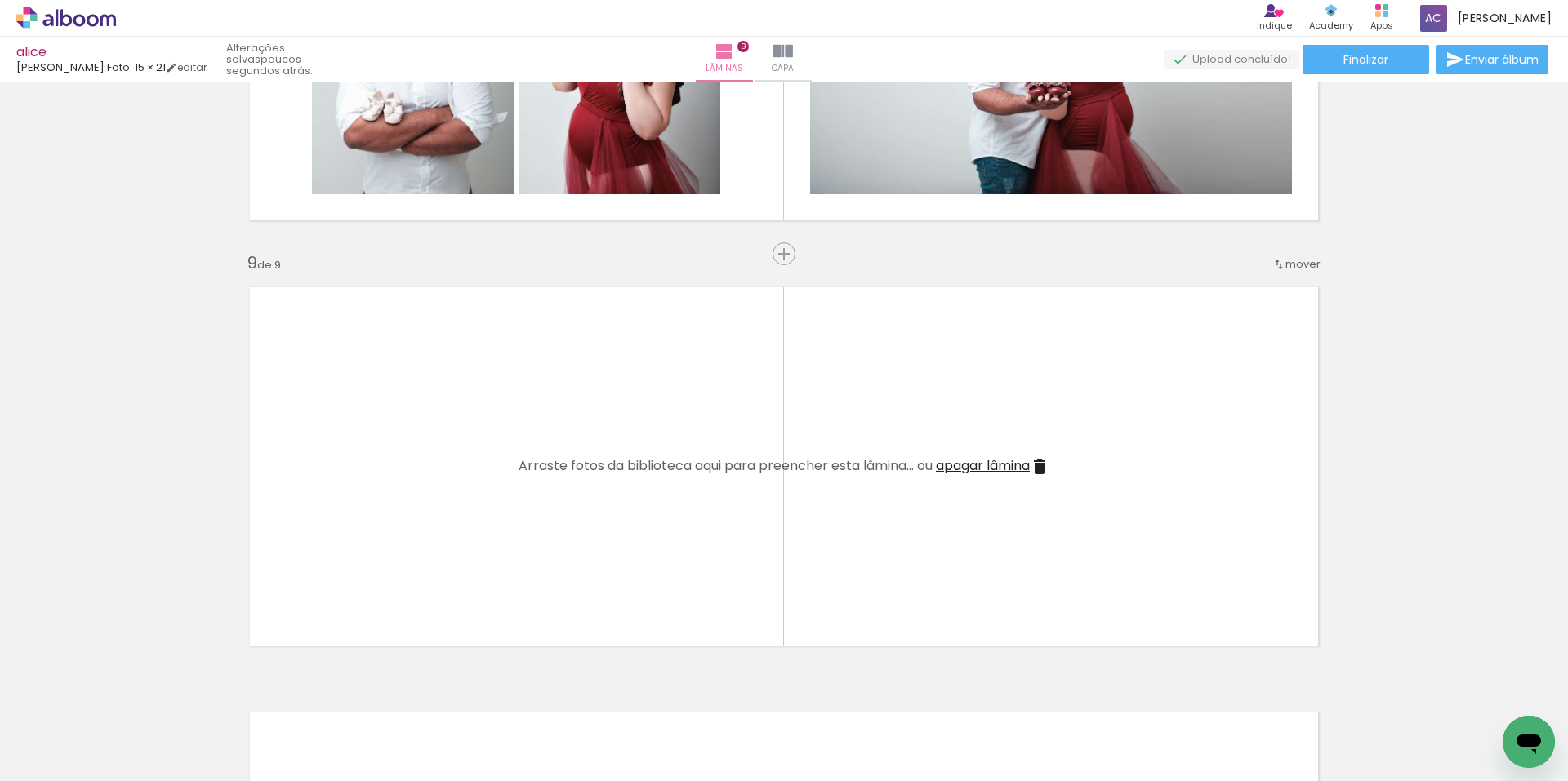
click at [49, 761] on span "Adicionar Fotos" at bounding box center [58, 758] width 49 height 18
click at [0, 0] on input "file" at bounding box center [0, 0] width 0 height 0
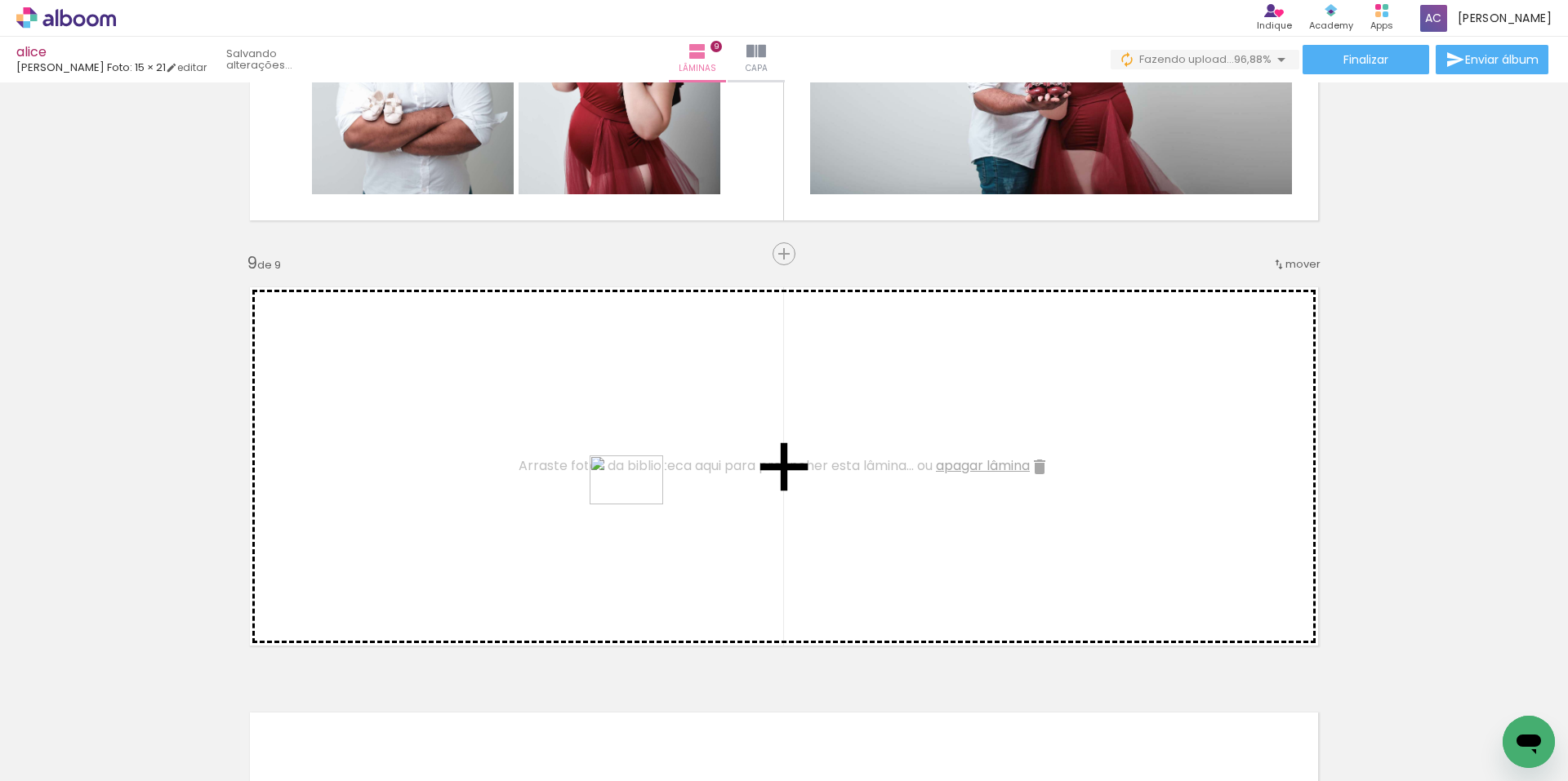
drag, startPoint x: 1278, startPoint y: 715, endPoint x: 611, endPoint y: 489, distance: 704.2
click at [611, 489] on quentale-workspace at bounding box center [784, 390] width 1568 height 781
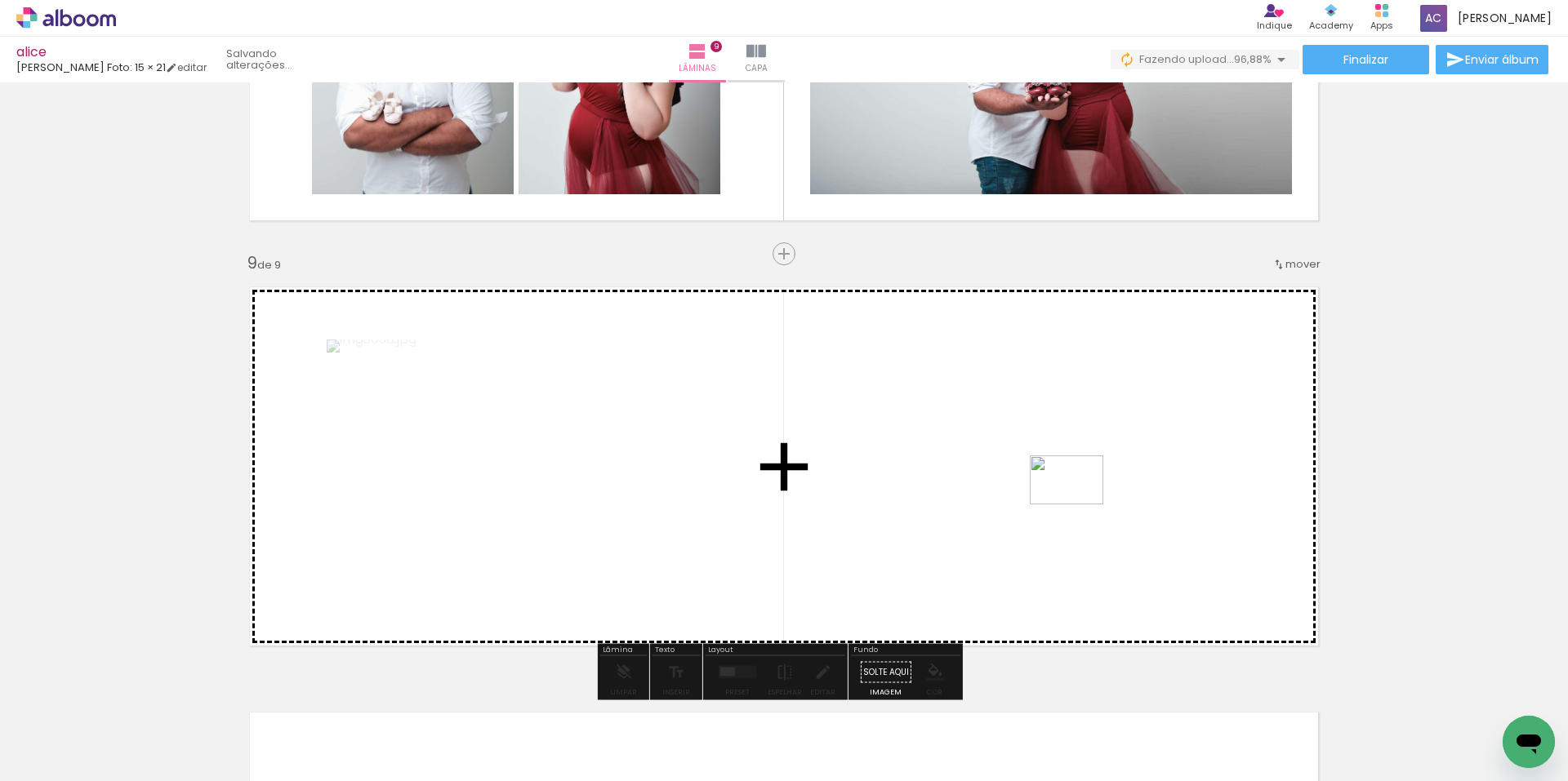
drag, startPoint x: 1491, startPoint y: 737, endPoint x: 1079, endPoint y: 505, distance: 472.8
click at [1079, 505] on quentale-workspace at bounding box center [784, 390] width 1568 height 781
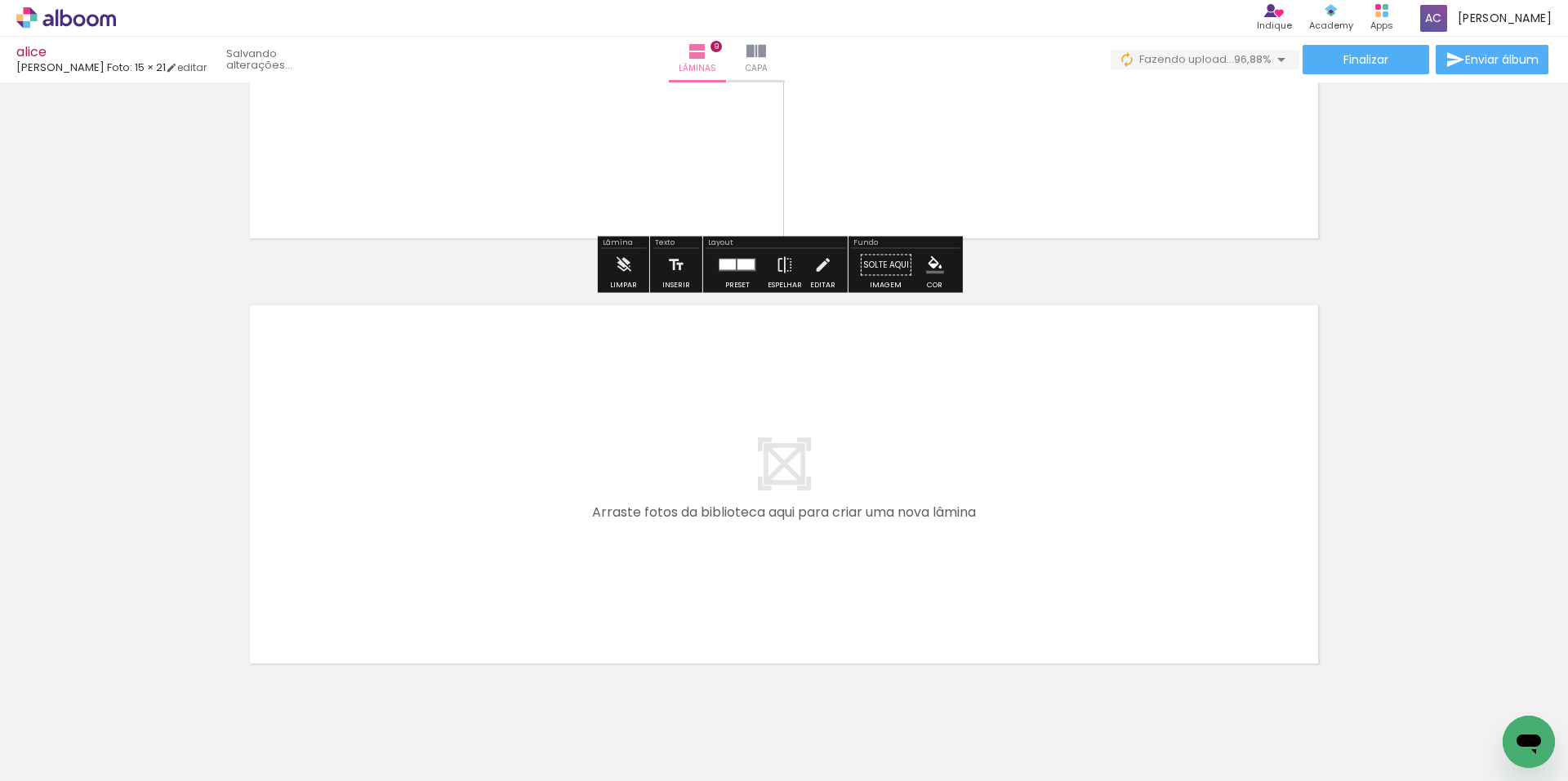
scroll to position [3666, 0]
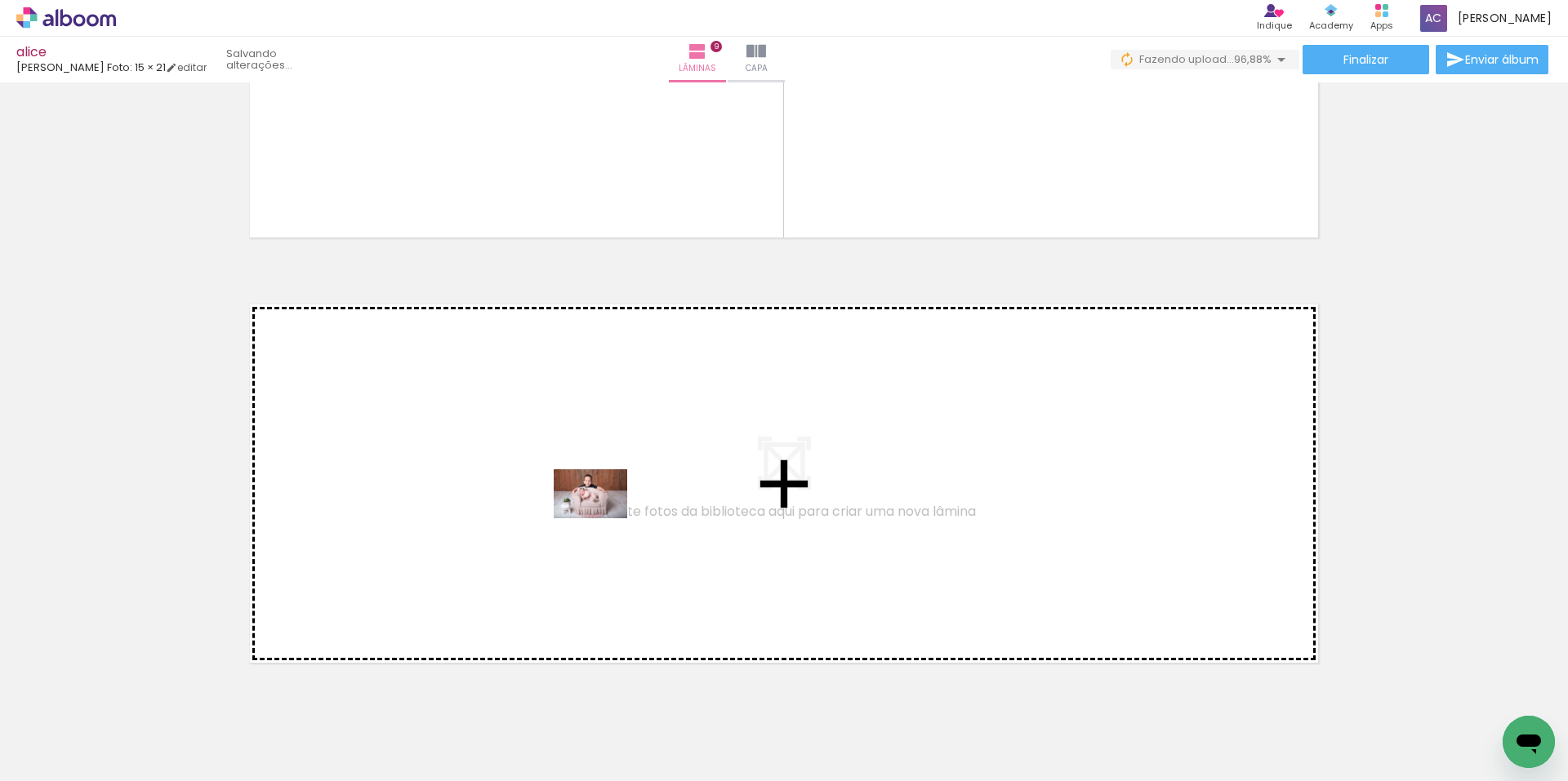
drag, startPoint x: 1051, startPoint y: 740, endPoint x: 603, endPoint y: 518, distance: 500.0
click at [603, 518] on quentale-workspace at bounding box center [784, 390] width 1568 height 781
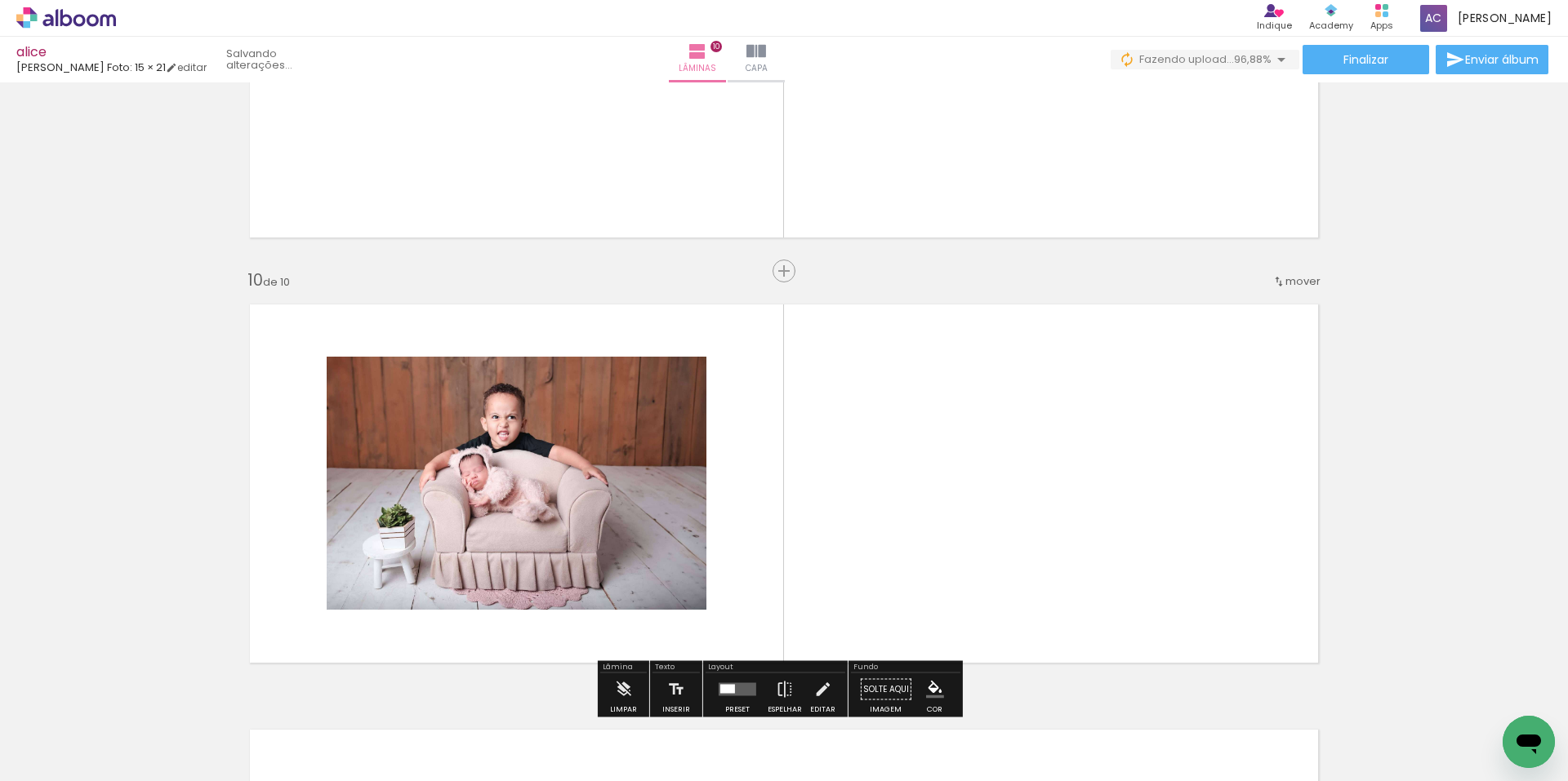
scroll to position [3769, 0]
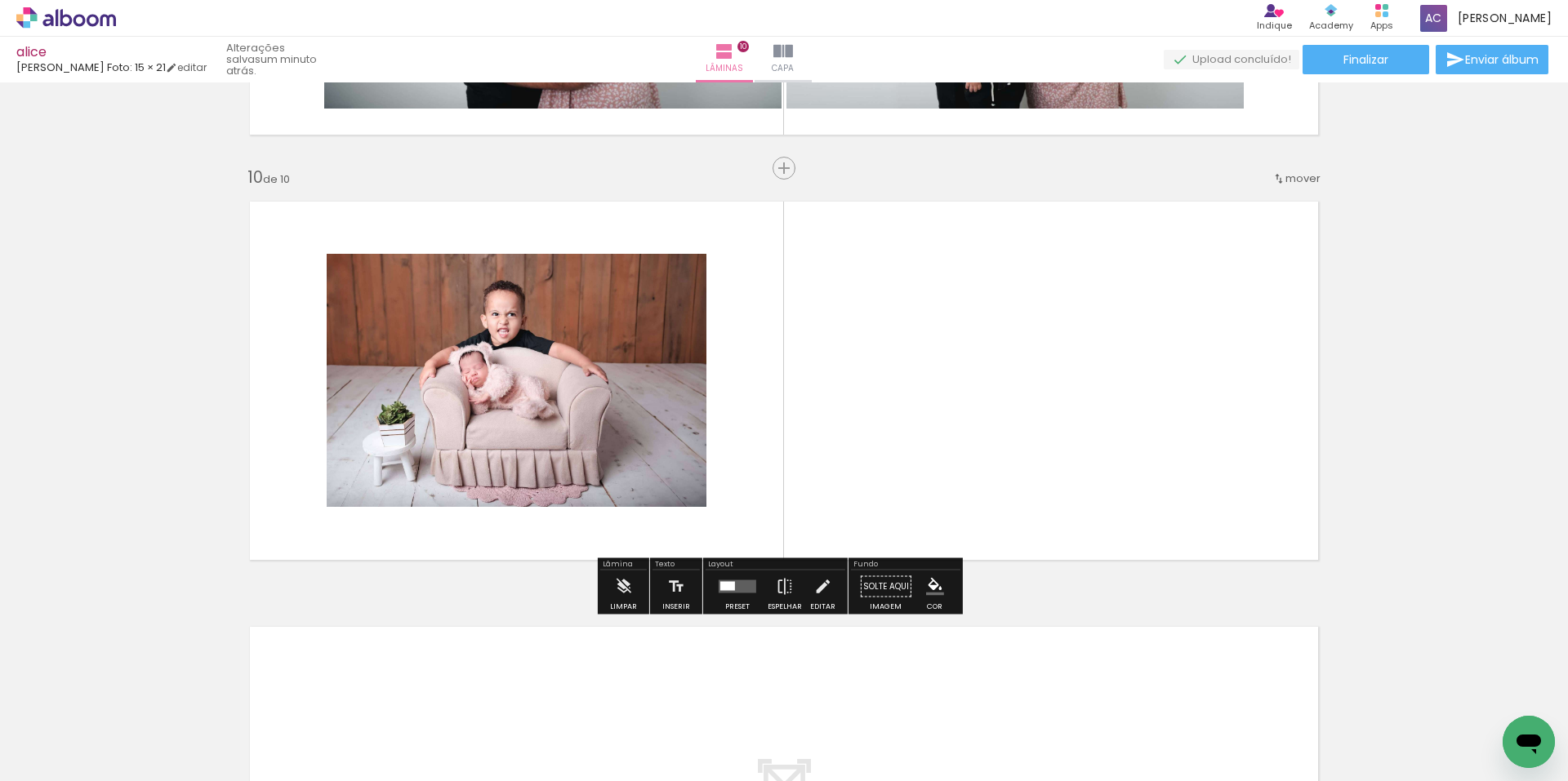
click at [48, 750] on span "Adicionar Fotos" at bounding box center [58, 758] width 49 height 18
click at [0, 0] on input "file" at bounding box center [0, 0] width 0 height 0
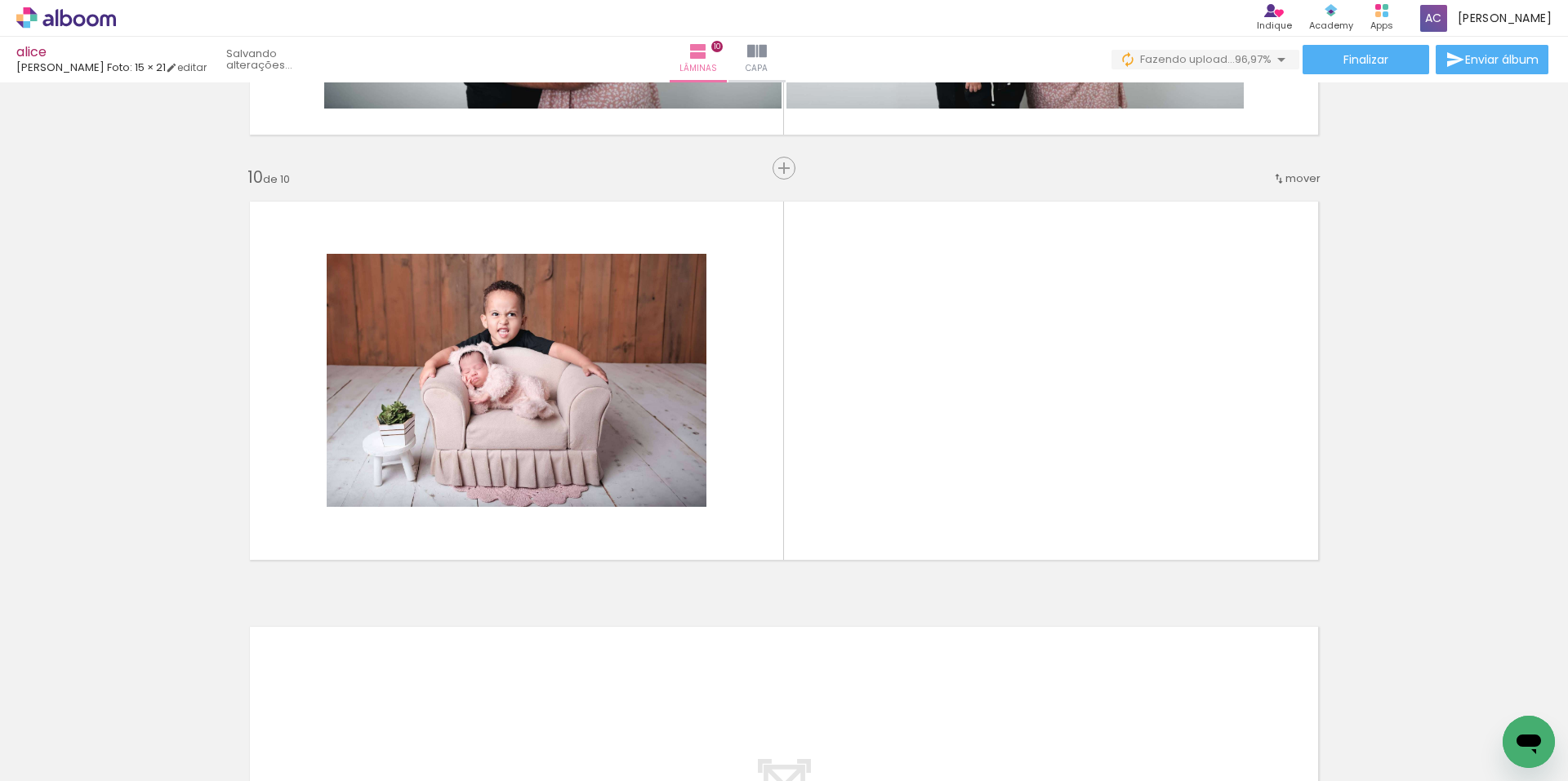
scroll to position [0, 1589]
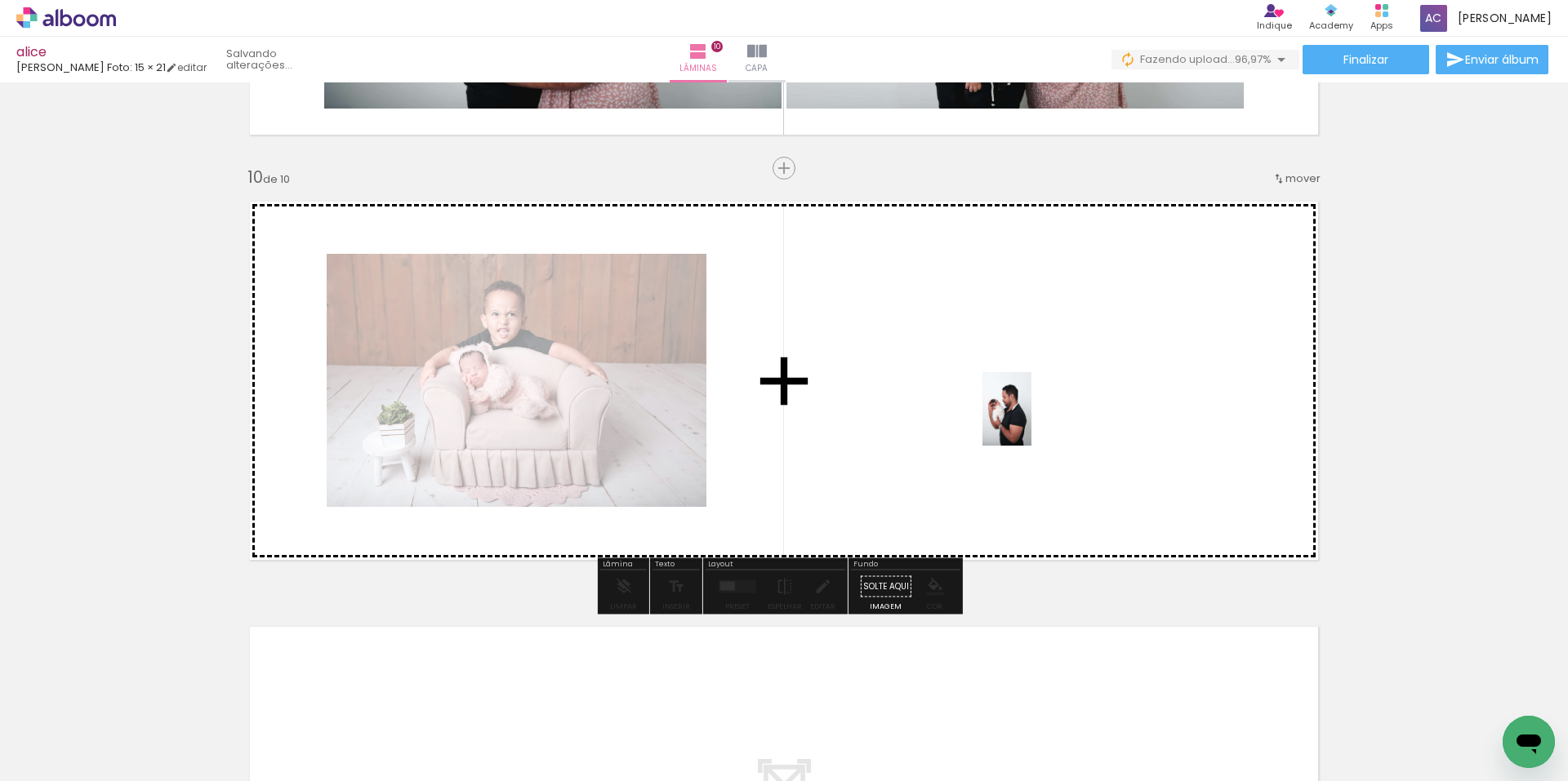
drag, startPoint x: 1496, startPoint y: 718, endPoint x: 1032, endPoint y: 421, distance: 550.9
click at [1032, 421] on quentale-workspace at bounding box center [784, 390] width 1568 height 781
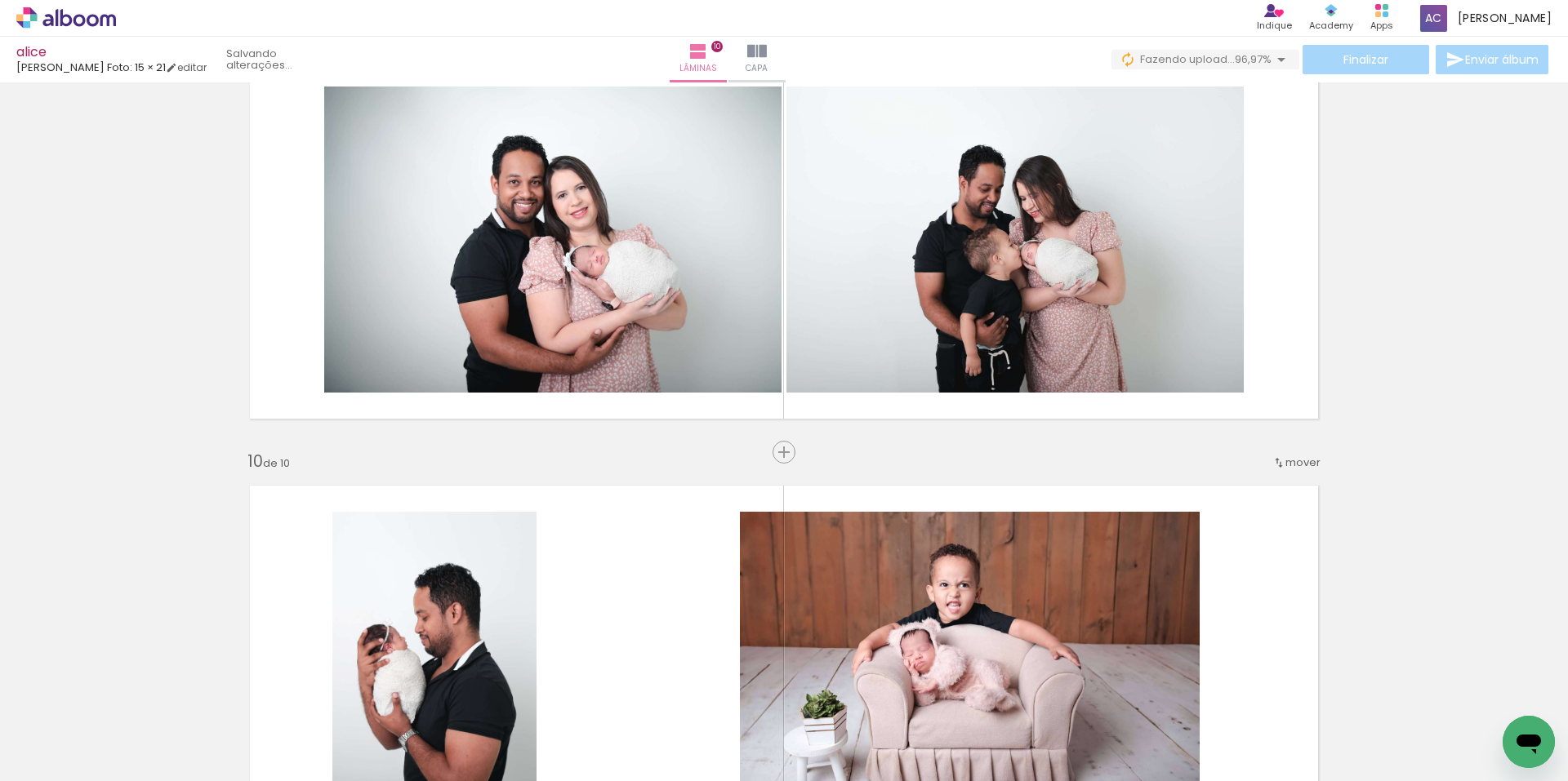
scroll to position [3360, 0]
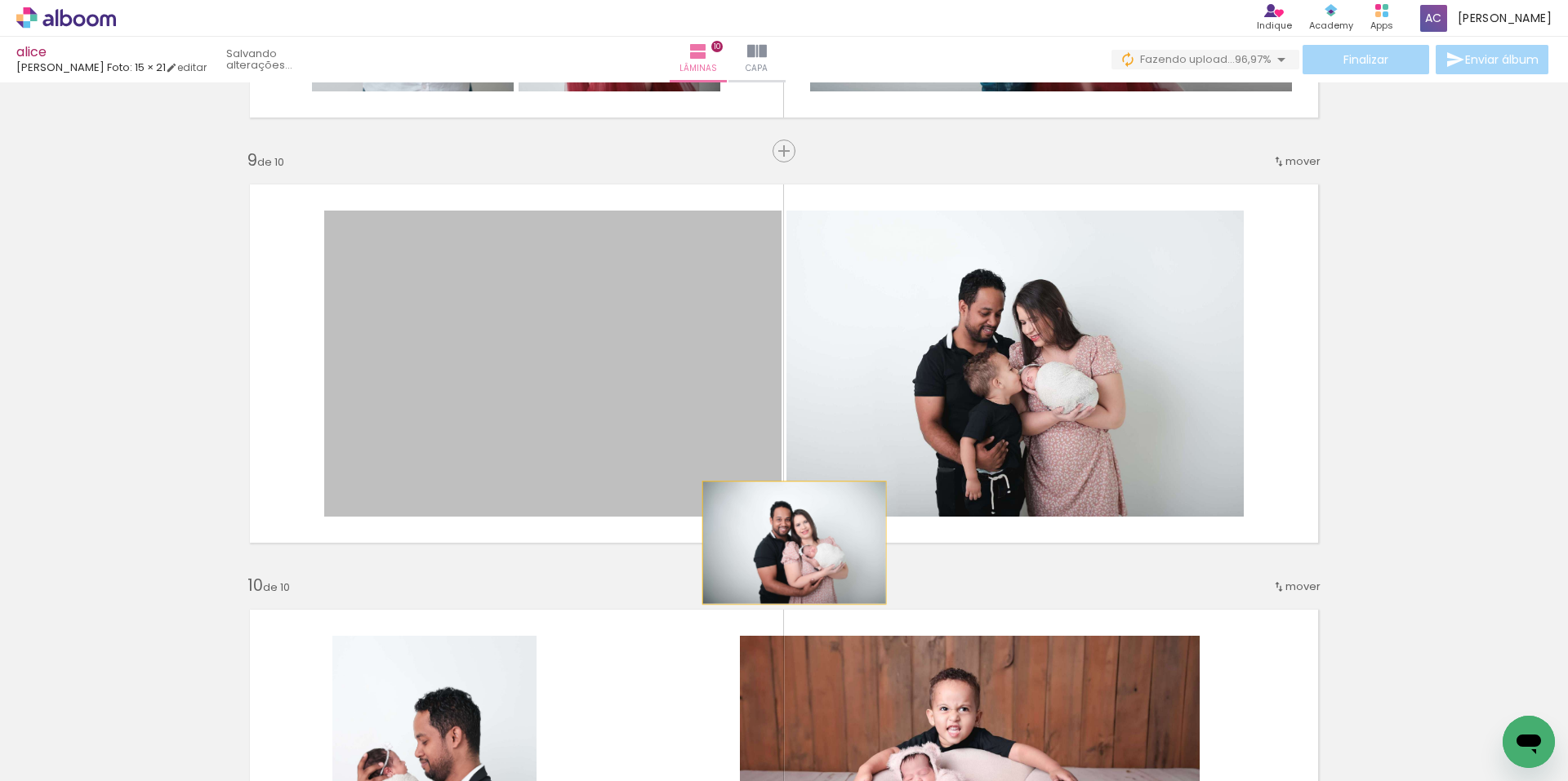
drag, startPoint x: 610, startPoint y: 396, endPoint x: 788, endPoint y: 542, distance: 230.2
click at [788, 542] on quentale-layouter at bounding box center [784, 363] width 1095 height 384
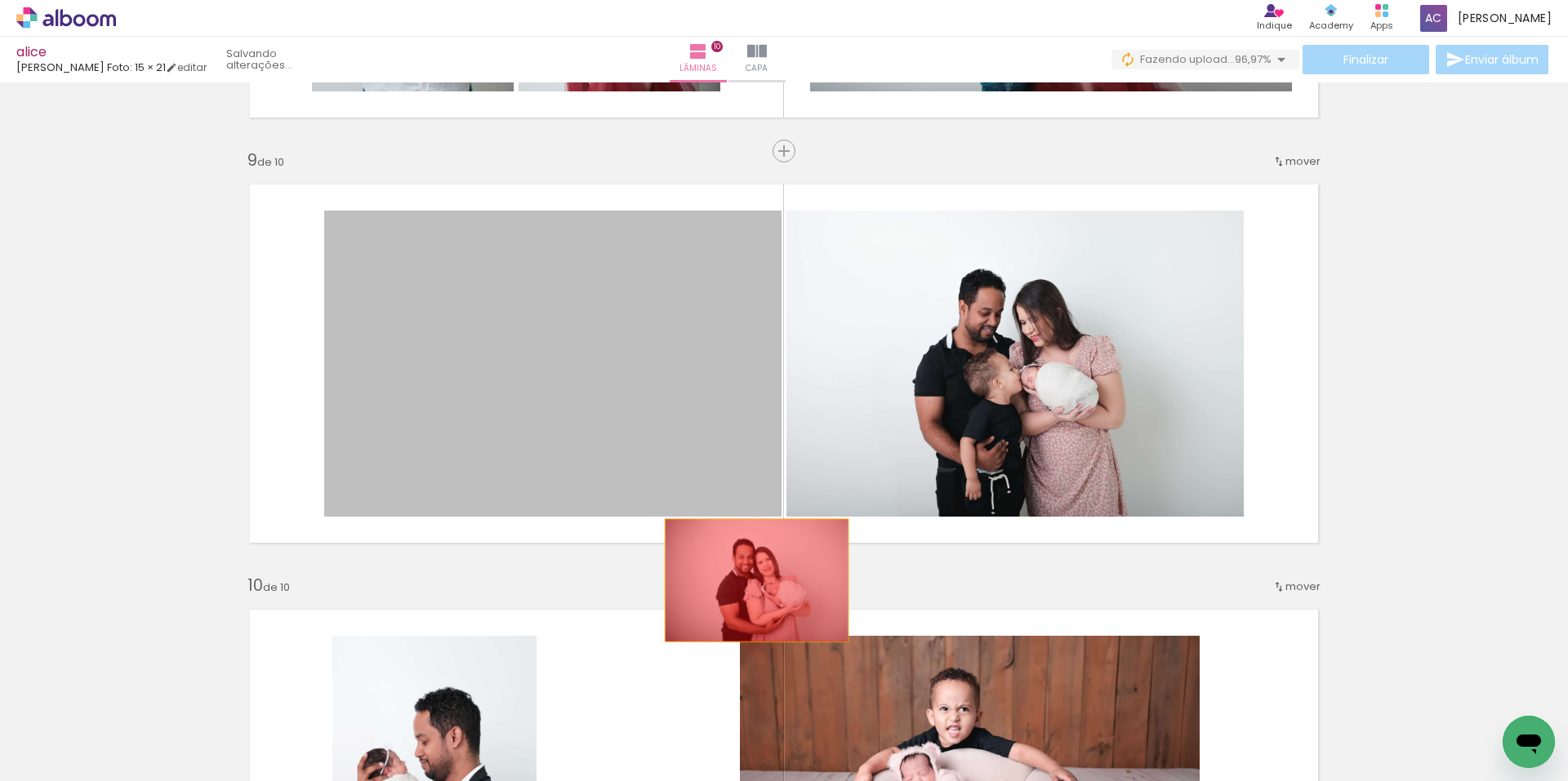
drag, startPoint x: 614, startPoint y: 406, endPoint x: 750, endPoint y: 580, distance: 220.8
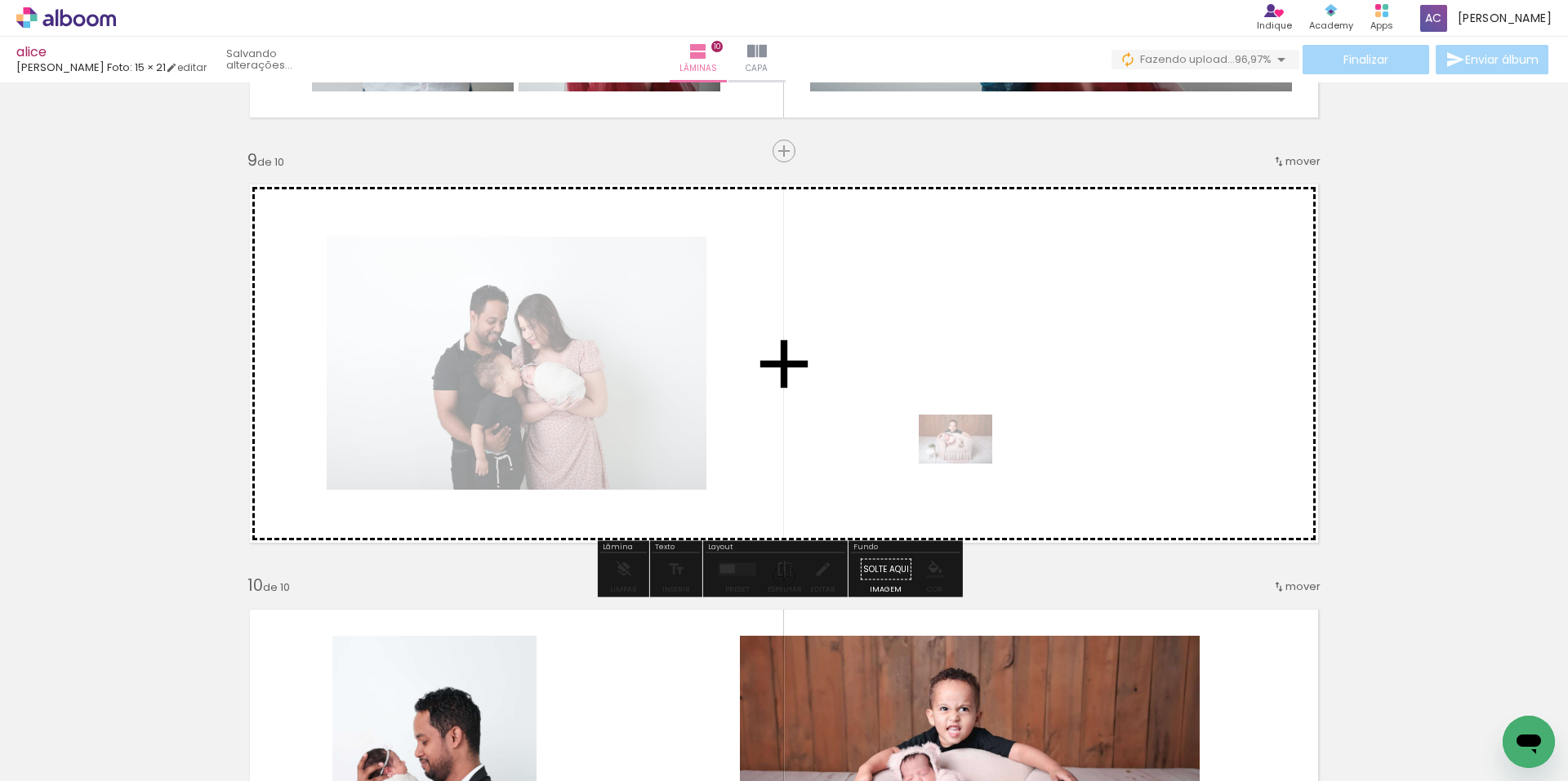
drag, startPoint x: 958, startPoint y: 735, endPoint x: 967, endPoint y: 464, distance: 271.1
click at [967, 464] on quentale-workspace at bounding box center [784, 390] width 1568 height 781
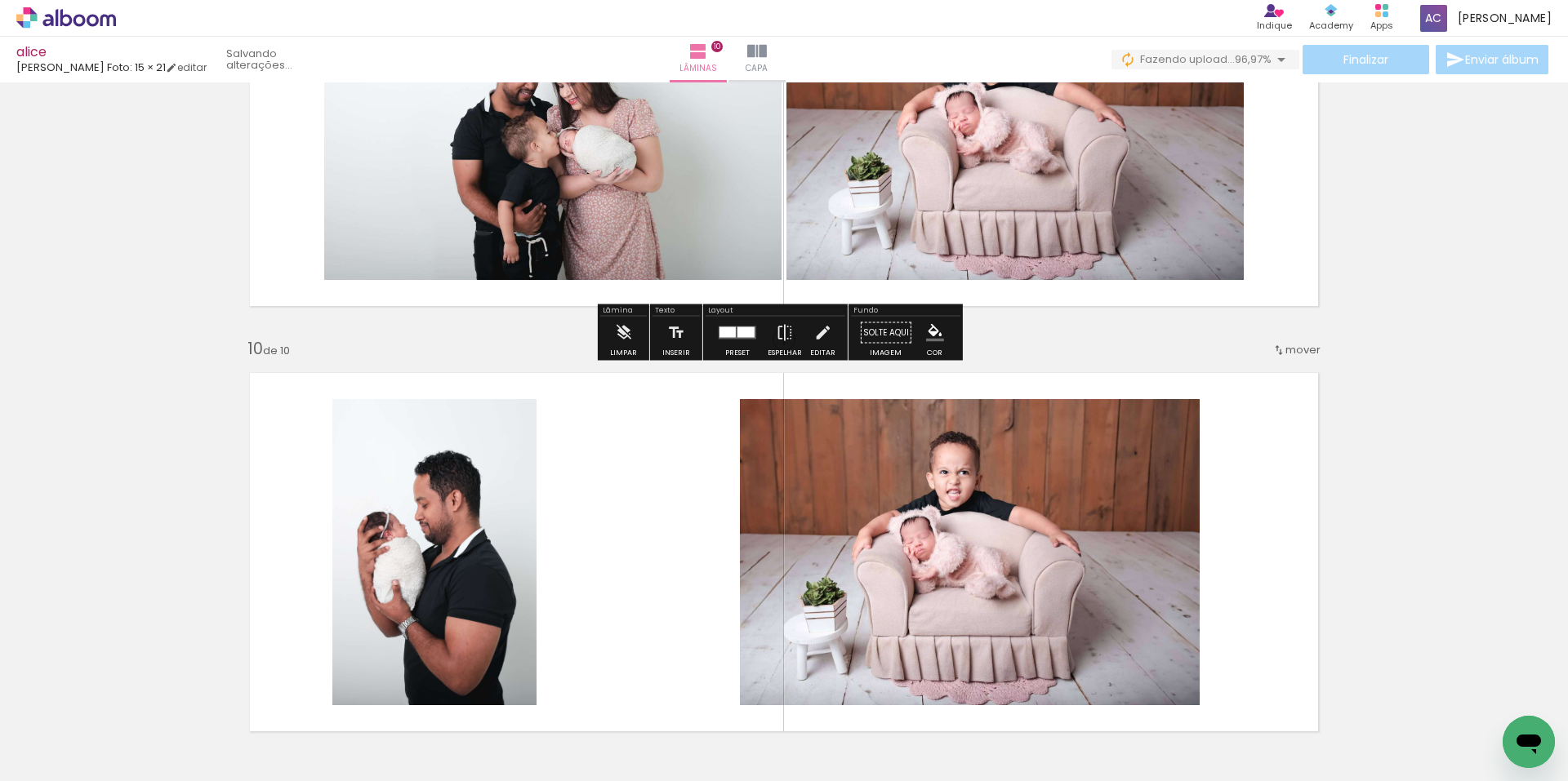
scroll to position [3687, 0]
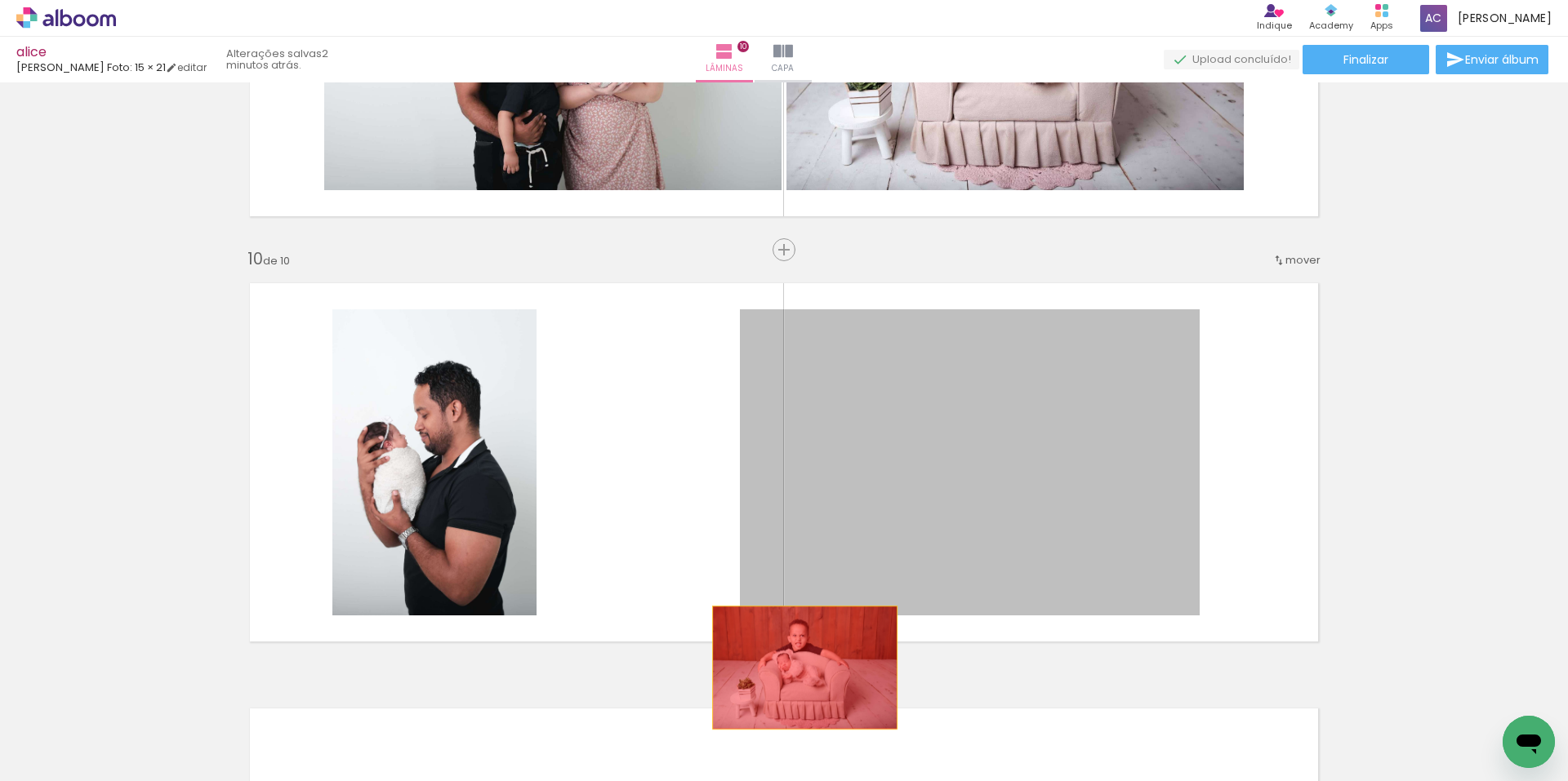
drag, startPoint x: 957, startPoint y: 507, endPoint x: 799, endPoint y: 668, distance: 225.6
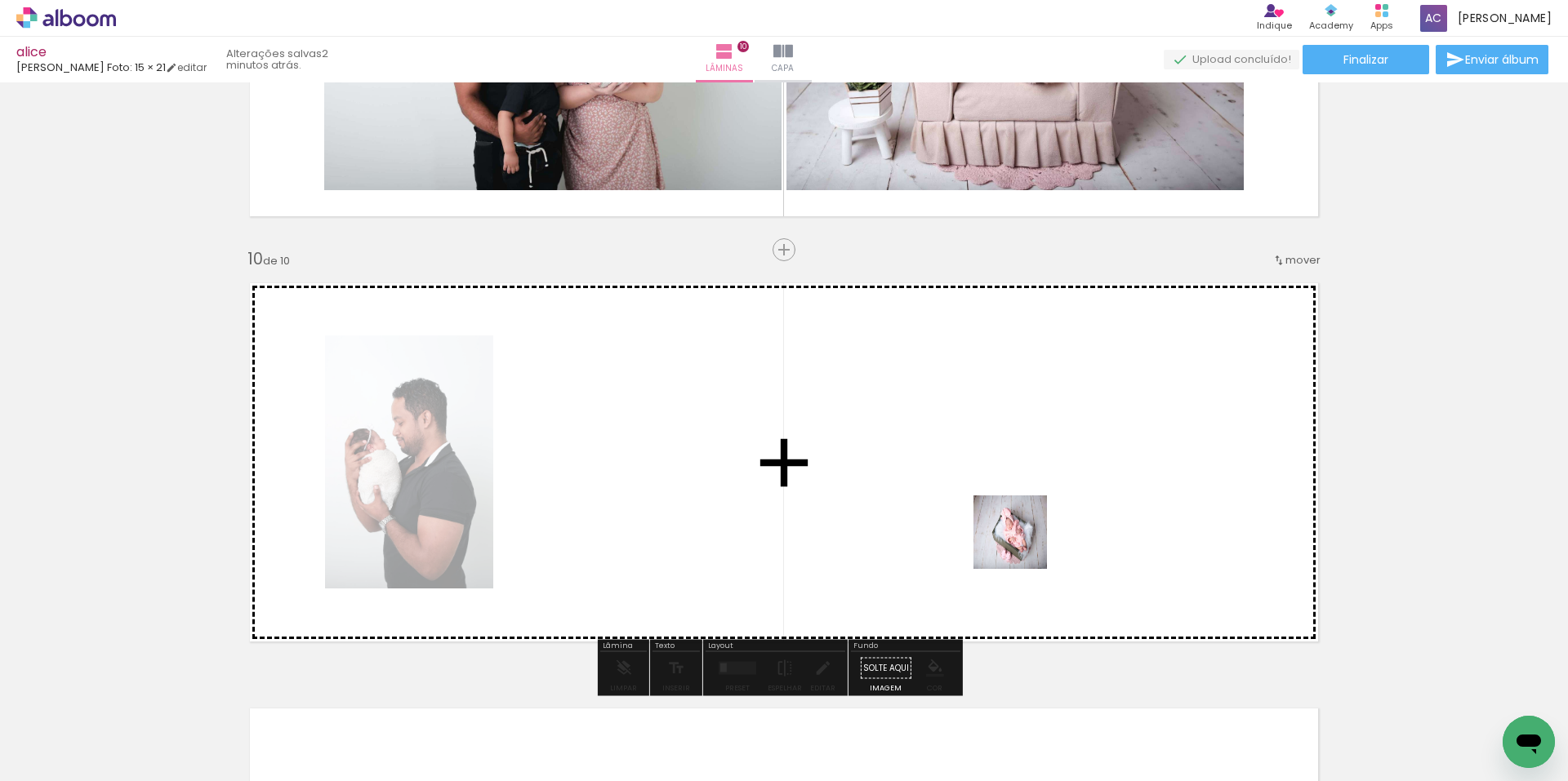
drag, startPoint x: 1035, startPoint y: 563, endPoint x: 998, endPoint y: 509, distance: 65.5
click at [998, 509] on quentale-workspace at bounding box center [784, 390] width 1568 height 781
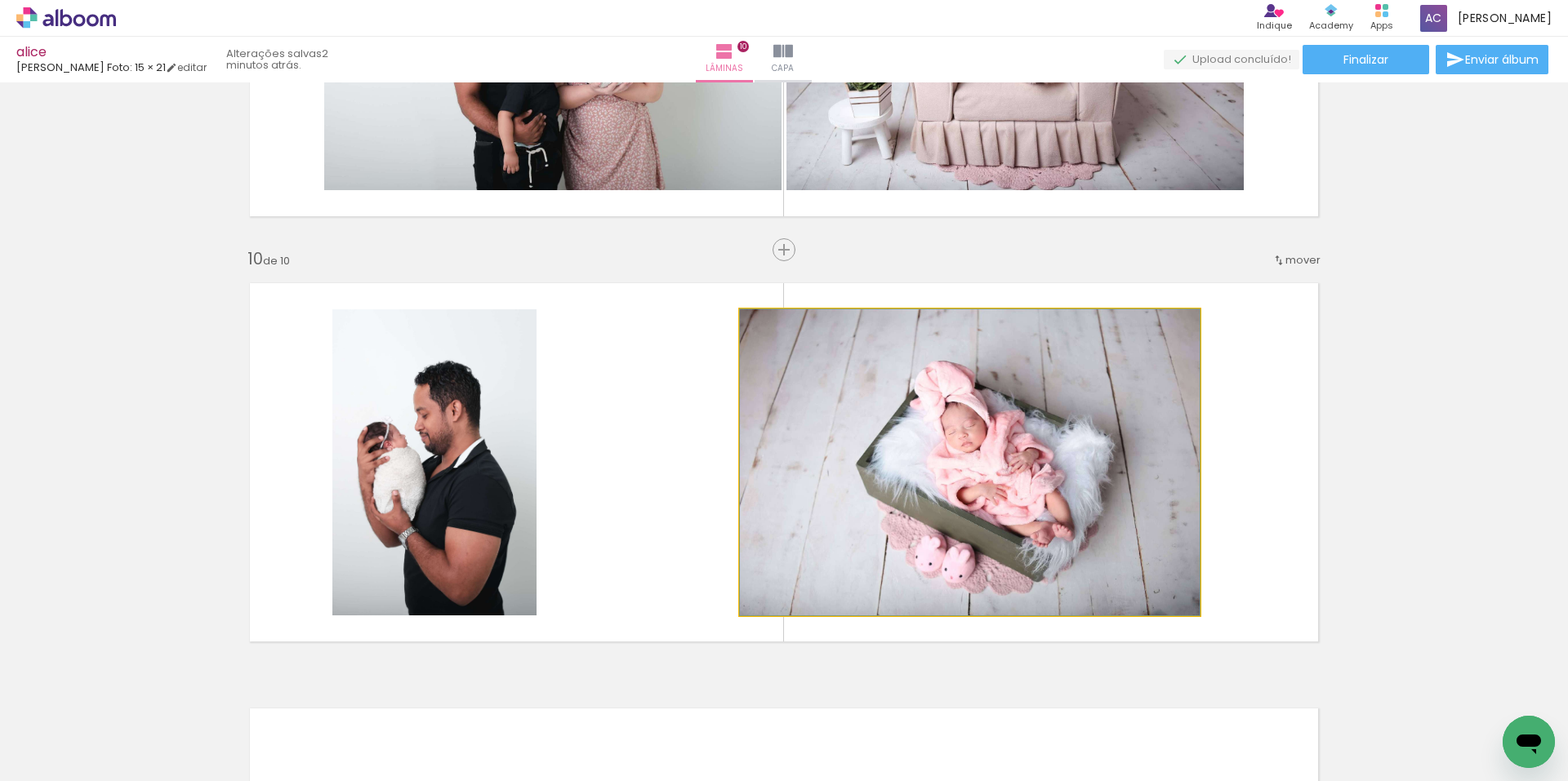
drag, startPoint x: 1022, startPoint y: 454, endPoint x: 812, endPoint y: 557, distance: 233.9
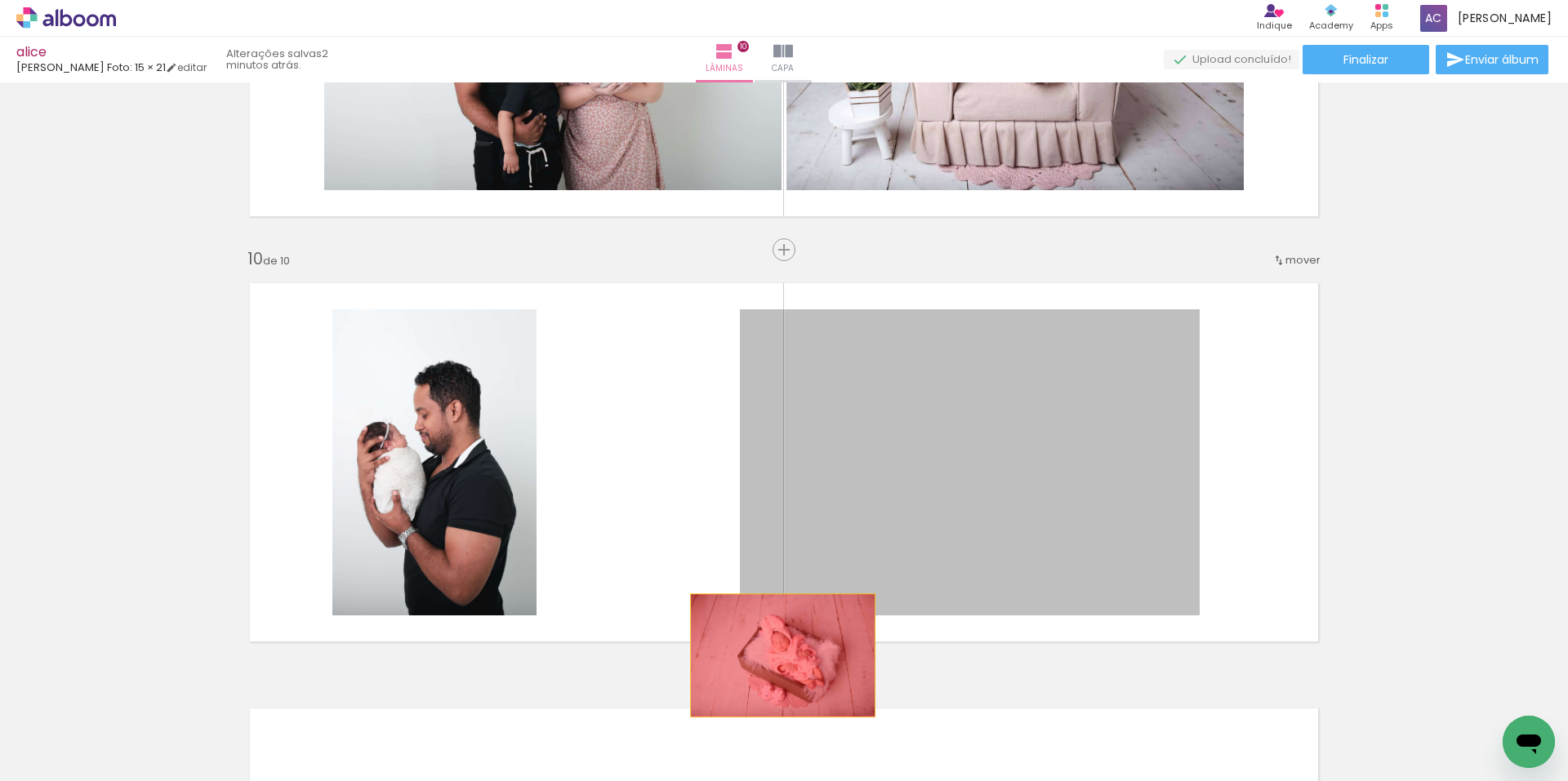
drag, startPoint x: 818, startPoint y: 506, endPoint x: 776, endPoint y: 655, distance: 154.8
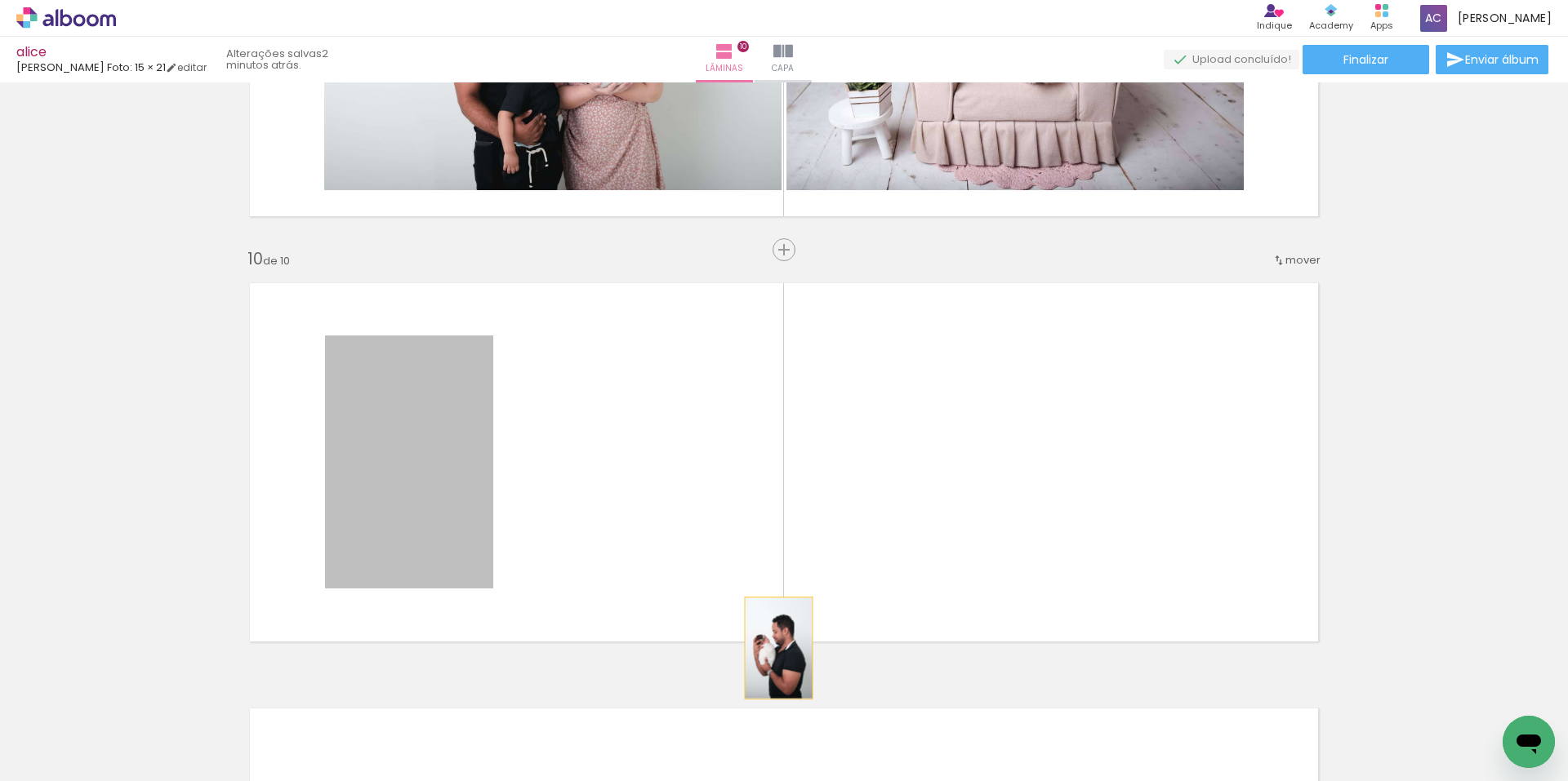
drag, startPoint x: 461, startPoint y: 493, endPoint x: 772, endPoint y: 648, distance: 347.5
click at [772, 648] on quentale-layouter at bounding box center [784, 462] width 1095 height 384
drag, startPoint x: 411, startPoint y: 446, endPoint x: 785, endPoint y: 665, distance: 433.4
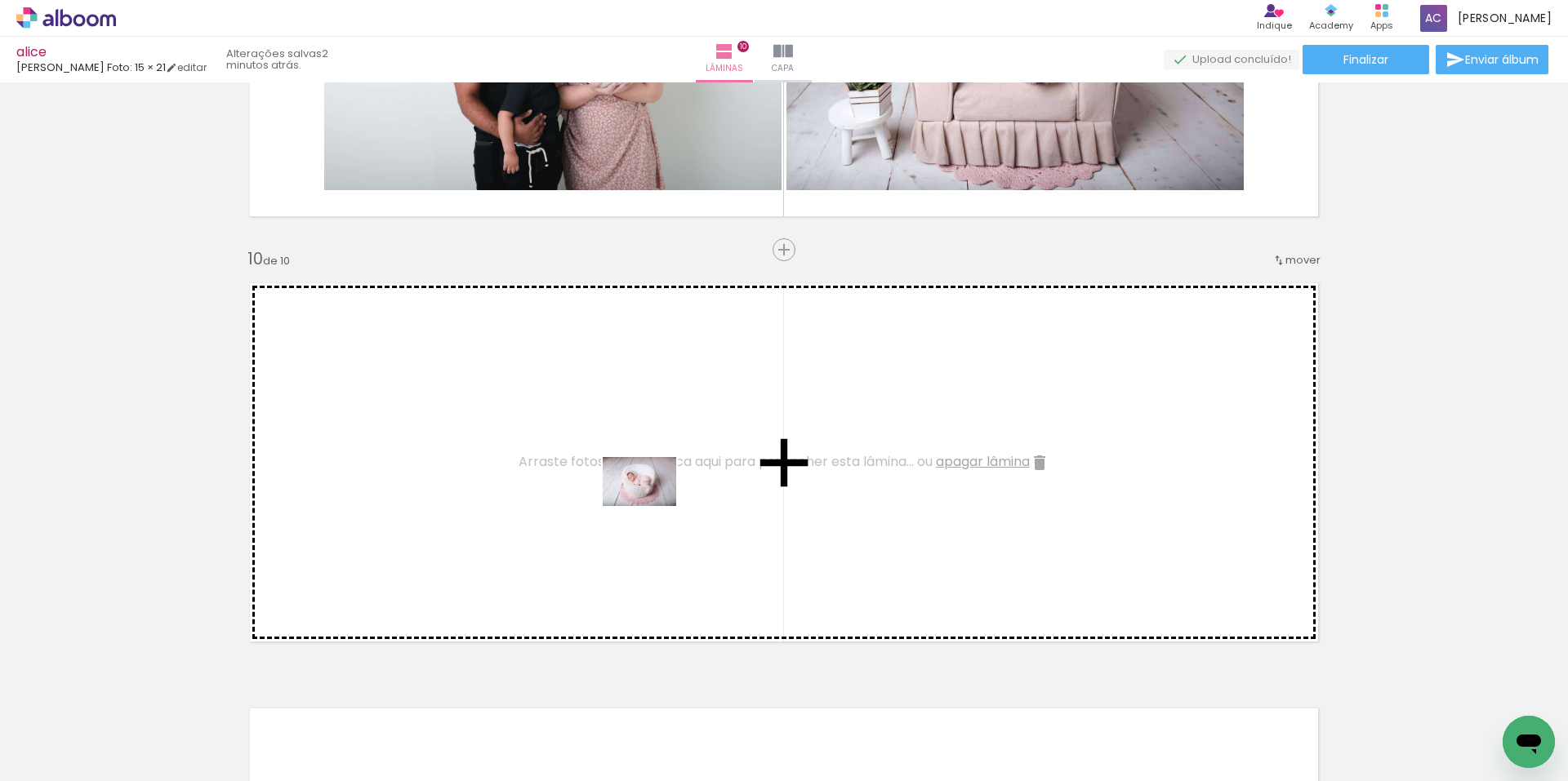
drag, startPoint x: 868, startPoint y: 625, endPoint x: 652, endPoint y: 506, distance: 246.6
click at [652, 506] on quentale-workspace at bounding box center [784, 390] width 1568 height 781
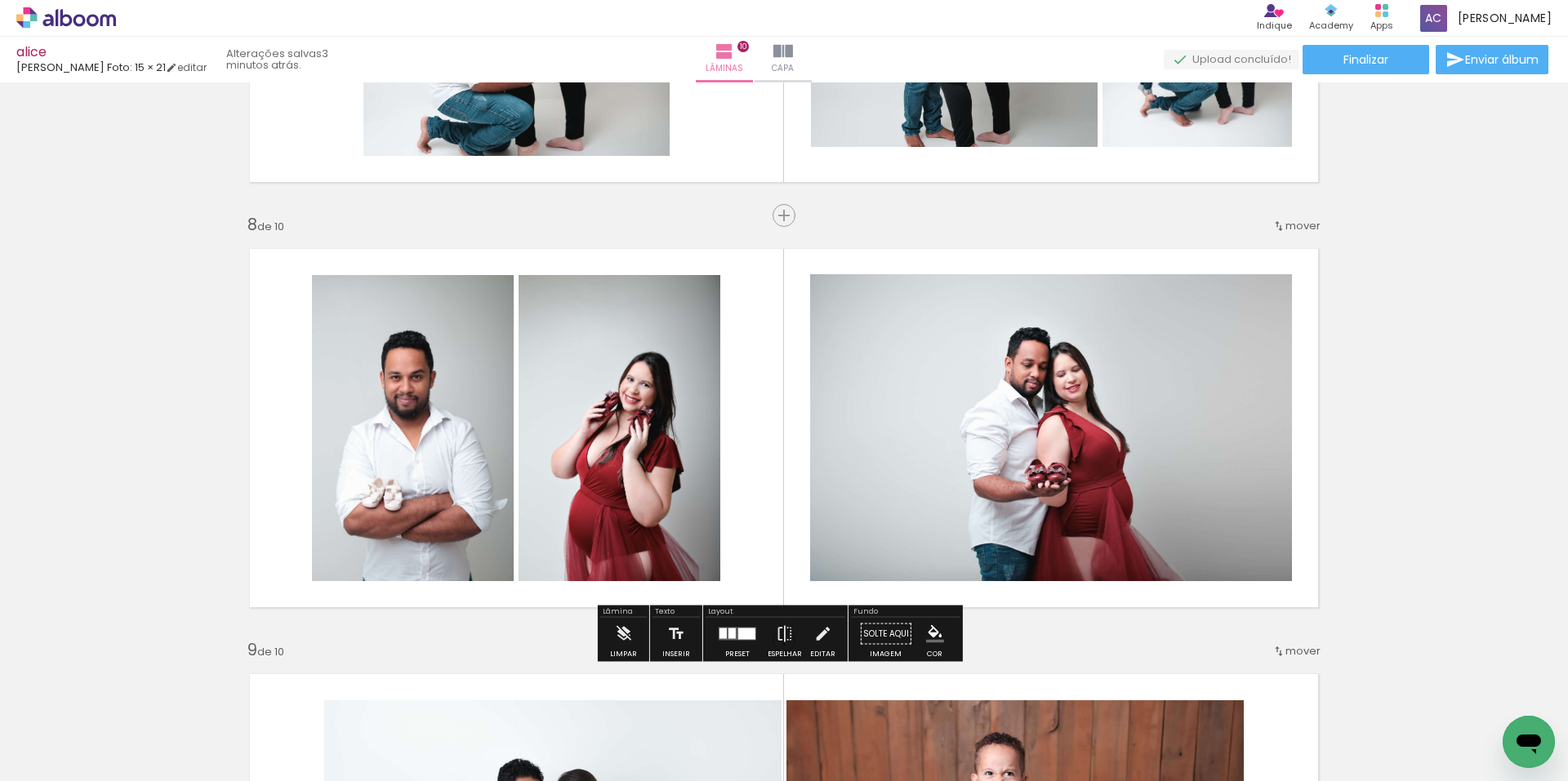
scroll to position [2952, 0]
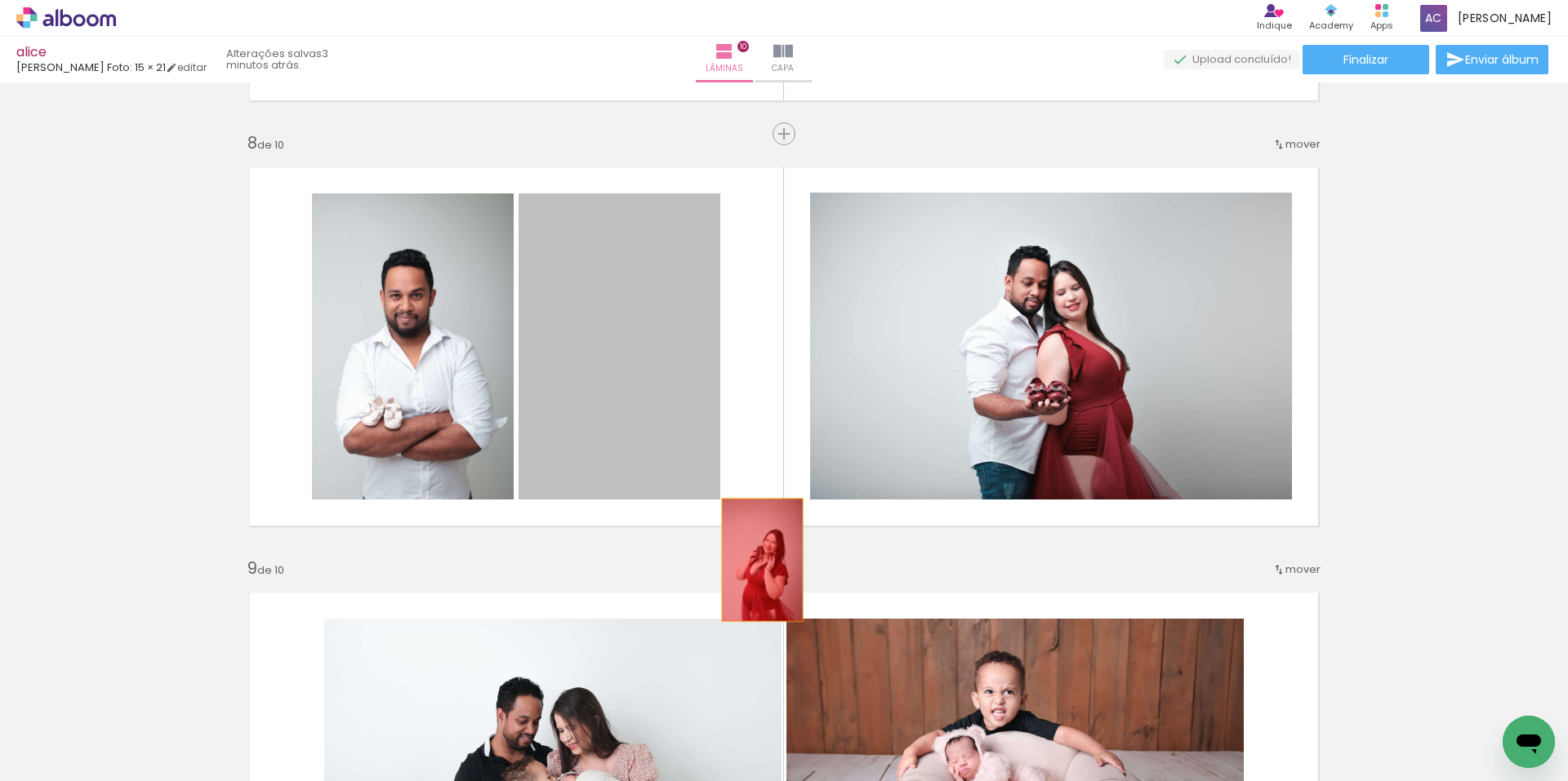
drag, startPoint x: 622, startPoint y: 448, endPoint x: 756, endPoint y: 559, distance: 174.0
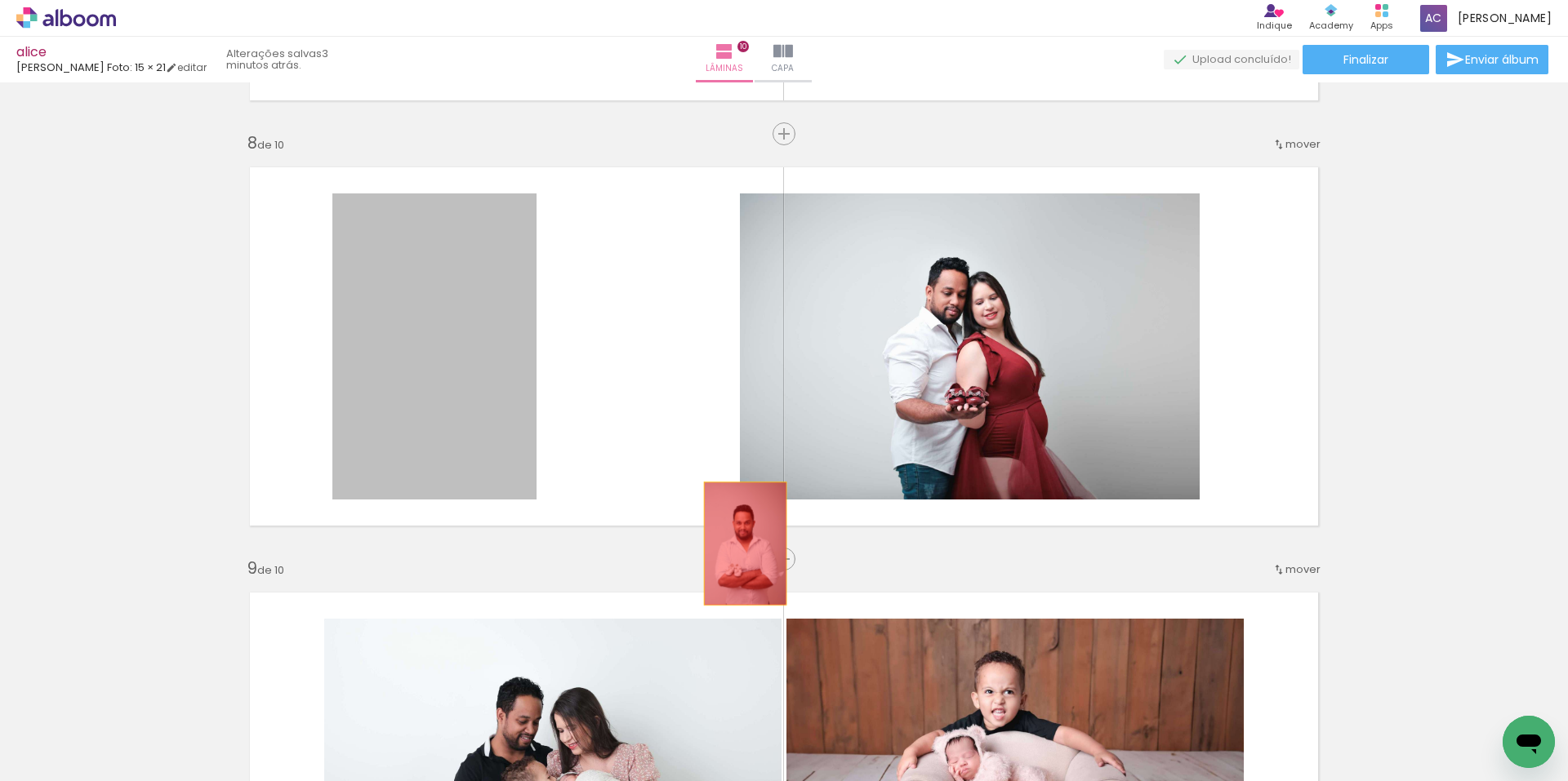
drag, startPoint x: 565, startPoint y: 459, endPoint x: 765, endPoint y: 542, distance: 216.5
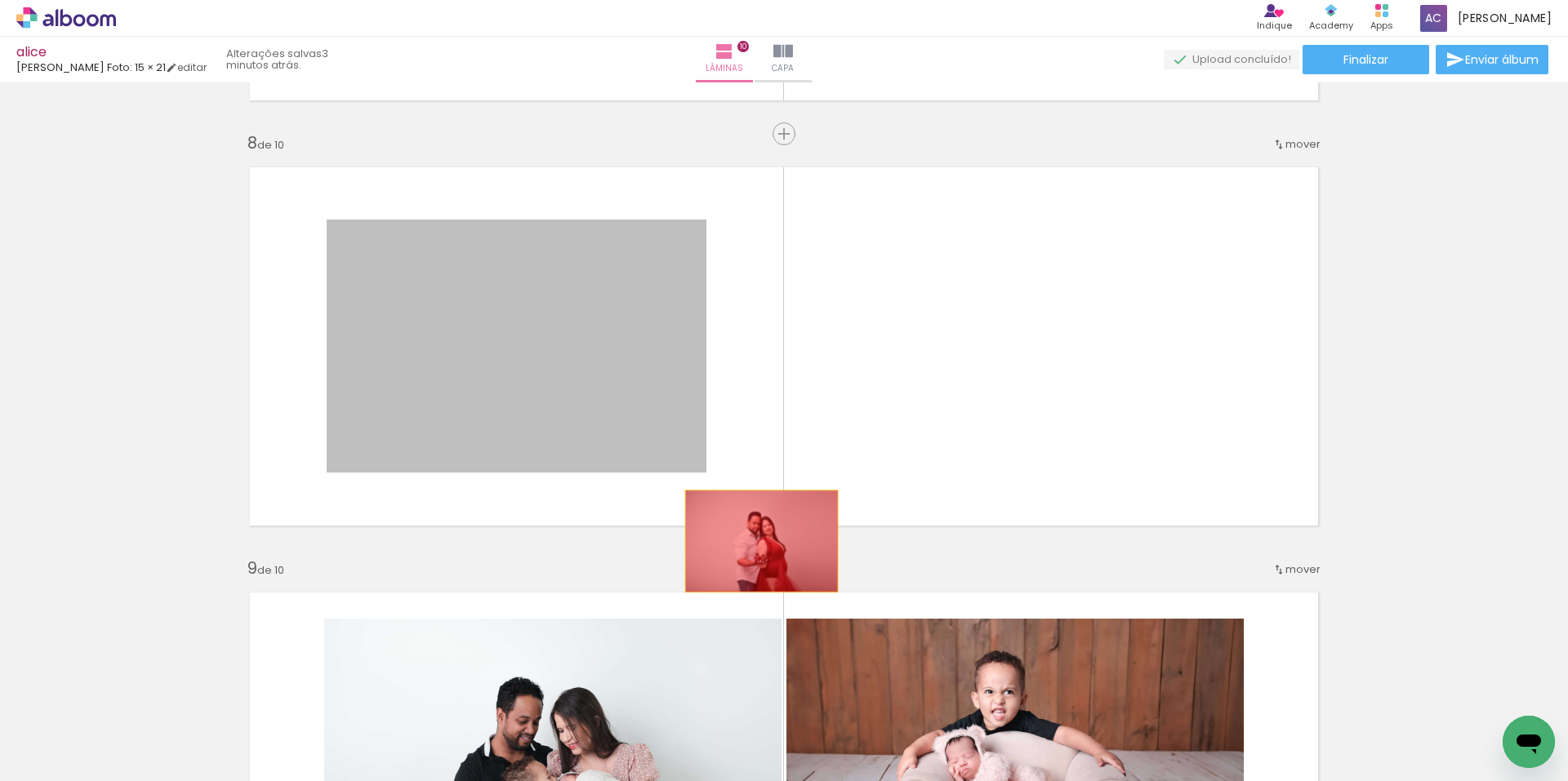
drag, startPoint x: 633, startPoint y: 473, endPoint x: 756, endPoint y: 541, distance: 140.5
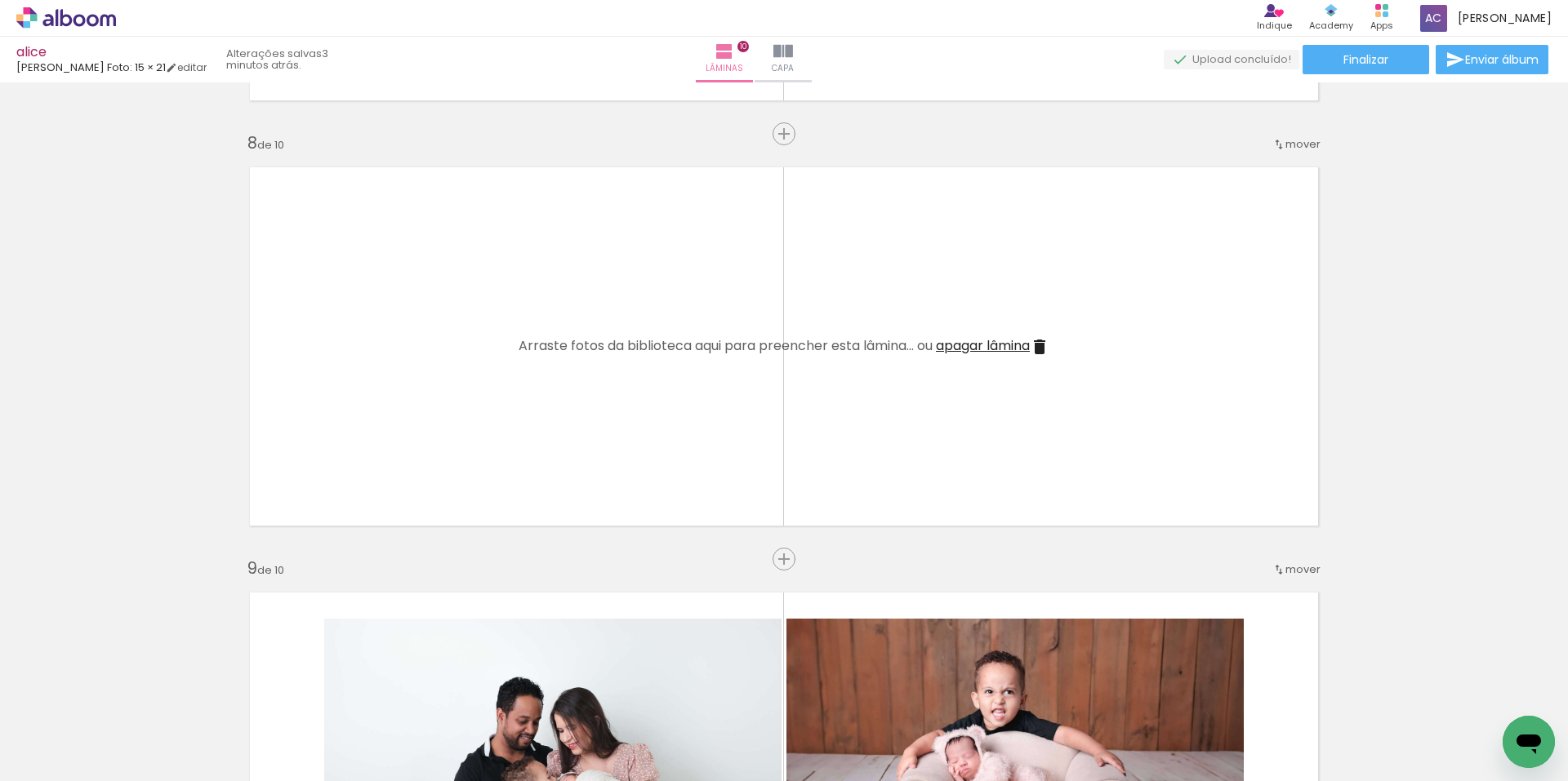
click at [1277, 571] on iron-icon at bounding box center [1279, 570] width 13 height 13
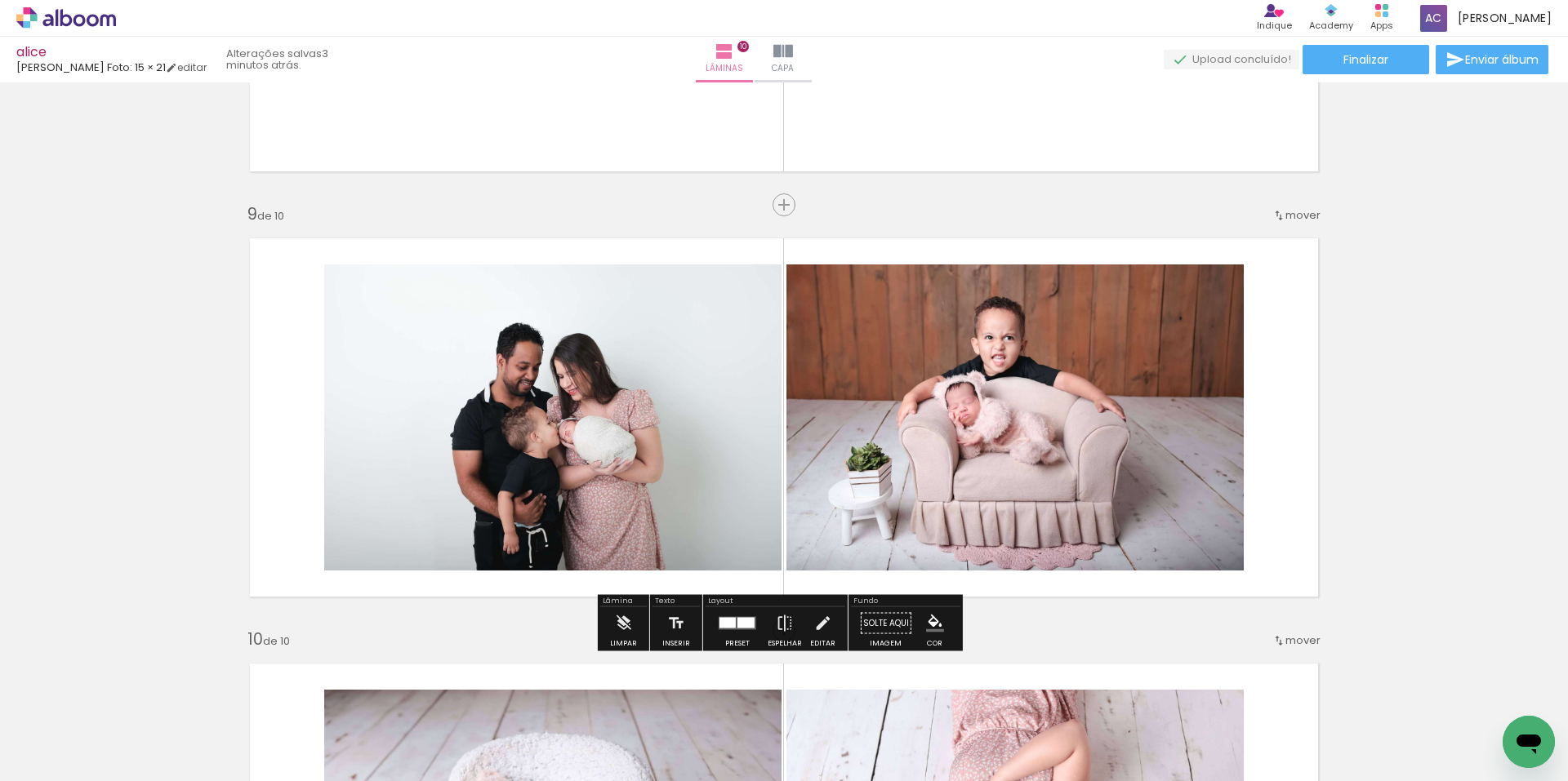
scroll to position [3279, 0]
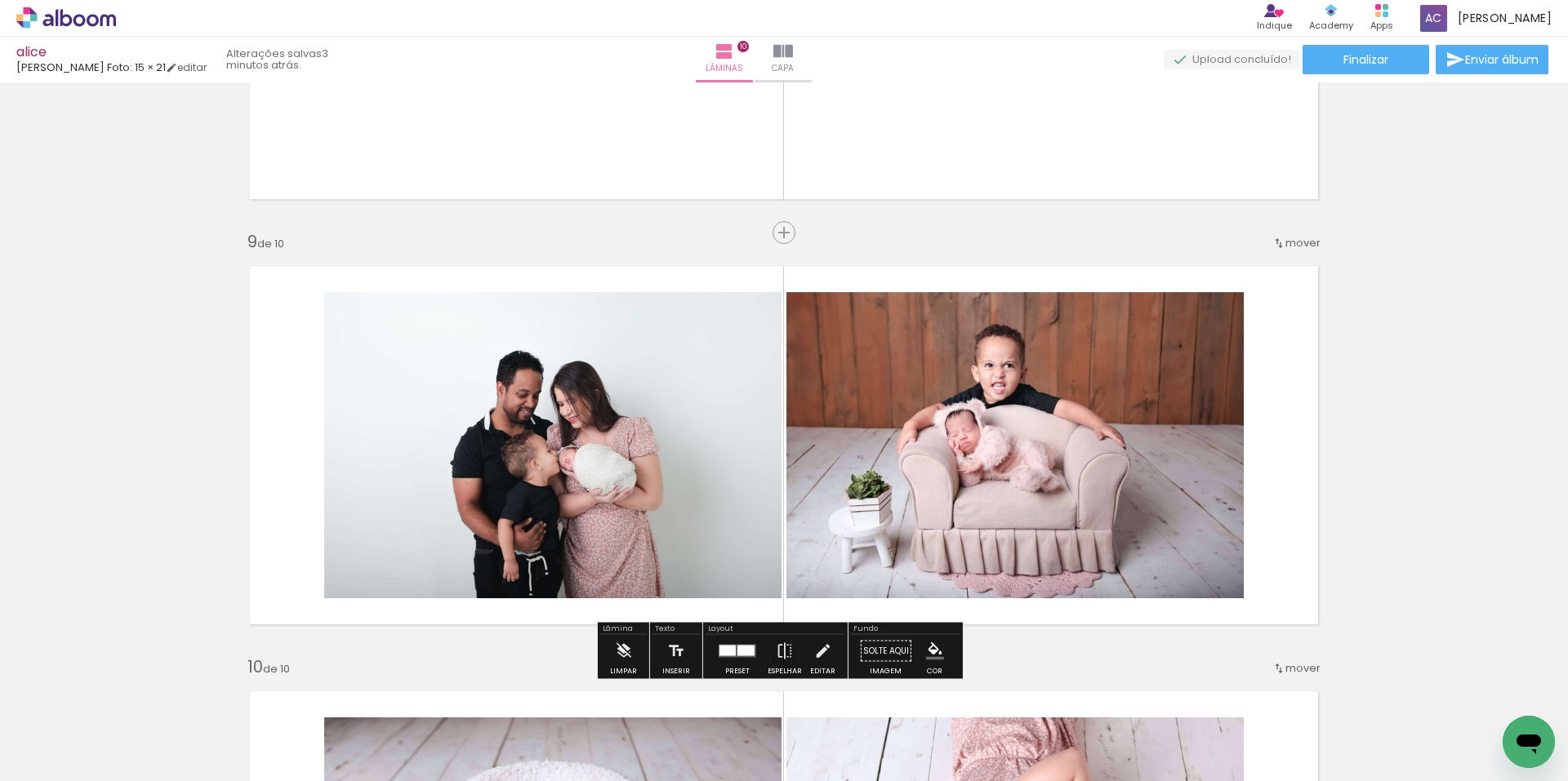
click at [1277, 245] on iron-icon at bounding box center [1279, 244] width 13 height 13
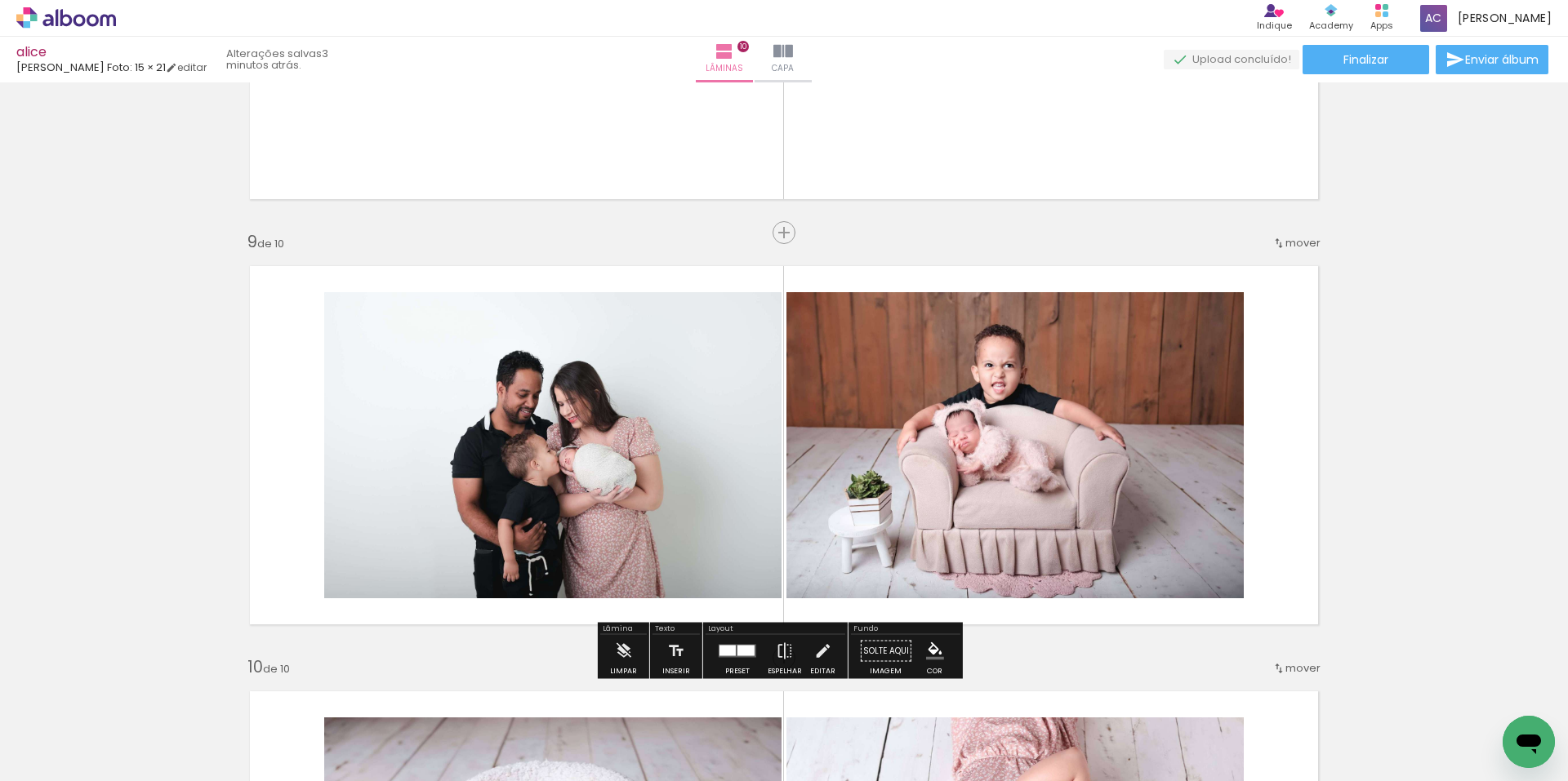
click at [1277, 246] on iron-icon at bounding box center [1279, 244] width 13 height 13
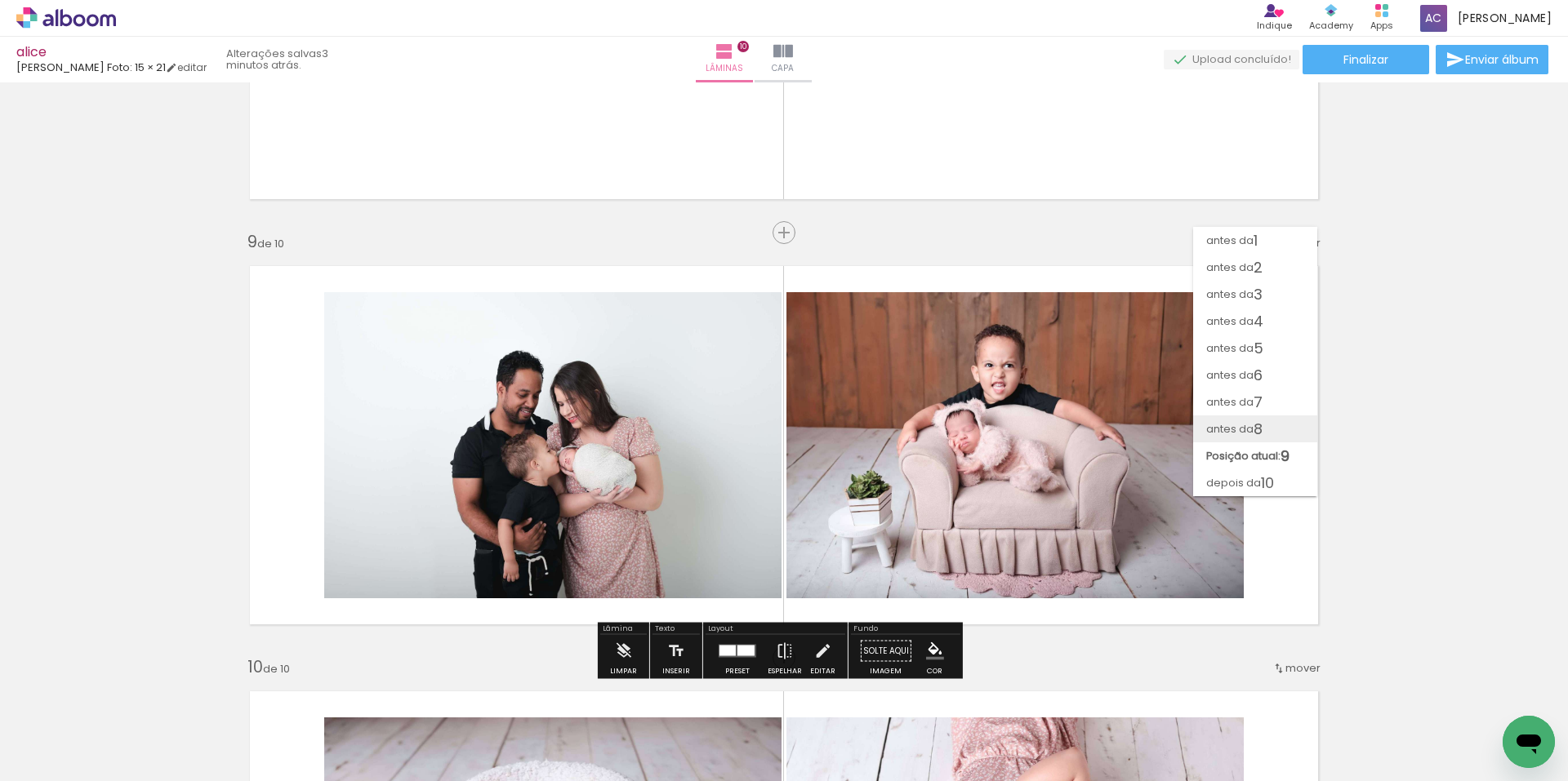
click at [1256, 434] on span "8" at bounding box center [1258, 429] width 9 height 27
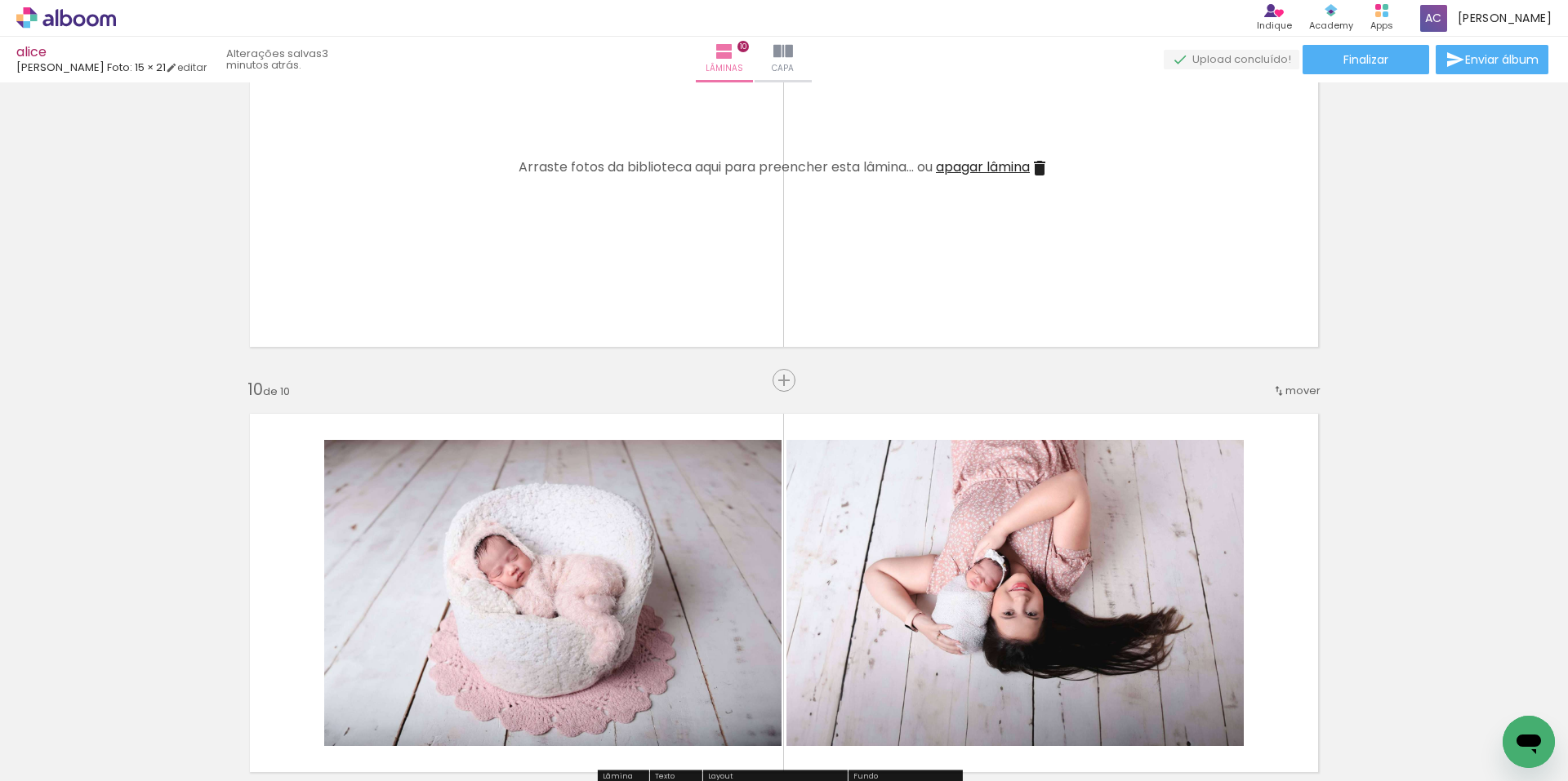
scroll to position [3489, 0]
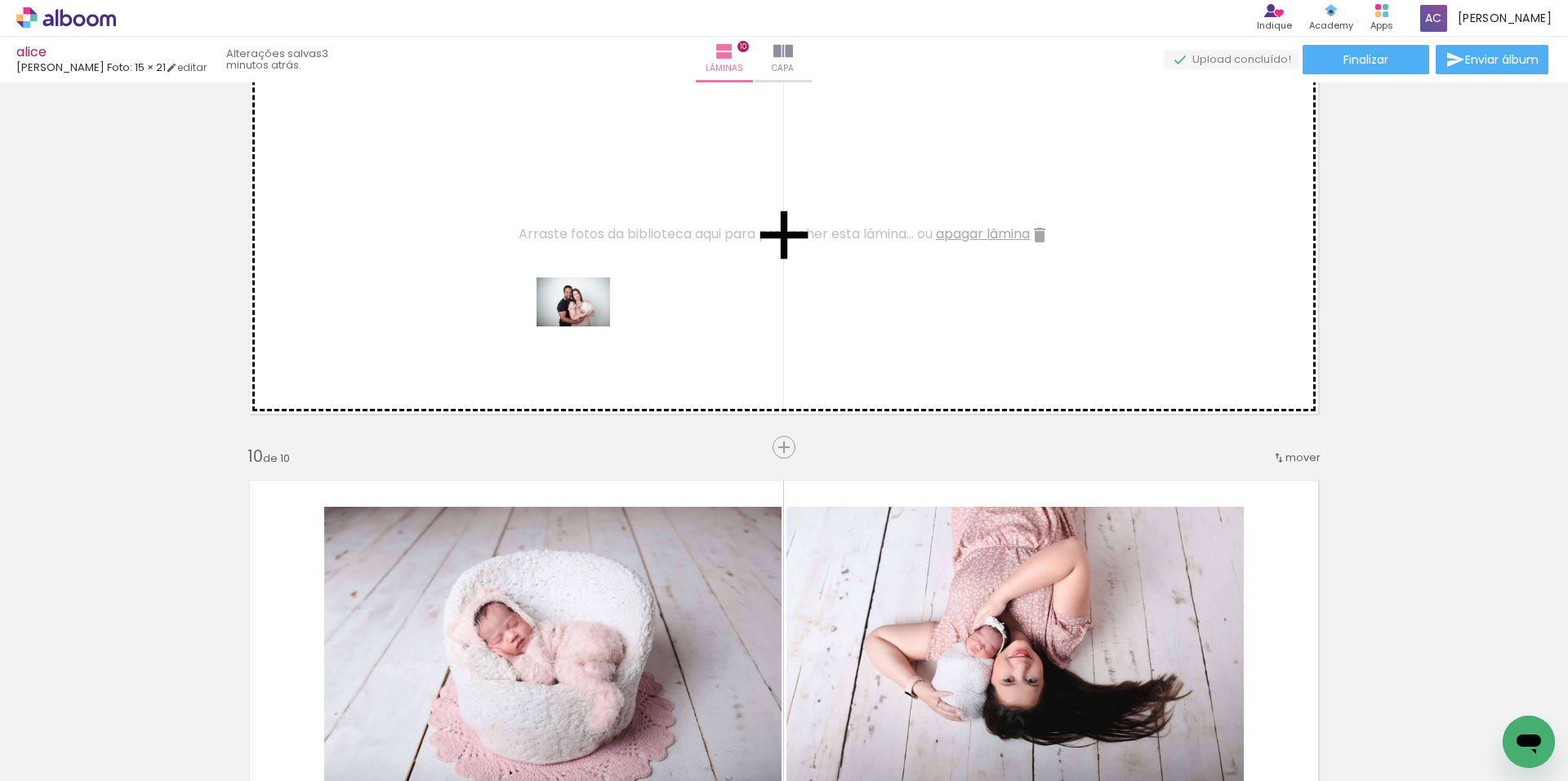
drag, startPoint x: 1335, startPoint y: 737, endPoint x: 585, endPoint y: 326, distance: 855.2
click at [585, 326] on quentale-workspace at bounding box center [784, 390] width 1568 height 781
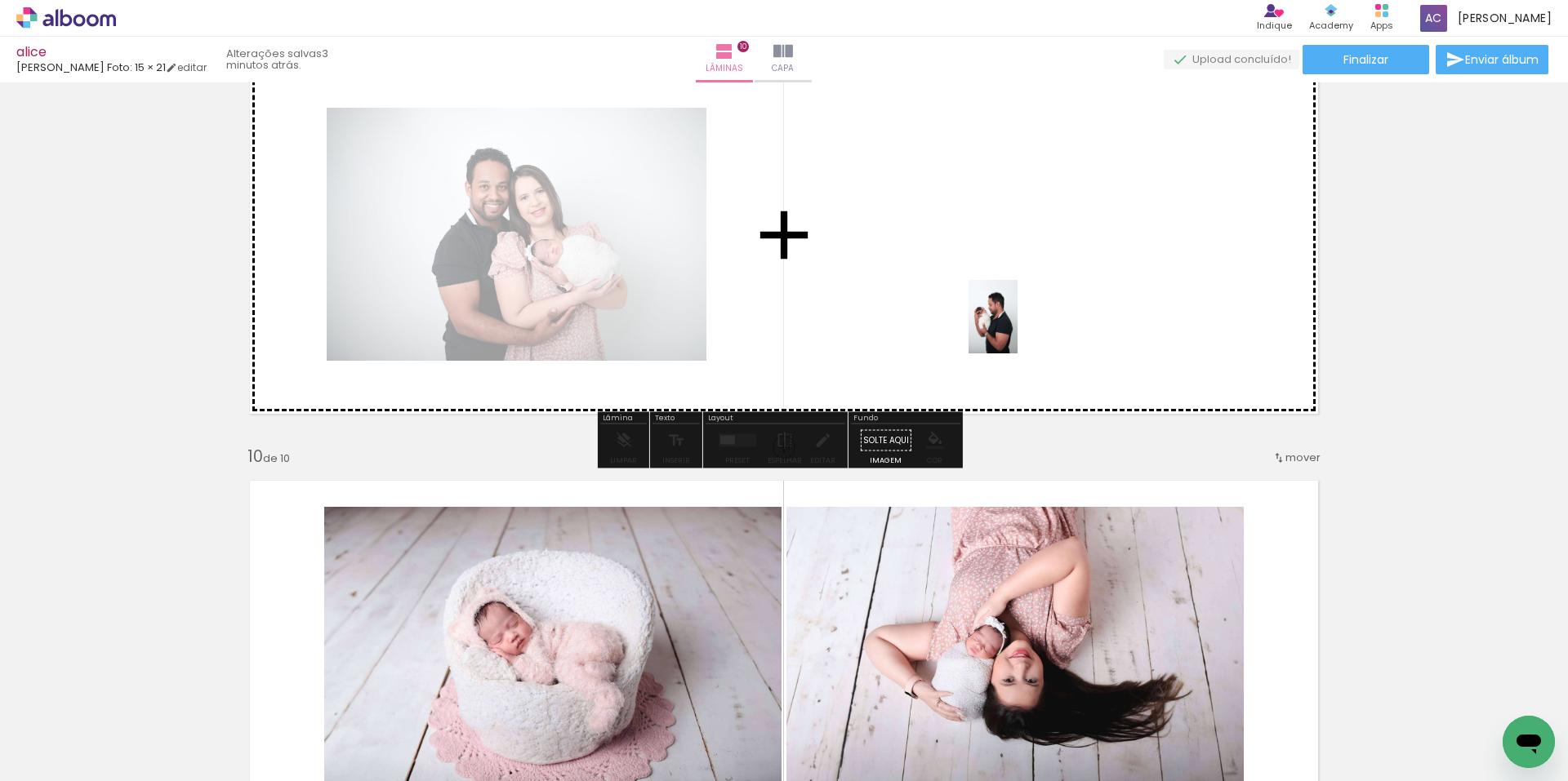
drag, startPoint x: 1493, startPoint y: 717, endPoint x: 1018, endPoint y: 329, distance: 613.3
click at [1018, 329] on quentale-workspace at bounding box center [784, 390] width 1568 height 781
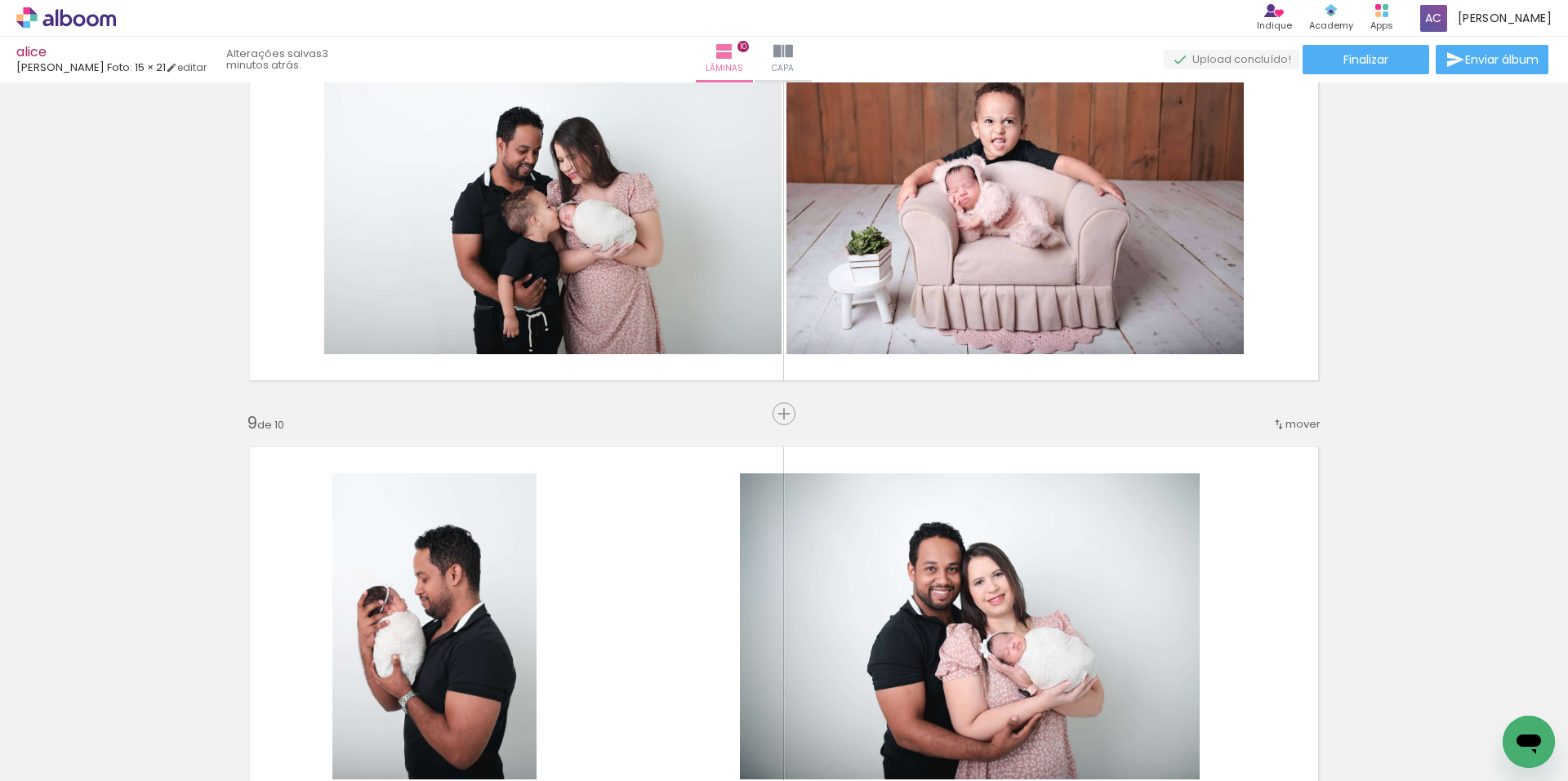
scroll to position [3328, 0]
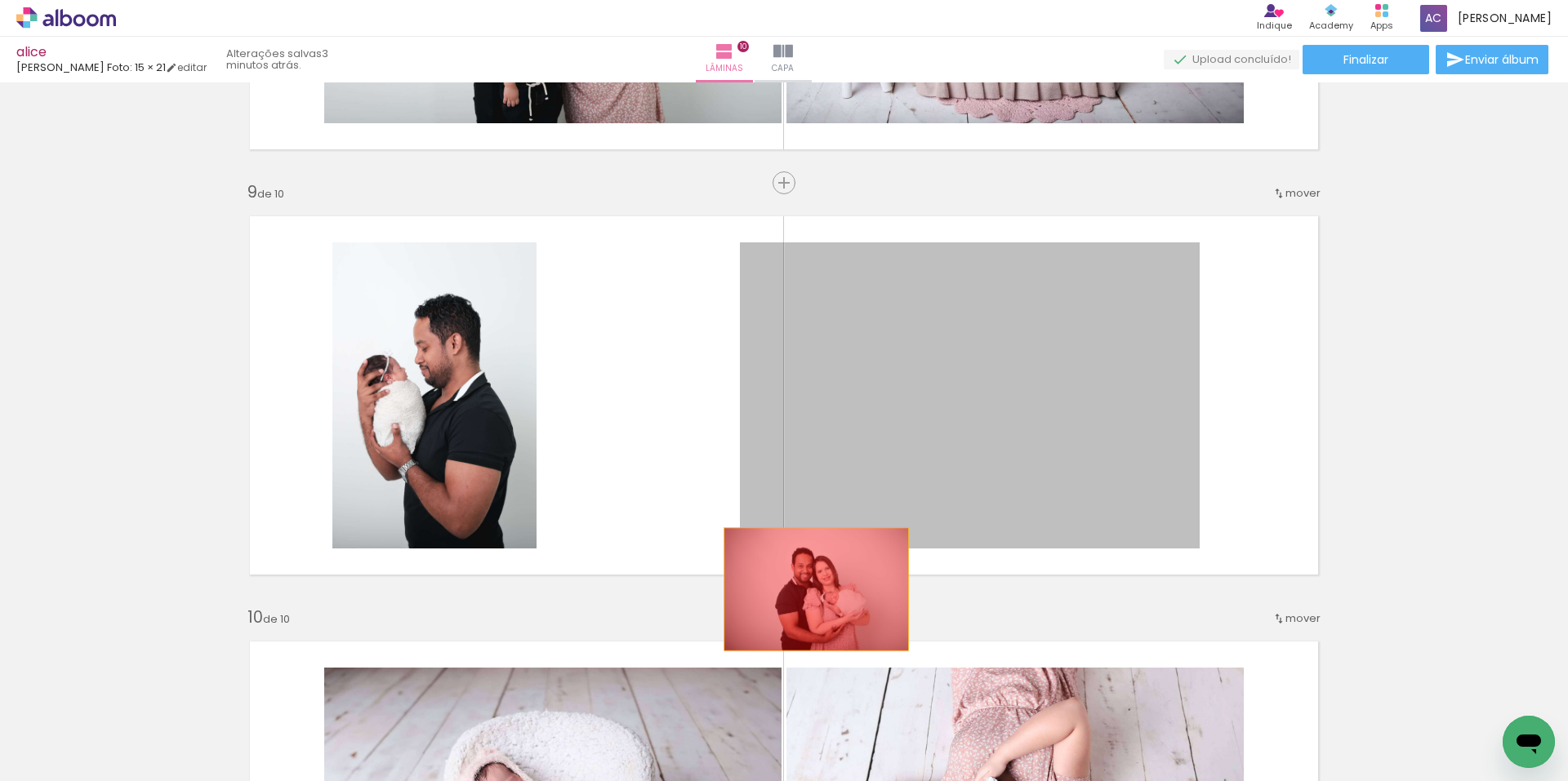
drag, startPoint x: 987, startPoint y: 434, endPoint x: 810, endPoint y: 589, distance: 235.3
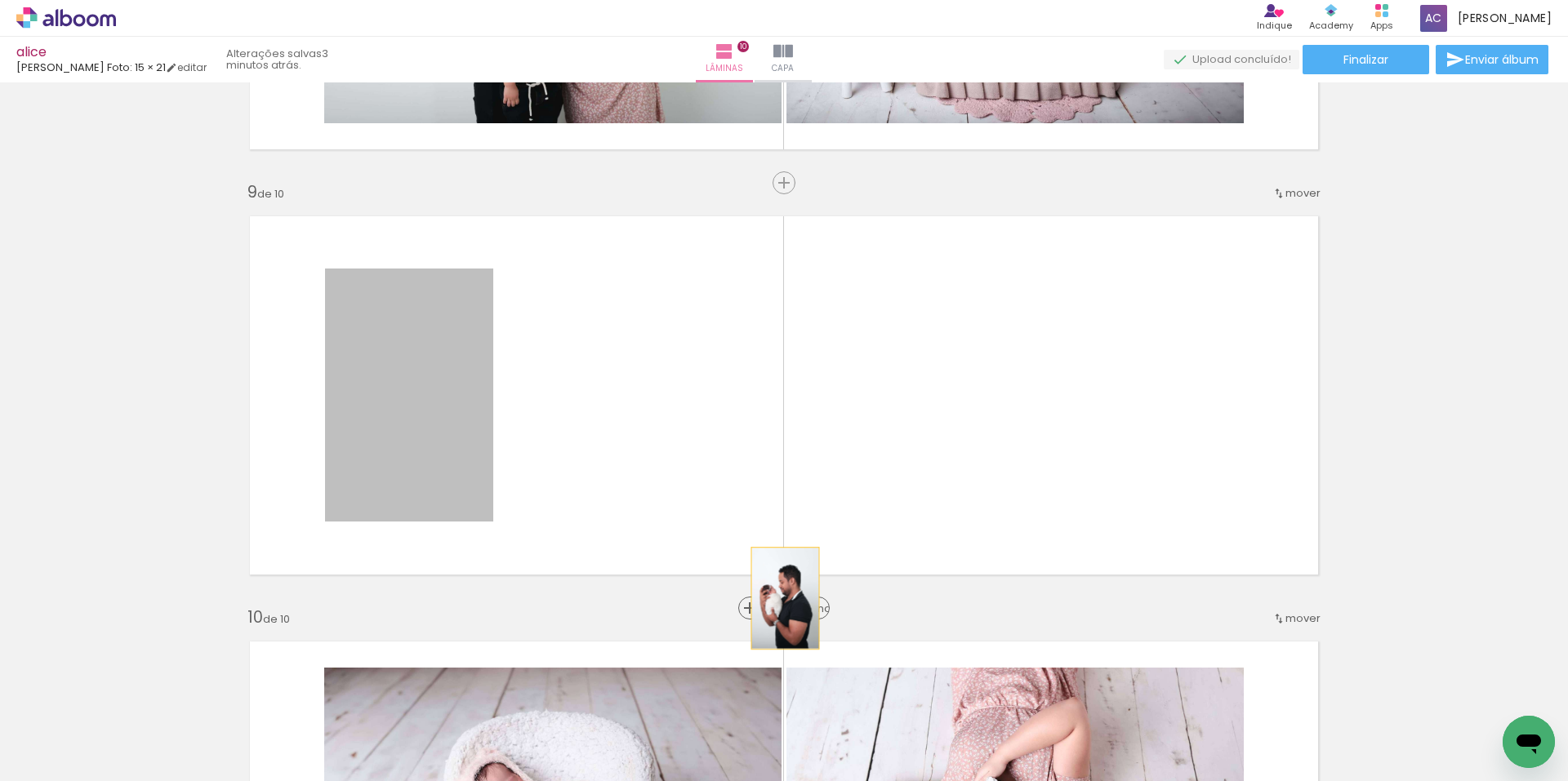
drag, startPoint x: 440, startPoint y: 414, endPoint x: 779, endPoint y: 599, distance: 386.2
drag, startPoint x: 441, startPoint y: 450, endPoint x: 771, endPoint y: 599, distance: 362.1
drag, startPoint x: 599, startPoint y: 513, endPoint x: 818, endPoint y: 607, distance: 238.3
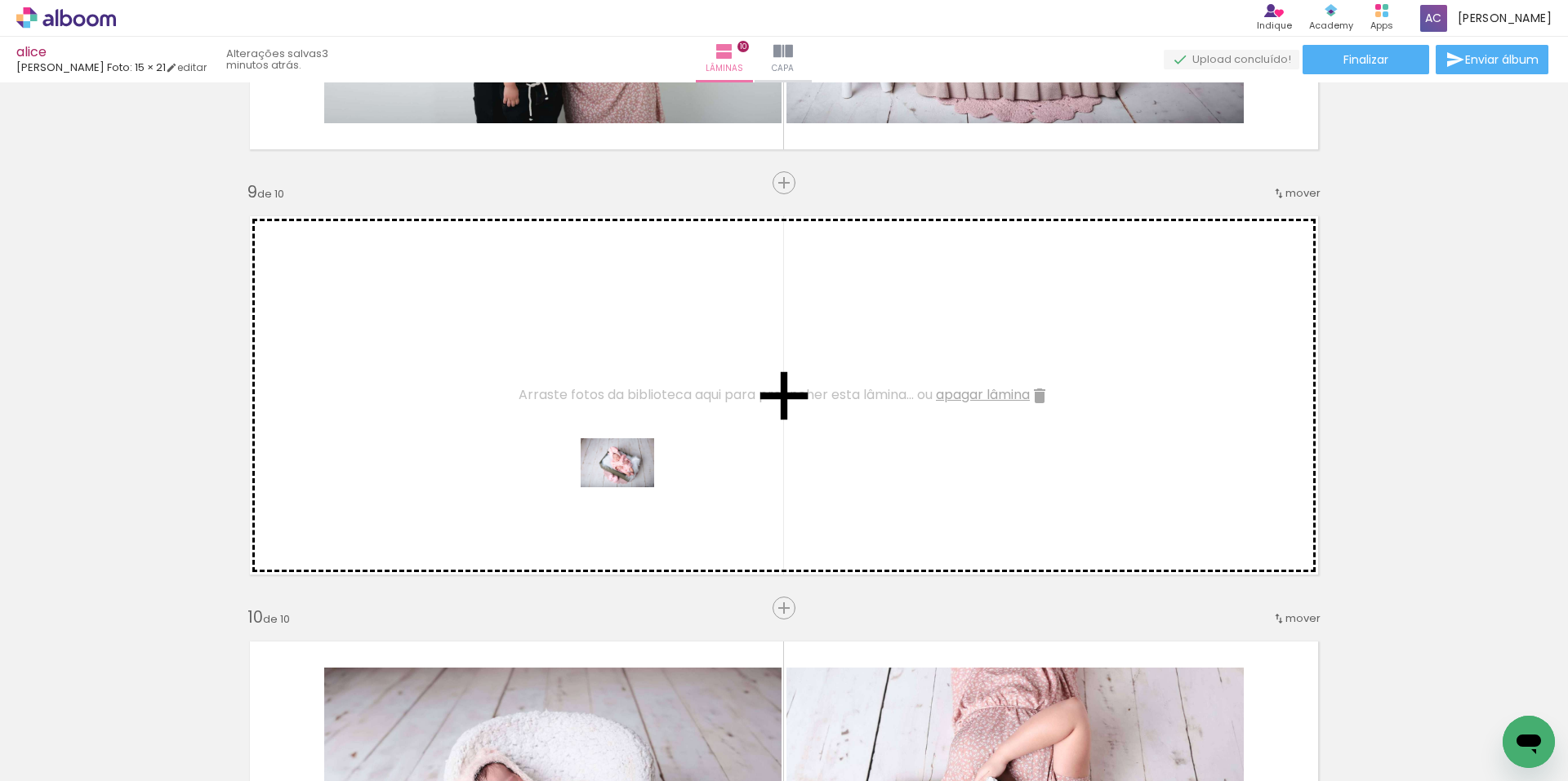
drag, startPoint x: 1152, startPoint y: 739, endPoint x: 599, endPoint y: 475, distance: 612.8
click at [599, 475] on quentale-workspace at bounding box center [784, 390] width 1568 height 781
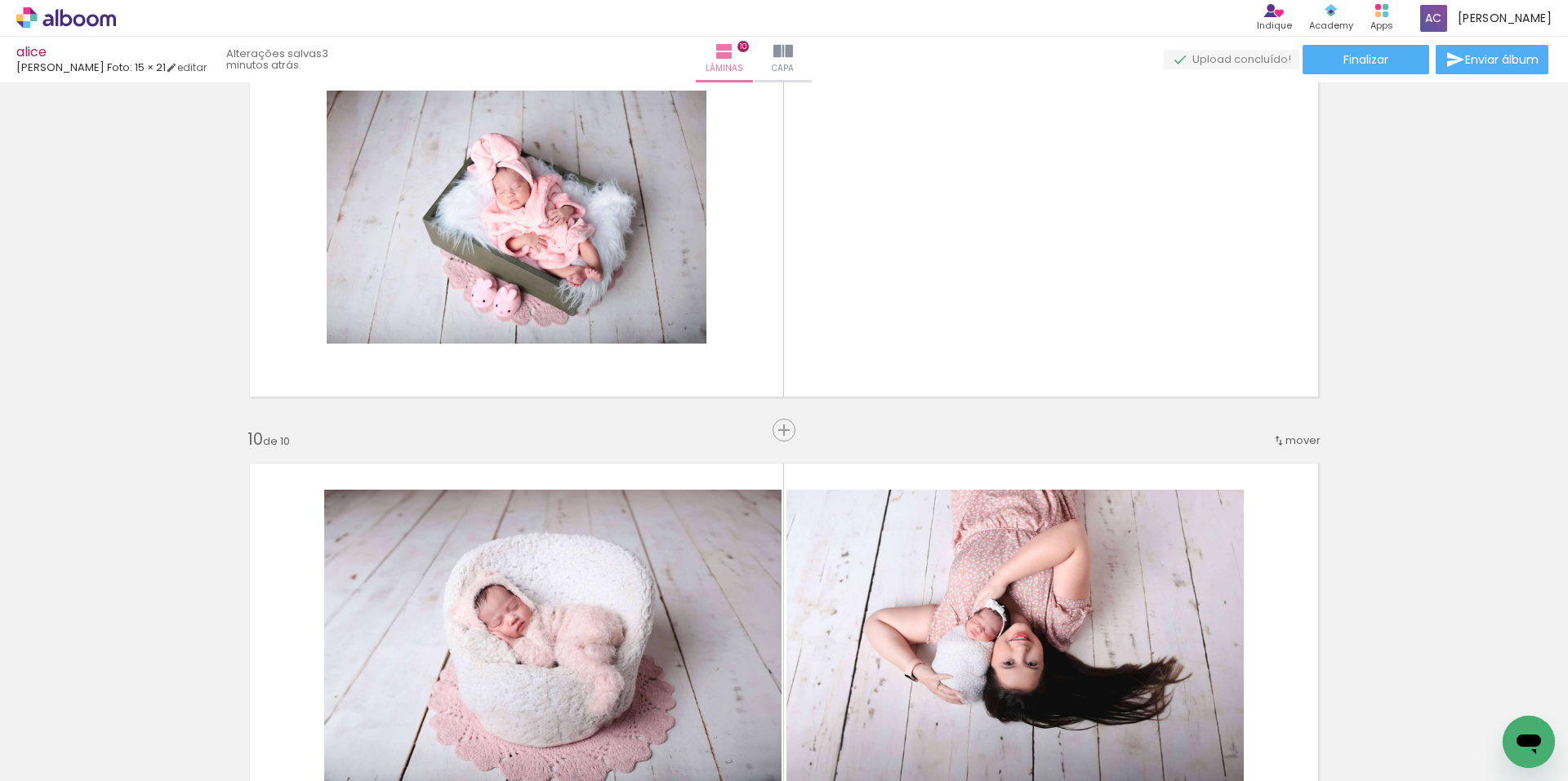
scroll to position [3491, 0]
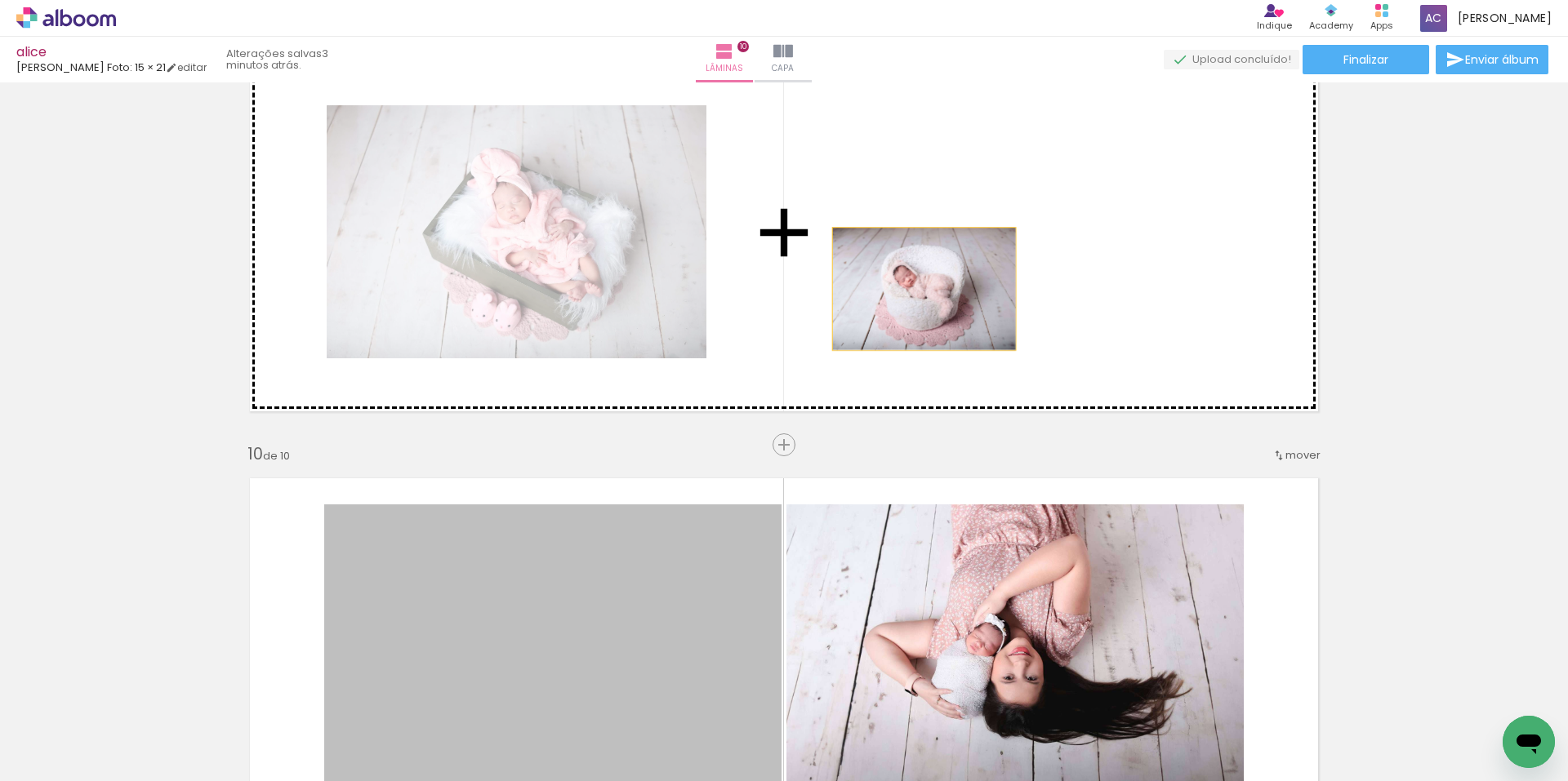
drag, startPoint x: 585, startPoint y: 604, endPoint x: 920, endPoint y: 288, distance: 460.5
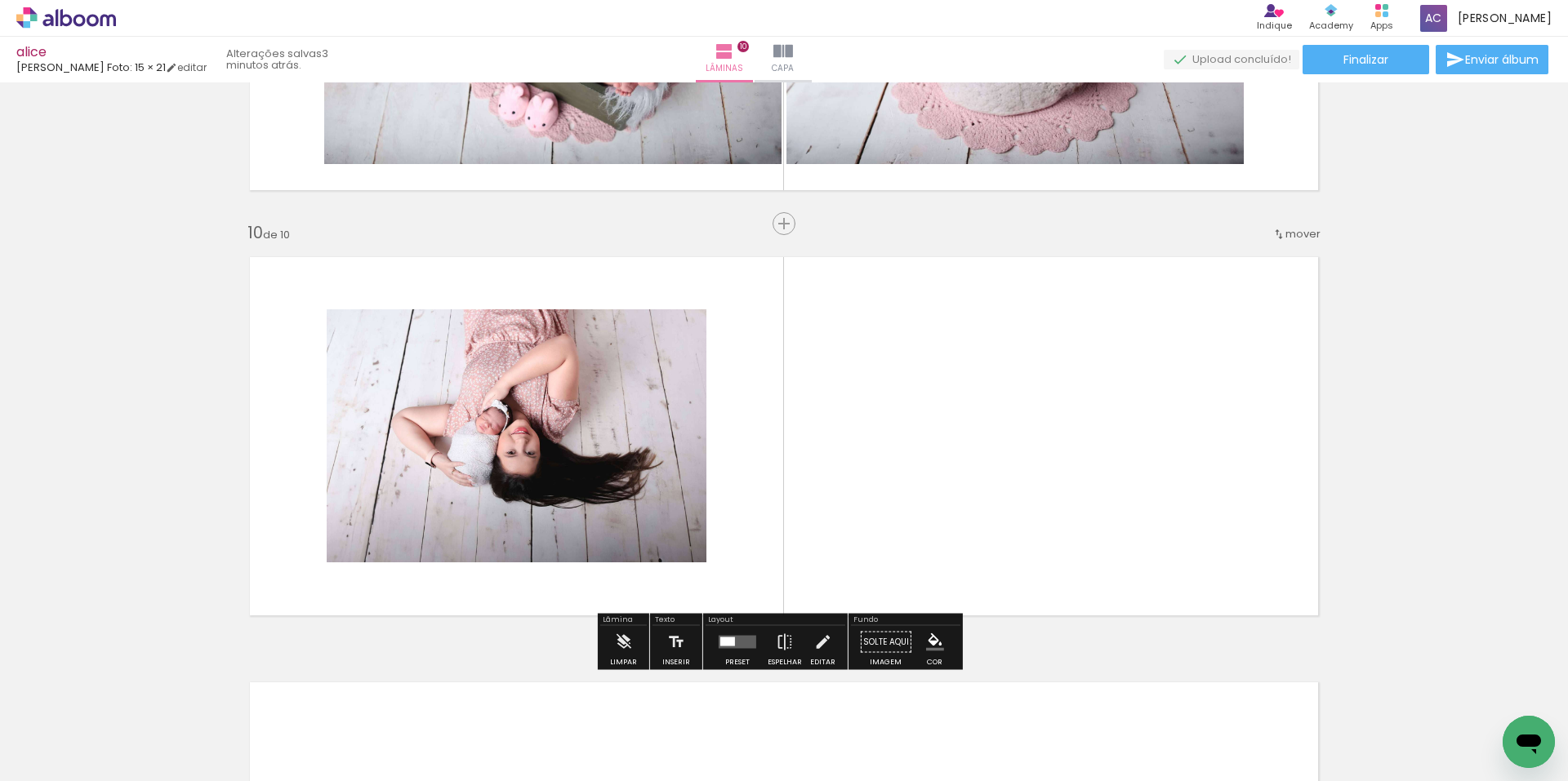
scroll to position [3737, 0]
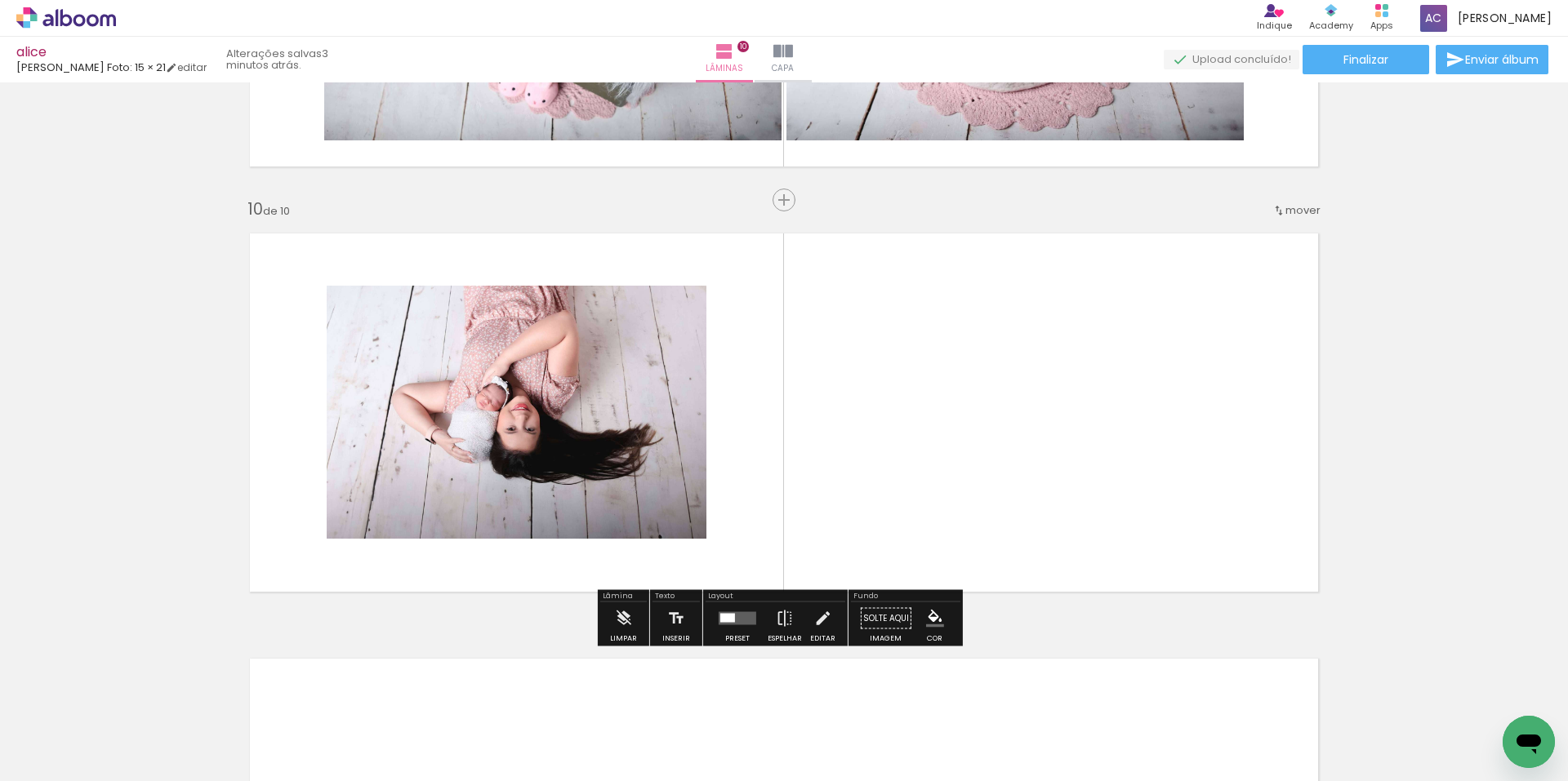
click at [733, 613] on quentale-layouter at bounding box center [737, 619] width 38 height 13
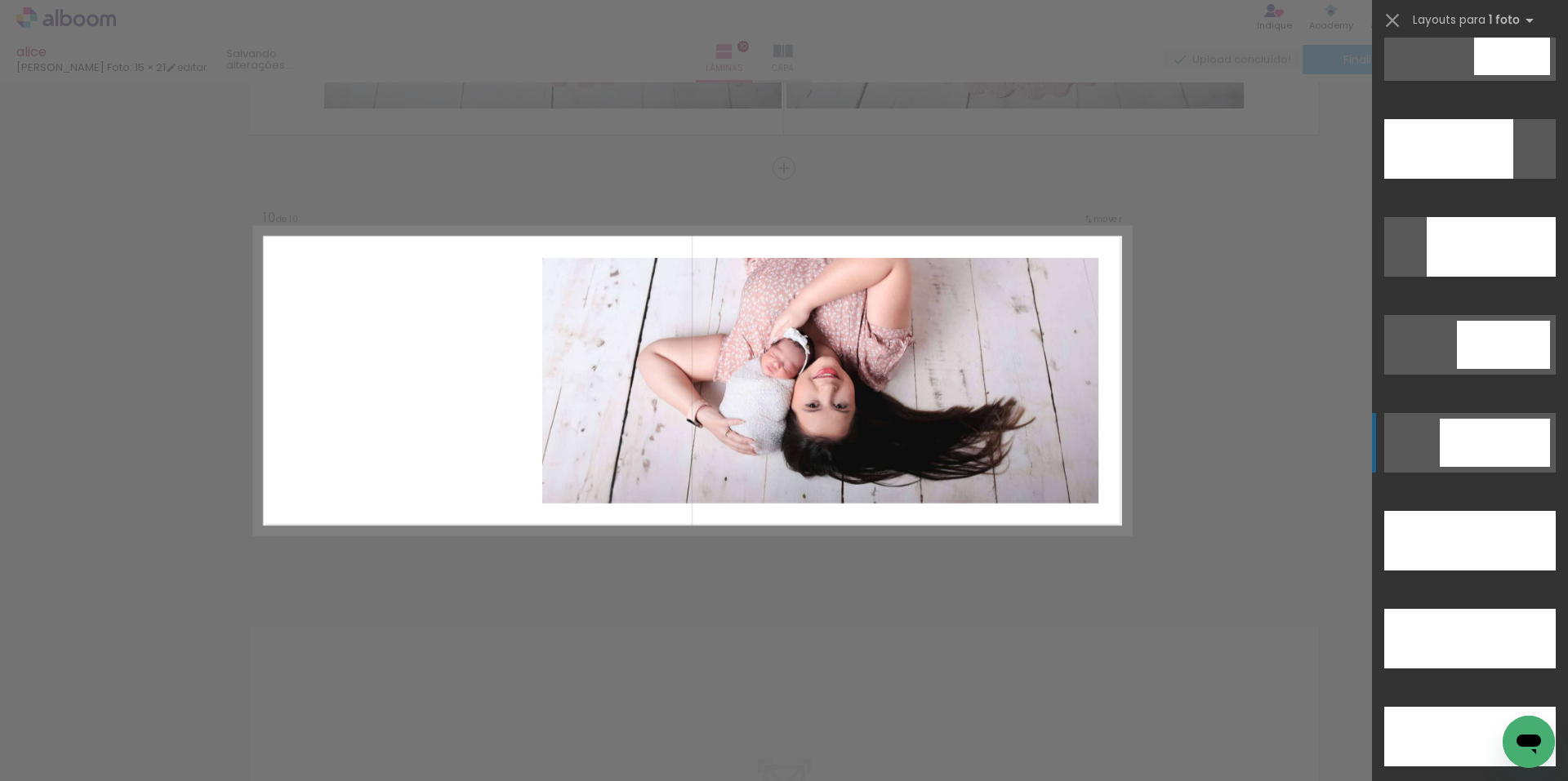
scroll to position [4407, 0]
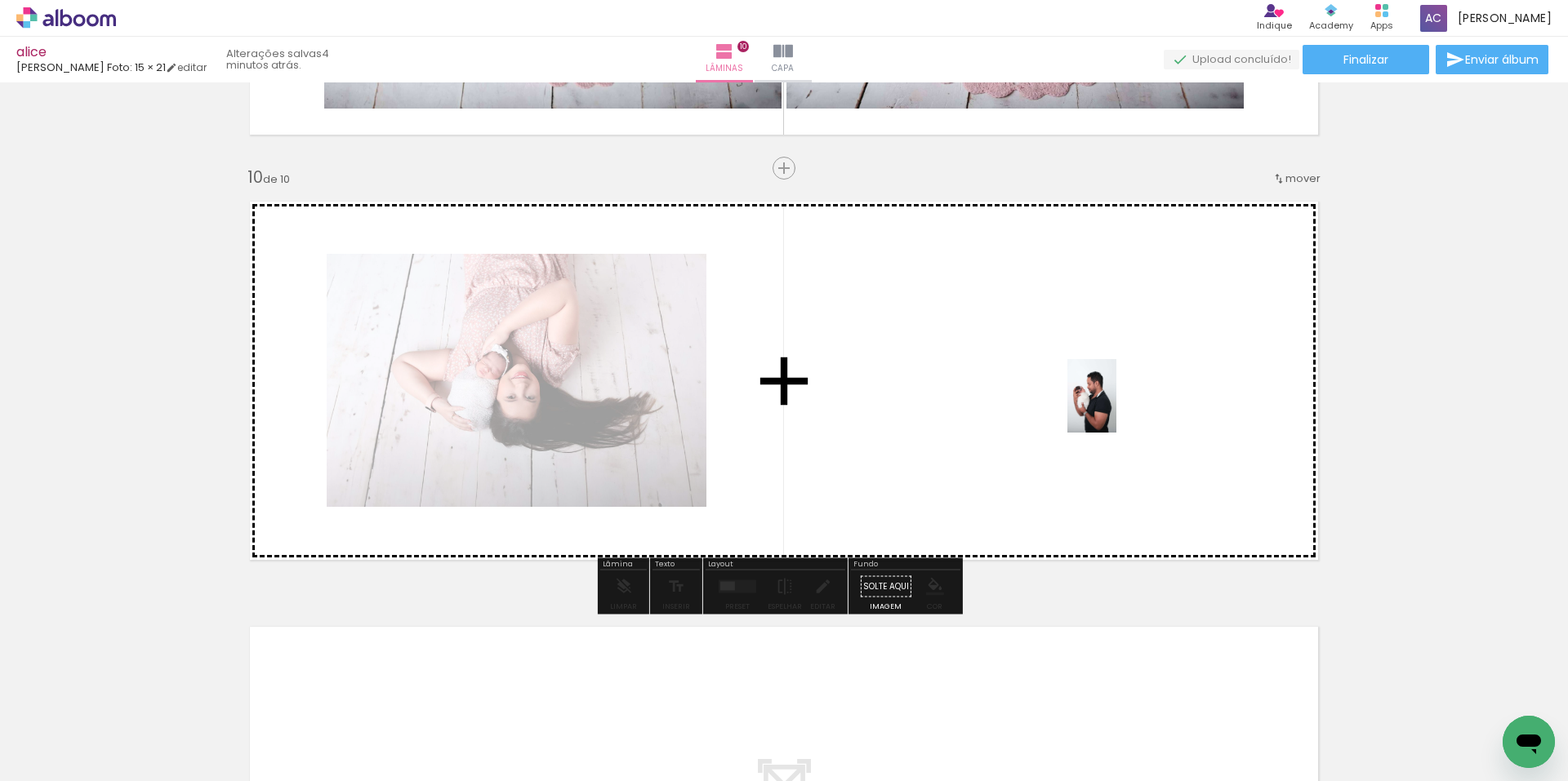
drag, startPoint x: 1491, startPoint y: 718, endPoint x: 1100, endPoint y: 403, distance: 502.1
click at [1100, 403] on quentale-workspace at bounding box center [784, 390] width 1568 height 781
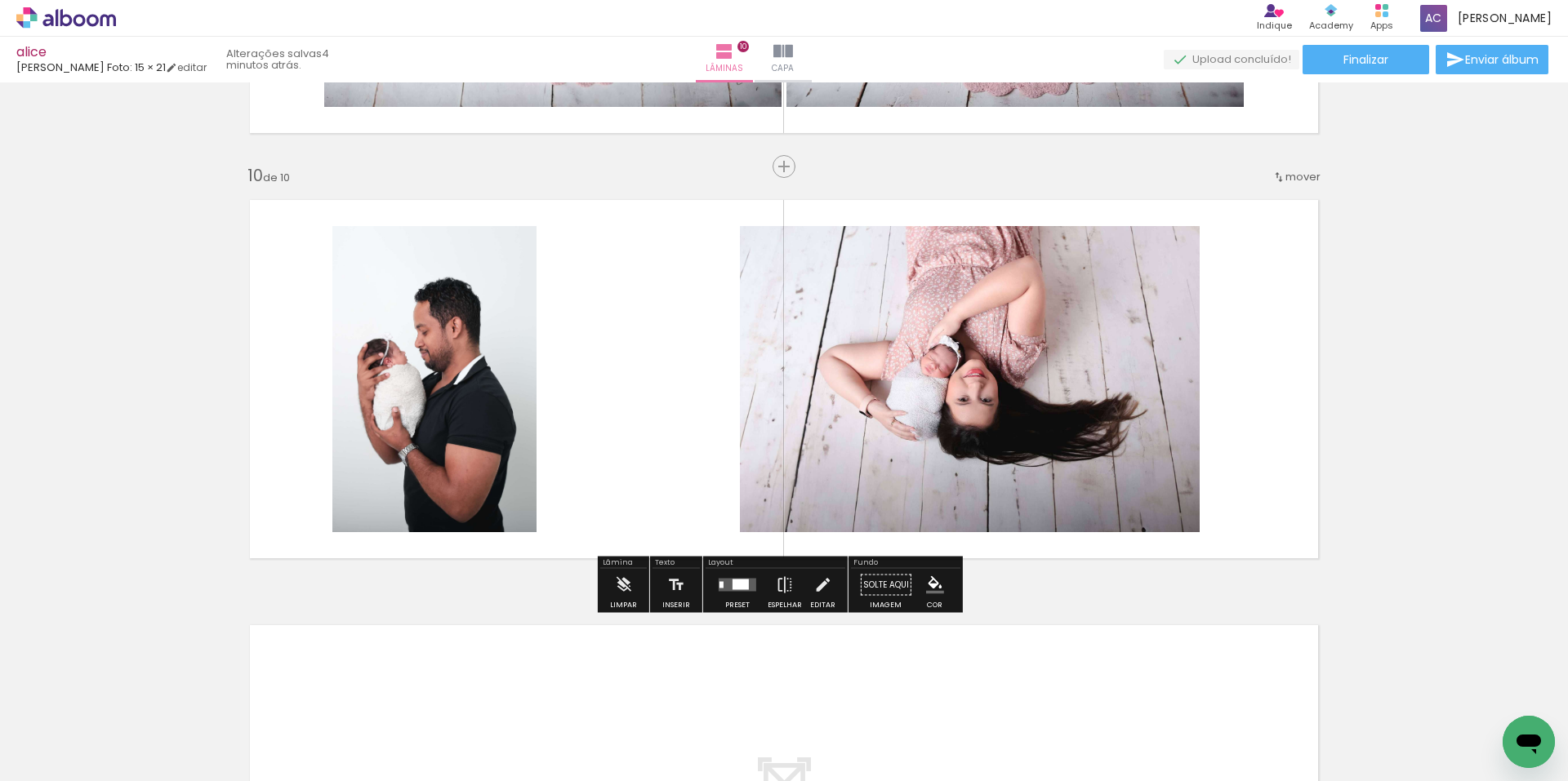
scroll to position [3850, 0]
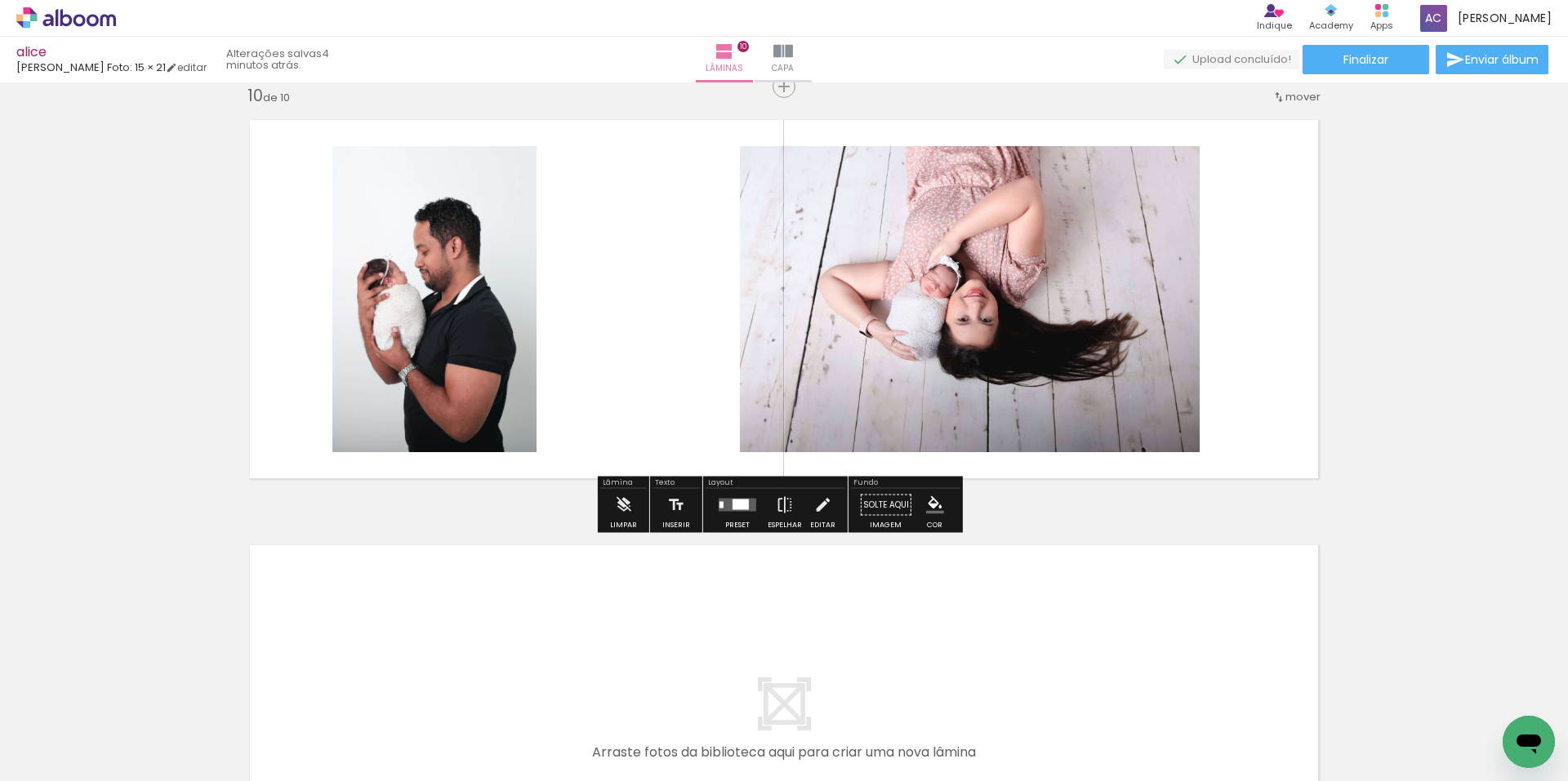
click at [737, 507] on div at bounding box center [741, 505] width 17 height 11
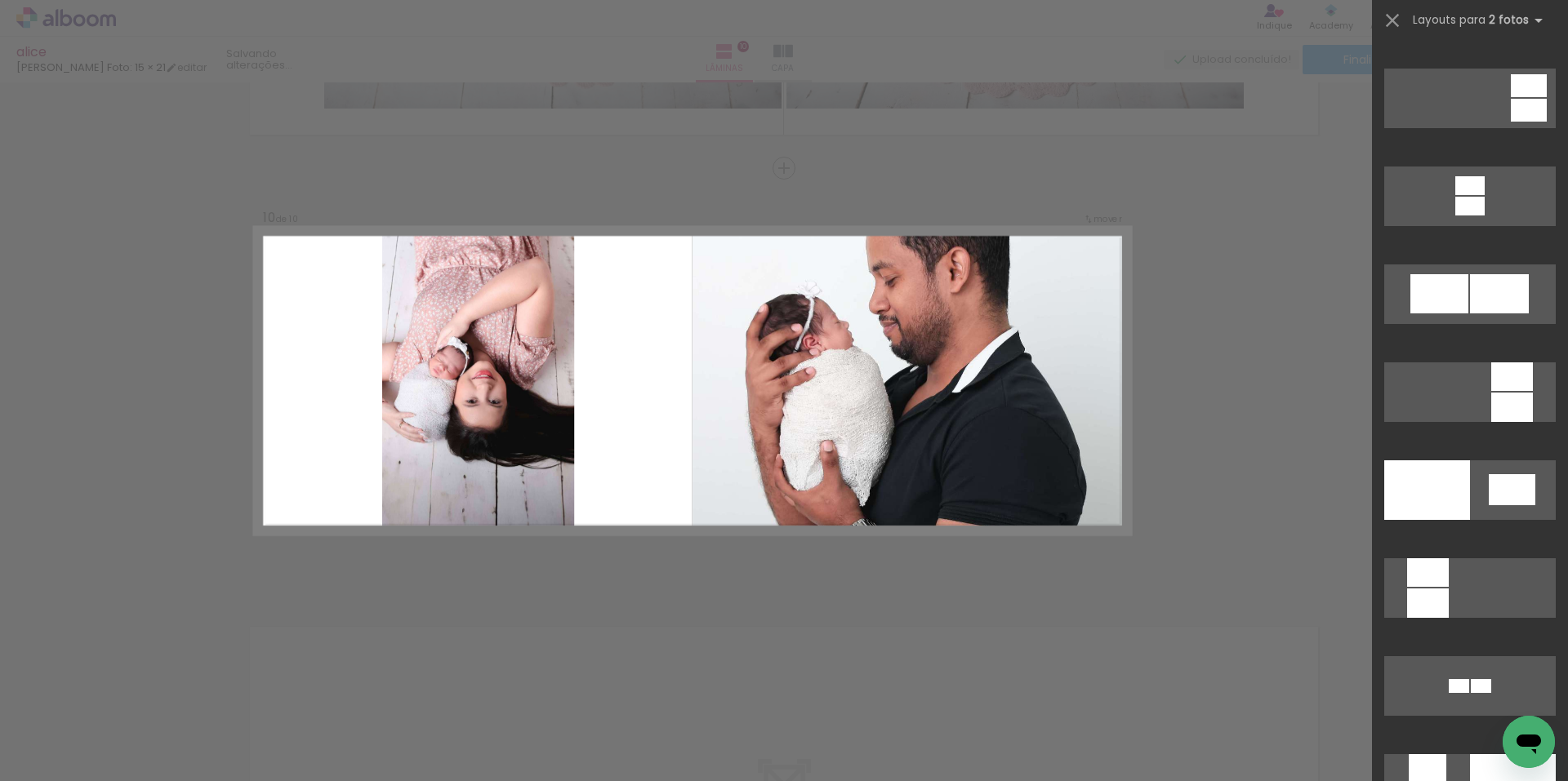
scroll to position [5795, 0]
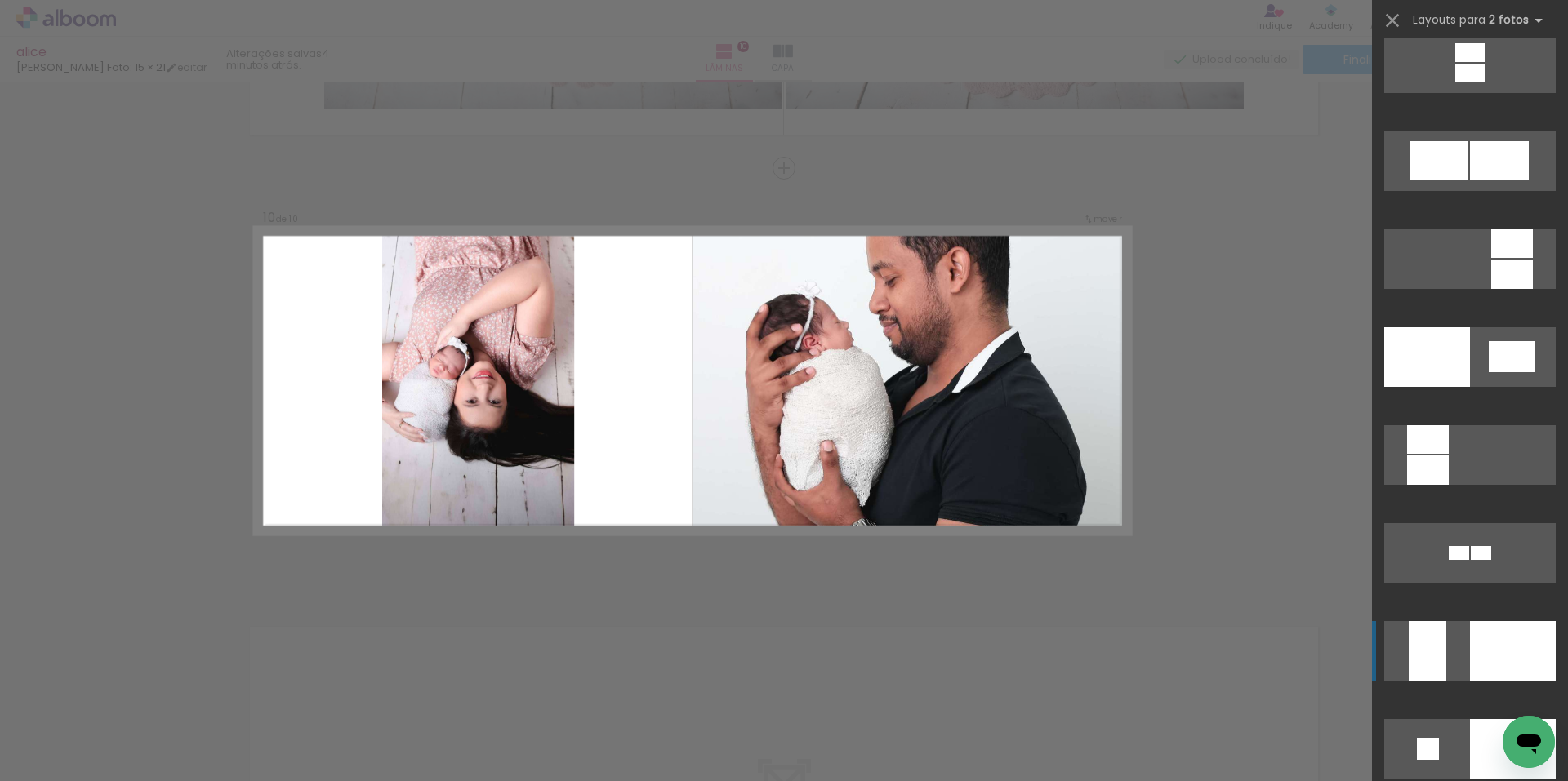
click at [1491, 289] on div at bounding box center [1512, 274] width 42 height 29
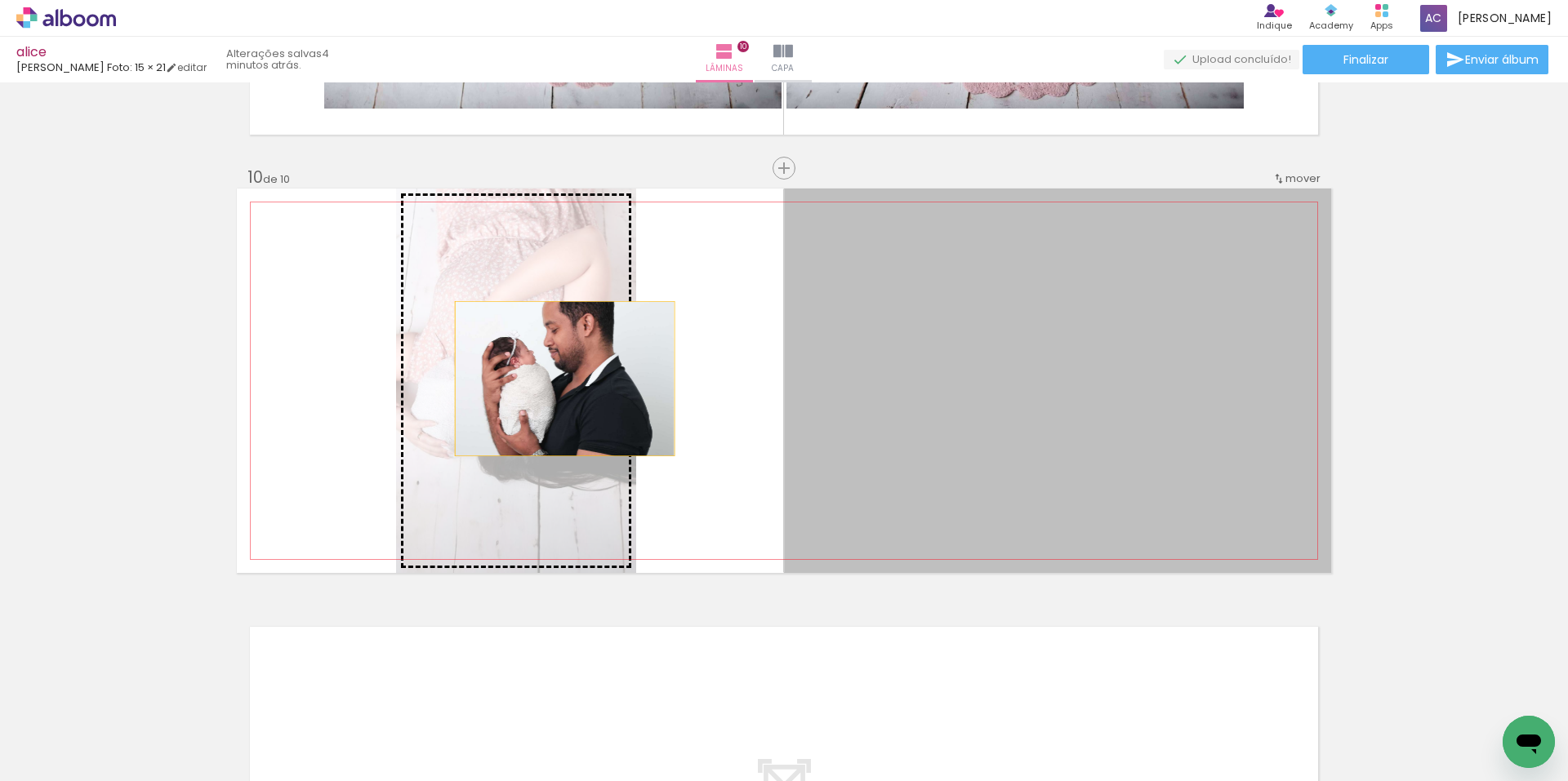
drag, startPoint x: 965, startPoint y: 357, endPoint x: 559, endPoint y: 378, distance: 406.5
click at [0, 0] on slot at bounding box center [0, 0] width 0 height 0
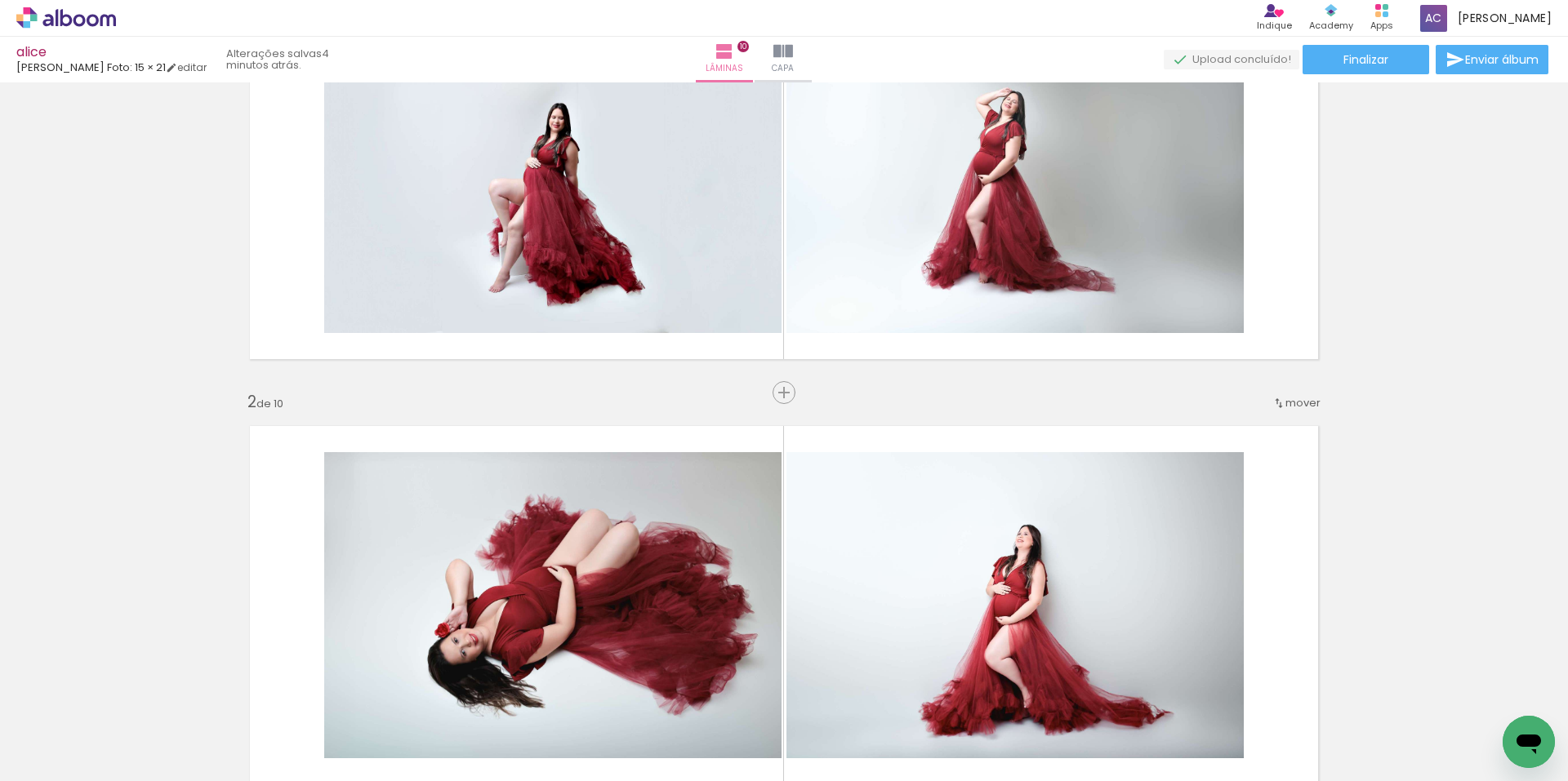
scroll to position [0, 0]
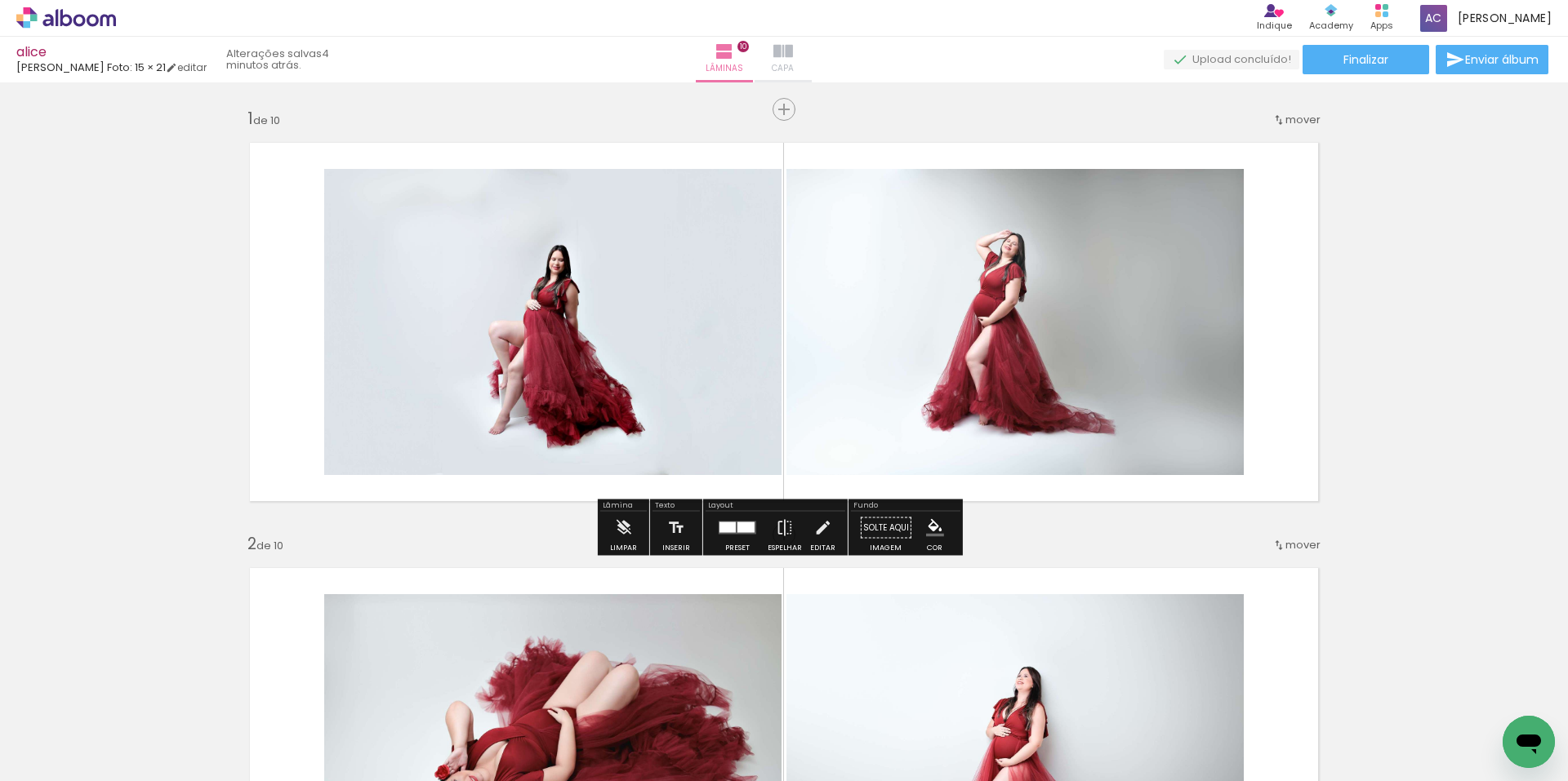
click at [812, 75] on paper-button "Capa" at bounding box center [783, 59] width 57 height 46
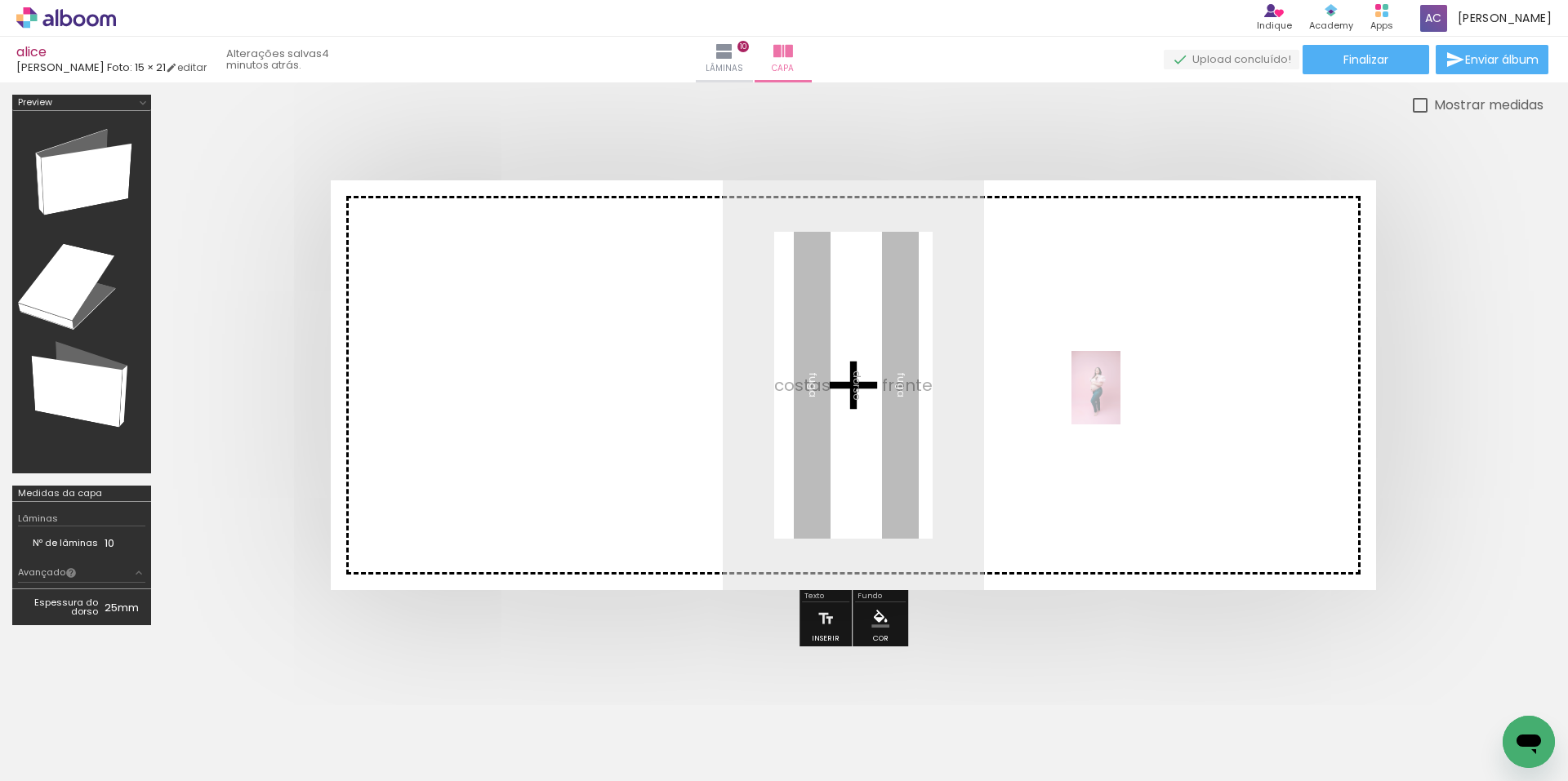
drag, startPoint x: 276, startPoint y: 735, endPoint x: 1121, endPoint y: 400, distance: 909.0
click at [1121, 400] on quentale-workspace at bounding box center [784, 390] width 1568 height 781
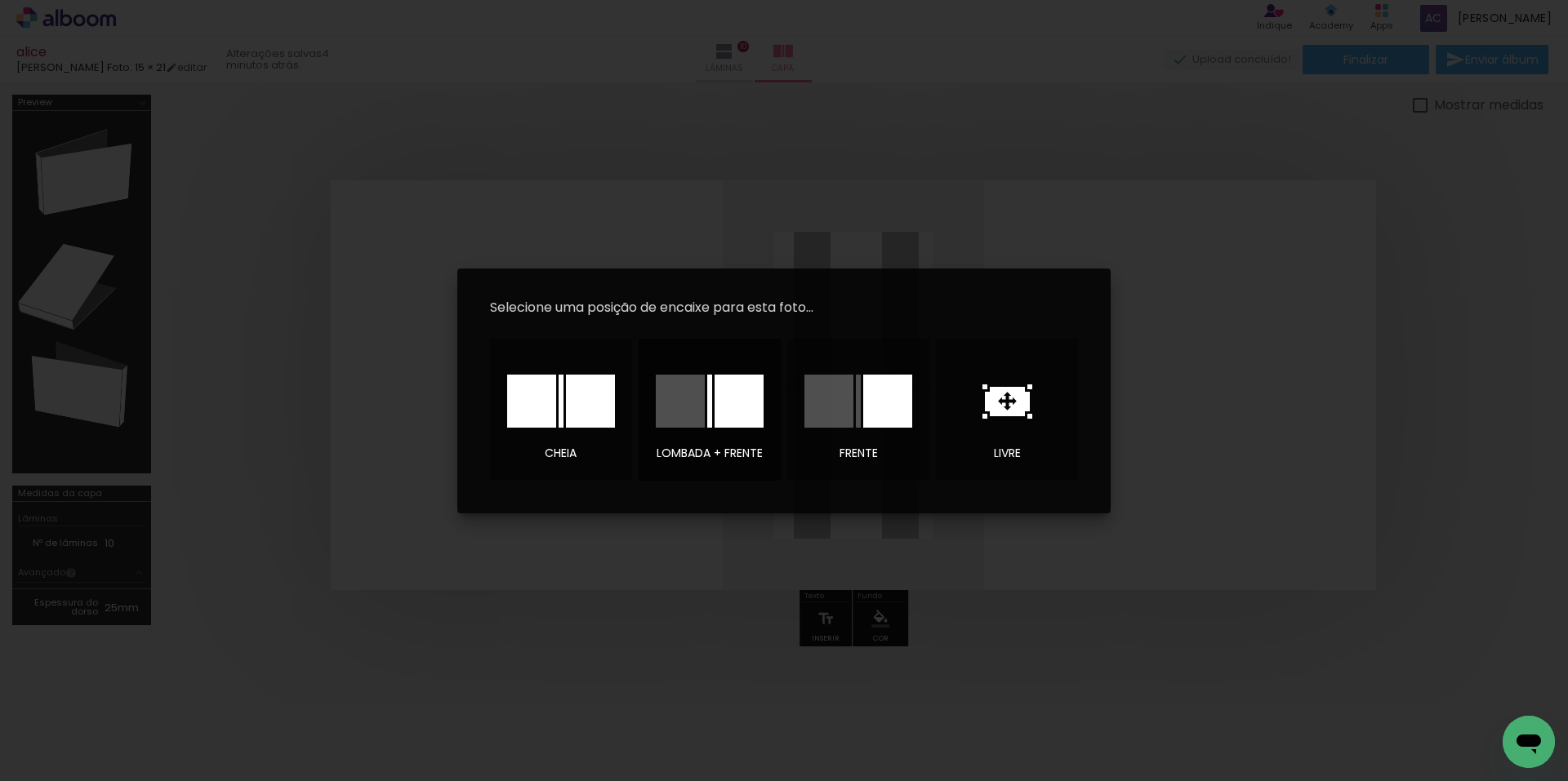
click at [712, 409] on div at bounding box center [709, 401] width 108 height 53
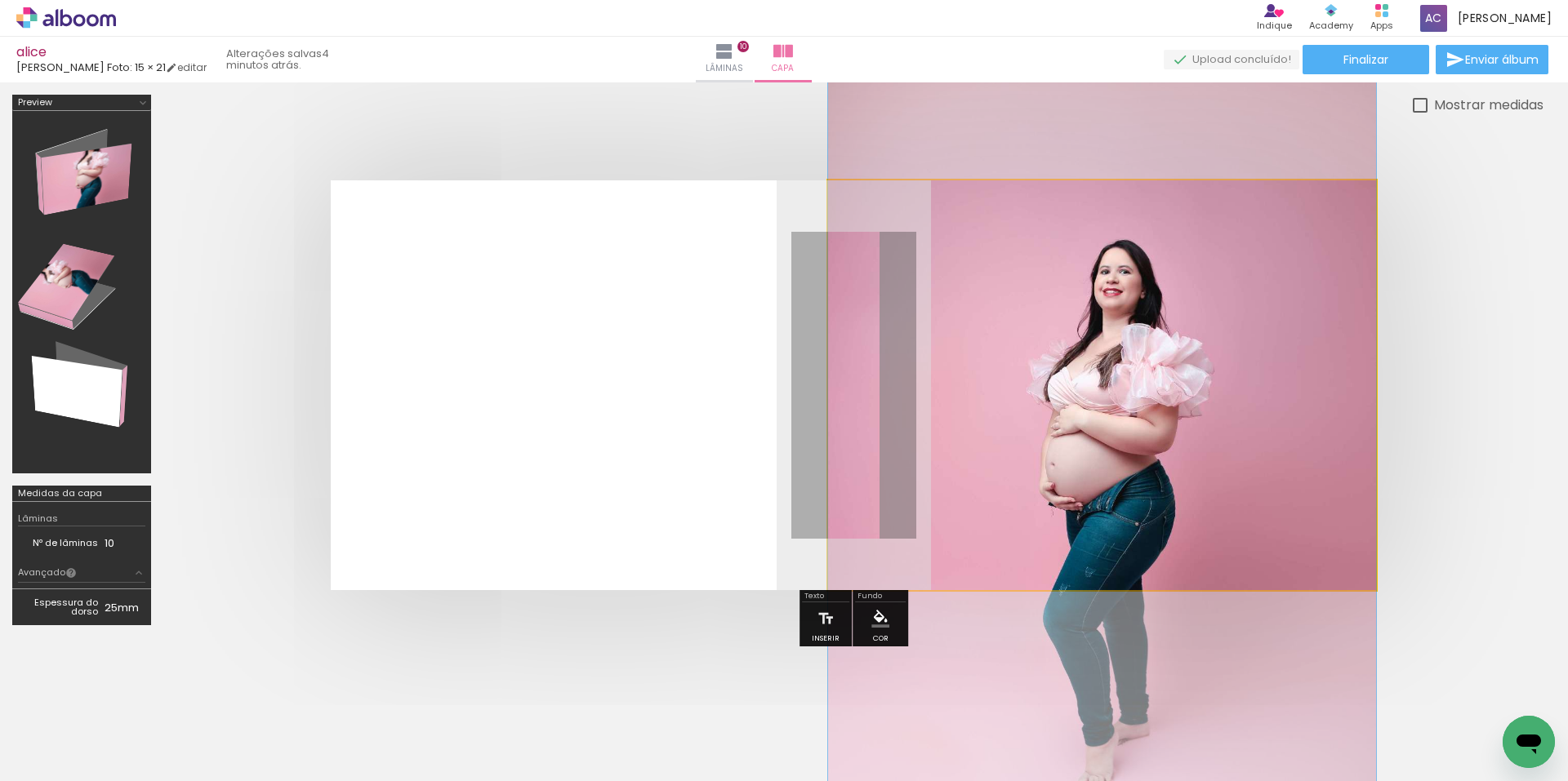
drag, startPoint x: 1126, startPoint y: 333, endPoint x: 1130, endPoint y: 417, distance: 84.1
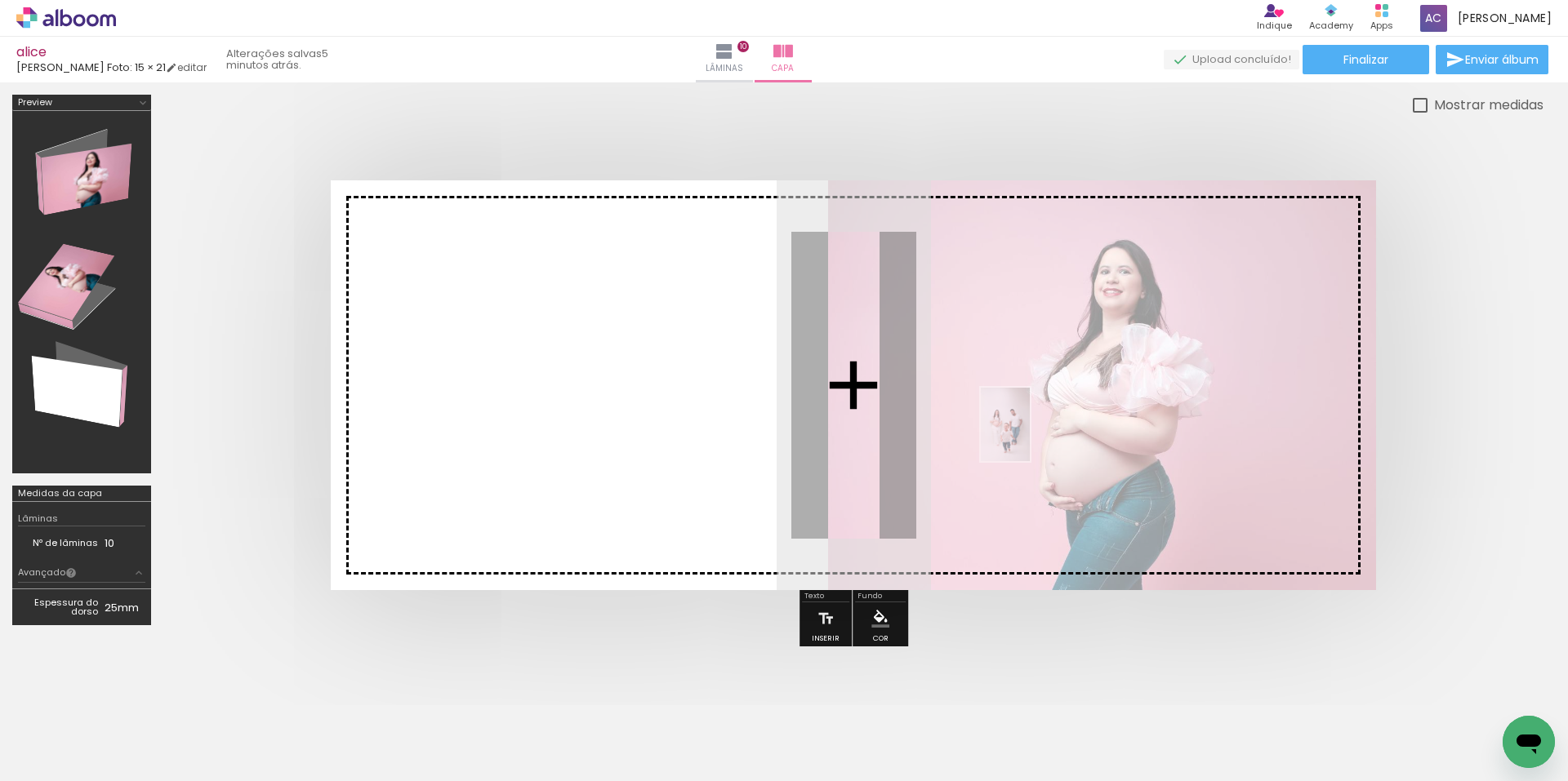
drag, startPoint x: 624, startPoint y: 725, endPoint x: 1040, endPoint y: 434, distance: 507.7
click at [1040, 434] on quentale-workspace at bounding box center [784, 390] width 1568 height 781
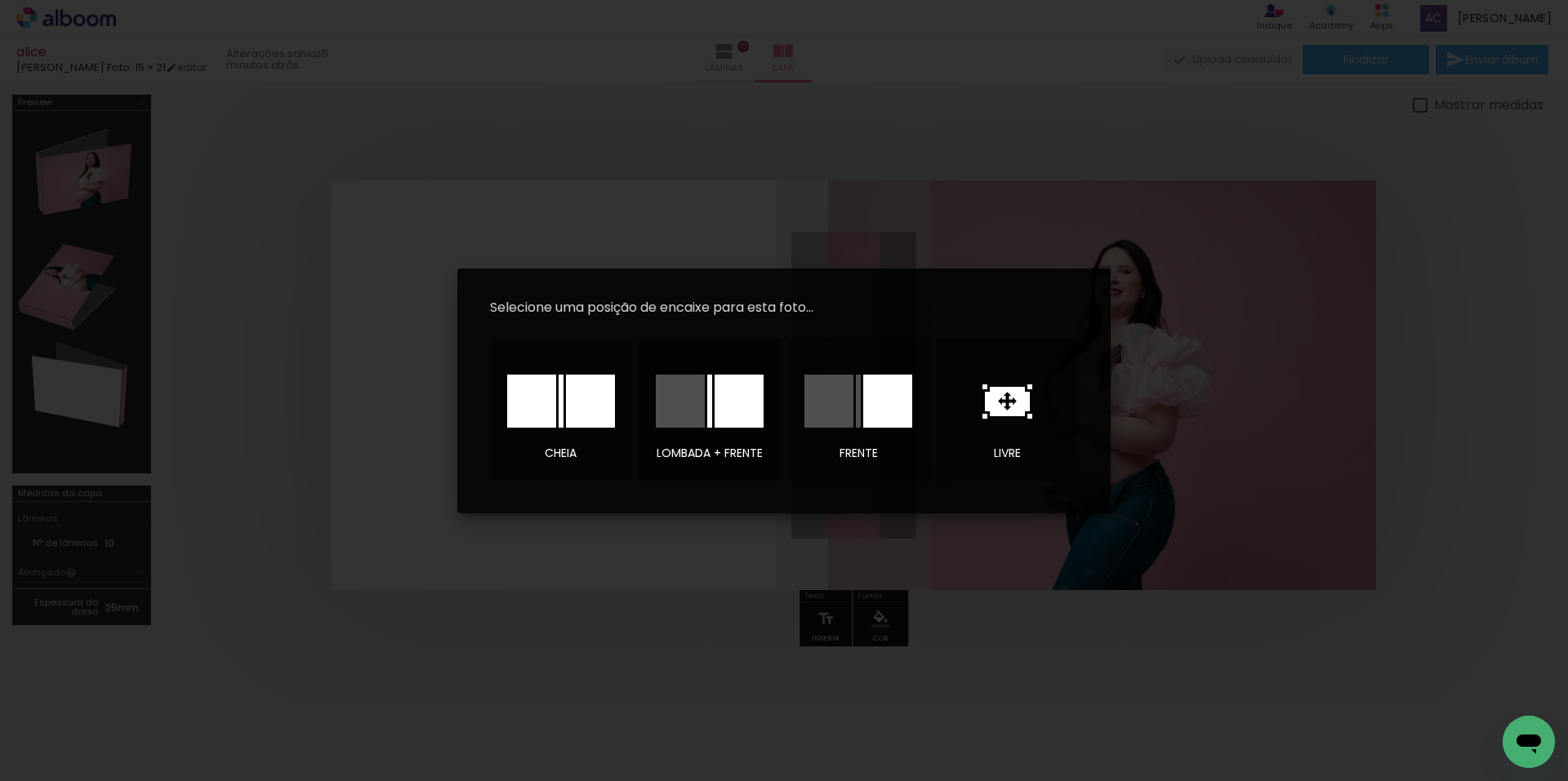
click at [749, 403] on div at bounding box center [739, 401] width 49 height 53
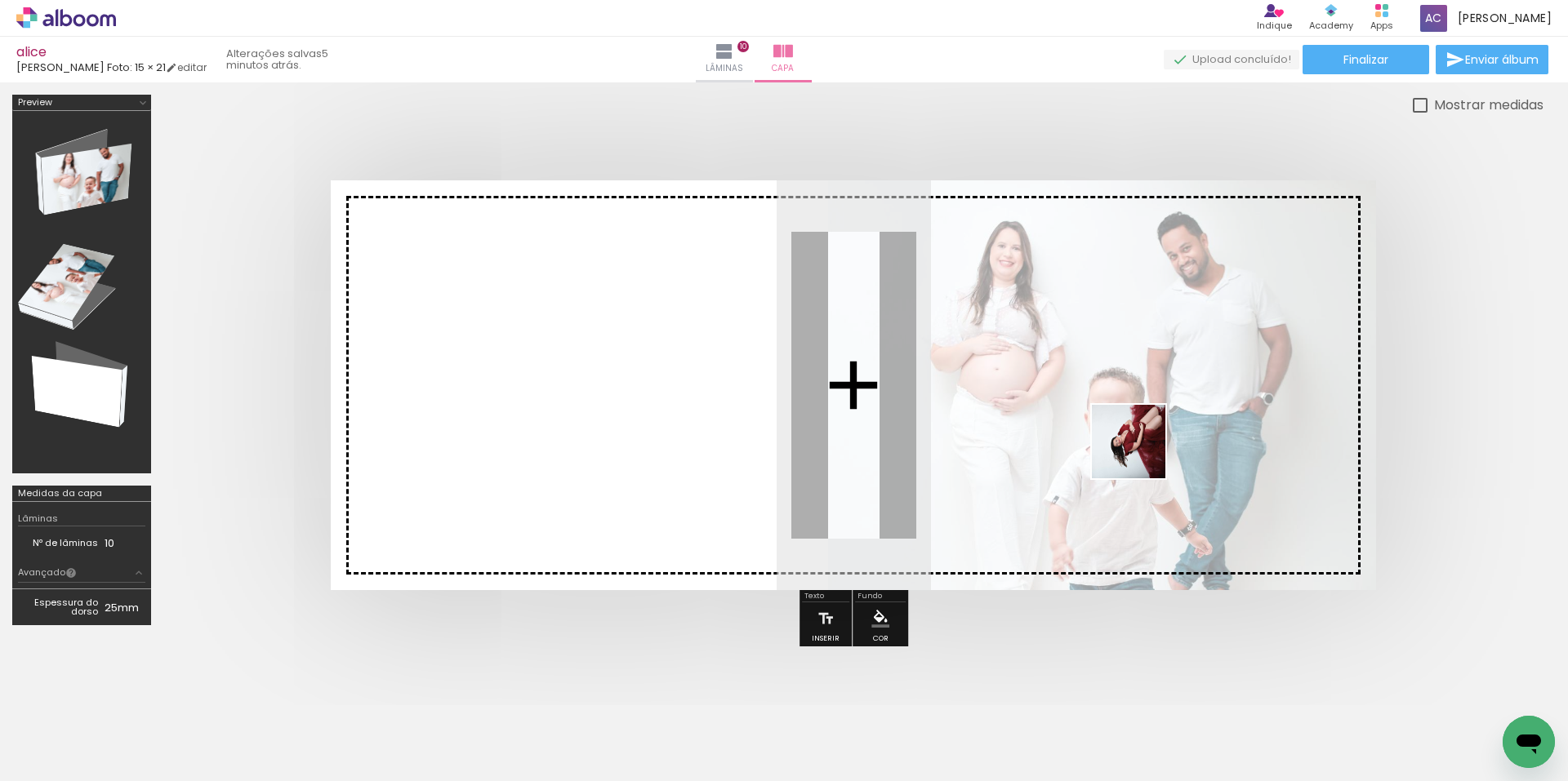
drag, startPoint x: 1364, startPoint y: 724, endPoint x: 1141, endPoint y: 454, distance: 350.2
click at [1141, 454] on quentale-workspace at bounding box center [784, 390] width 1568 height 781
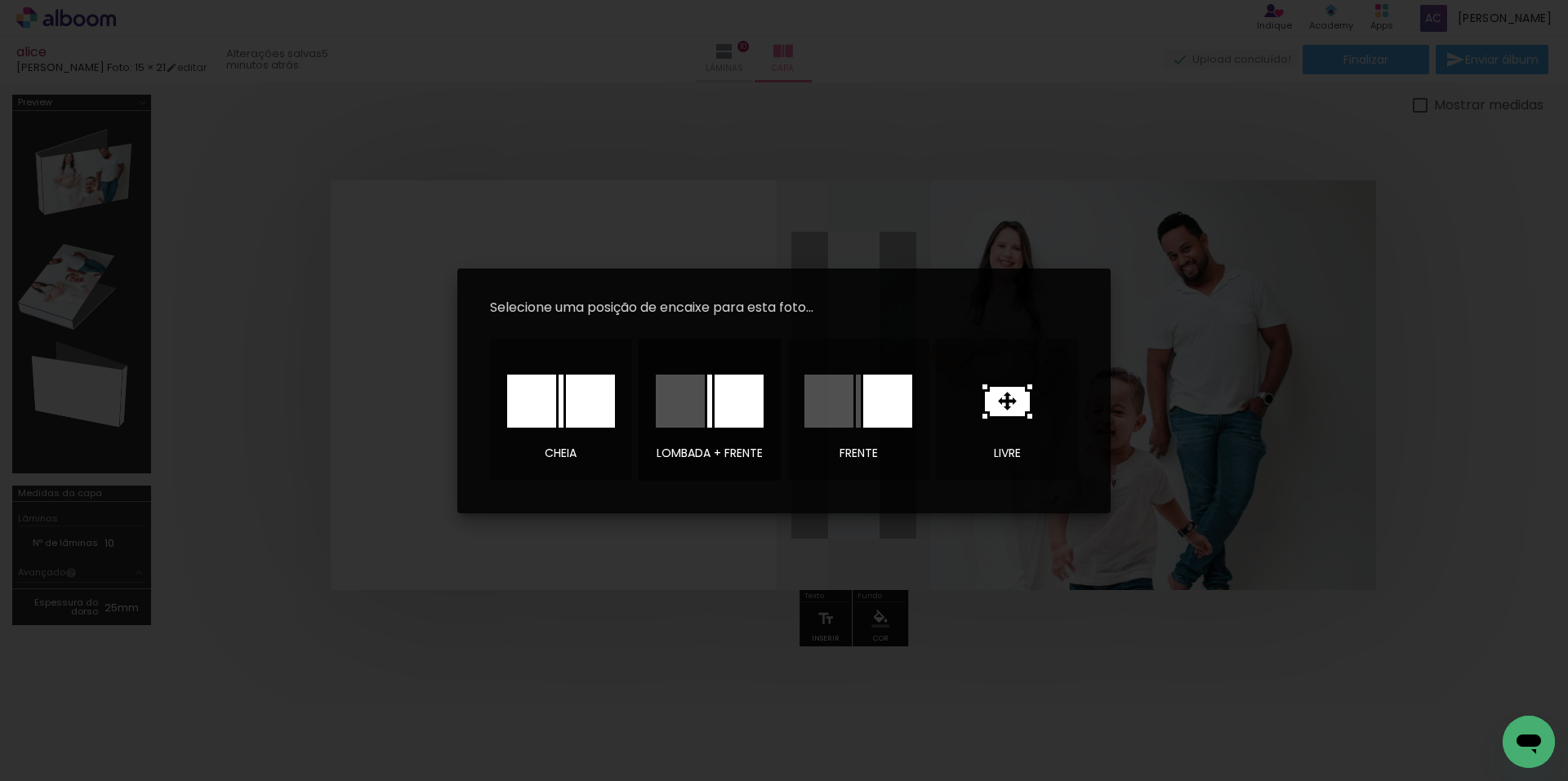
click at [704, 405] on div at bounding box center [709, 401] width 108 height 53
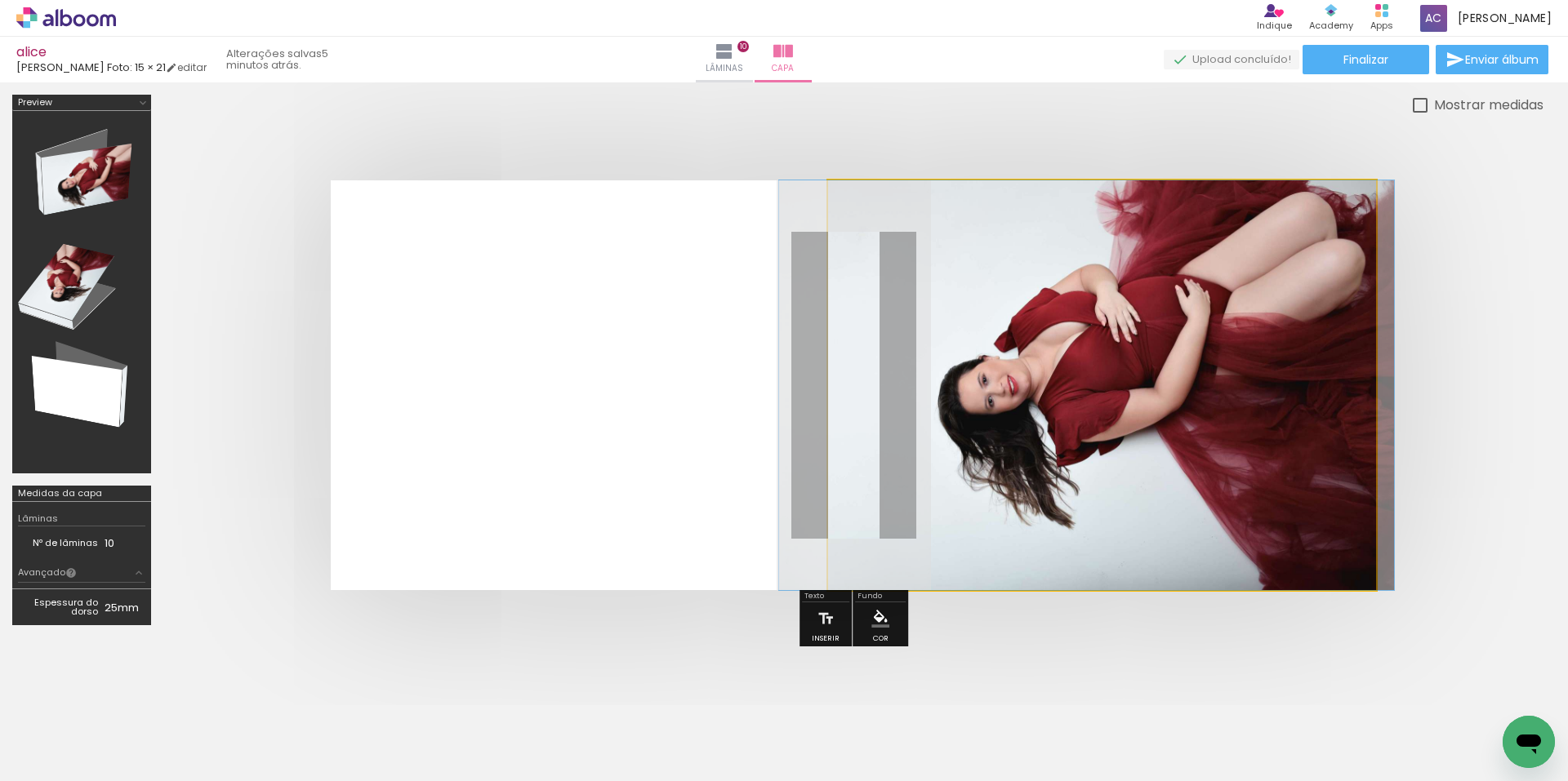
drag, startPoint x: 1199, startPoint y: 376, endPoint x: 1184, endPoint y: 392, distance: 21.9
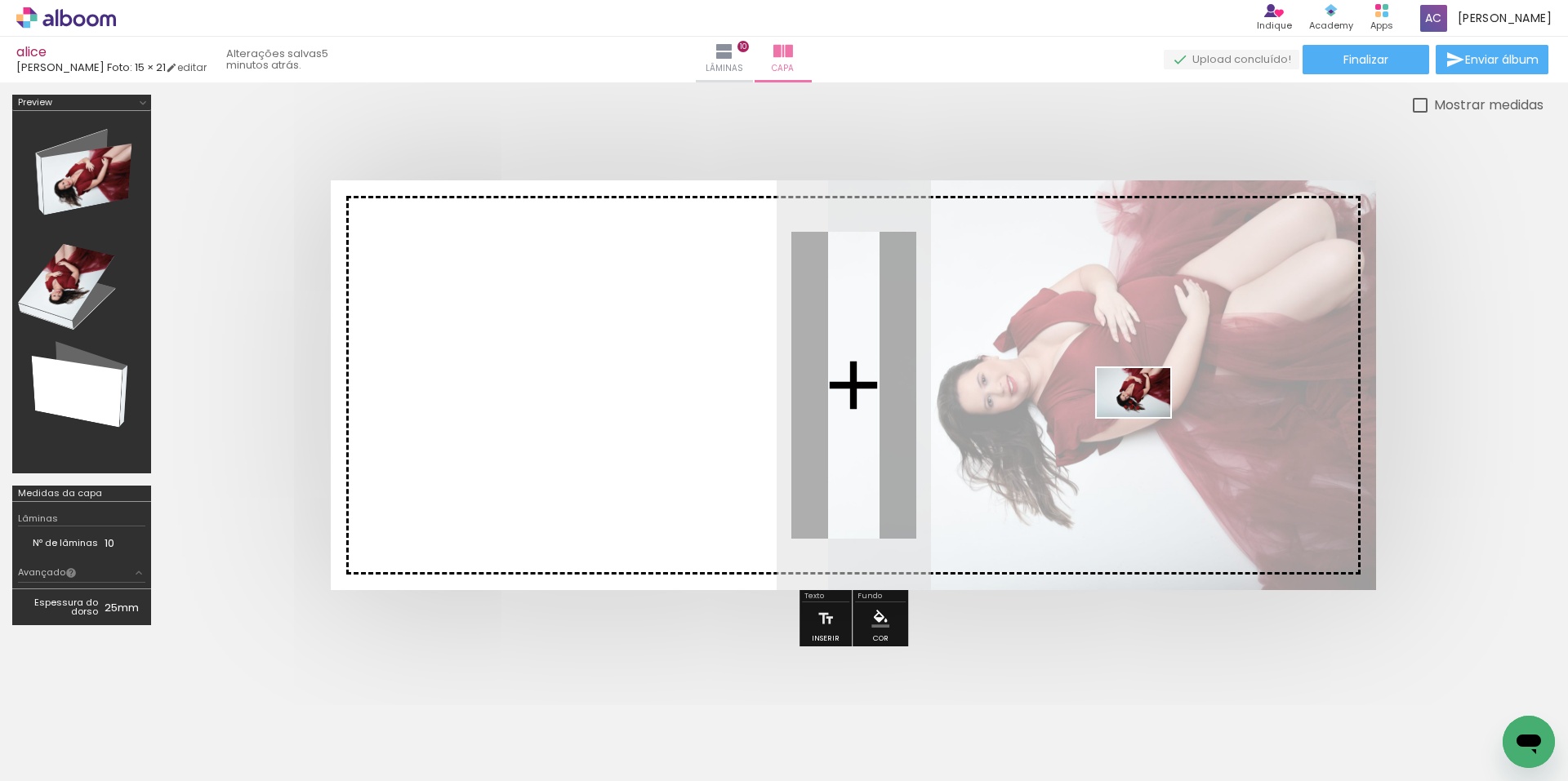
drag, startPoint x: 1467, startPoint y: 740, endPoint x: 1145, endPoint y: 417, distance: 456.1
click at [1145, 417] on quentale-workspace at bounding box center [784, 390] width 1568 height 781
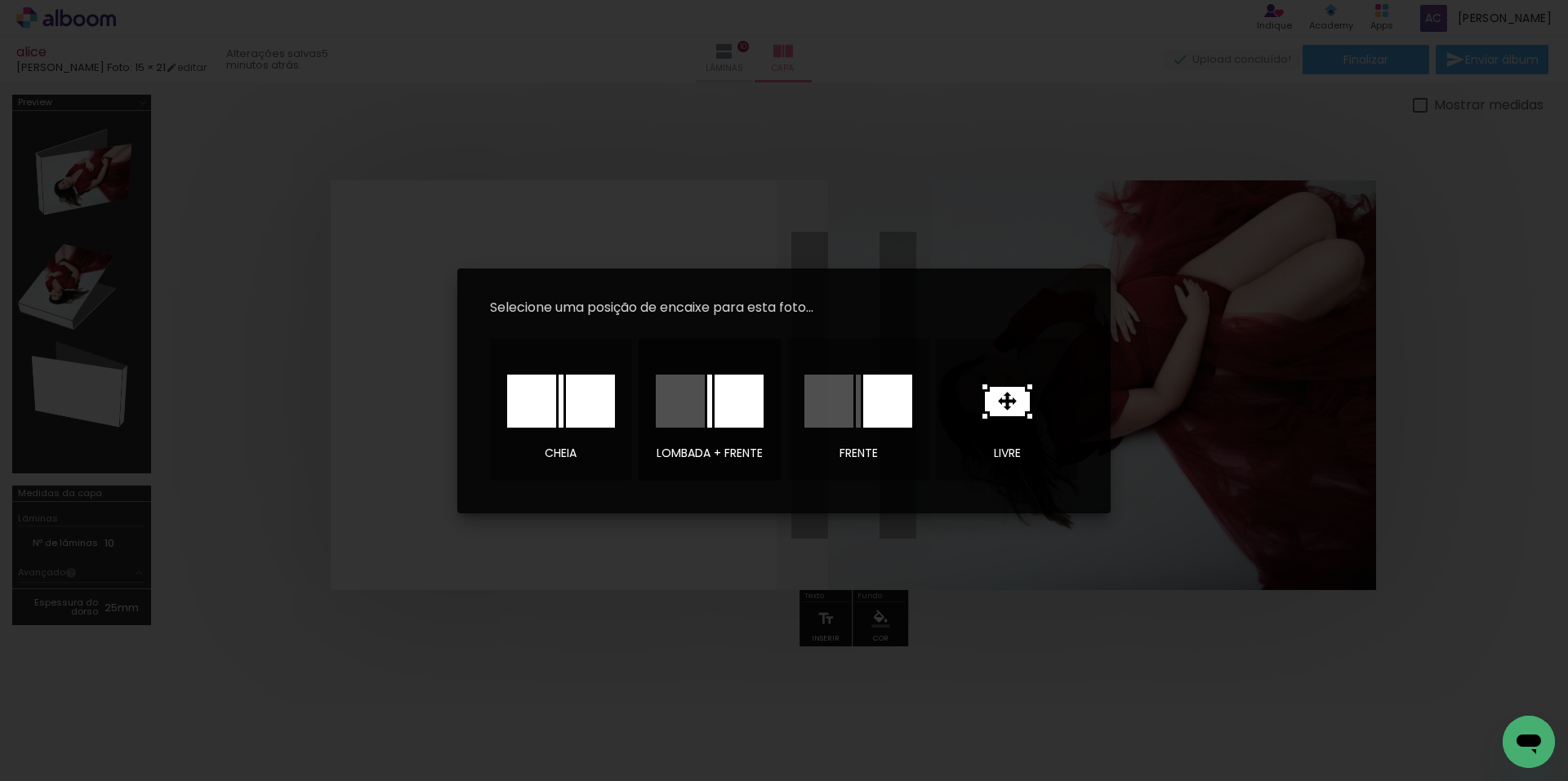
click at [740, 398] on div at bounding box center [739, 401] width 49 height 53
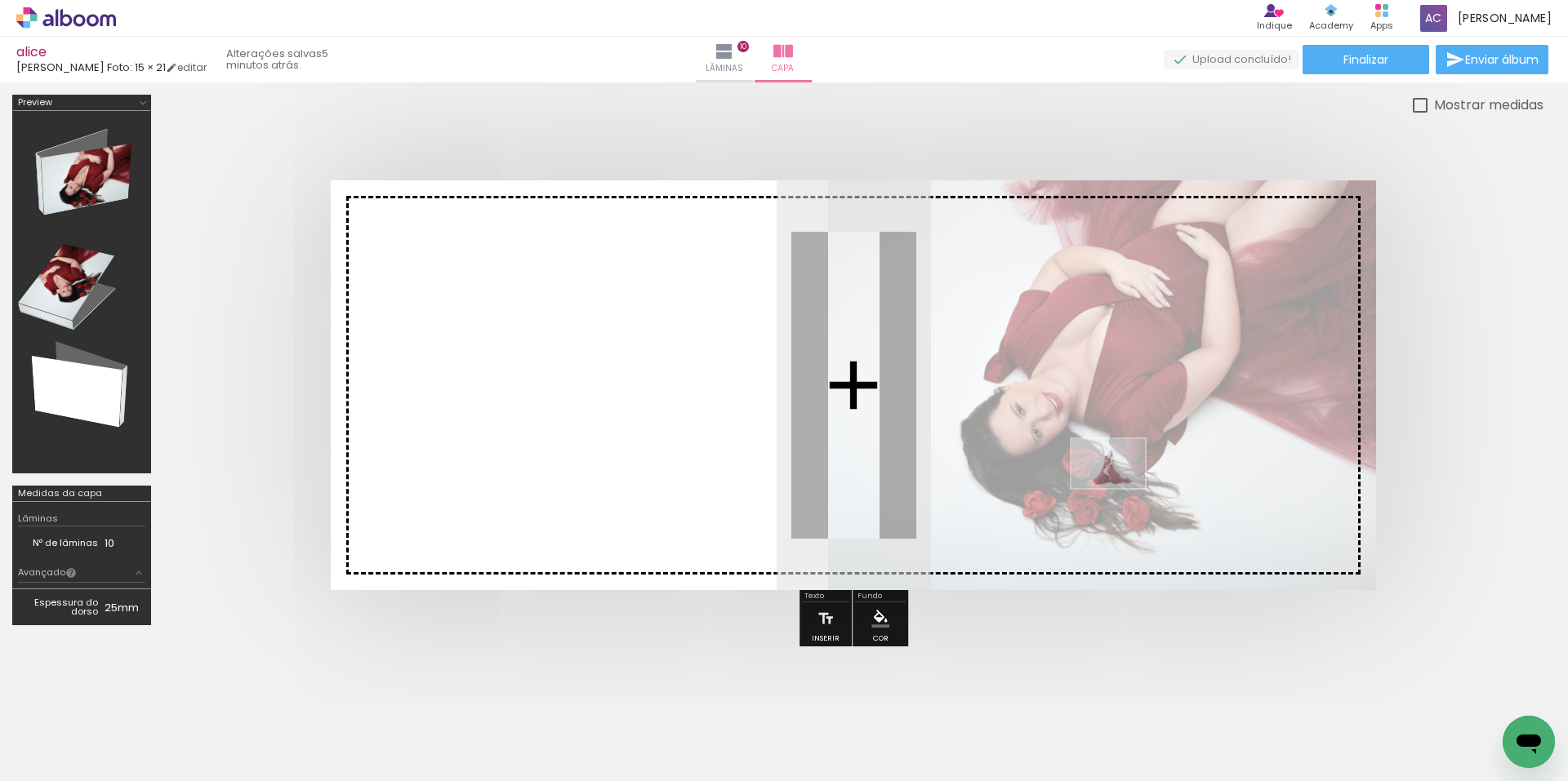
drag, startPoint x: 1105, startPoint y: 699, endPoint x: 1125, endPoint y: 473, distance: 226.9
click at [1123, 474] on quentale-workspace at bounding box center [784, 390] width 1568 height 781
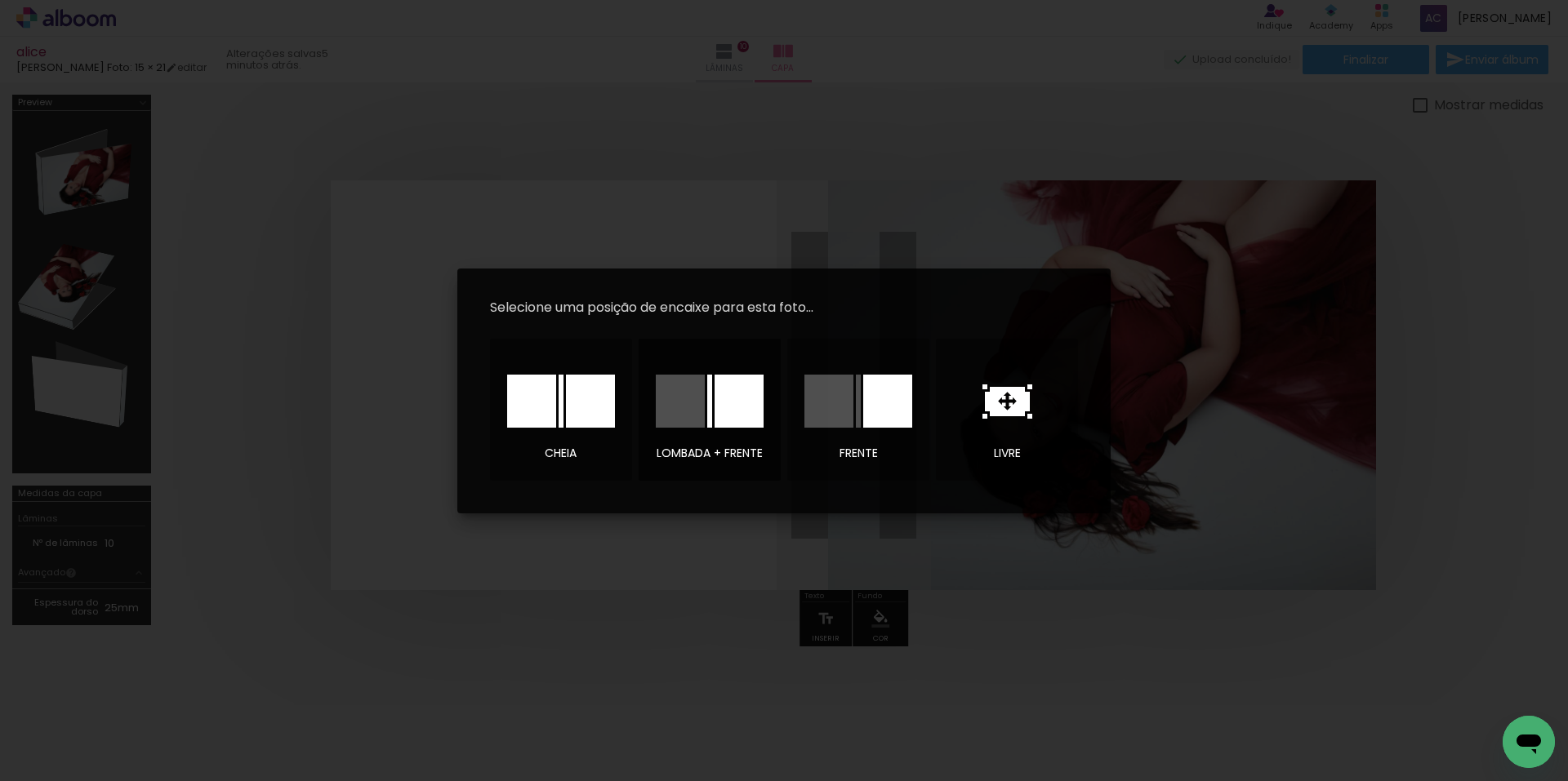
click at [741, 409] on div at bounding box center [739, 401] width 49 height 53
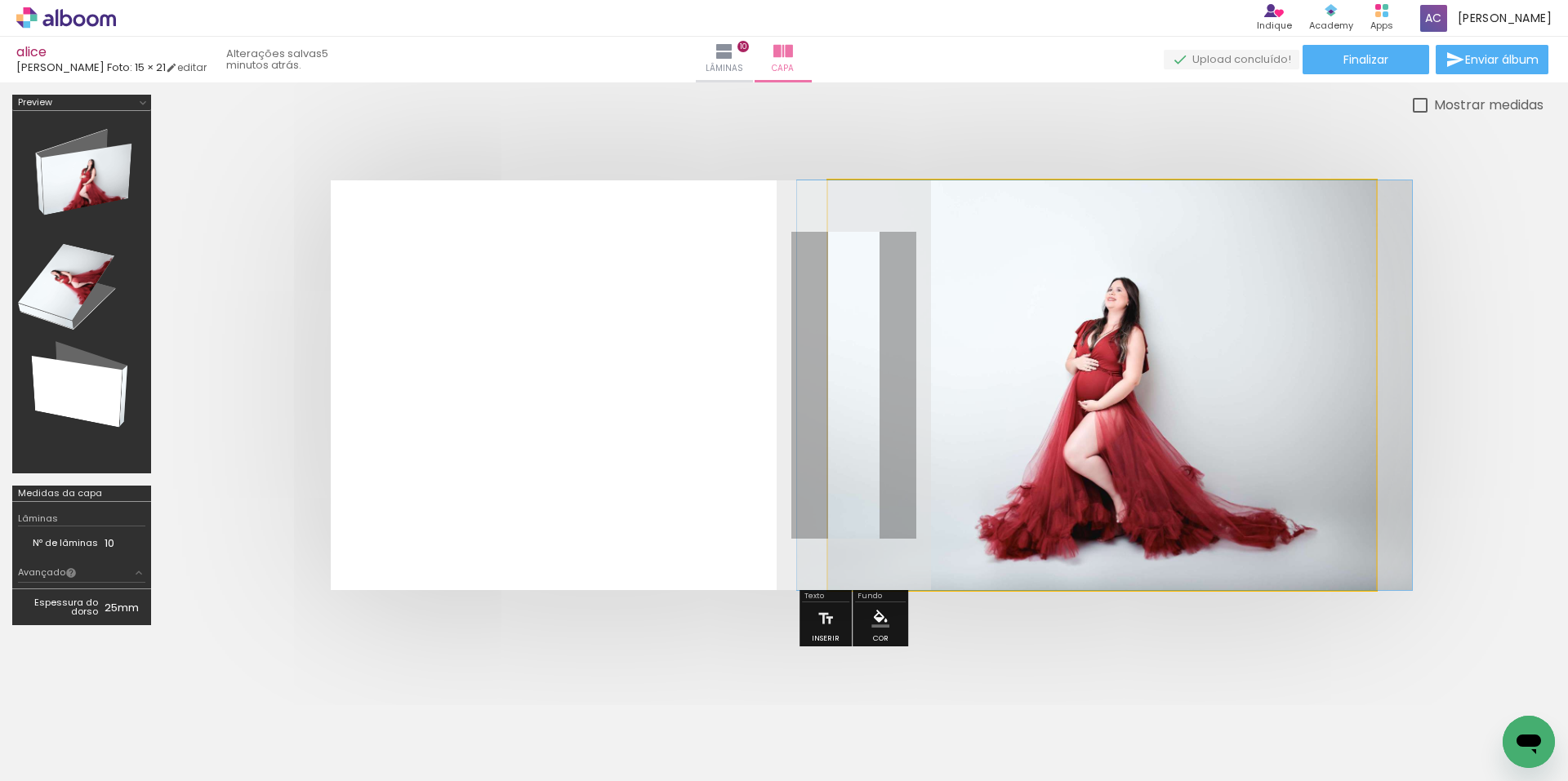
drag, startPoint x: 1124, startPoint y: 428, endPoint x: 1127, endPoint y: 383, distance: 45.1
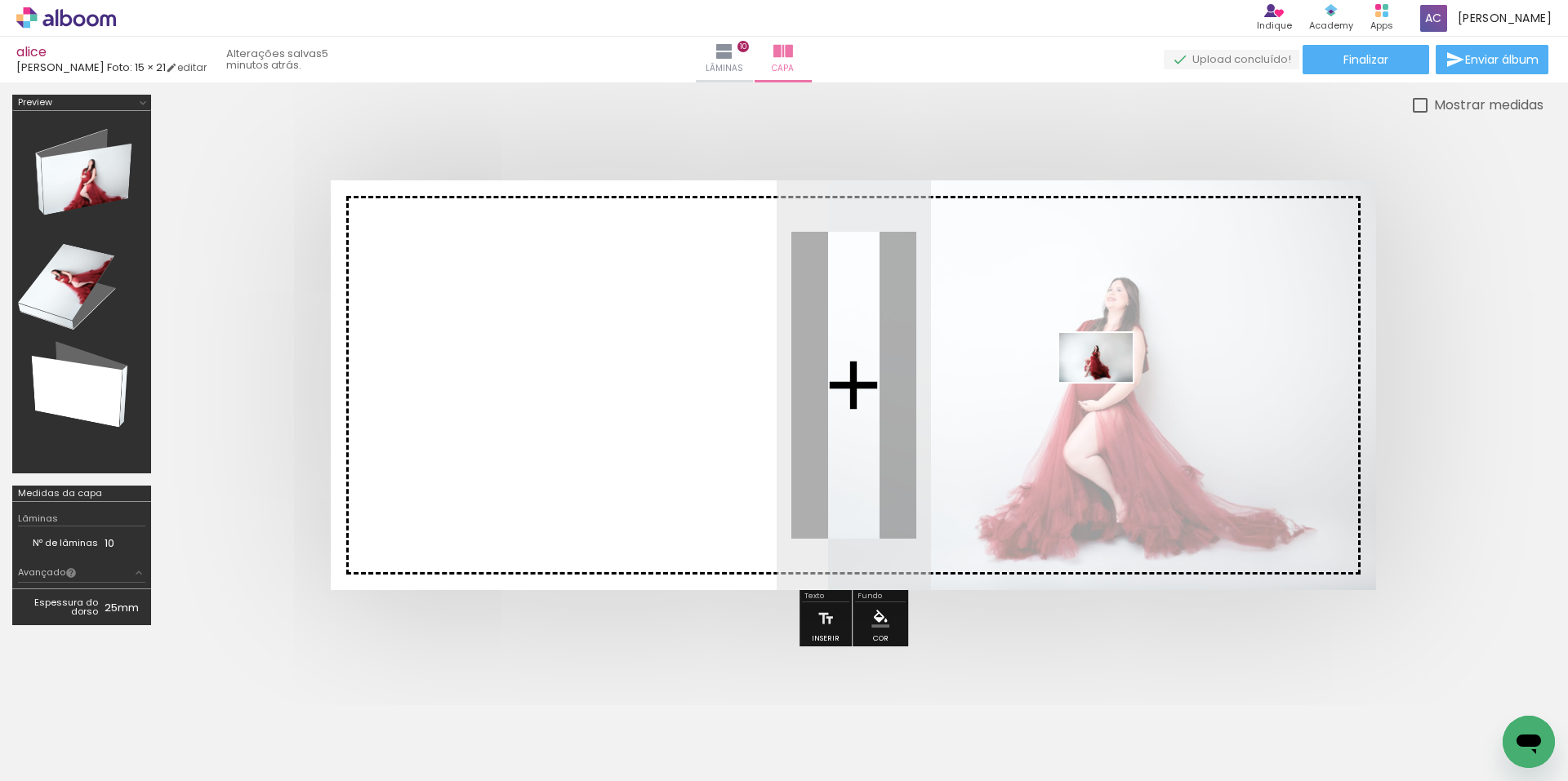
drag, startPoint x: 1190, startPoint y: 740, endPoint x: 1112, endPoint y: 382, distance: 366.4
click at [1109, 382] on quentale-workspace at bounding box center [784, 390] width 1568 height 781
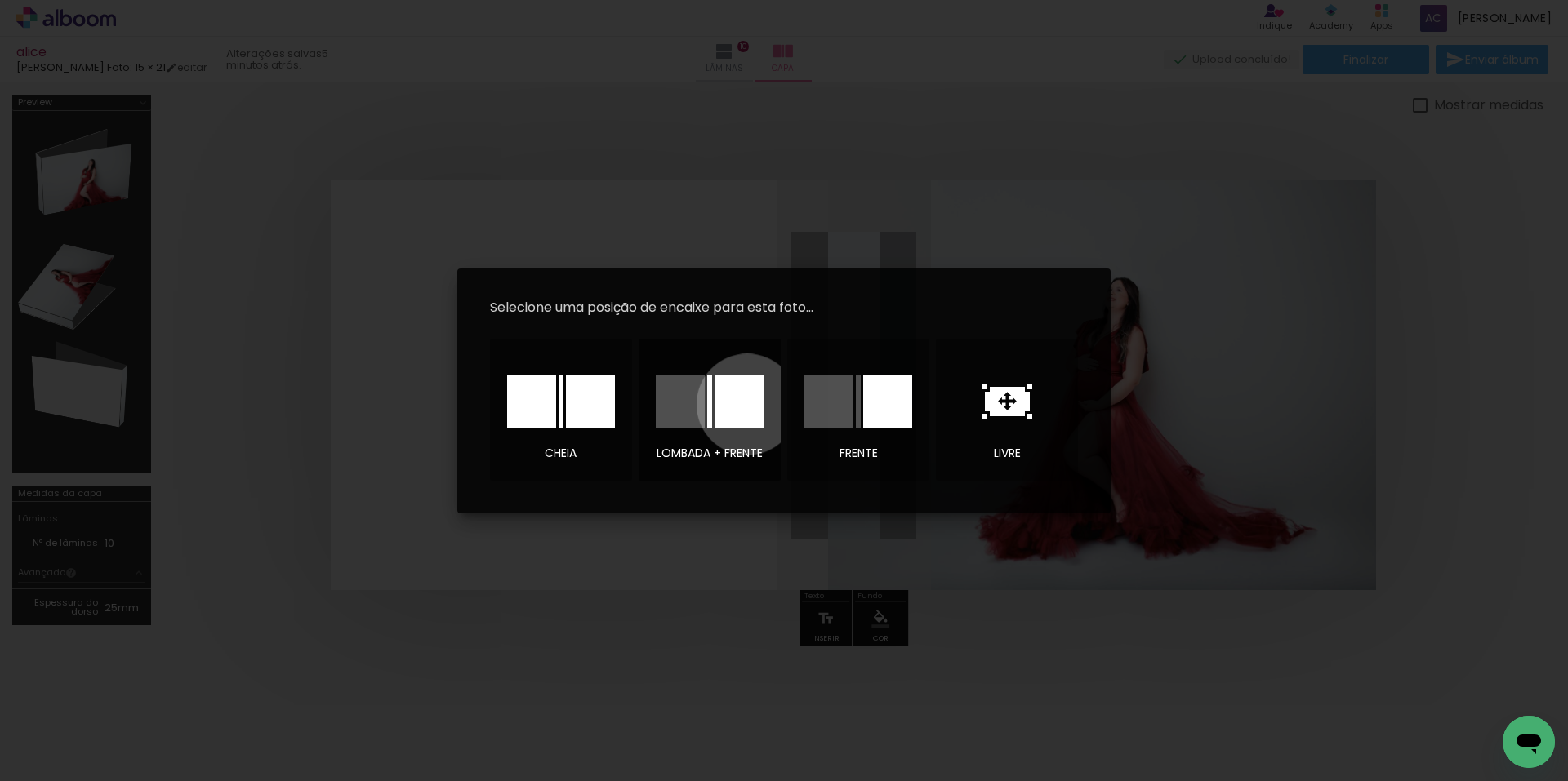
click at [747, 404] on div at bounding box center [739, 401] width 49 height 53
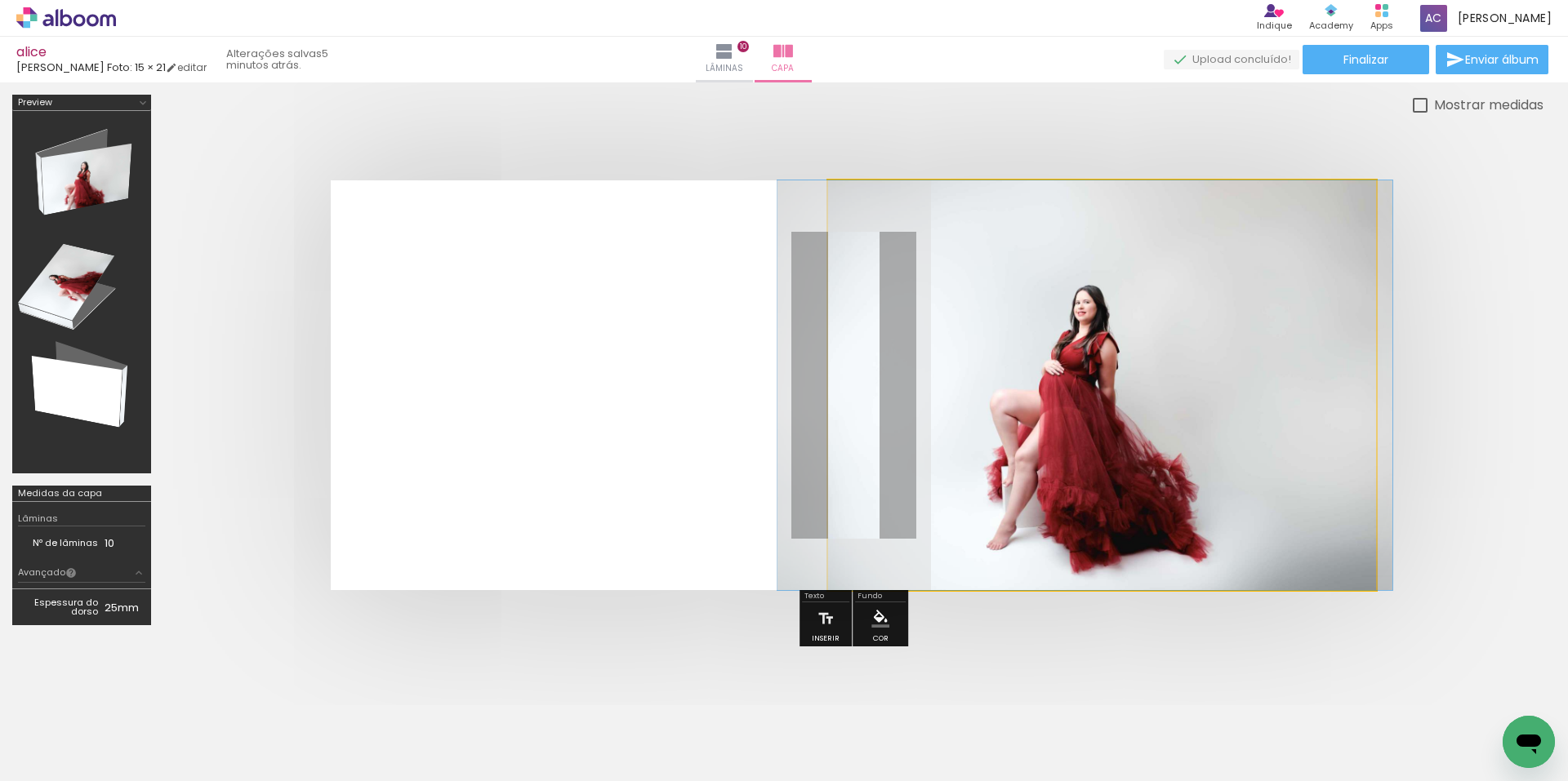
drag, startPoint x: 1105, startPoint y: 418, endPoint x: 1088, endPoint y: 352, distance: 68.2
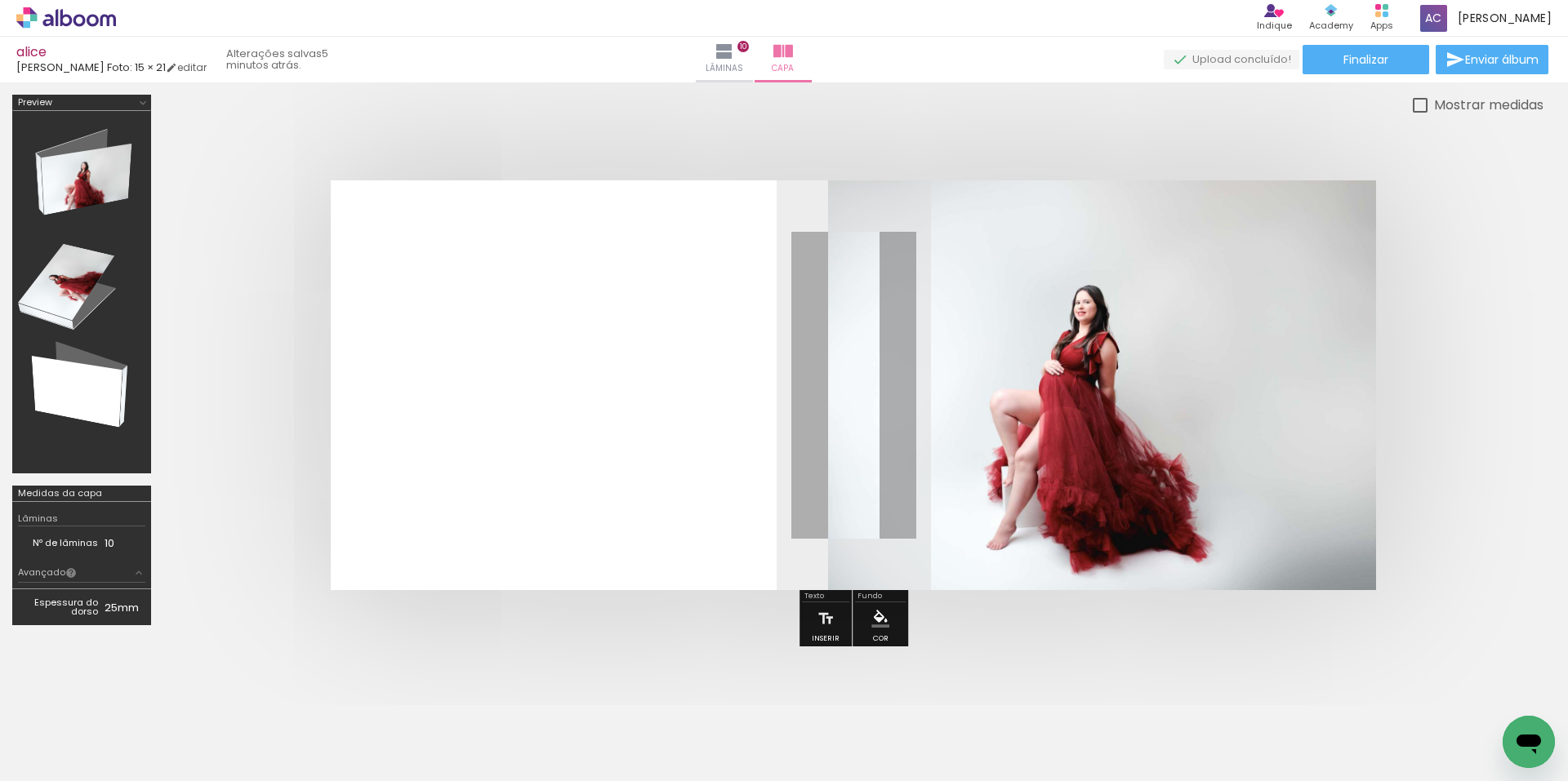
click at [1485, 438] on div at bounding box center [854, 384] width 1380 height 540
click at [1374, 61] on span "Finalizar" at bounding box center [1366, 59] width 45 height 12
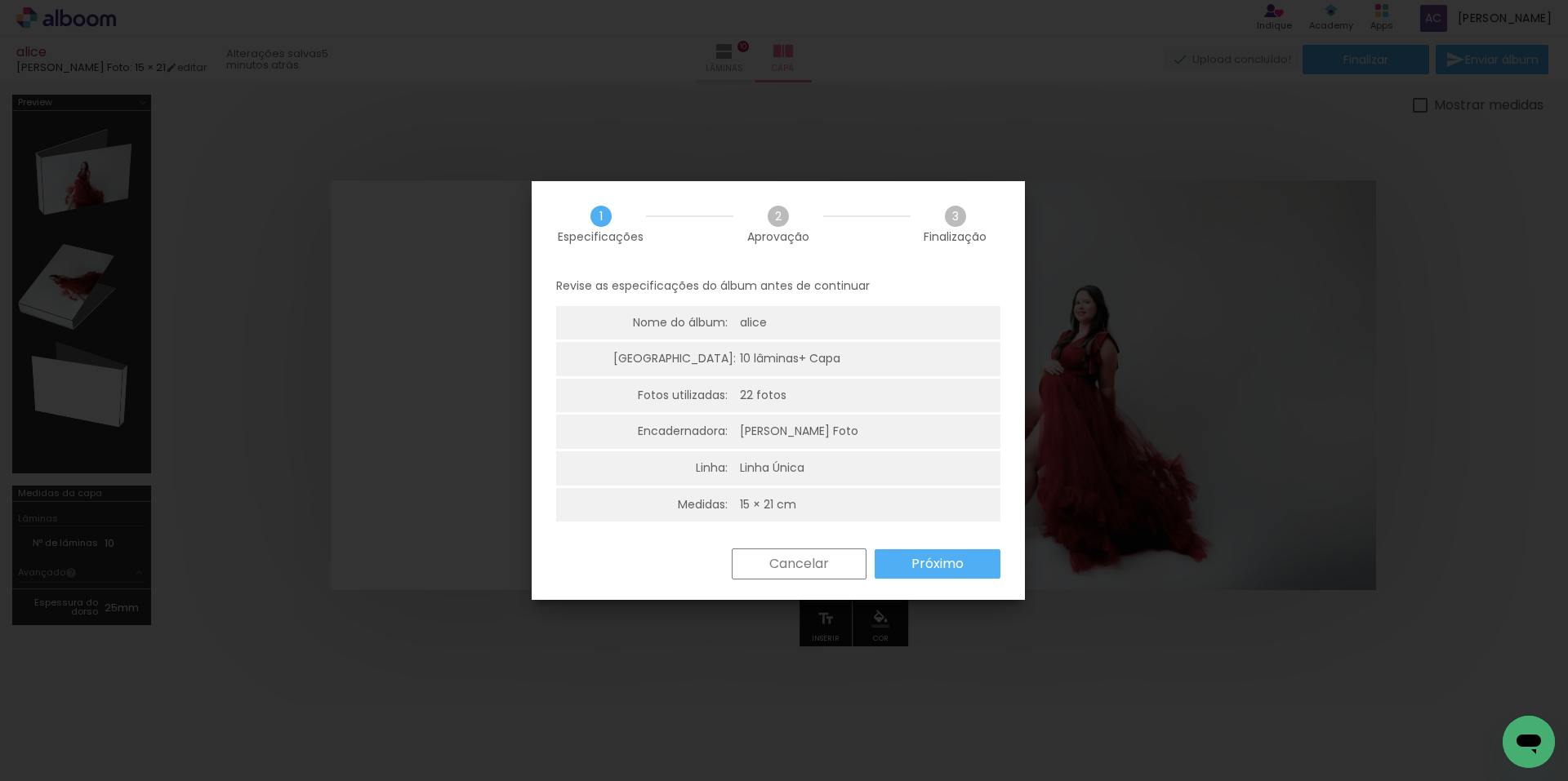
click at [0, 0] on slot "Próximo" at bounding box center [0, 0] width 0 height 0
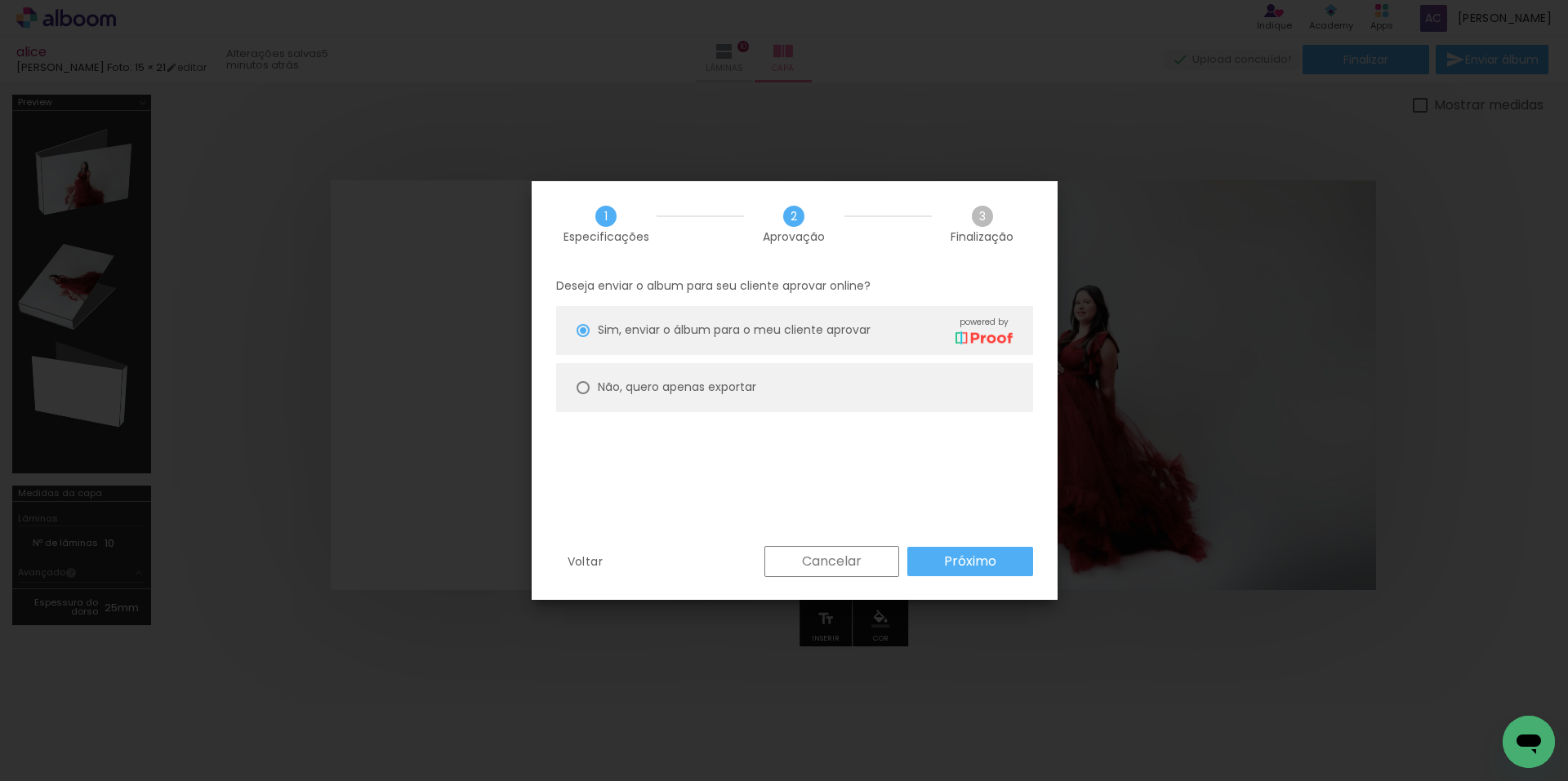
click at [0, 0] on slot "Não, quero apenas exportar" at bounding box center [0, 0] width 0 height 0
type paper-radio-button "on"
click at [1024, 559] on paper-button "Próximo" at bounding box center [970, 561] width 126 height 29
type input "Alta, 300 DPI"
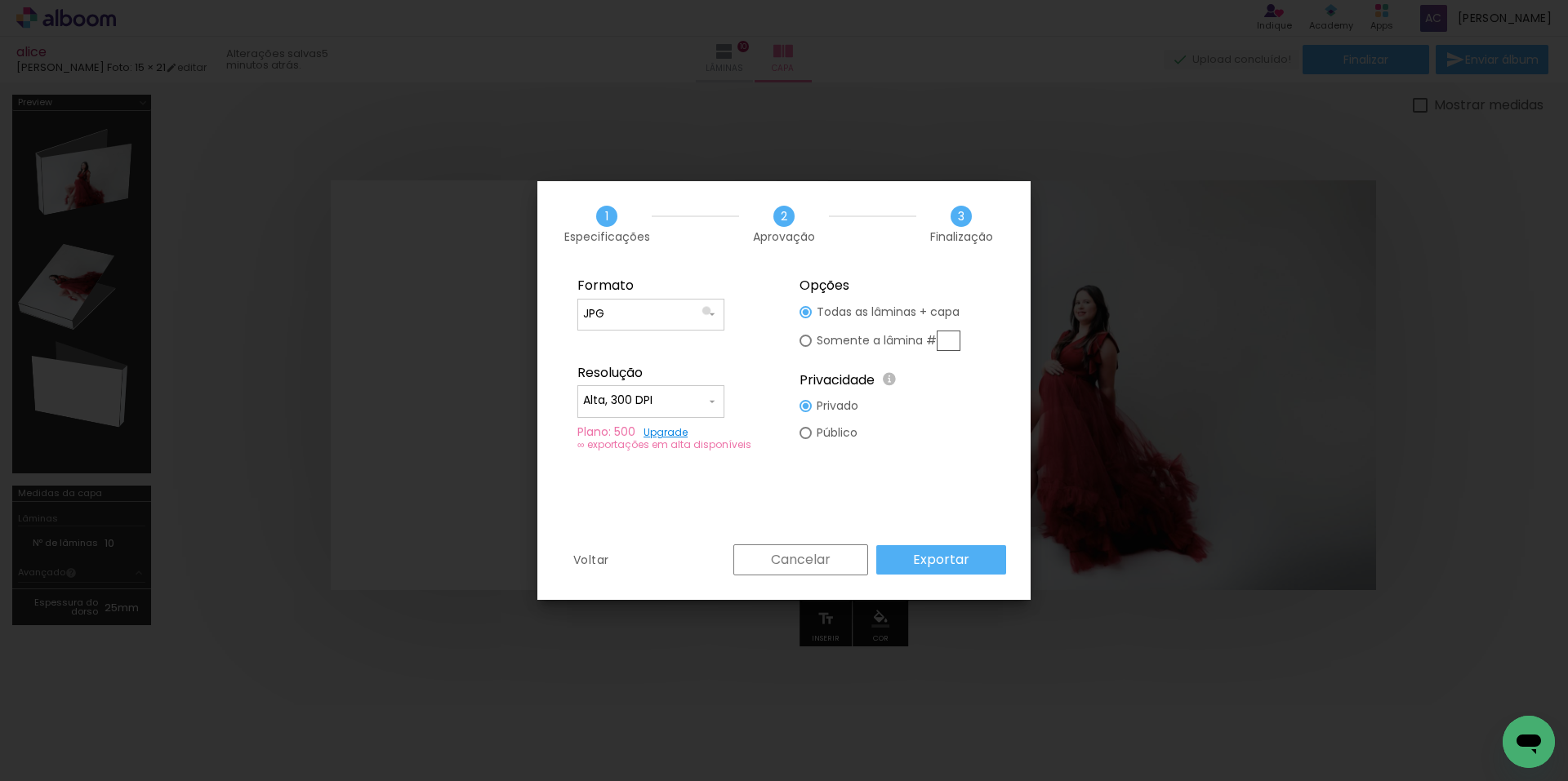
click at [706, 311] on iron-icon at bounding box center [712, 315] width 13 height 13
click at [674, 335] on paper-item "PDF" at bounding box center [651, 344] width 147 height 33
type input "PDF"
click at [721, 398] on paper-input-container "Alta, 300 DPI" at bounding box center [651, 401] width 147 height 33
click at [689, 429] on paper-item "Baixa" at bounding box center [651, 430] width 147 height 33
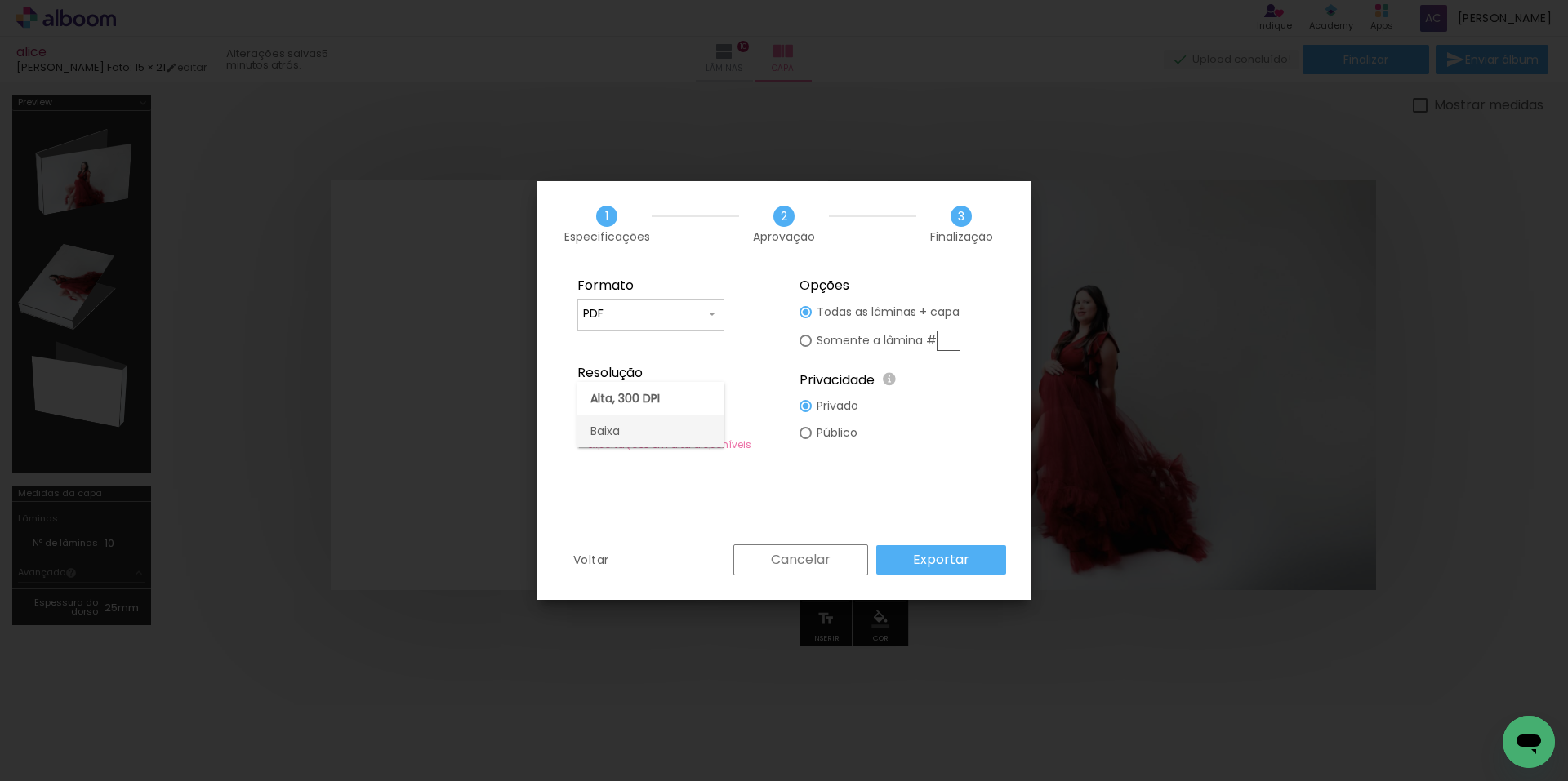
type input "Baixa"
click at [0, 0] on slot "Exportar" at bounding box center [0, 0] width 0 height 0
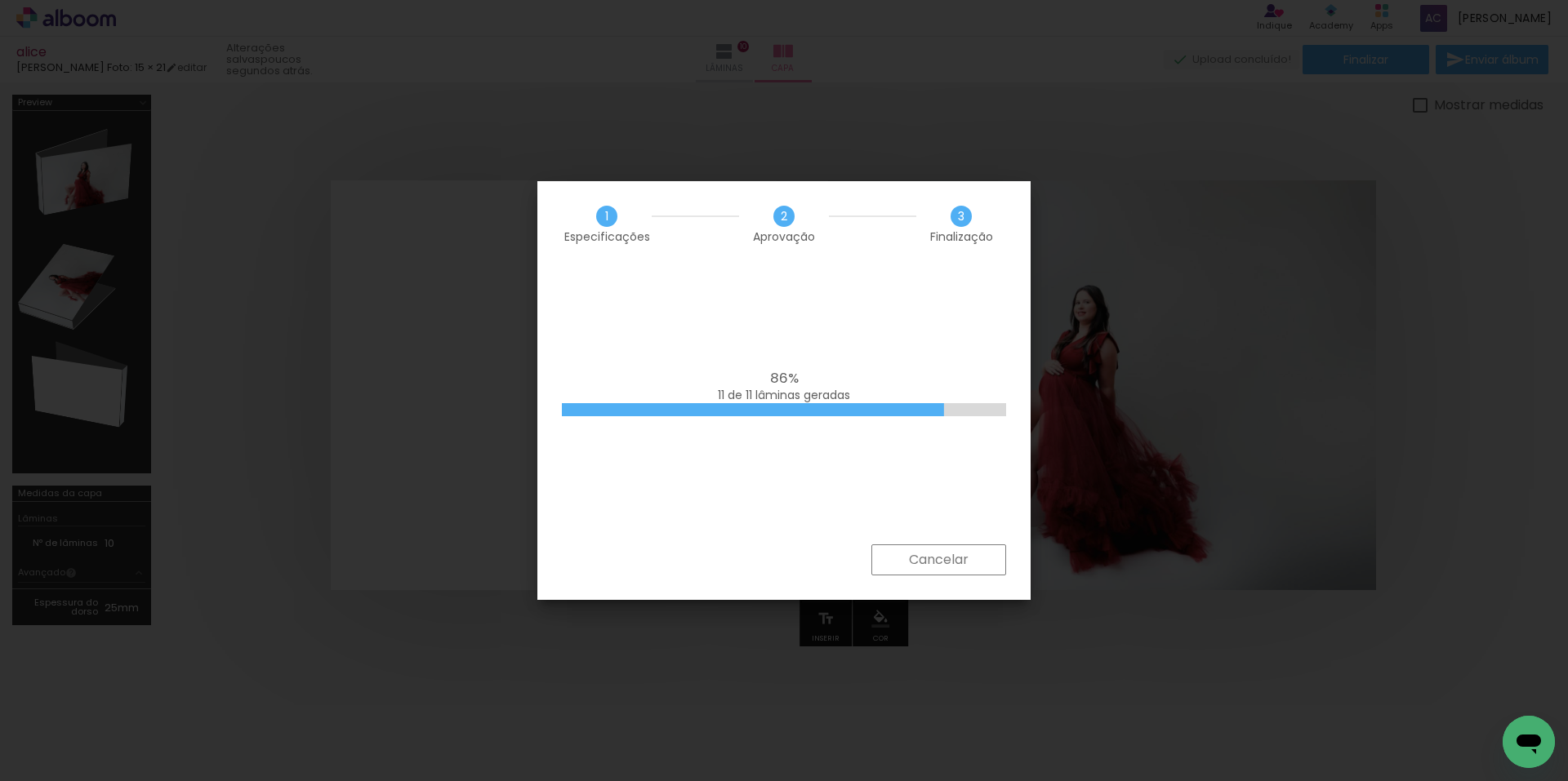
scroll to position [5795, 0]
